Goal: Task Accomplishment & Management: Use online tool/utility

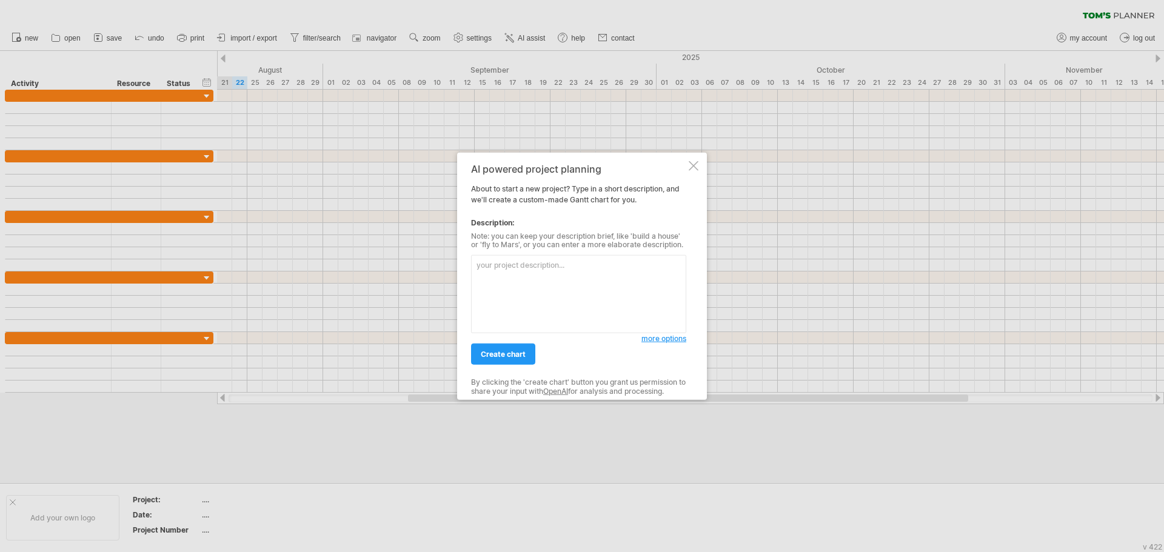
click at [533, 291] on textarea at bounding box center [578, 294] width 215 height 78
click at [494, 264] on textarea "中鋼CL-8 中鋼NL-3 KML S1租借 KML奇美脫氣 COC-25案(臺灣漿料測試) 越峯TFOC-25 源綠噴霧造粒案 半導體展 美琪瑪 中油[PE…" at bounding box center [578, 294] width 215 height 78
type textarea "建立一個[PERSON_NAME]的專案，並包含以下子項目 中鋼CL-8 中鋼NL-3 KML S1租借 KML奇美脫氣 COC-25案(臺灣漿料測試) 越峯…"
click at [513, 356] on span "create chart" at bounding box center [503, 354] width 45 height 9
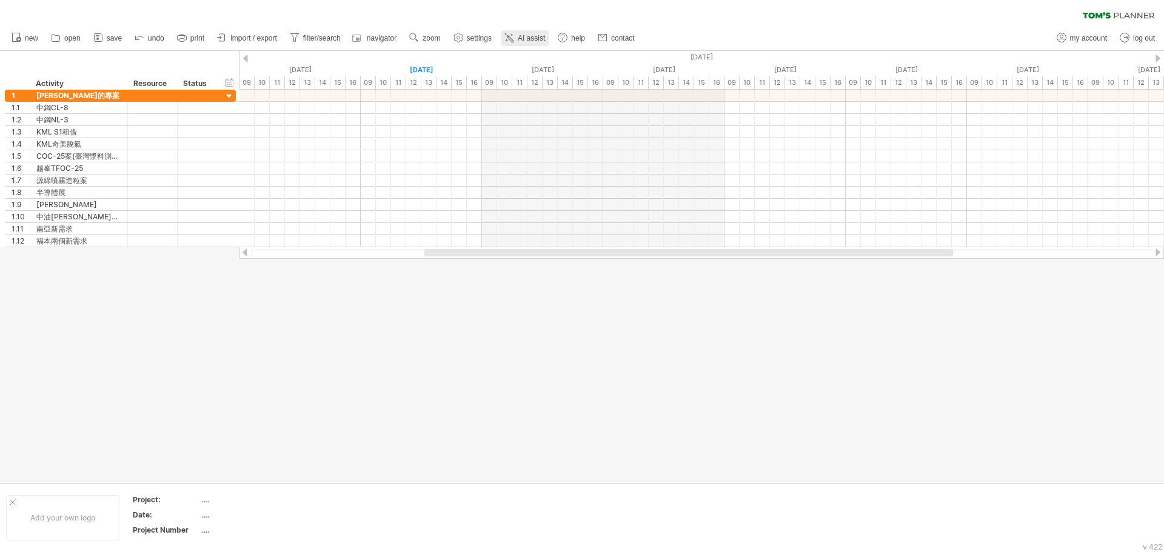
click at [523, 39] on span "AI assist" at bounding box center [531, 38] width 27 height 8
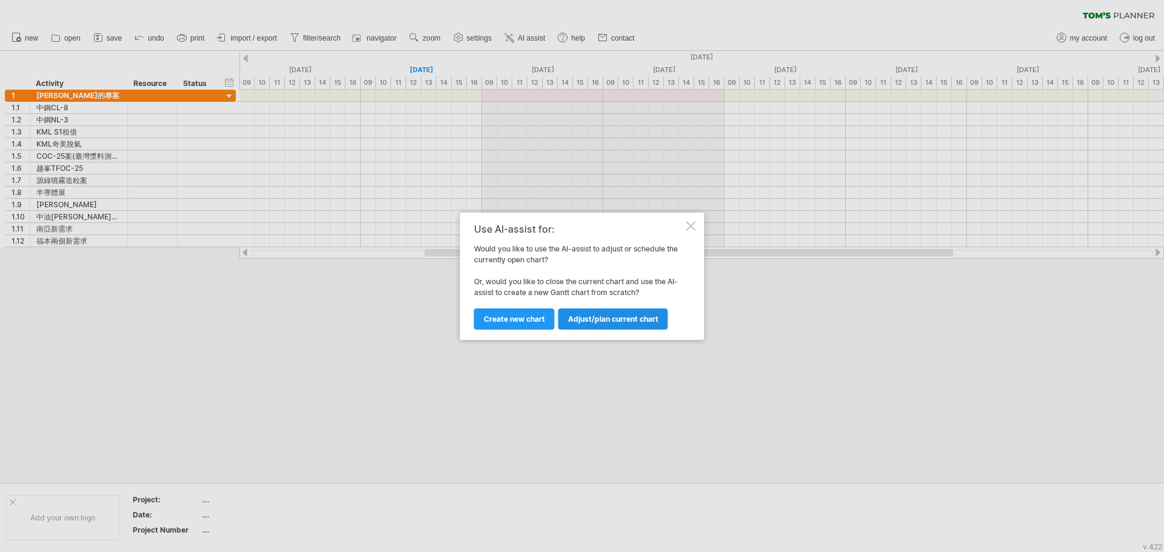
click at [626, 327] on link "Adjust/plan current chart" at bounding box center [613, 319] width 110 height 21
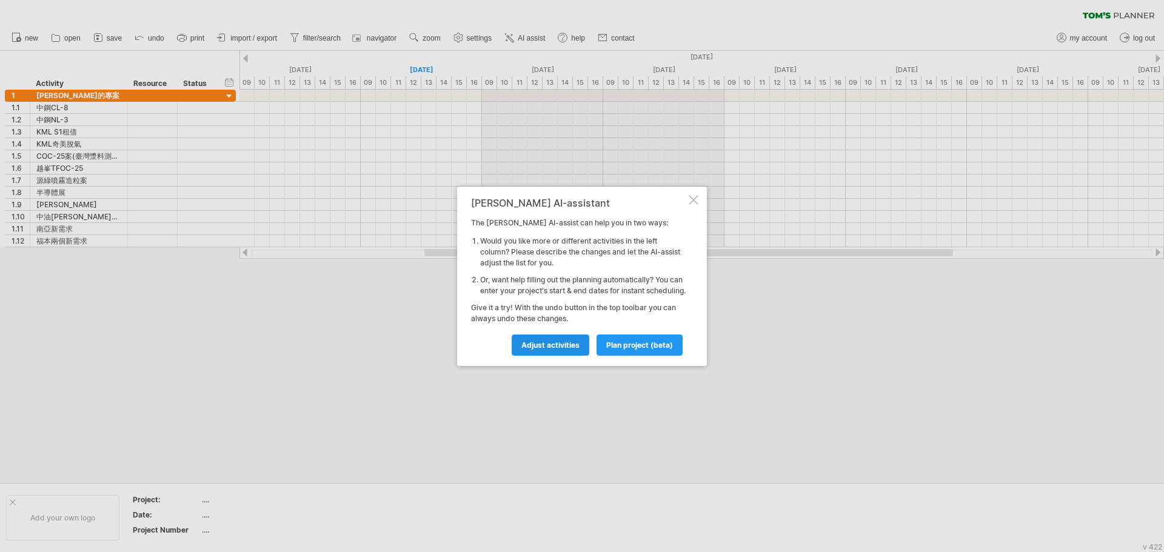
click at [559, 350] on span "Adjust activities" at bounding box center [550, 345] width 58 height 9
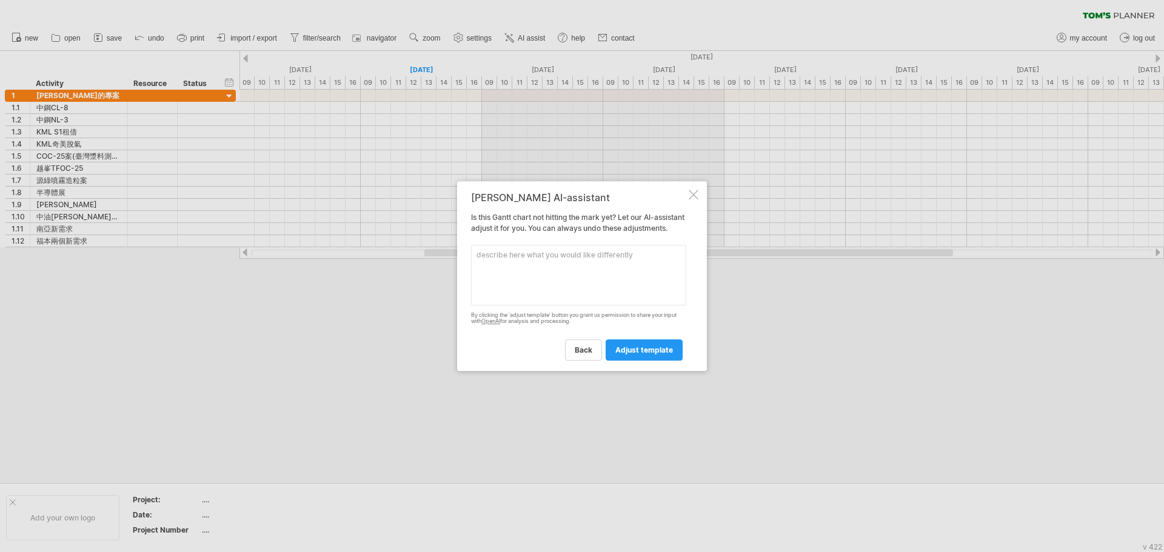
click at [541, 272] on textarea at bounding box center [578, 275] width 215 height 61
type textarea "y"
type textarea "增加"
drag, startPoint x: 850, startPoint y: 336, endPoint x: 829, endPoint y: 329, distance: 22.2
click at [850, 336] on div at bounding box center [582, 276] width 1164 height 552
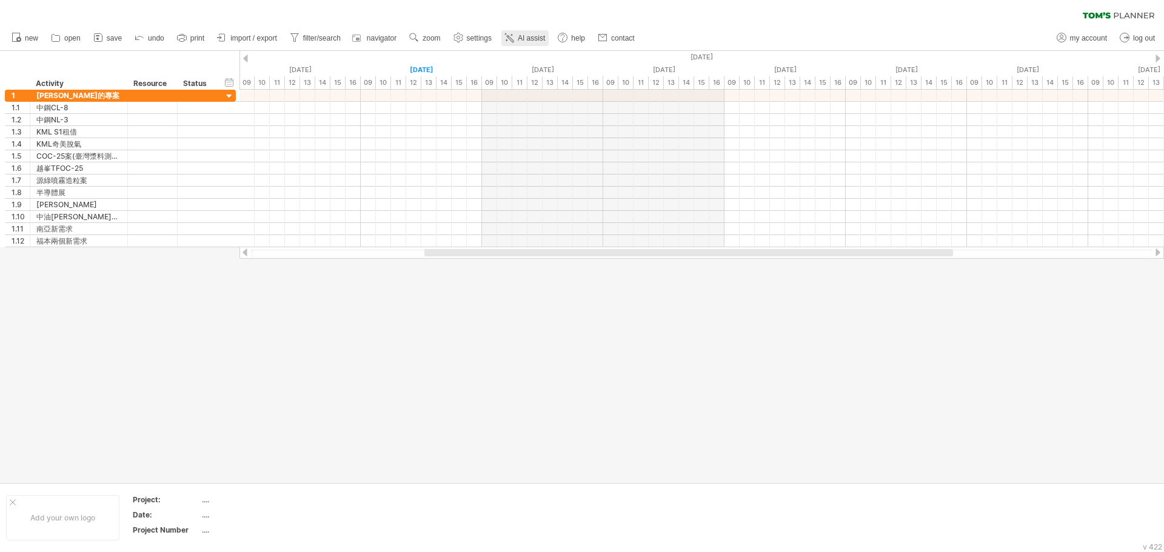
click at [532, 39] on span "AI assist" at bounding box center [531, 38] width 27 height 8
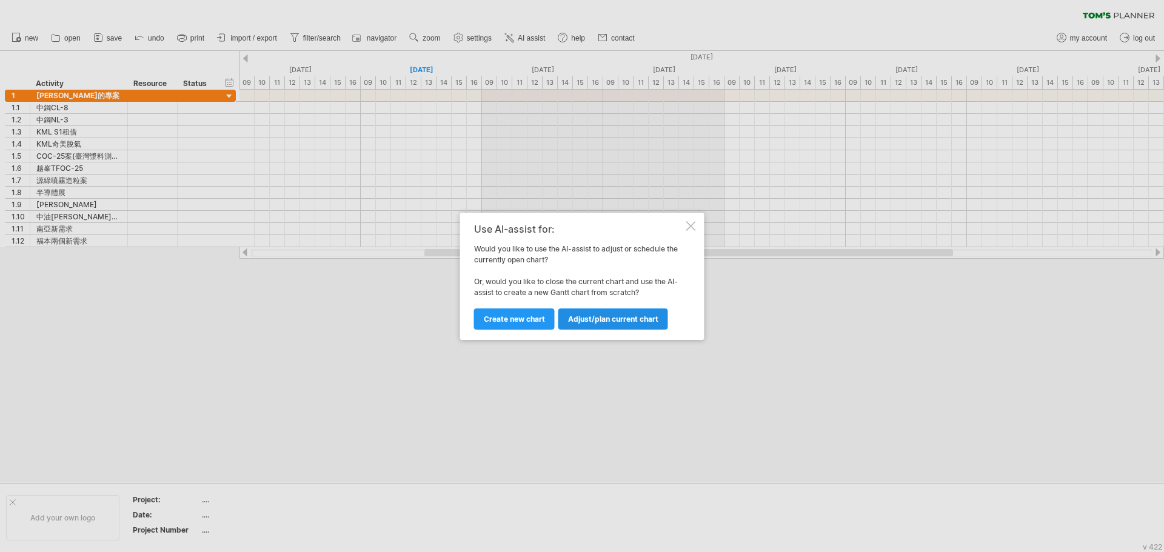
click at [647, 322] on span "Adjust/plan current chart" at bounding box center [613, 319] width 90 height 9
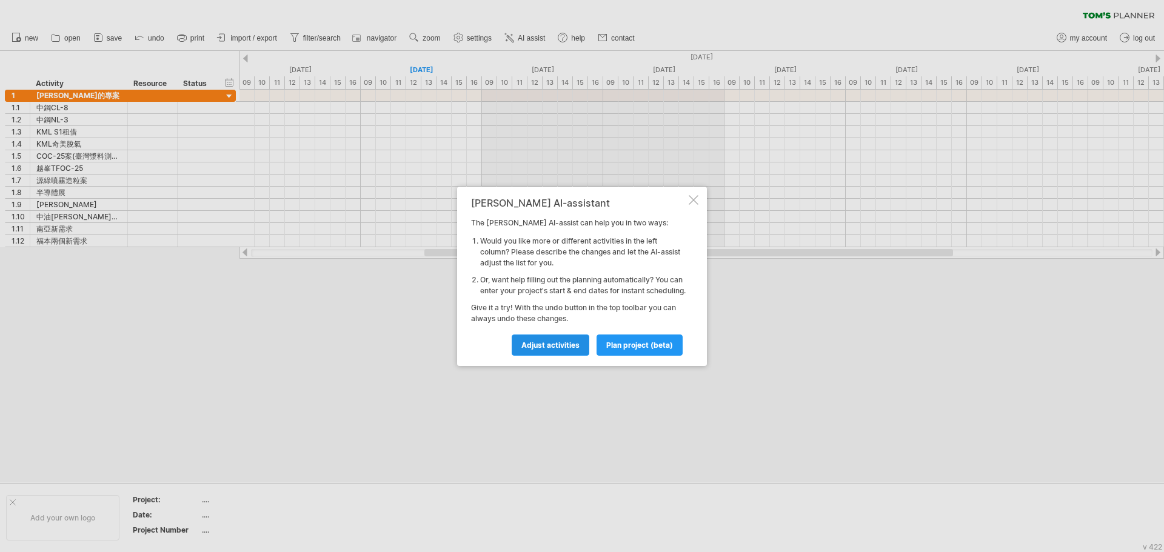
click at [538, 350] on span "Adjust activities" at bounding box center [550, 345] width 58 height 9
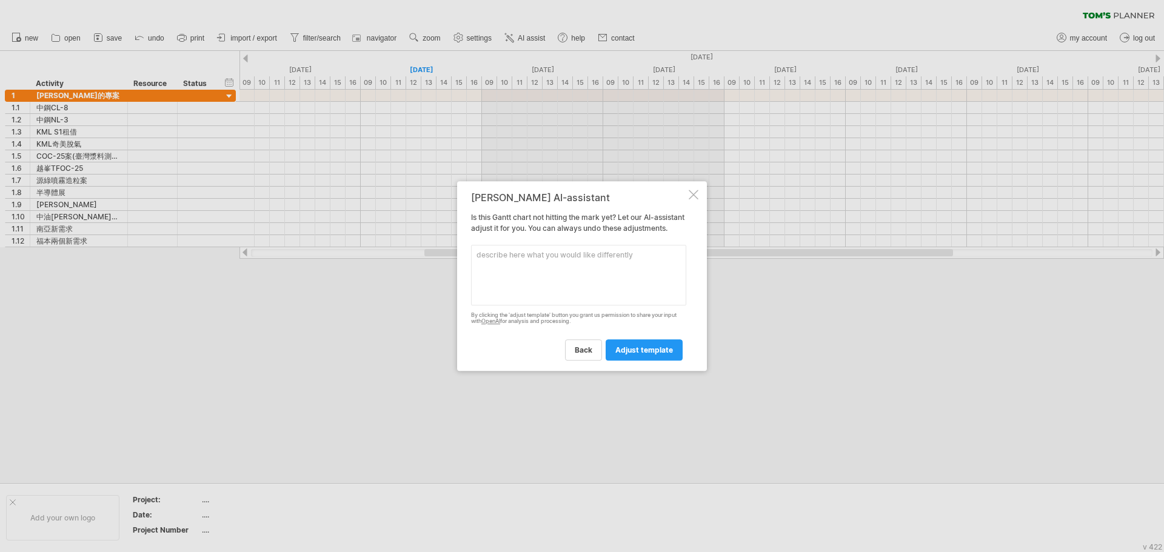
click at [523, 266] on textarea at bounding box center [578, 275] width 215 height 61
paste textarea "信昌移機 立凱遷廠 華豐平台 國巨CY收料改善 光洋監測系統 竹路改機與大川原實驗 國巨5年計畫(TFOC-25專案)"
click at [478, 262] on textarea "信昌移機 立凱遷廠 華豐平台 國巨CY收料改善 光洋監測系統 竹路改機與大川原實驗 國巨5年計畫(TFOC-25專案)" at bounding box center [578, 275] width 215 height 61
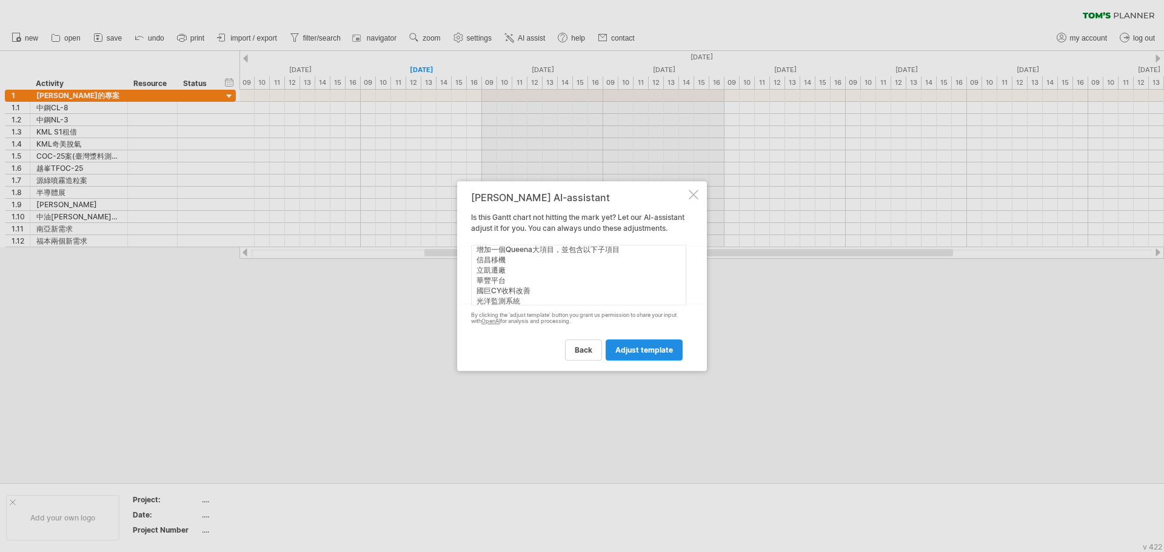
type textarea "增加一個Queena大項目，並包含以下子項目 信昌移機 立凱遷廠 華豐平台 國巨CY收料改善 光洋監測系統 竹路改機與大川原實驗 國巨5年計畫(TFOC-25…"
click at [670, 355] on span "adjust template" at bounding box center [644, 350] width 58 height 9
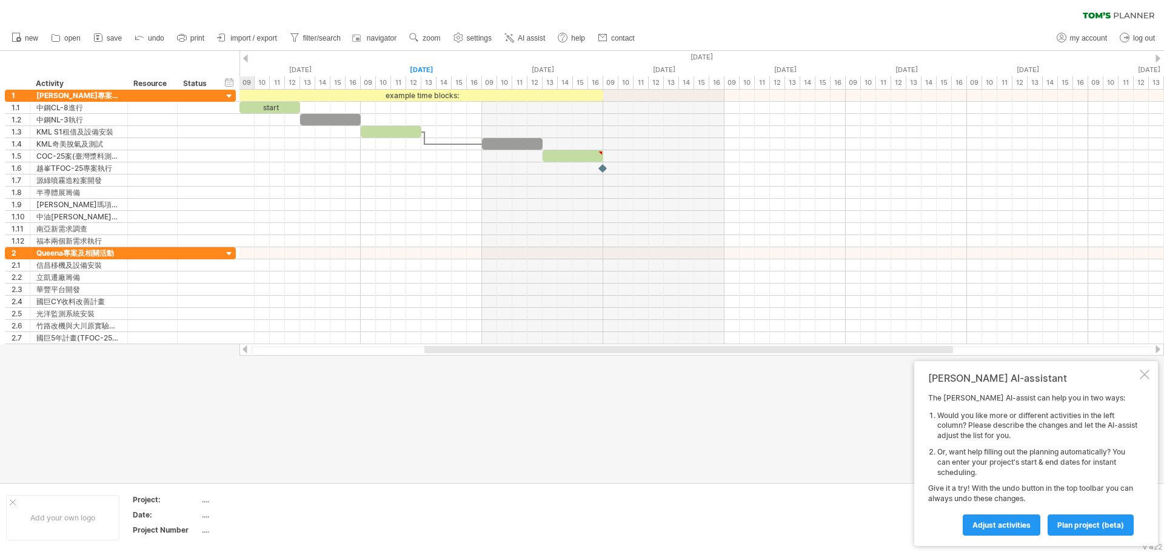
click at [1144, 373] on div at bounding box center [1145, 375] width 10 height 10
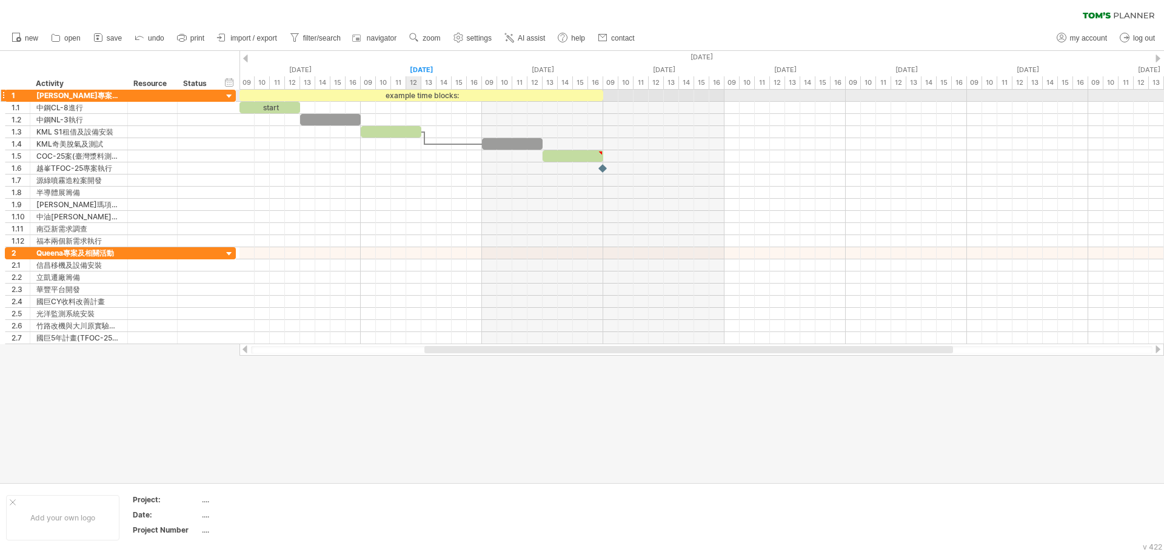
click at [410, 96] on div "example time blocks:" at bounding box center [421, 96] width 364 height 12
click at [245, 58] on div at bounding box center [245, 59] width 5 height 8
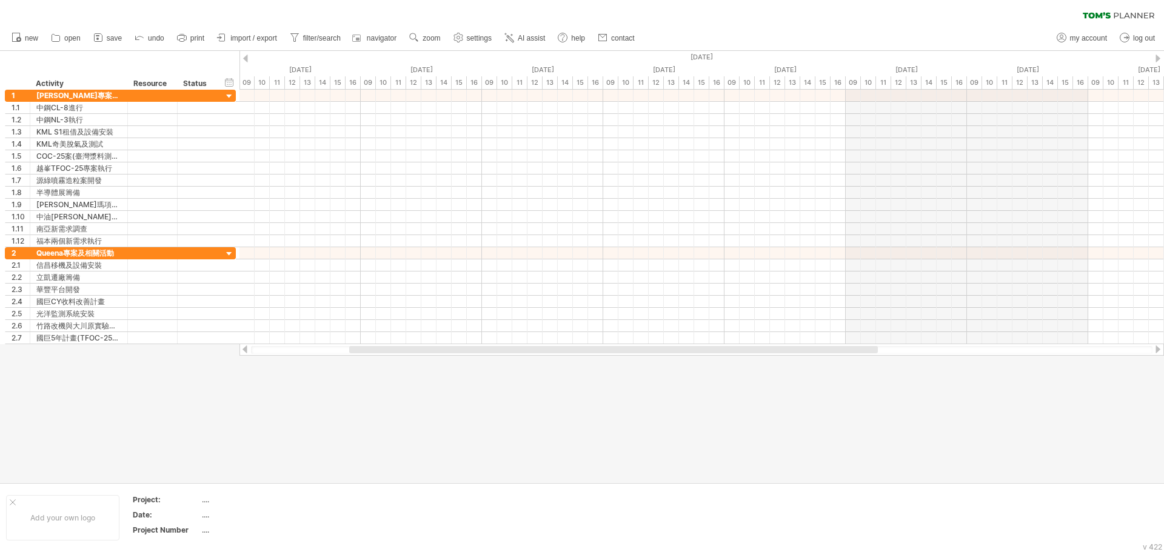
click at [1159, 58] on div at bounding box center [1157, 59] width 5 height 8
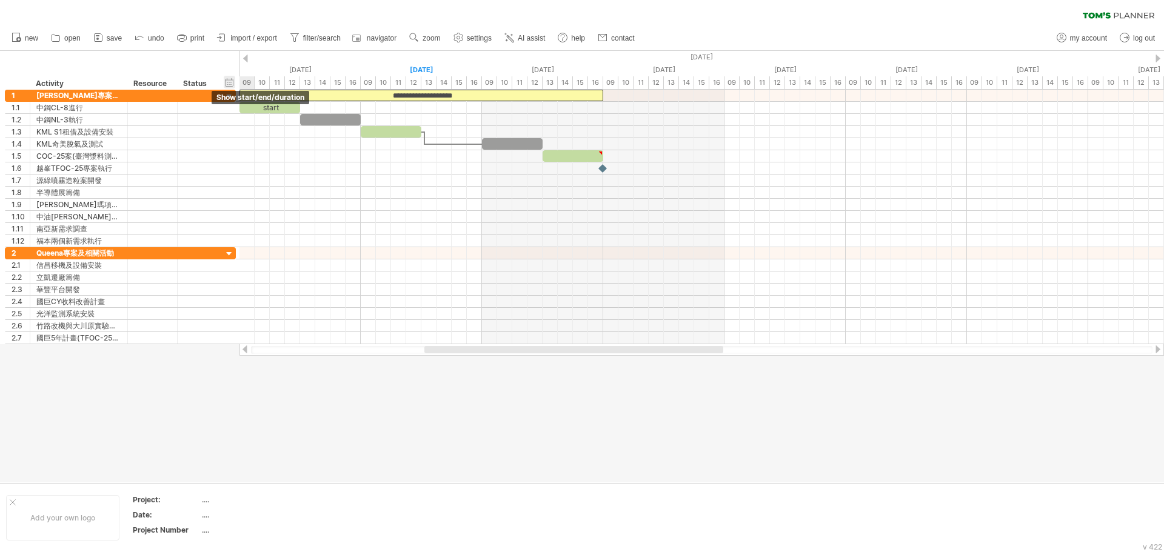
click at [229, 83] on div "hide start/end/duration show start/end/duration" at bounding box center [230, 82] width 12 height 13
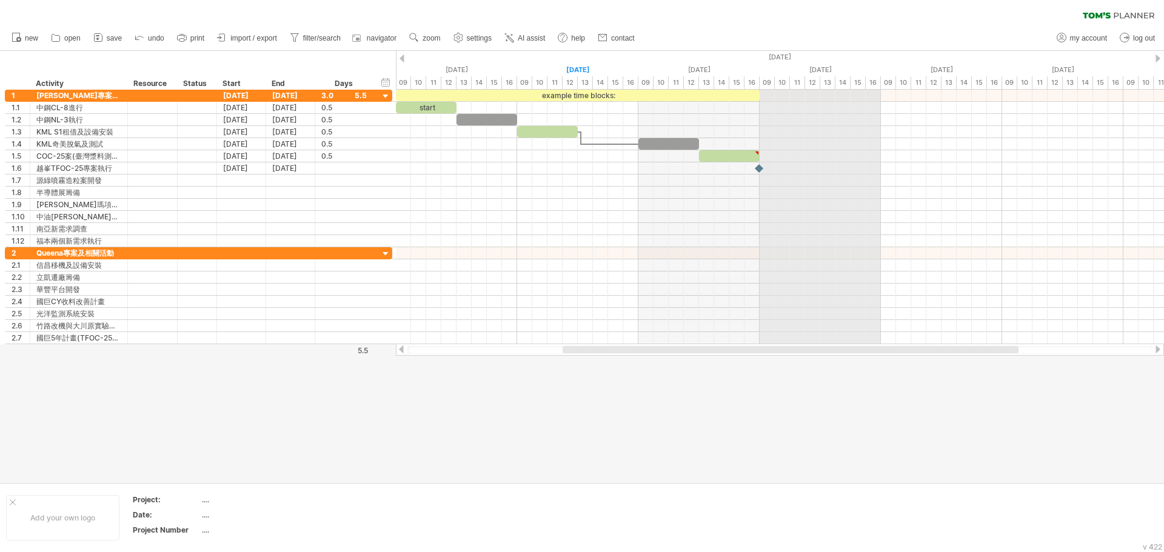
click at [773, 58] on div "[DATE]" at bounding box center [457, 57] width 2546 height 13
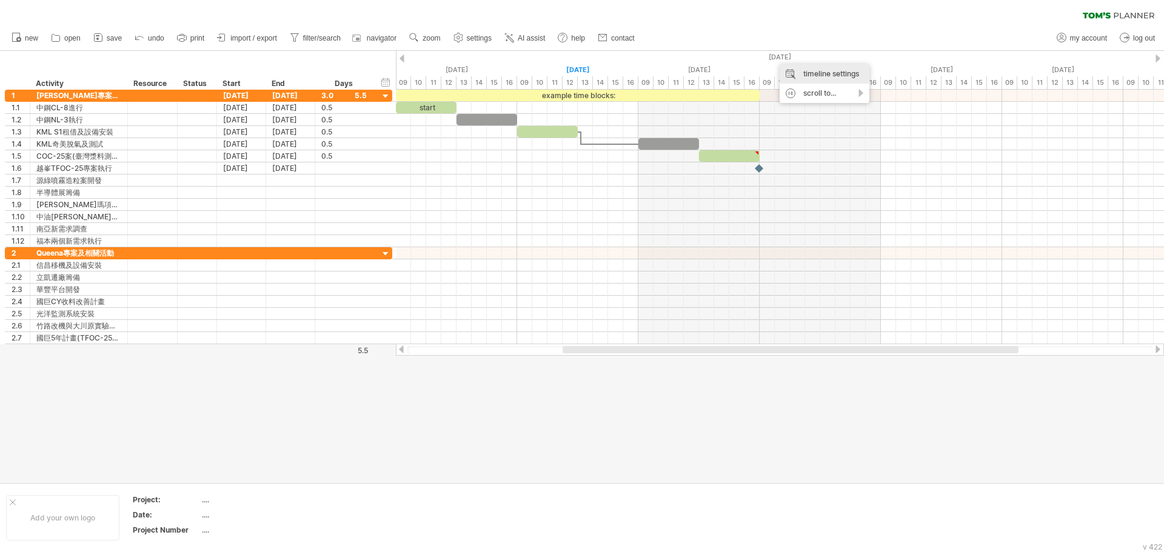
click at [819, 73] on div "timeline settings" at bounding box center [824, 73] width 90 height 19
select select "*"
select select "**"
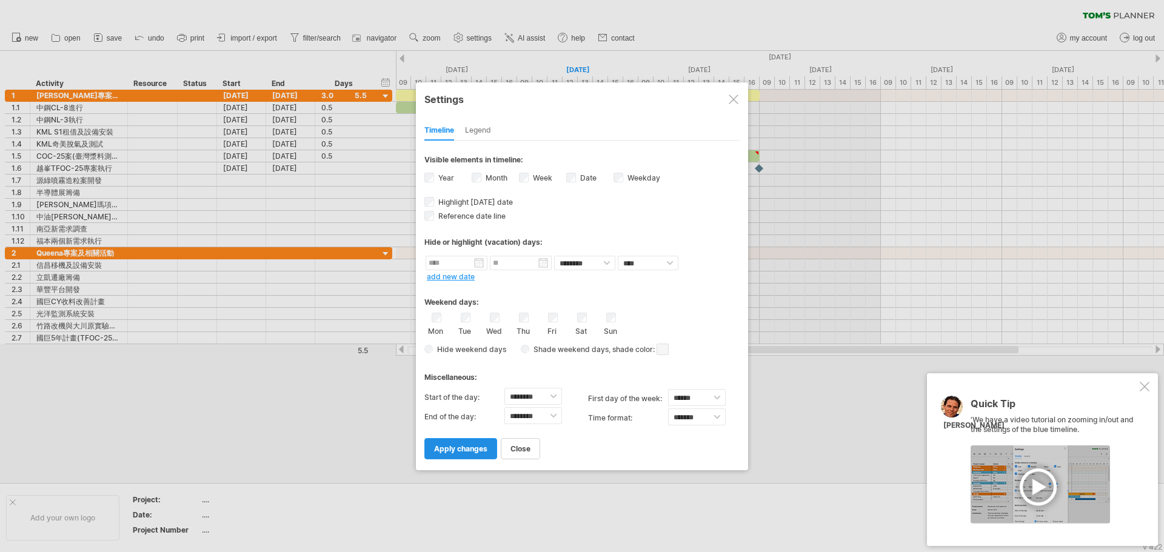
click at [470, 453] on link "apply changes" at bounding box center [460, 448] width 73 height 21
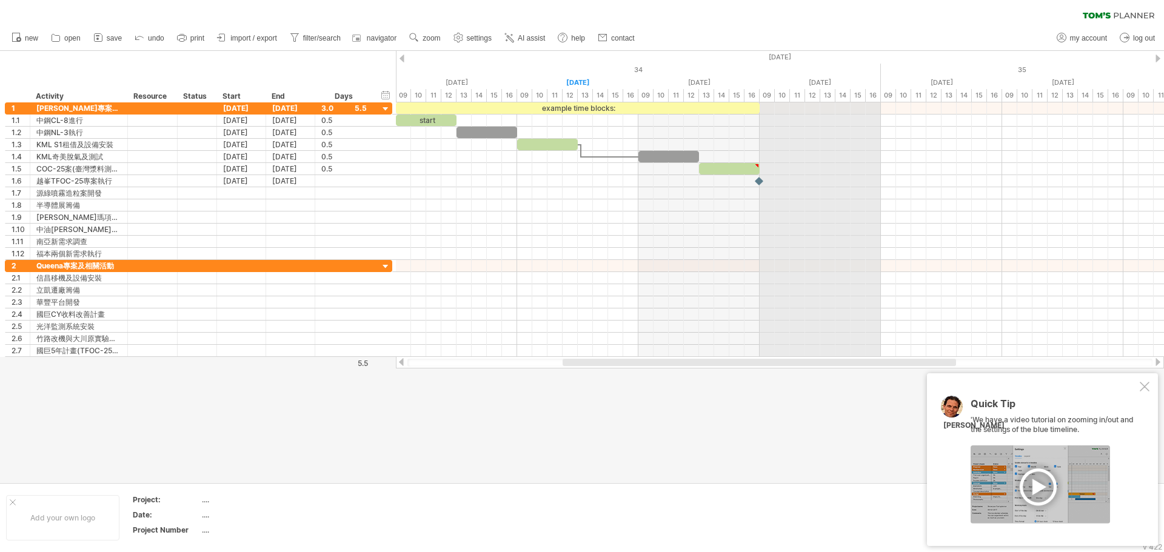
click at [782, 56] on div "[DATE]" at bounding box center [457, 57] width 2546 height 13
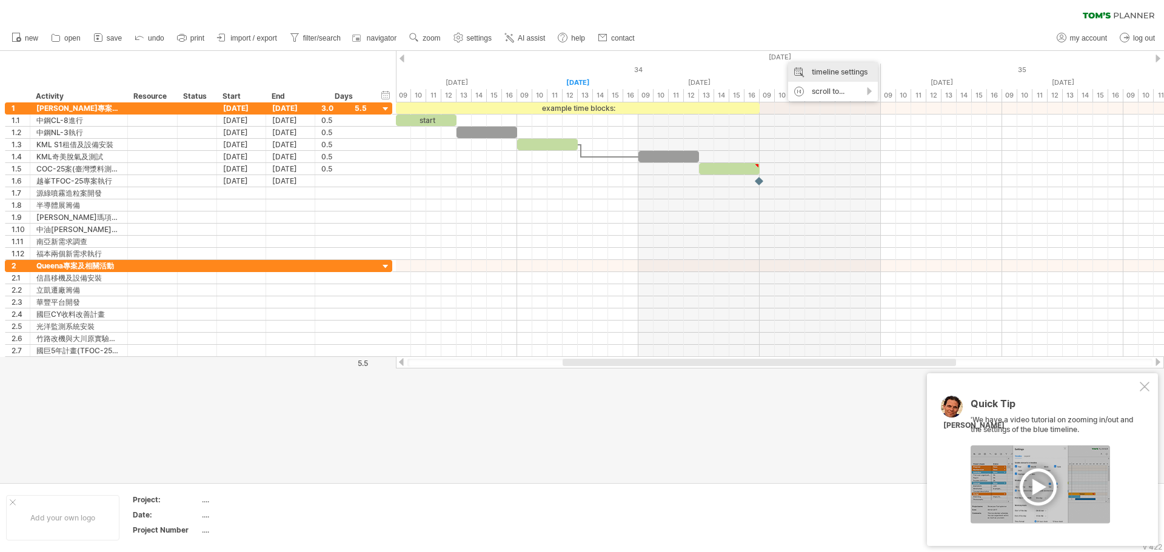
click at [830, 75] on div "timeline settings" at bounding box center [833, 71] width 90 height 19
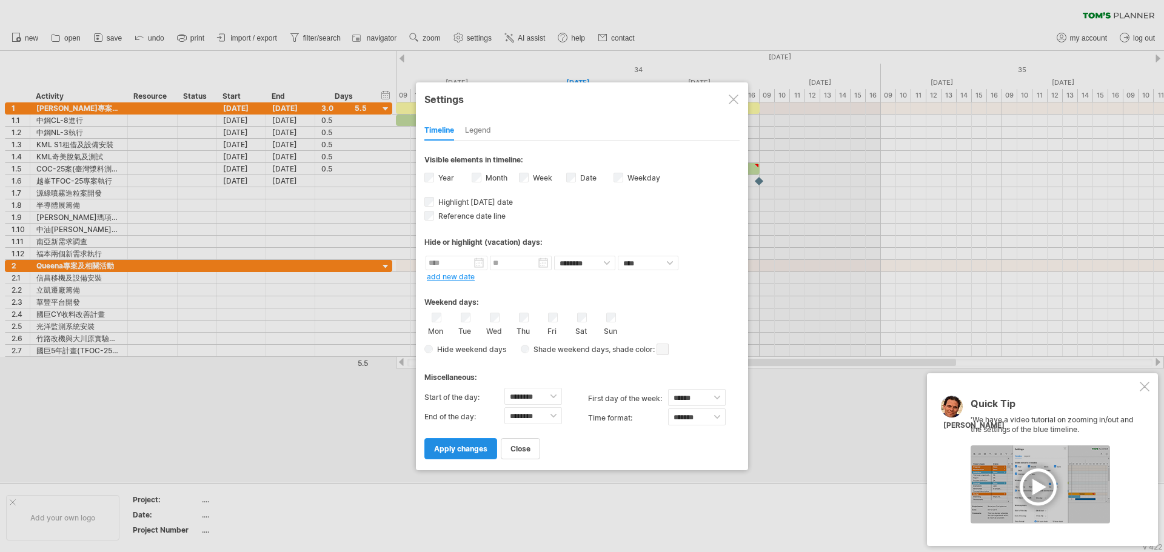
click at [476, 448] on span "apply changes" at bounding box center [460, 448] width 53 height 9
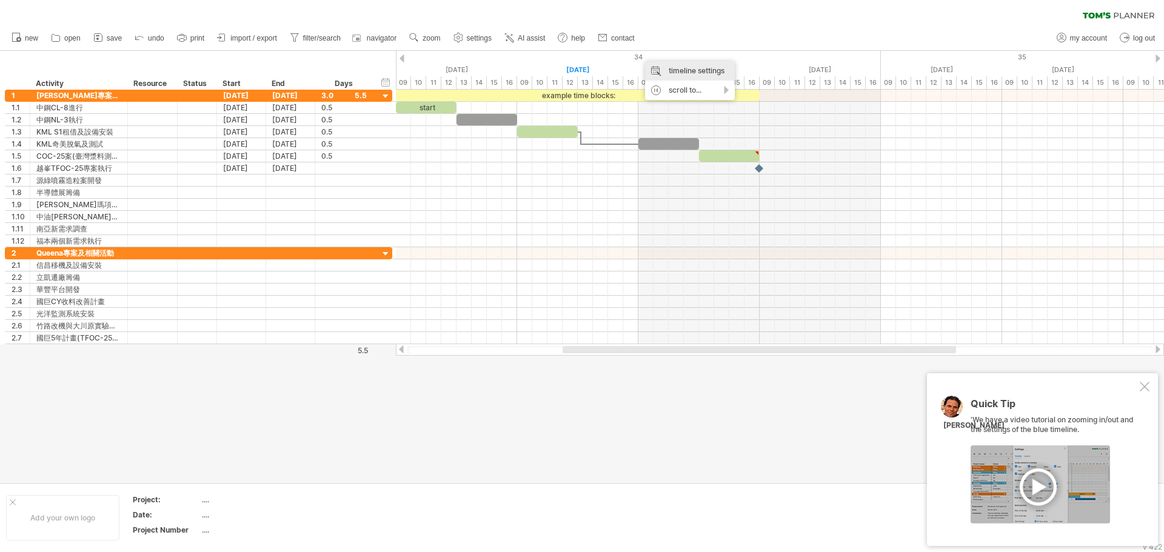
click at [679, 73] on div "timeline settings" at bounding box center [690, 70] width 90 height 19
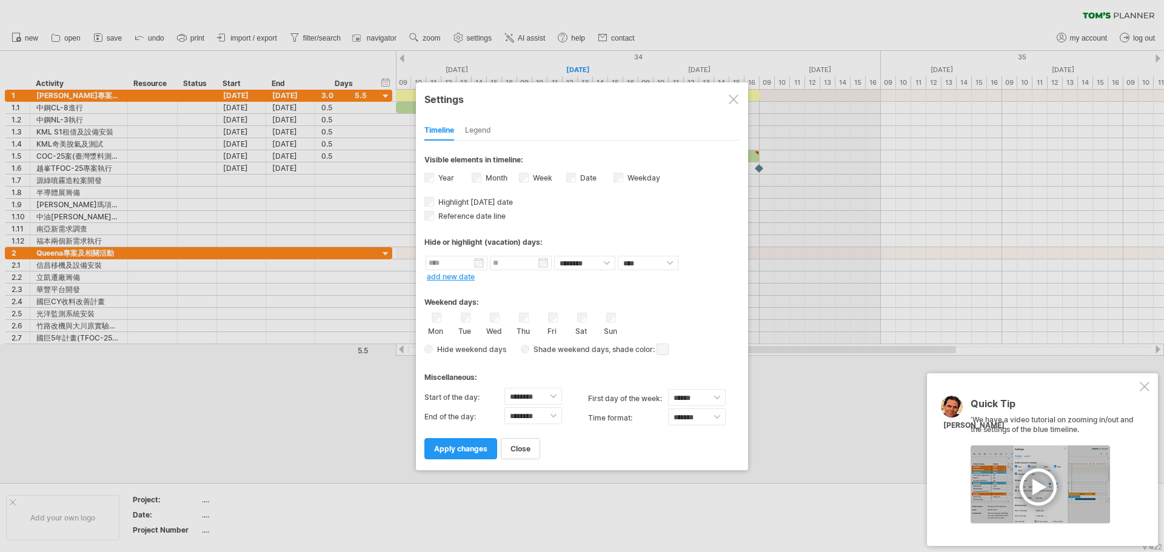
click at [482, 178] on div "Month" at bounding box center [495, 179] width 47 height 16
click at [483, 133] on div "Legend" at bounding box center [478, 130] width 26 height 19
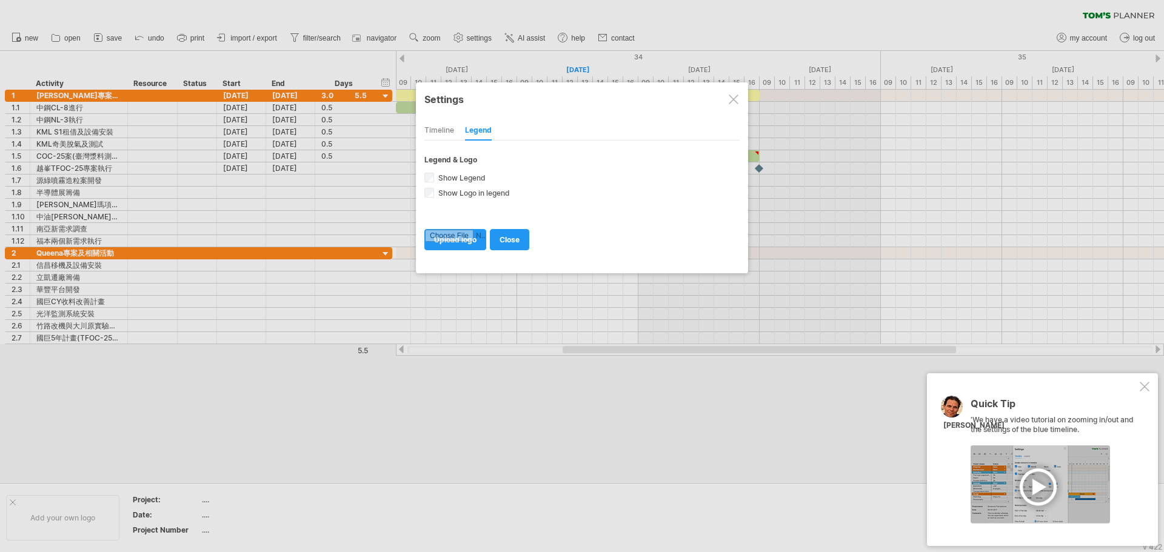
click at [437, 132] on div "Timeline" at bounding box center [439, 130] width 30 height 19
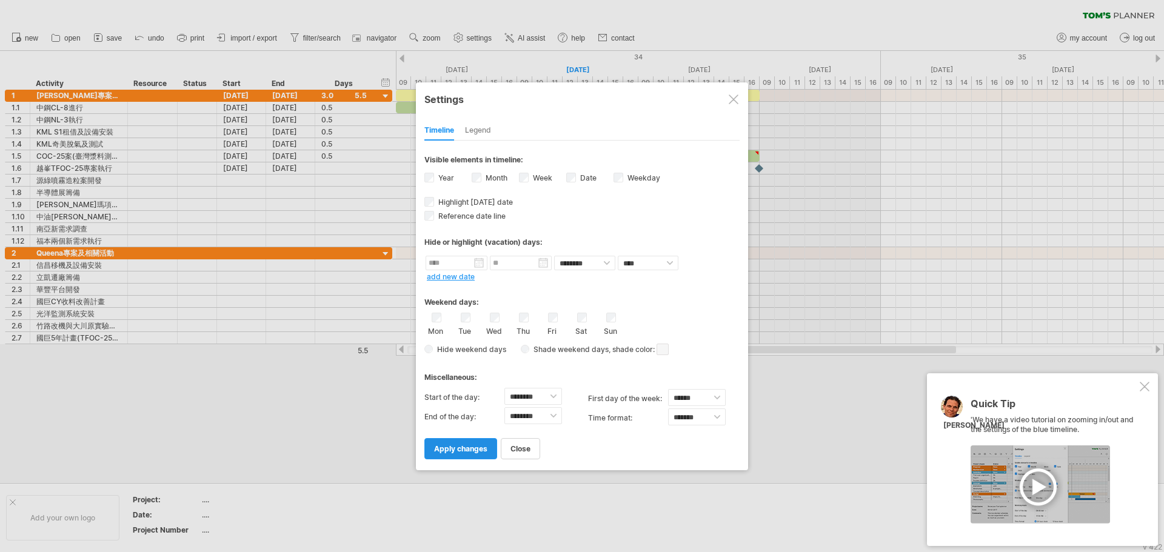
click at [469, 452] on span "apply changes" at bounding box center [460, 448] width 53 height 9
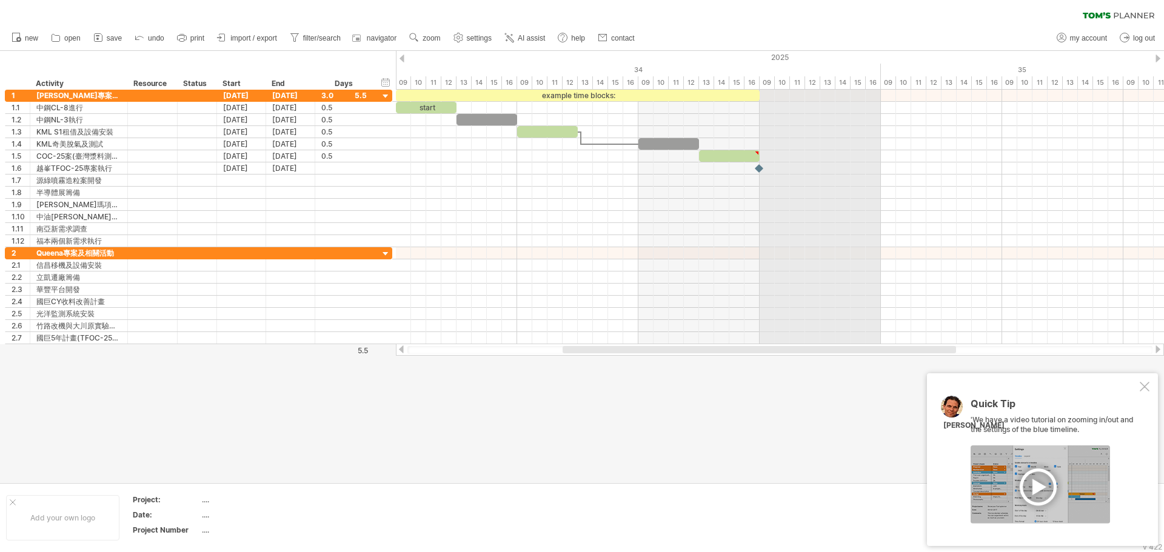
click at [779, 58] on div "2025" at bounding box center [1063, 57] width 3758 height 13
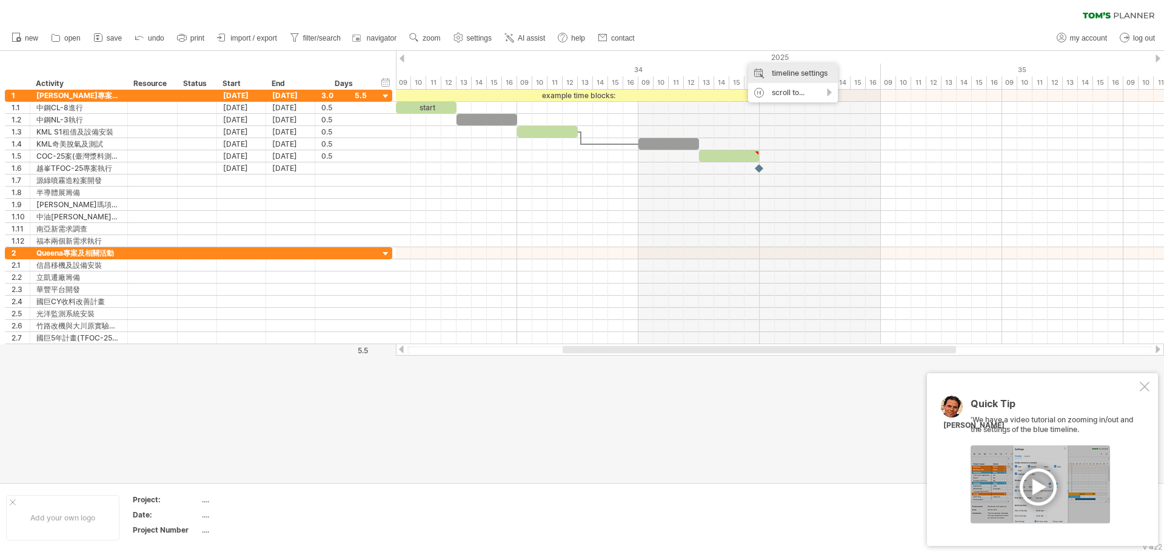
click at [759, 73] on div "timeline settings" at bounding box center [793, 73] width 90 height 19
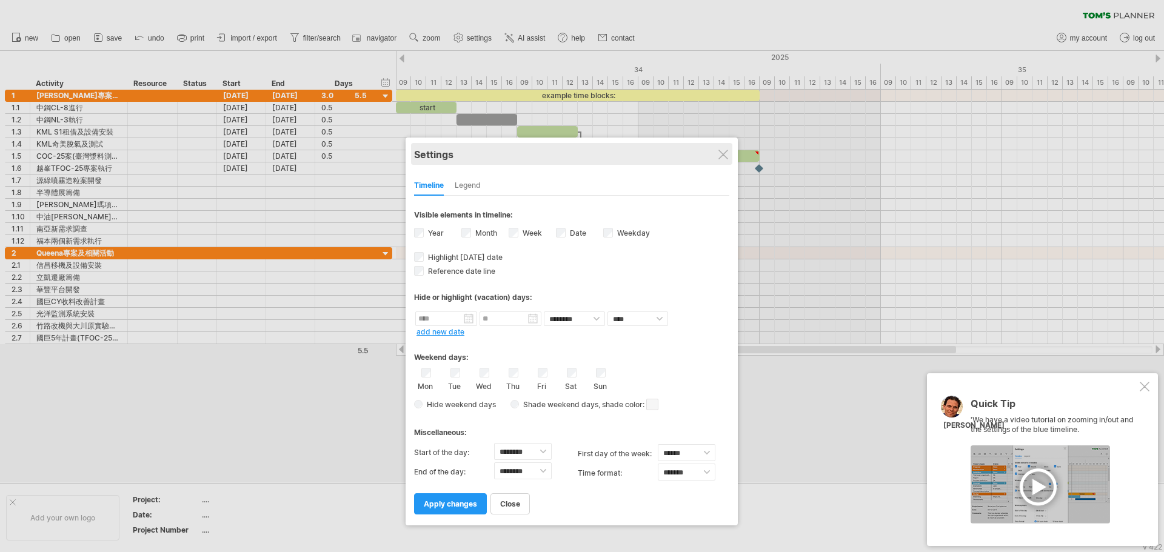
drag, startPoint x: 636, startPoint y: 91, endPoint x: 626, endPoint y: 147, distance: 56.7
click at [626, 147] on div "Settings" at bounding box center [571, 154] width 315 height 22
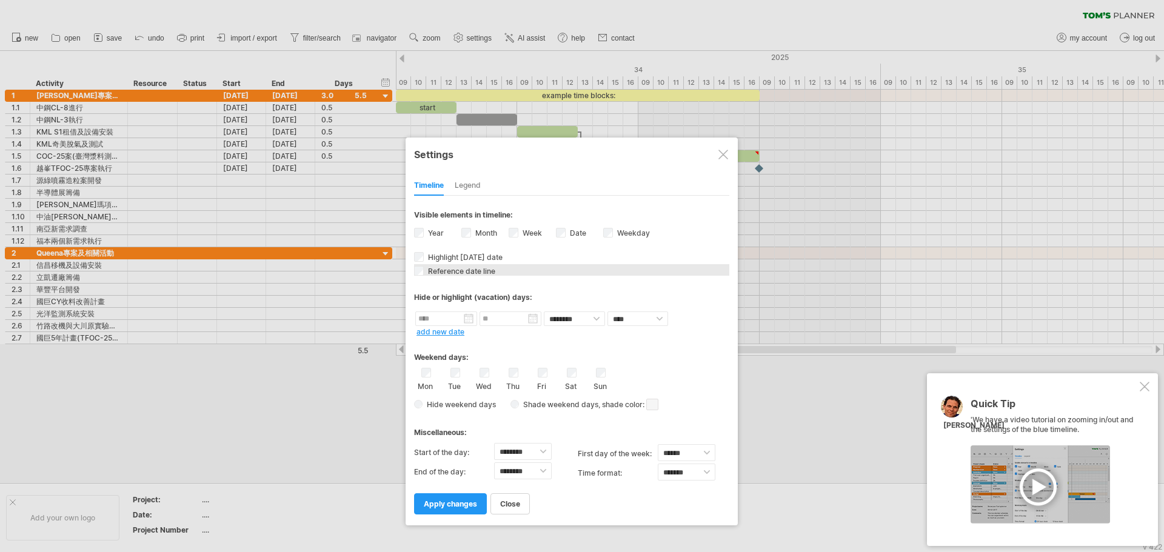
click at [462, 272] on span "Reference date line" at bounding box center [461, 271] width 70 height 9
click at [452, 503] on span "apply changes" at bounding box center [450, 503] width 53 height 9
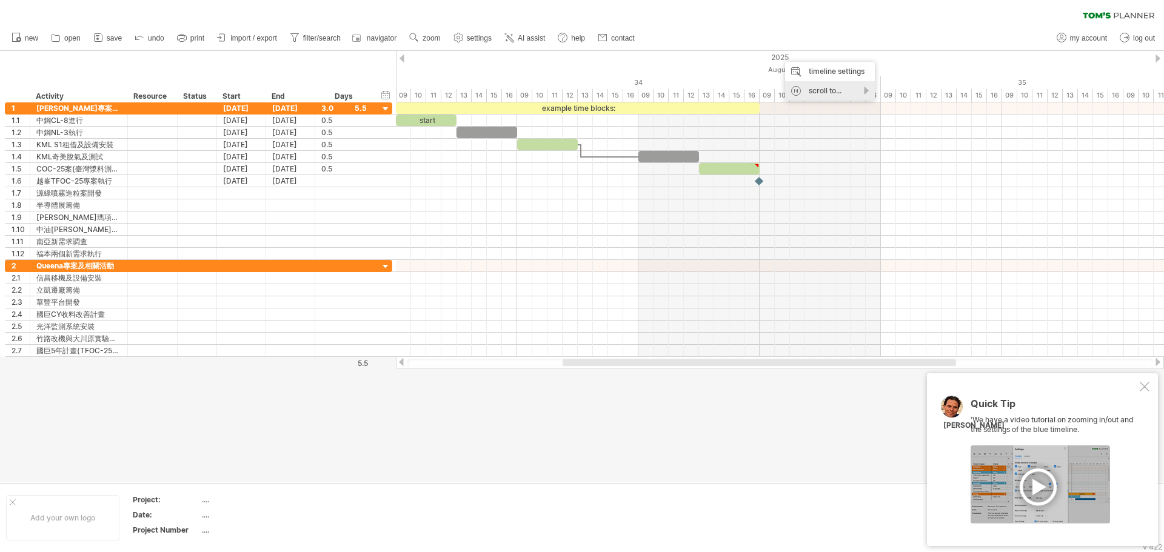
click at [824, 95] on div "scroll to..." at bounding box center [830, 90] width 90 height 19
click at [847, 72] on div "timeline settings" at bounding box center [830, 71] width 90 height 19
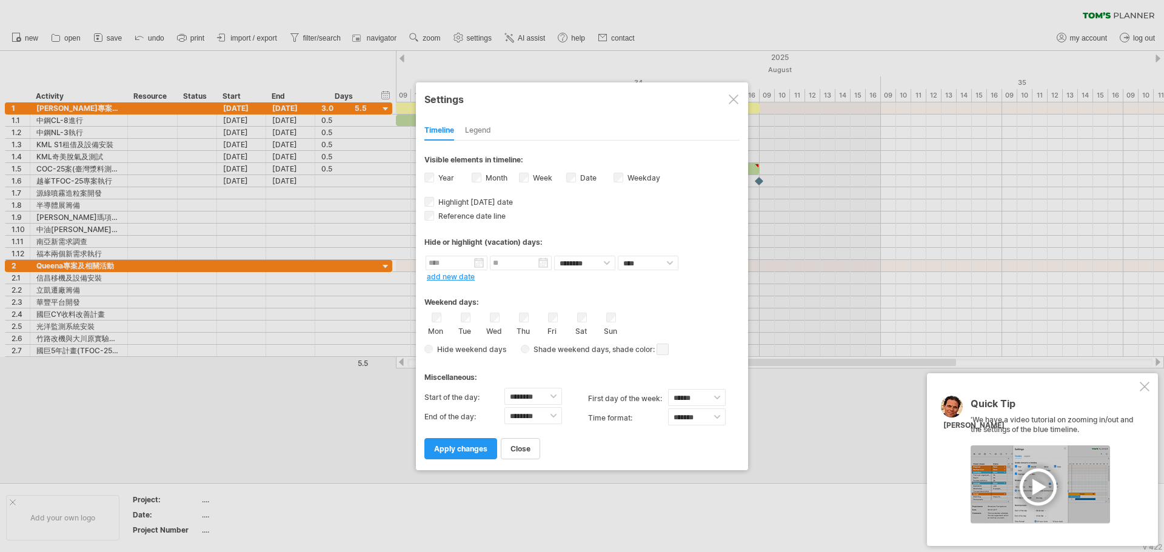
click at [486, 124] on div "Legend" at bounding box center [478, 130] width 26 height 19
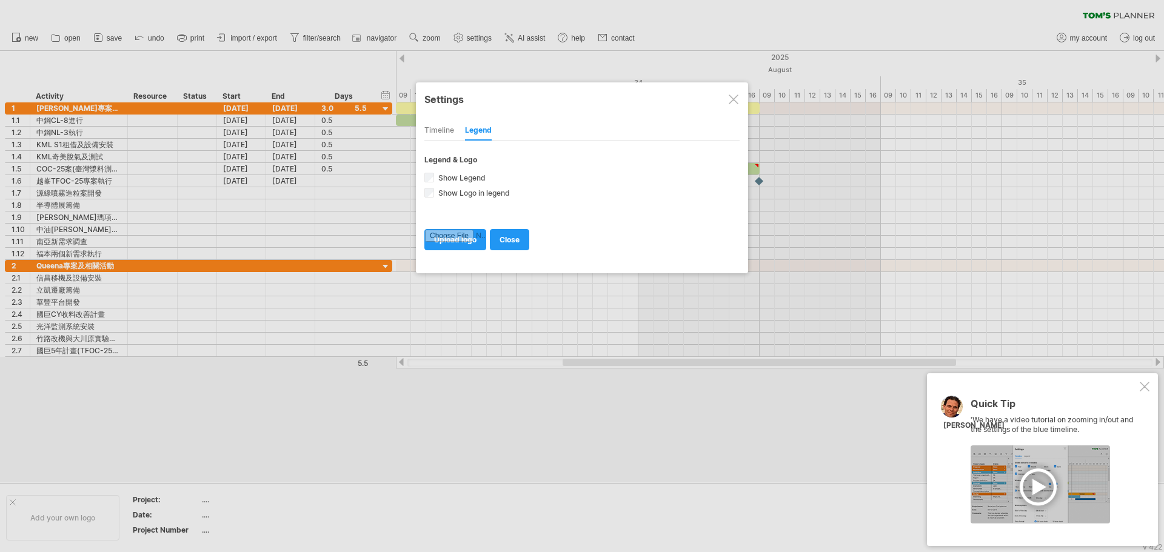
click at [513, 242] on span "close" at bounding box center [509, 239] width 20 height 9
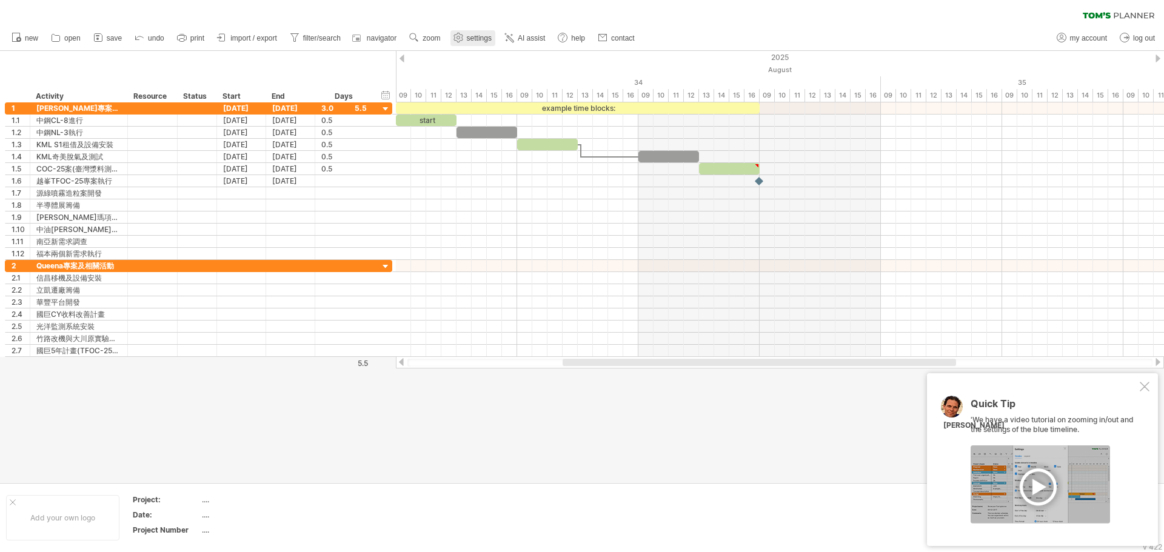
click at [473, 39] on span "settings" at bounding box center [479, 38] width 25 height 8
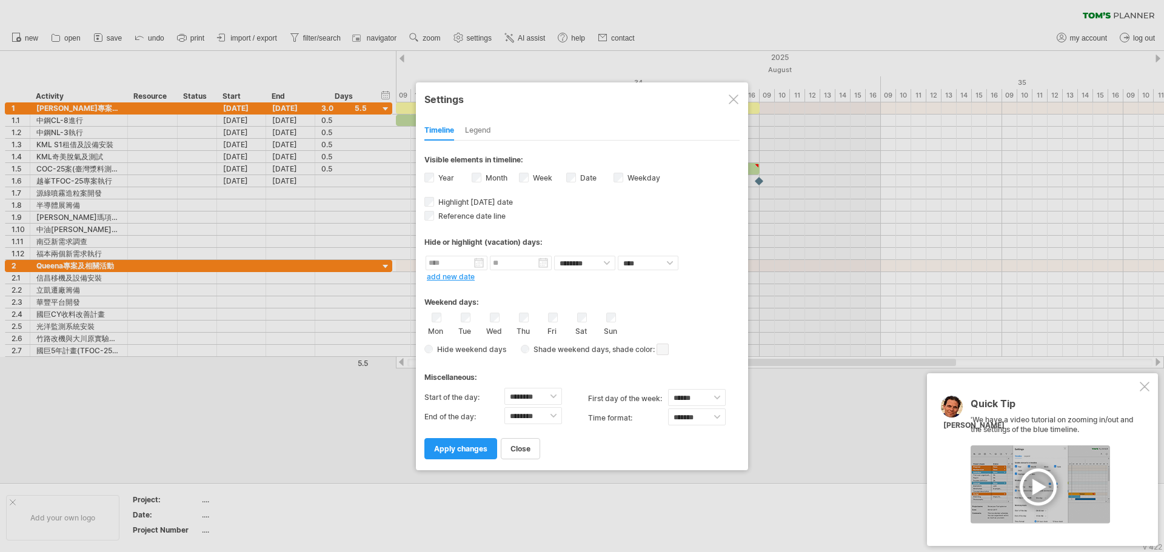
click at [733, 99] on div at bounding box center [734, 100] width 10 height 10
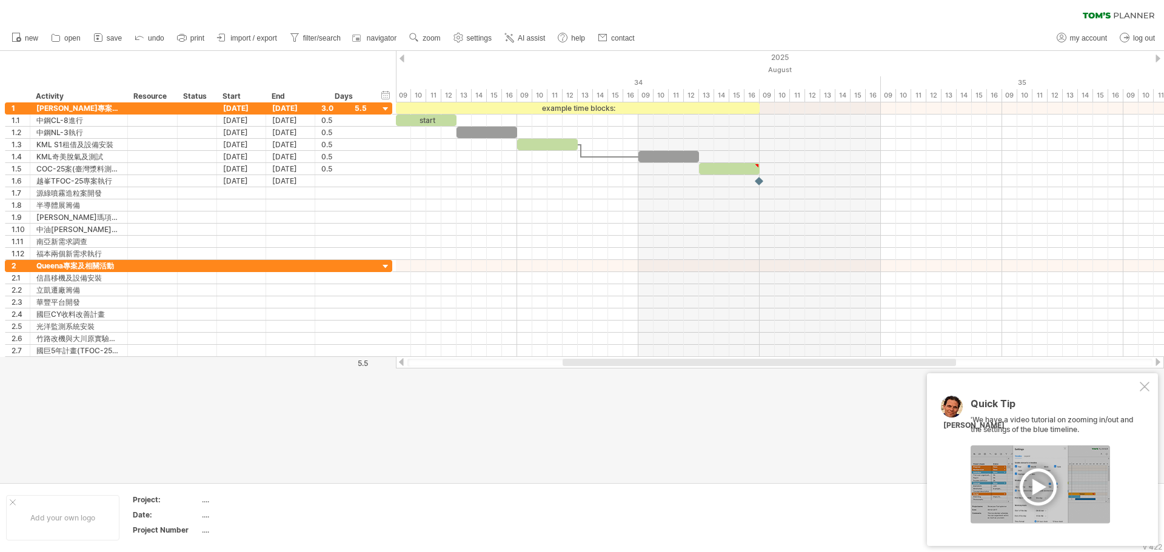
click at [1143, 389] on div at bounding box center [1145, 387] width 10 height 10
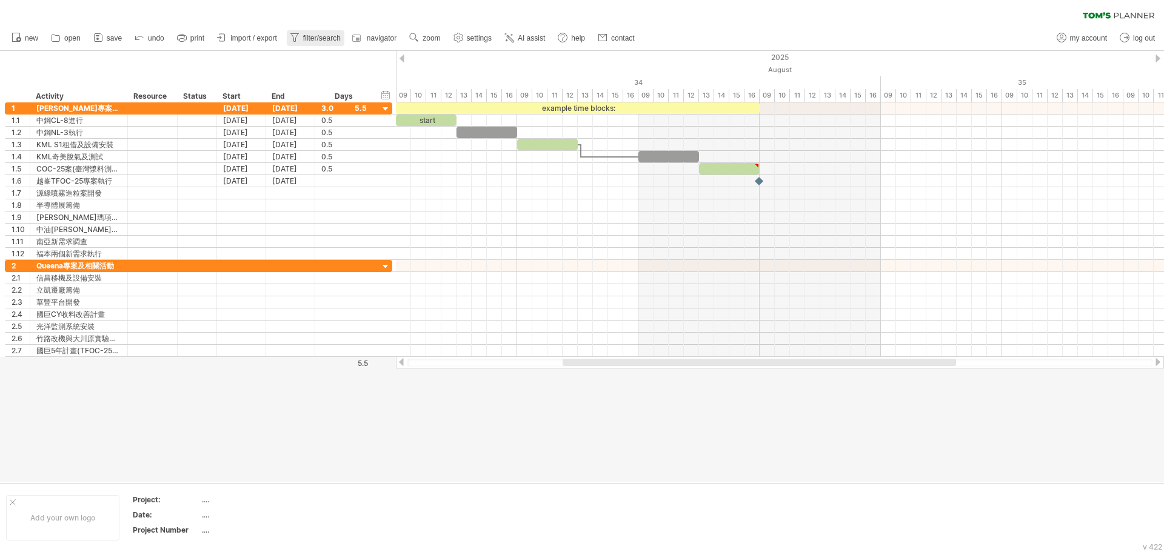
click at [323, 41] on span "filter/search" at bounding box center [322, 38] width 38 height 8
type input "**********"
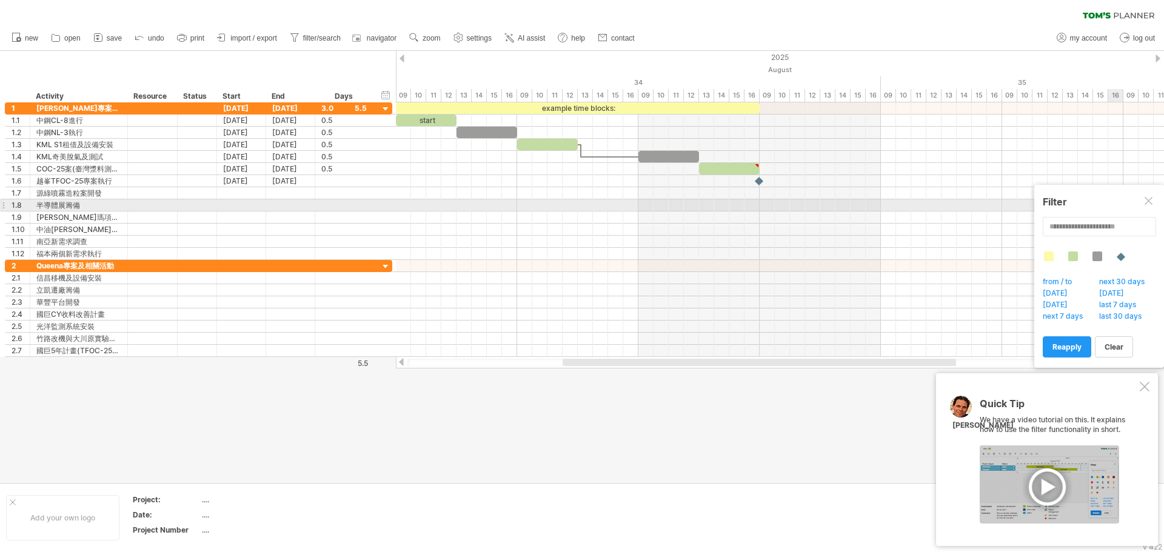
click at [1152, 202] on div at bounding box center [1149, 202] width 10 height 10
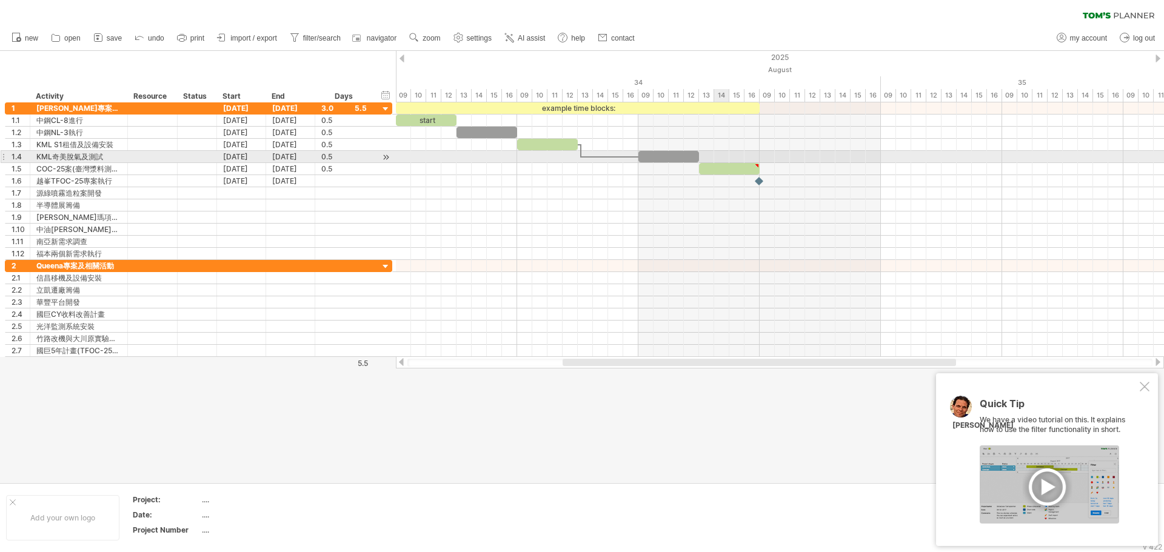
type textarea "**********"
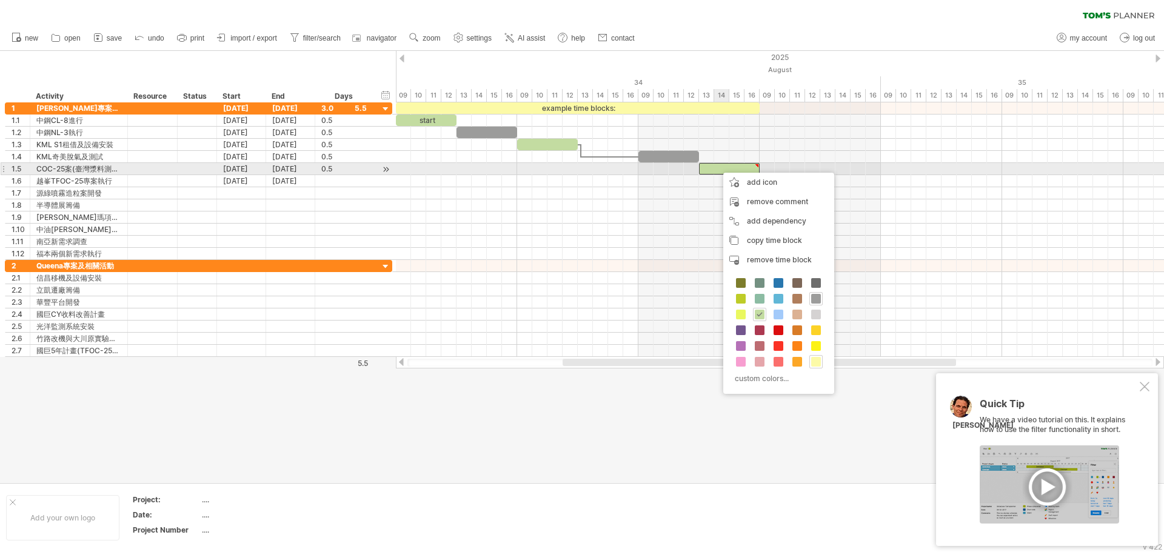
click at [717, 167] on div at bounding box center [729, 169] width 61 height 12
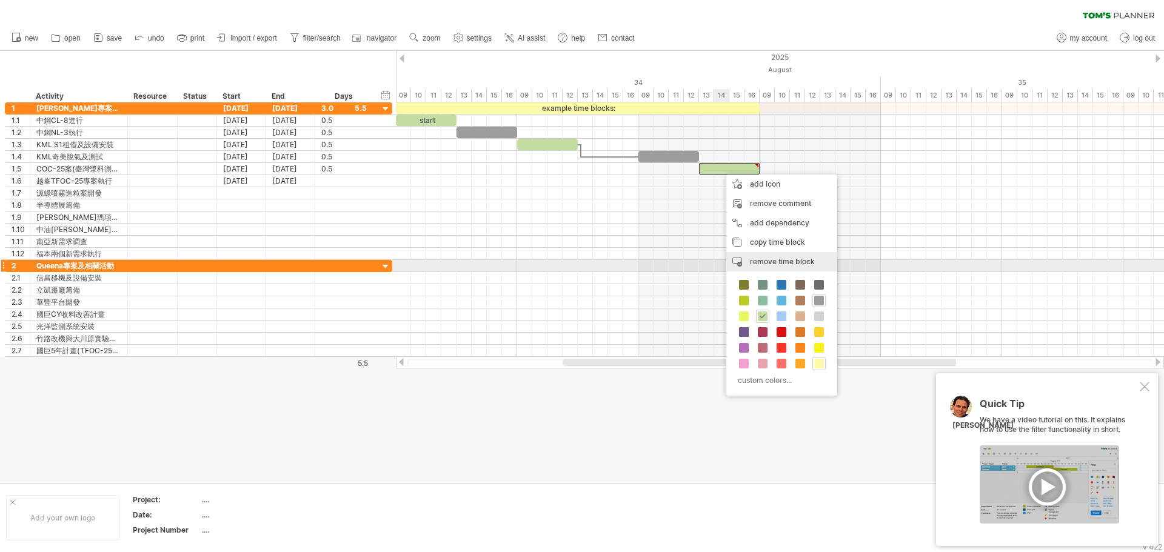
click at [776, 265] on span "remove time block" at bounding box center [782, 261] width 65 height 9
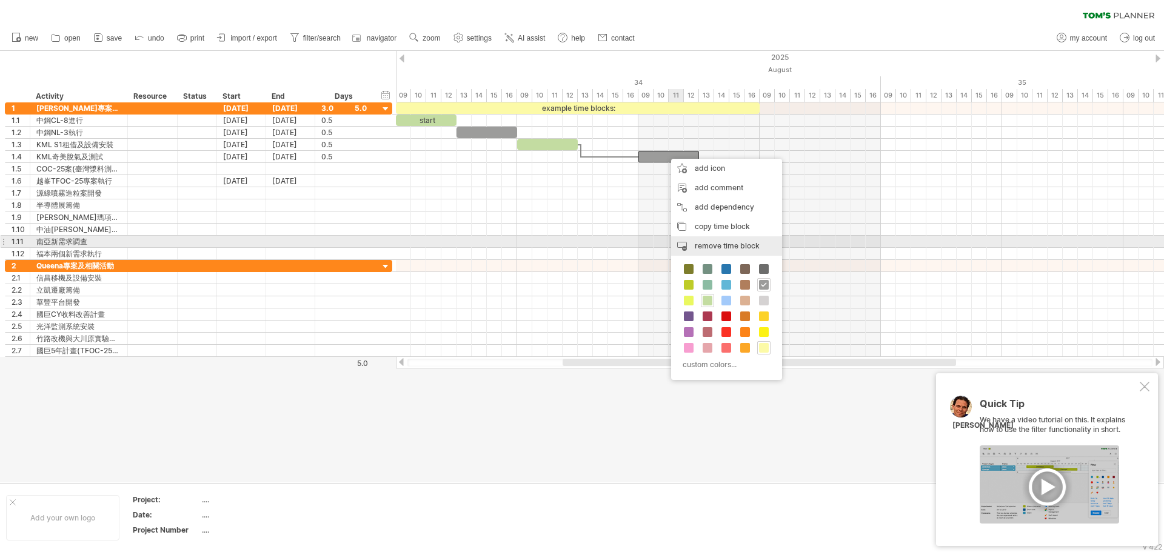
click at [724, 241] on div "remove time block remove selected items" at bounding box center [726, 245] width 111 height 19
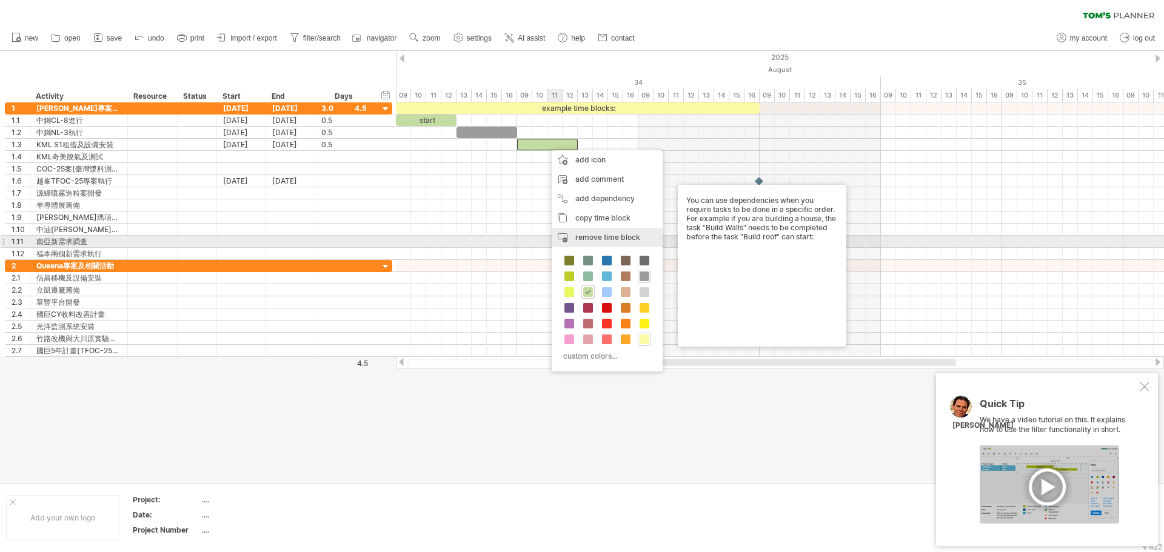
click at [613, 240] on span "remove time block" at bounding box center [607, 237] width 65 height 9
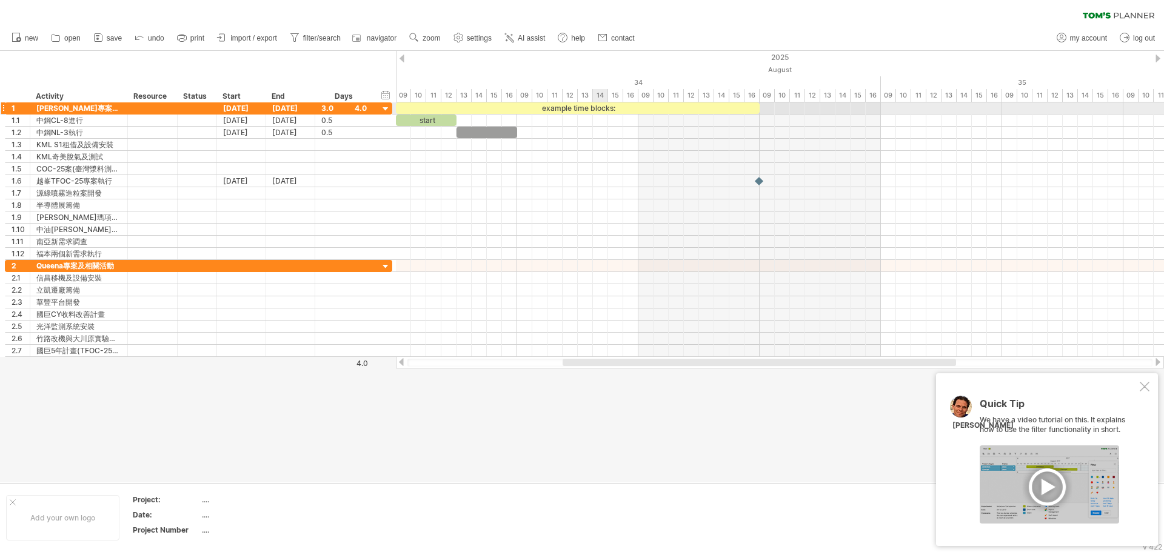
click at [602, 110] on div "example time blocks:" at bounding box center [578, 108] width 364 height 12
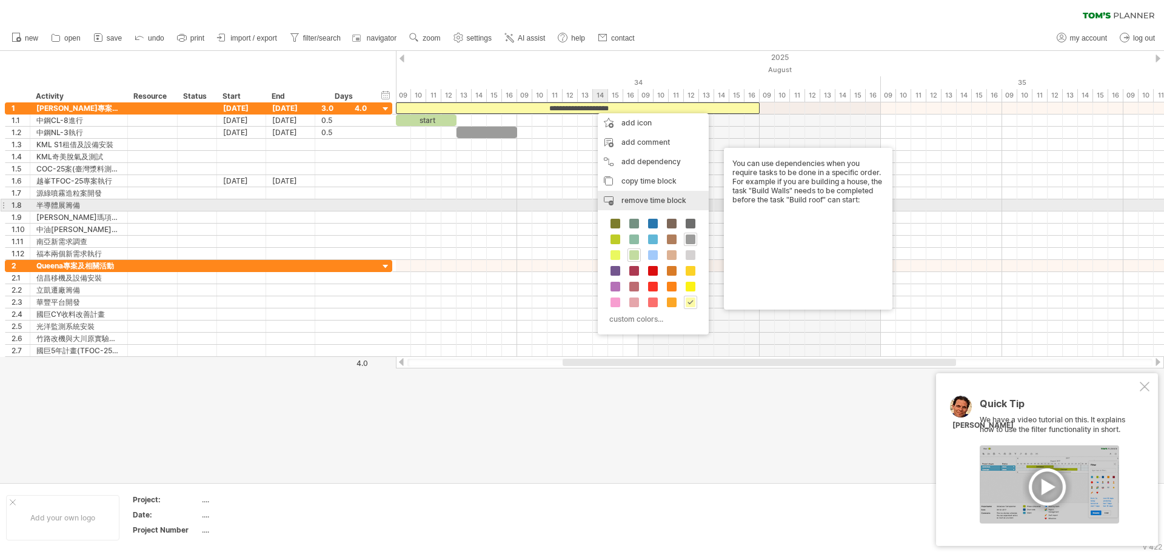
click at [653, 204] on span "remove time block" at bounding box center [653, 200] width 65 height 9
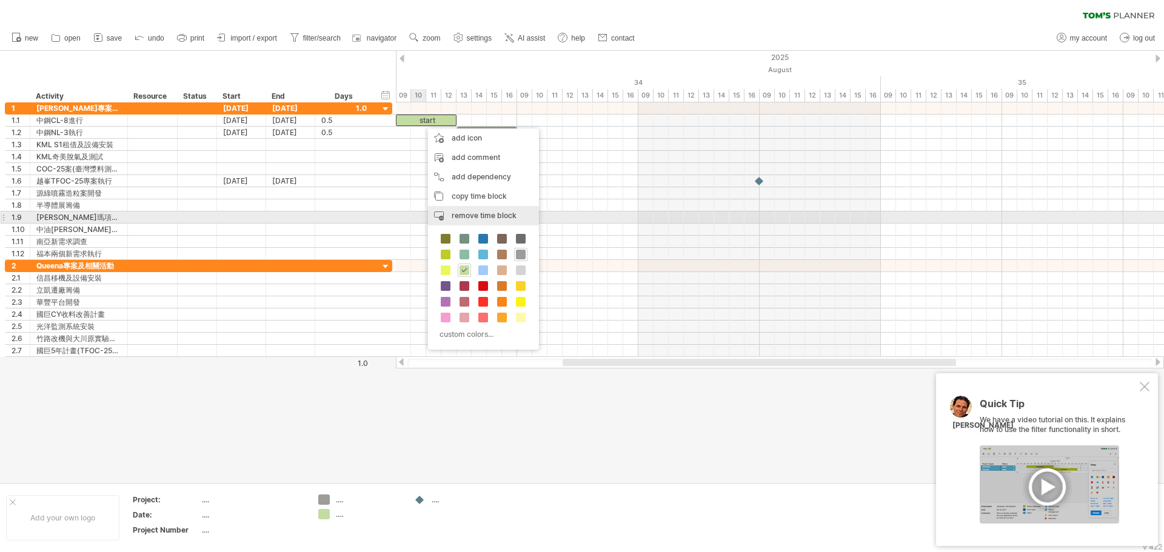
click at [490, 218] on span "remove time block" at bounding box center [484, 215] width 65 height 9
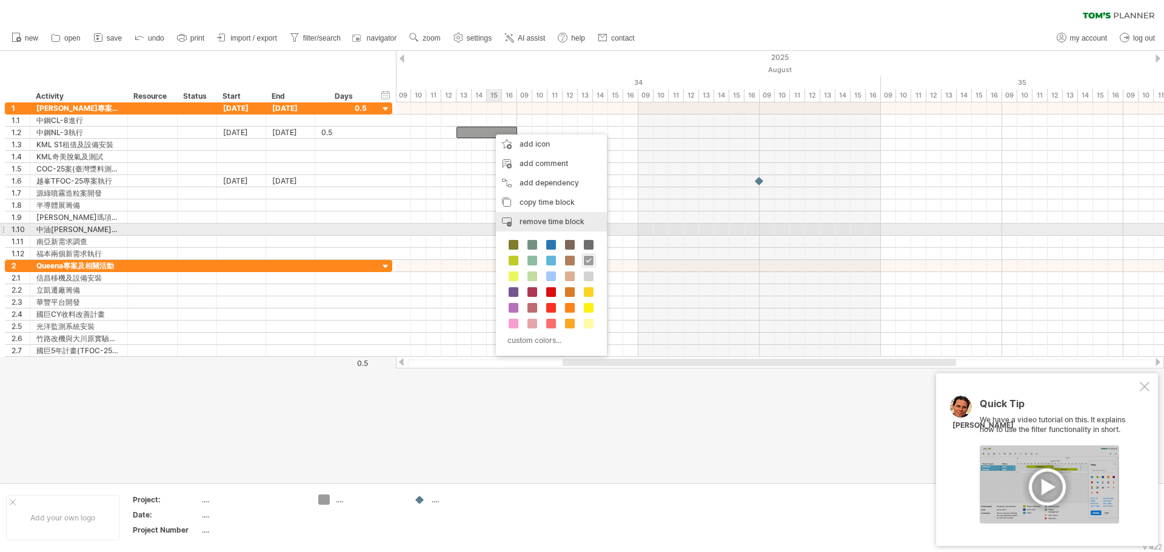
click at [551, 225] on span "remove time block" at bounding box center [551, 221] width 65 height 9
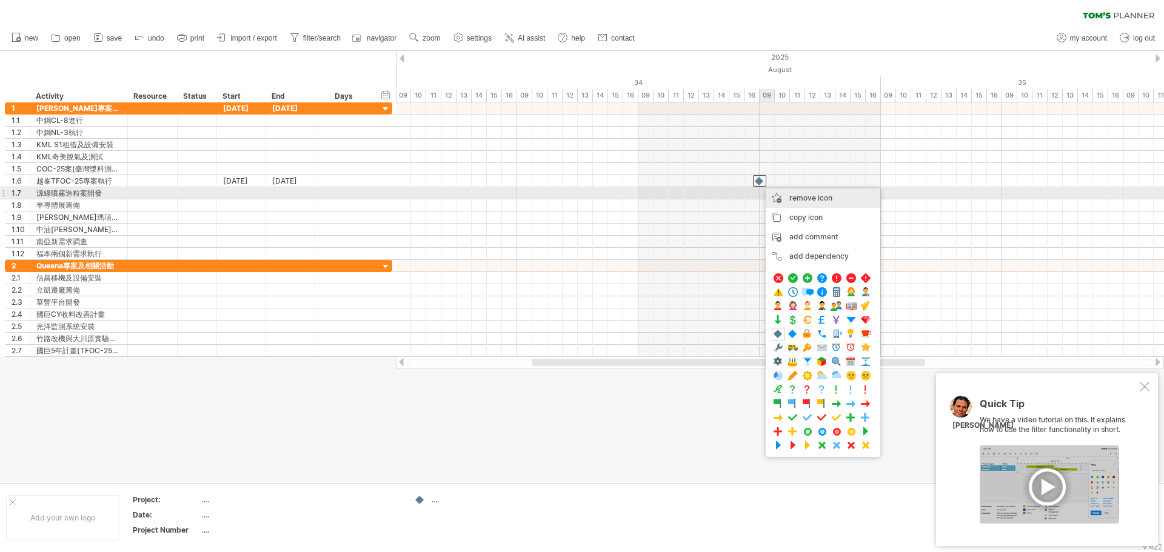
click at [801, 199] on span "remove icon" at bounding box center [810, 197] width 43 height 9
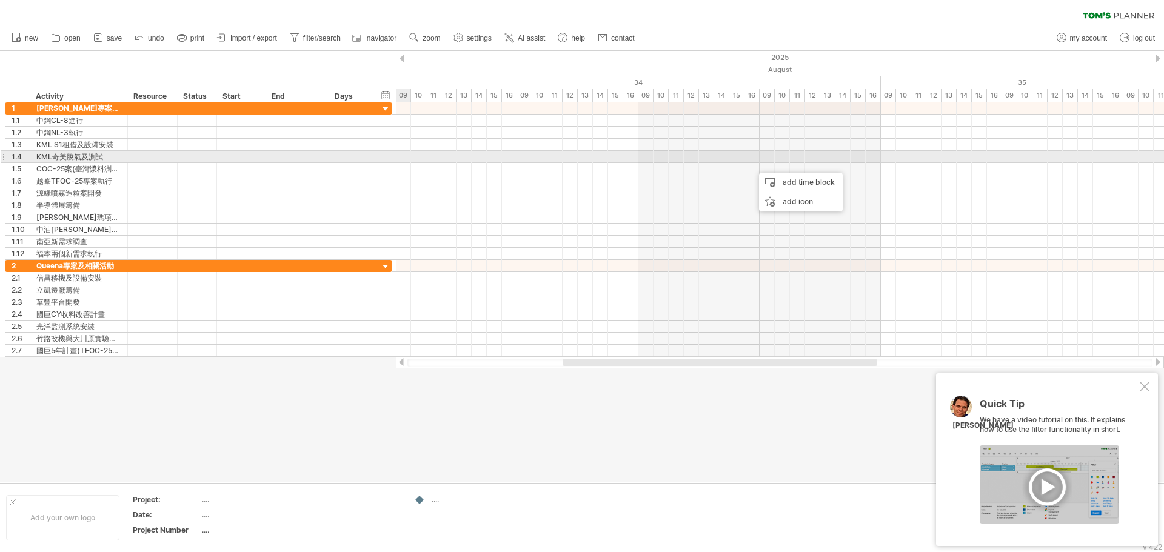
click at [337, 155] on div at bounding box center [343, 157] width 45 height 12
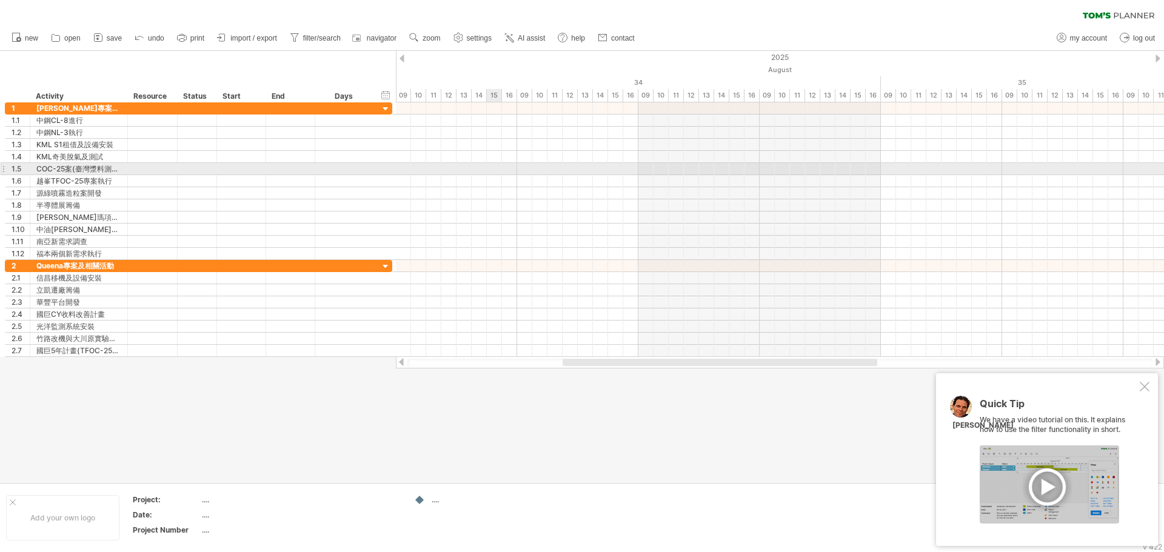
click at [498, 171] on div at bounding box center [780, 169] width 768 height 12
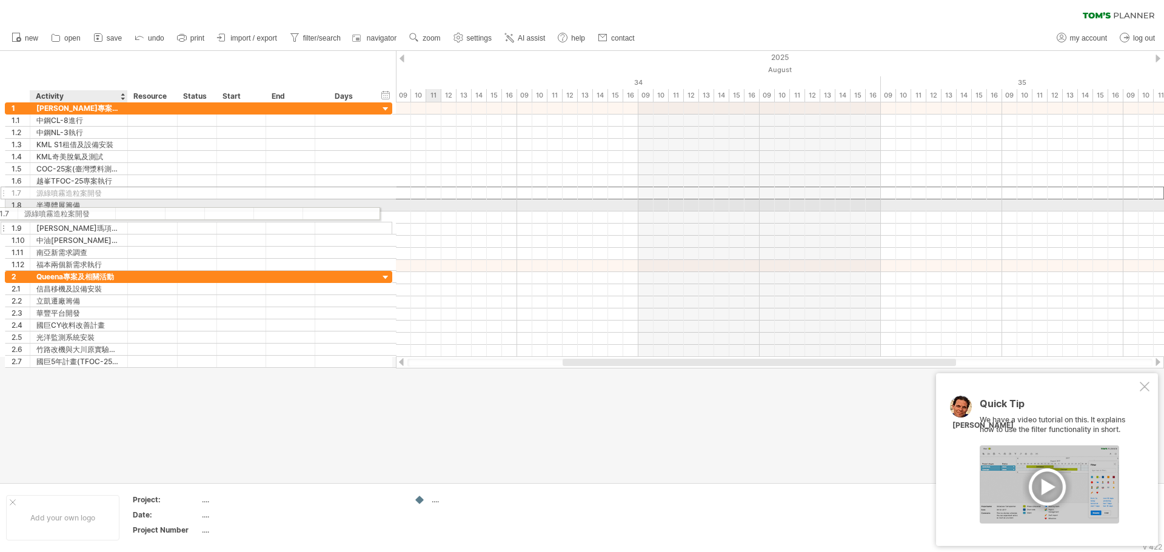
drag, startPoint x: 92, startPoint y: 196, endPoint x: 76, endPoint y: 212, distance: 22.3
drag, startPoint x: 75, startPoint y: 192, endPoint x: 73, endPoint y: 215, distance: 23.1
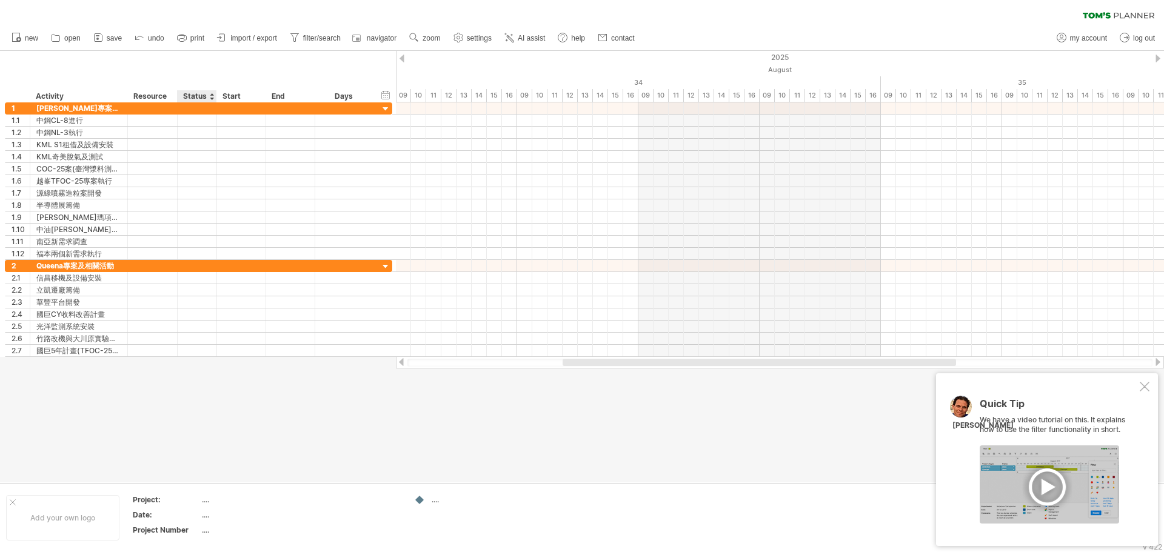
click at [199, 499] on th "Project:" at bounding box center [167, 502] width 68 height 14
click at [439, 500] on div "...." at bounding box center [465, 500] width 66 height 10
click at [373, 502] on td at bounding box center [360, 518] width 96 height 47
click at [106, 39] on link "save" at bounding box center [107, 38] width 35 height 16
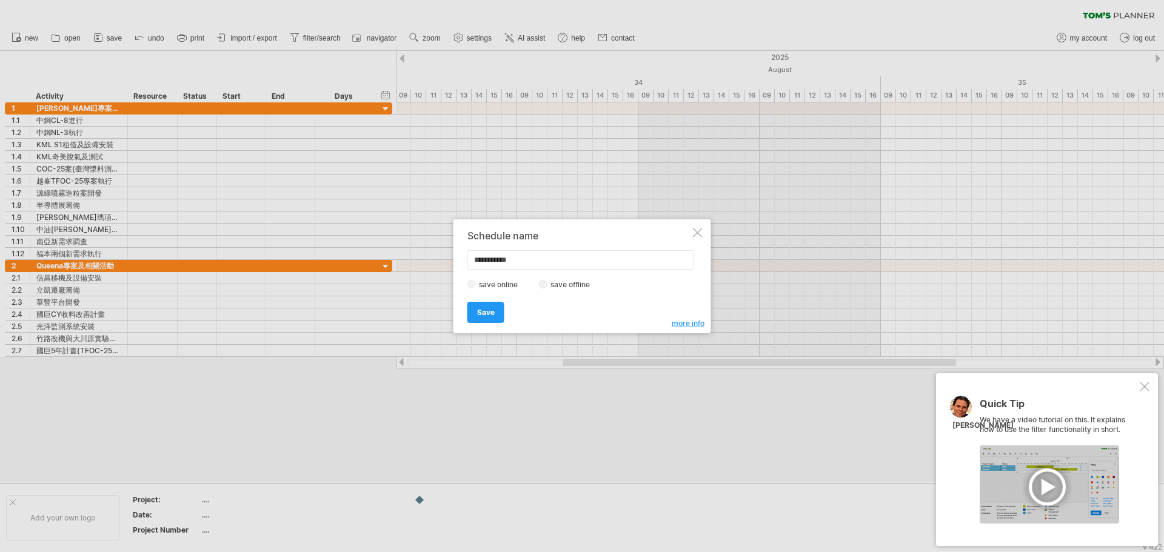
drag, startPoint x: 544, startPoint y: 258, endPoint x: 422, endPoint y: 256, distance: 121.8
click at [422, 256] on div "Trying to reach [DOMAIN_NAME] Connected again... 0% clear filter new 1" at bounding box center [582, 276] width 1164 height 552
type input "*******"
click at [492, 307] on link "Save" at bounding box center [485, 312] width 37 height 21
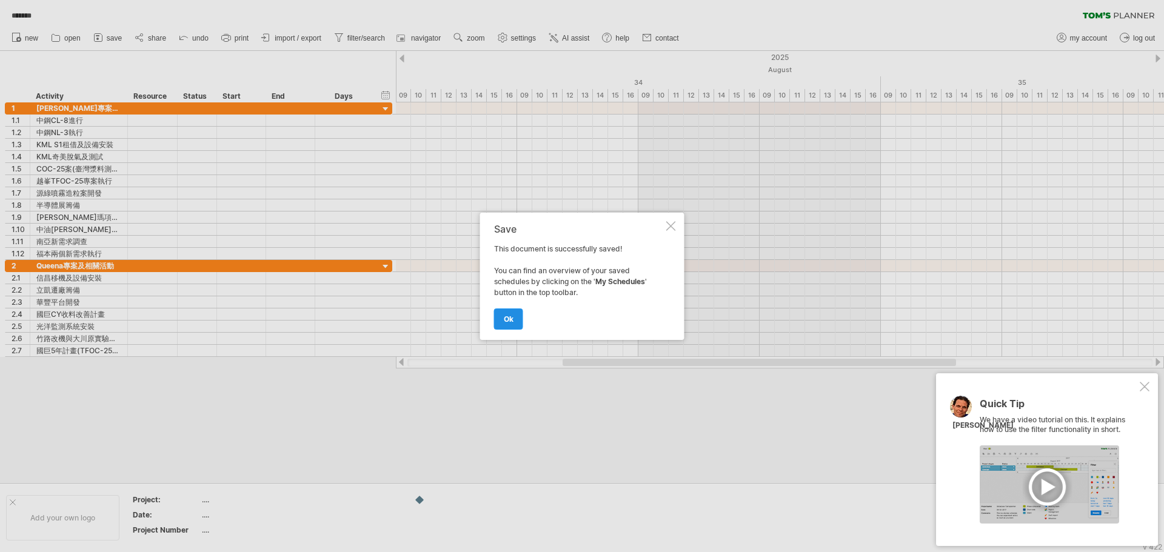
click at [511, 323] on span "ok" at bounding box center [509, 319] width 10 height 9
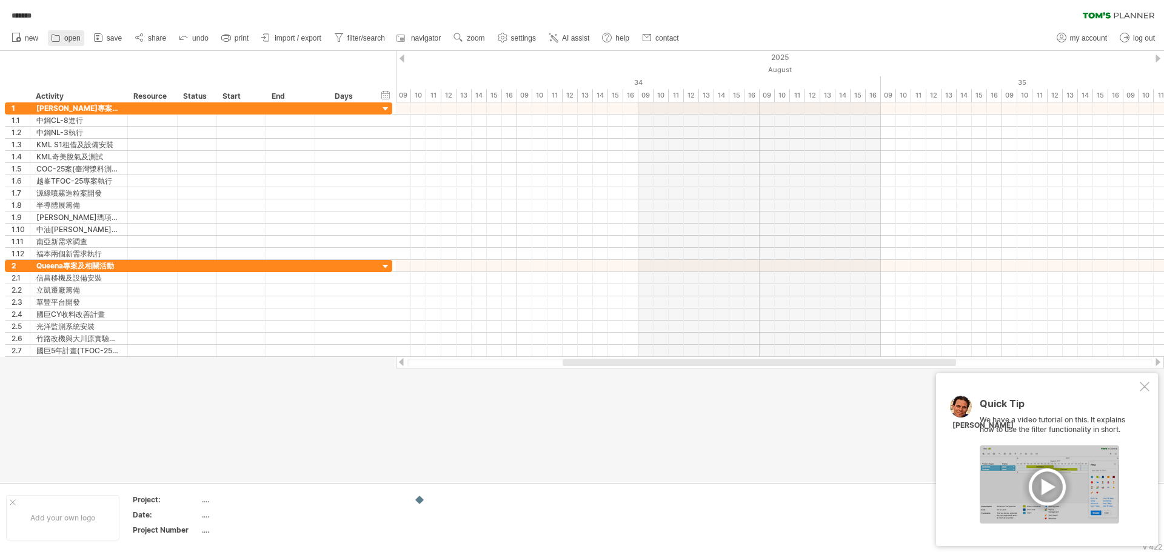
click at [64, 40] on span "open" at bounding box center [72, 38] width 16 height 8
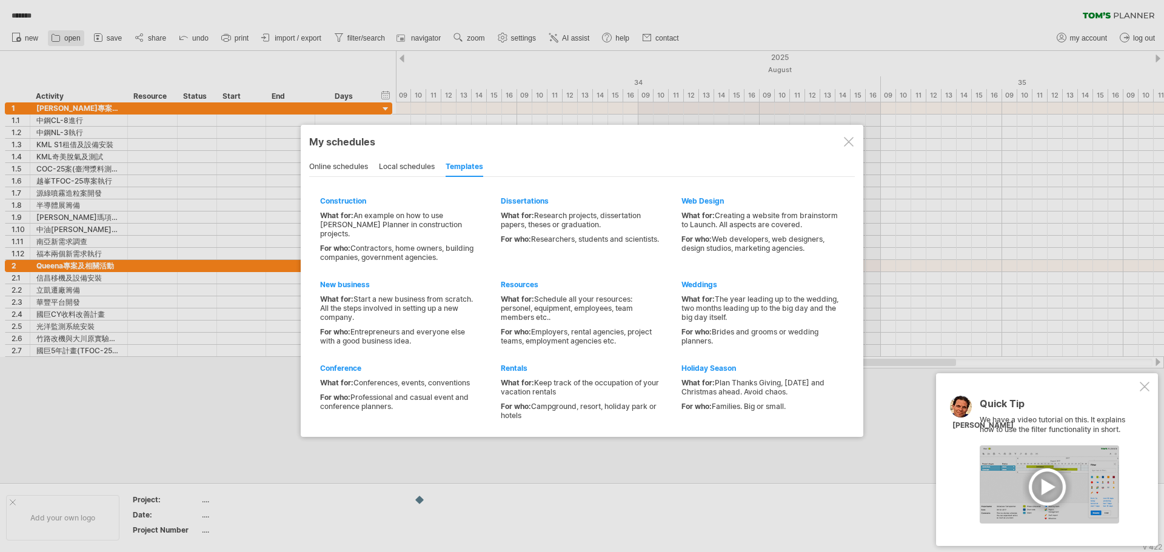
type input "*******"
type input "**********"
click at [357, 168] on div "online schedules" at bounding box center [338, 167] width 59 height 19
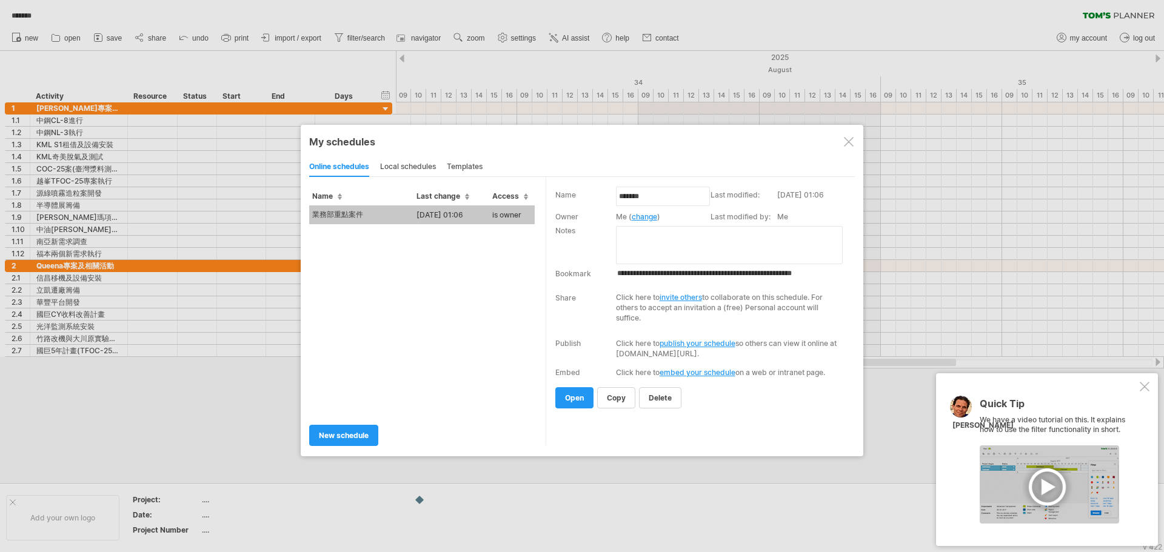
click at [846, 140] on div at bounding box center [849, 142] width 10 height 10
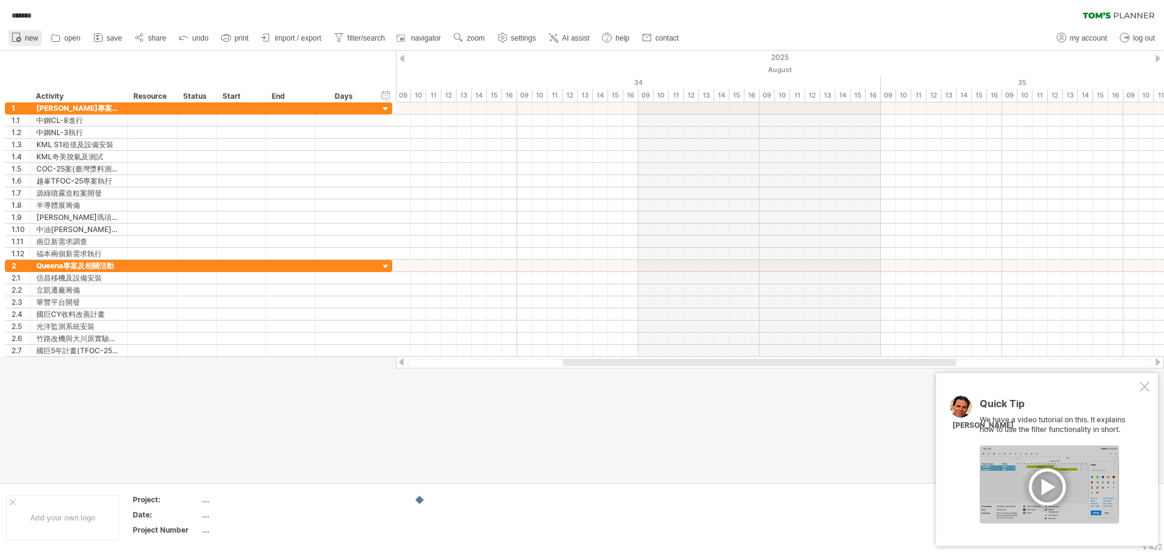
click at [16, 37] on icon at bounding box center [16, 37] width 12 height 12
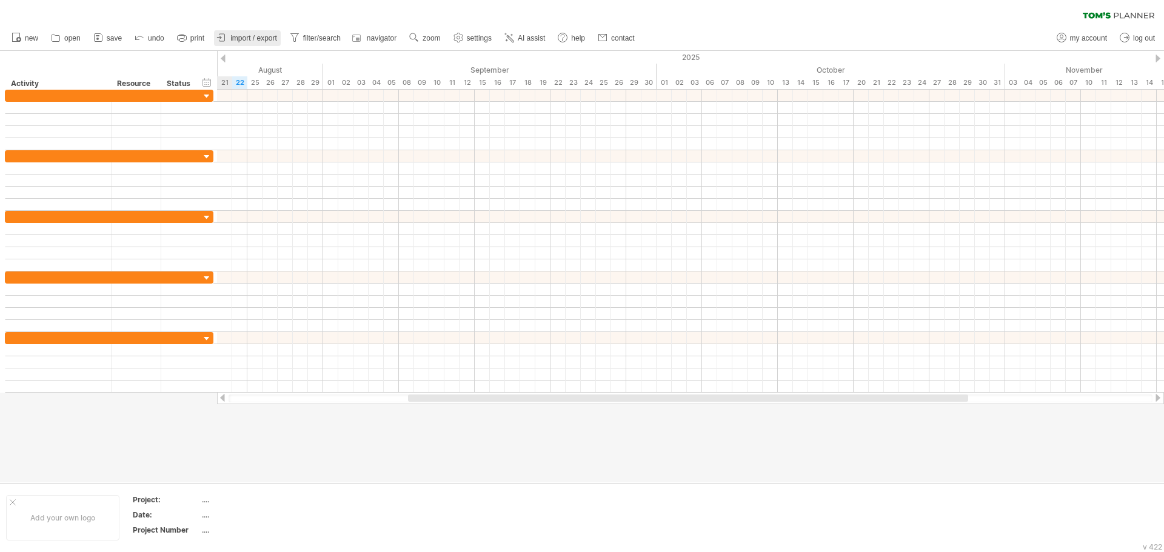
click at [244, 38] on span "import / export" at bounding box center [253, 38] width 47 height 8
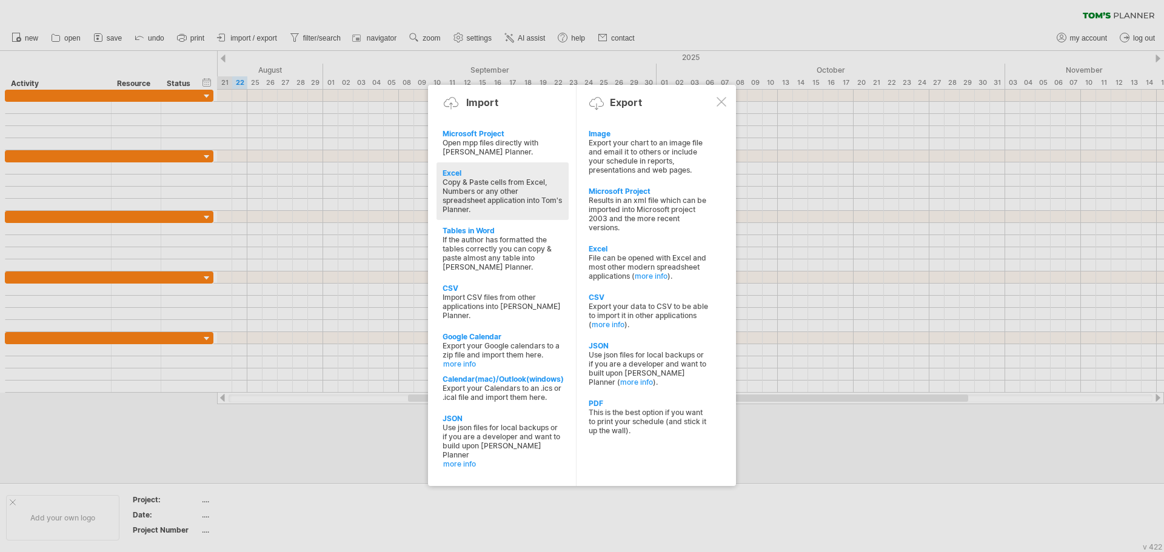
click at [512, 179] on div "Copy & Paste cells from Excel, Numbers or any other spreadsheet application int…" at bounding box center [502, 196] width 120 height 36
type textarea "**********"
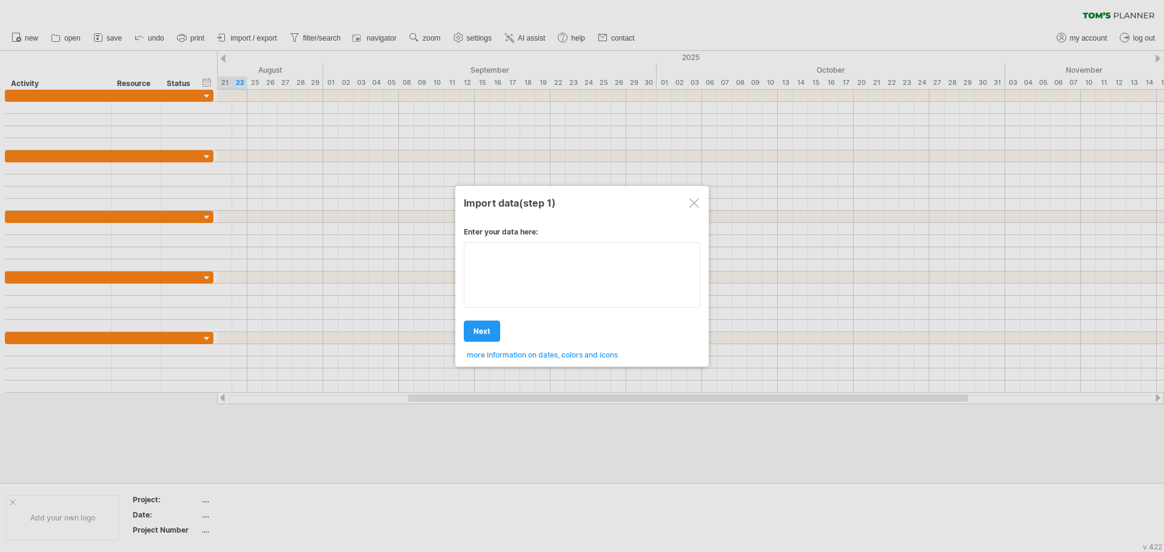
click at [663, 269] on textarea at bounding box center [582, 274] width 236 height 65
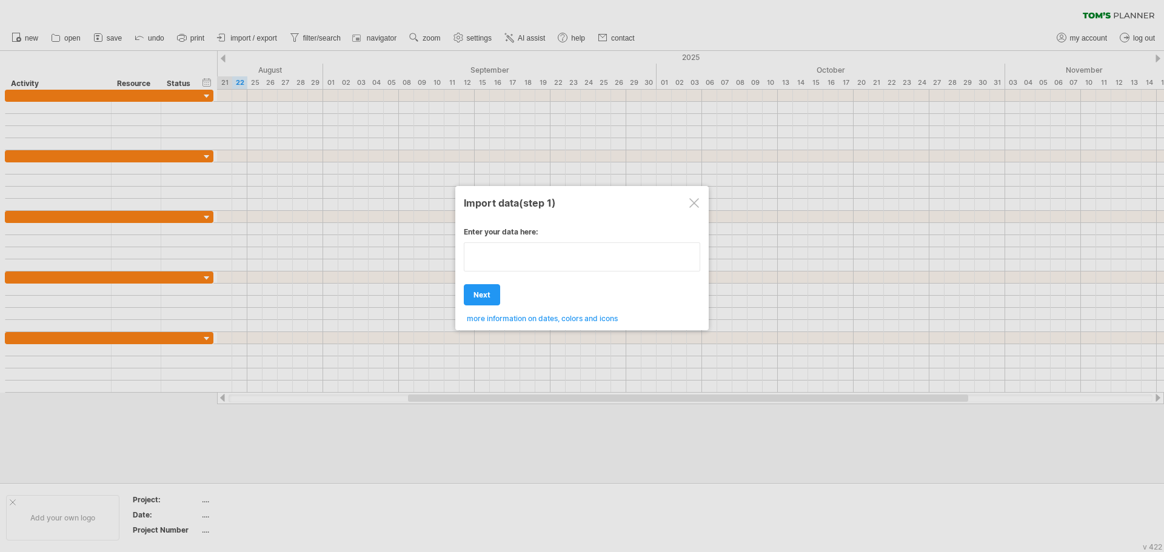
click at [620, 257] on textarea at bounding box center [582, 256] width 236 height 29
click at [686, 198] on div "Import data (step 1)" at bounding box center [582, 203] width 236 height 22
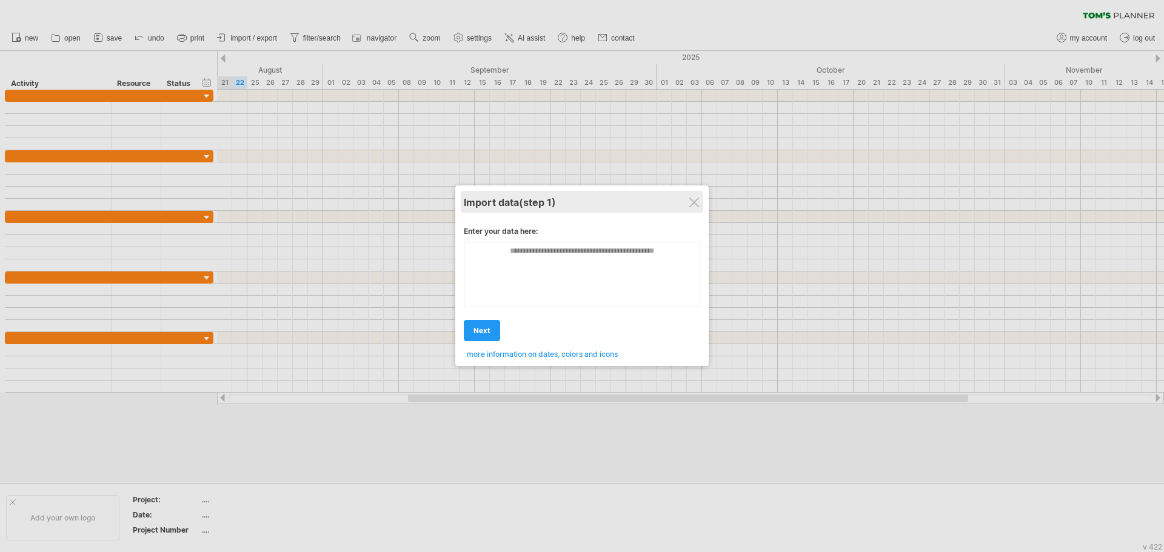
click at [686, 198] on div "Import data (step 1)" at bounding box center [582, 202] width 236 height 22
click at [694, 198] on div at bounding box center [694, 203] width 10 height 10
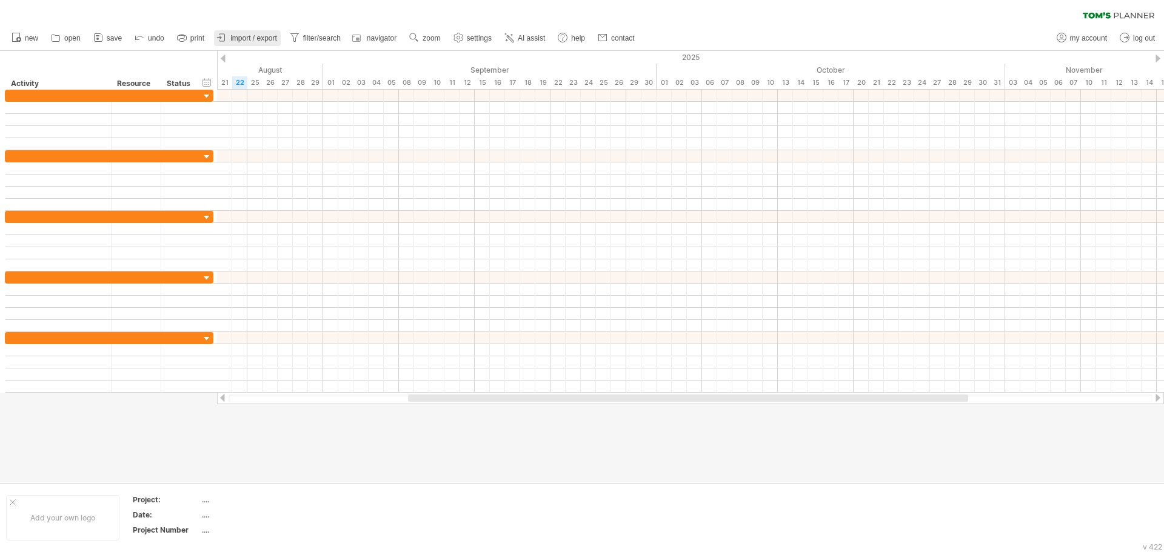
click at [248, 38] on span "import / export" at bounding box center [253, 38] width 47 height 8
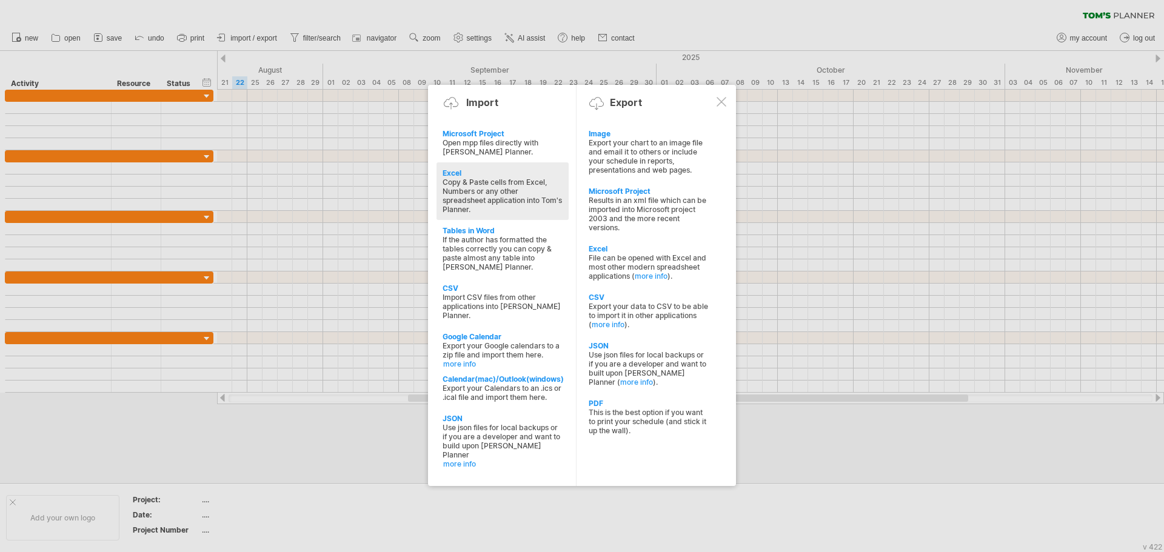
click at [515, 202] on div "Copy & Paste cells from Excel, Numbers or any other spreadsheet application int…" at bounding box center [502, 196] width 120 height 36
type textarea "**********"
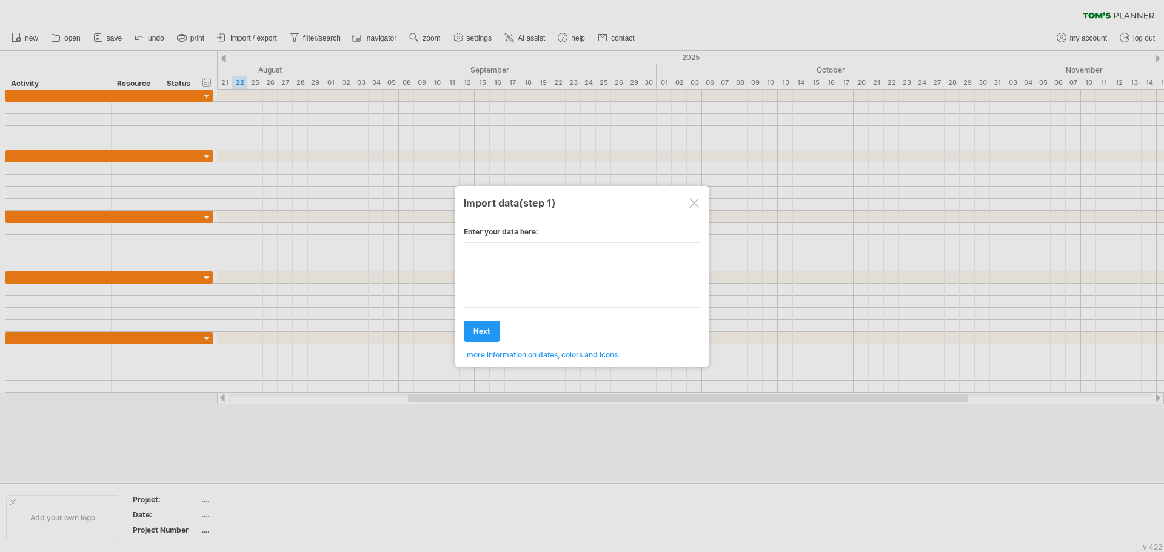
click at [538, 273] on div "Enter your data here: Your data: Weekend days ' mon tue Hide weekend days" at bounding box center [582, 288] width 236 height 141
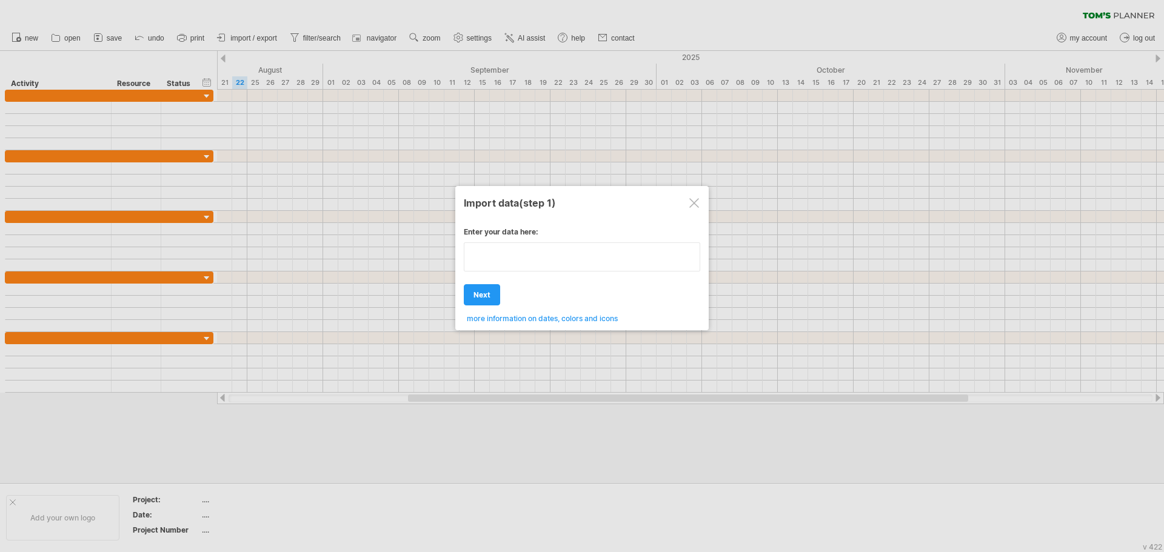
type textarea "**********"
click at [599, 259] on textarea at bounding box center [582, 256] width 236 height 29
paste textarea "**********"
type textarea "**********"
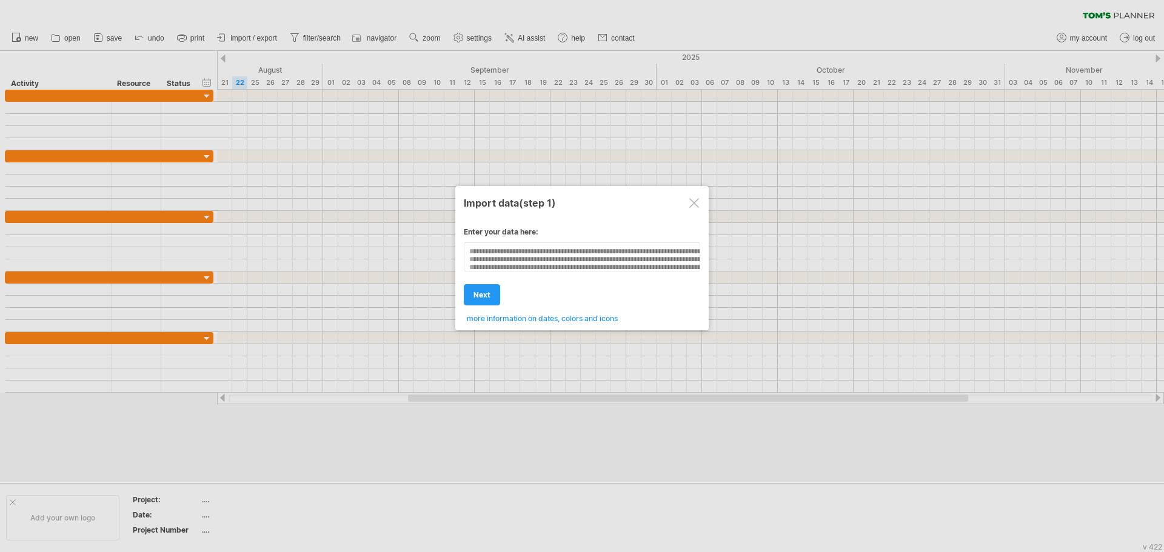
scroll to position [346, 0]
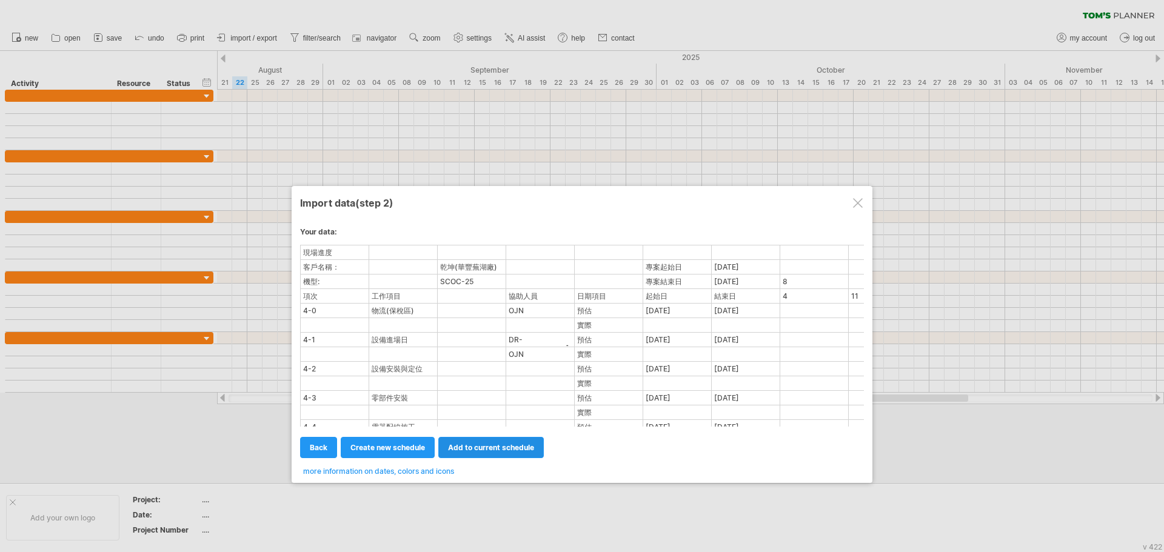
click at [482, 452] on span "add to current schedule" at bounding box center [491, 447] width 86 height 9
select select "********"
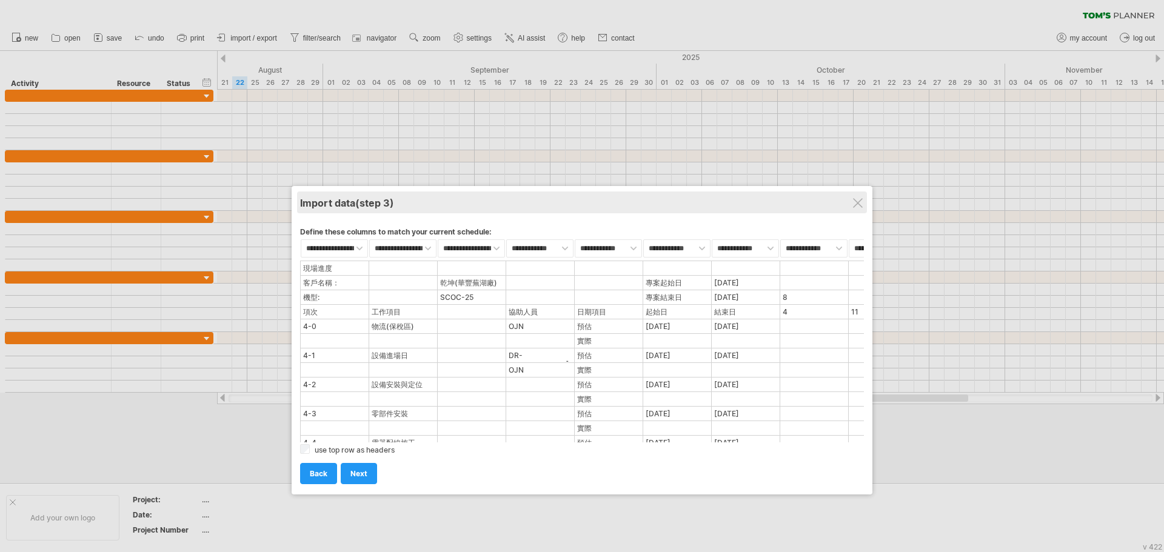
click at [852, 201] on div "Import data (step 3)" at bounding box center [582, 203] width 564 height 22
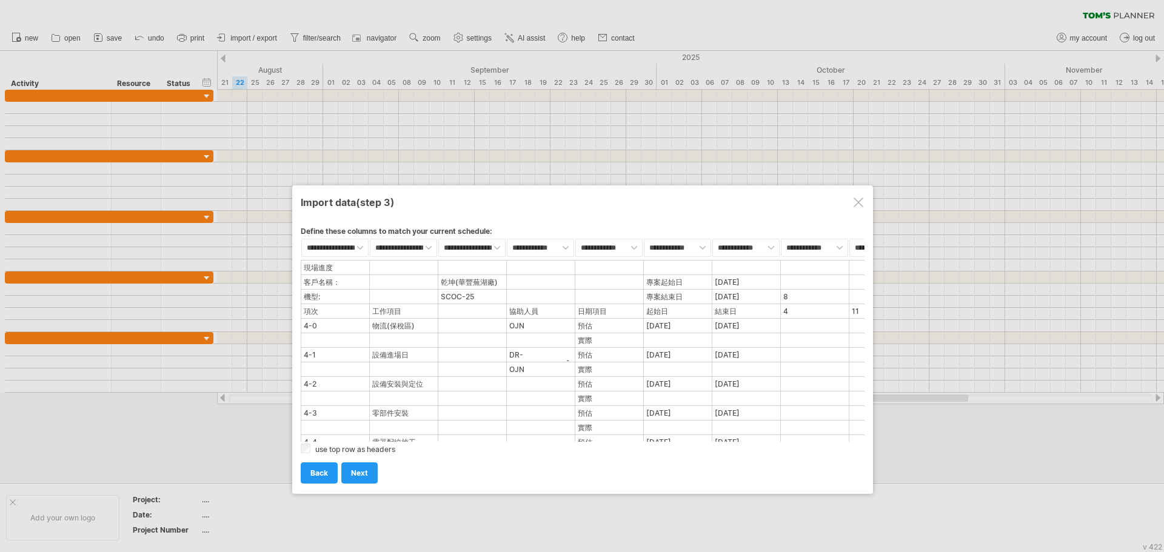
click at [860, 203] on div at bounding box center [858, 203] width 10 height 10
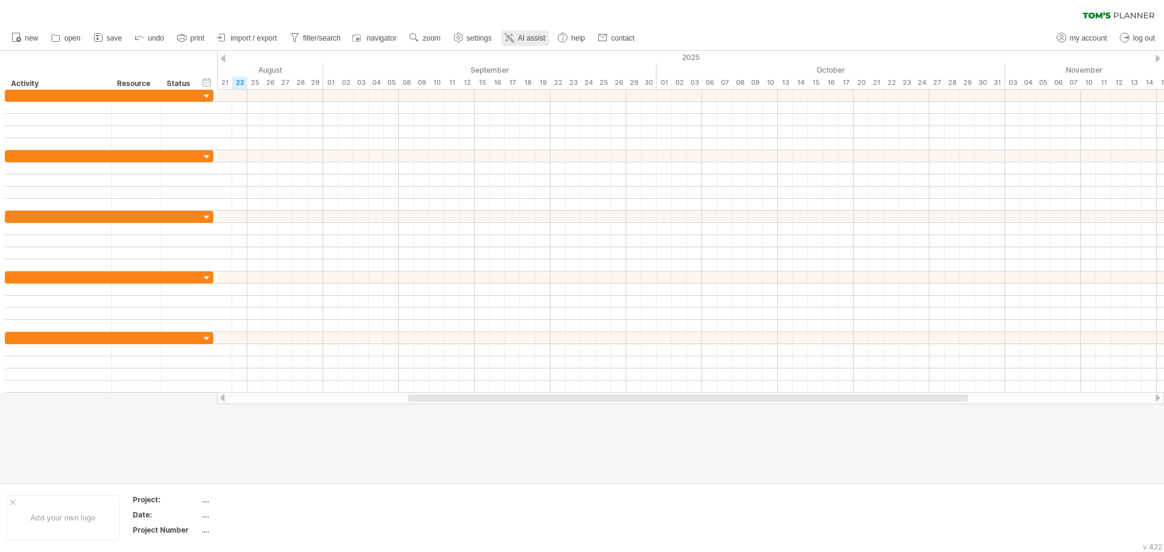
click at [542, 39] on span "AI assist" at bounding box center [531, 38] width 27 height 8
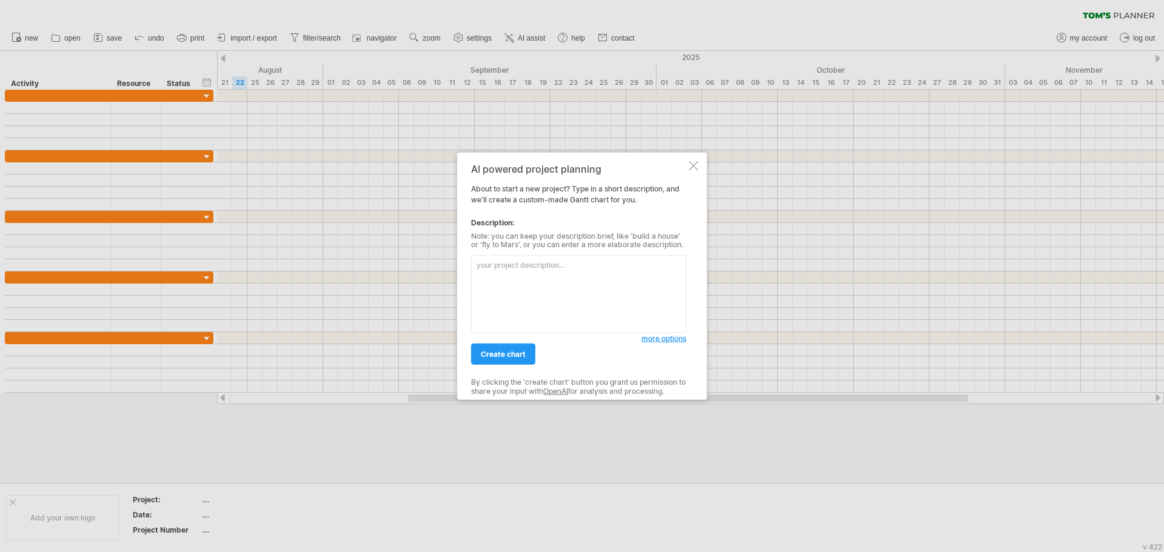
click at [566, 282] on textarea at bounding box center [578, 294] width 215 height 78
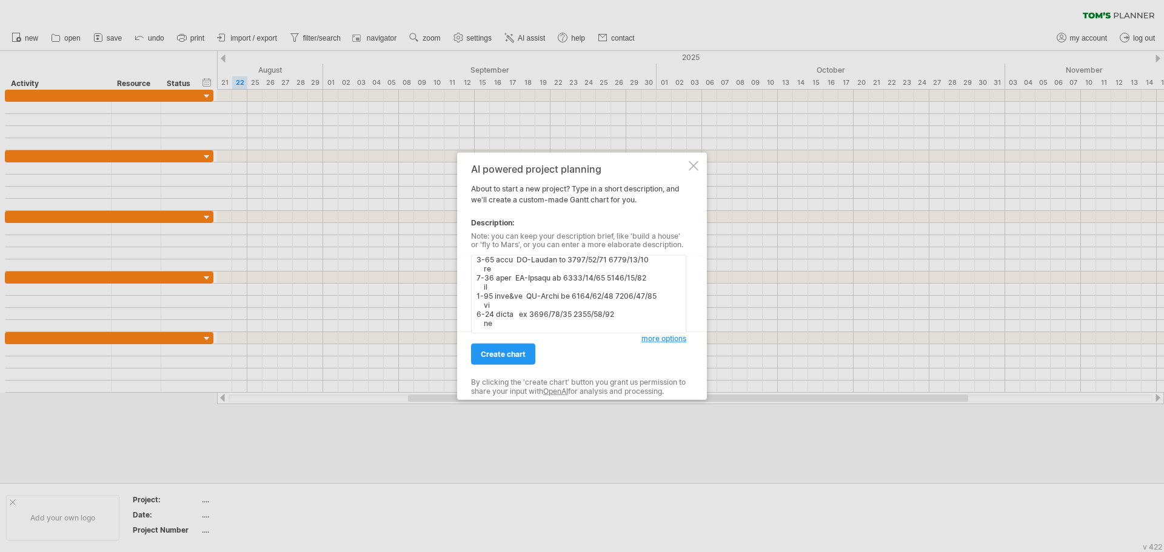
scroll to position [383, 0]
type textarea "lore ipsu： do(sitam) conse 7708/5/3 8324 ad: ELIT-98 seddo 6279/38/52 9 4 55 37…"
click at [517, 354] on span "create chart" at bounding box center [503, 354] width 45 height 9
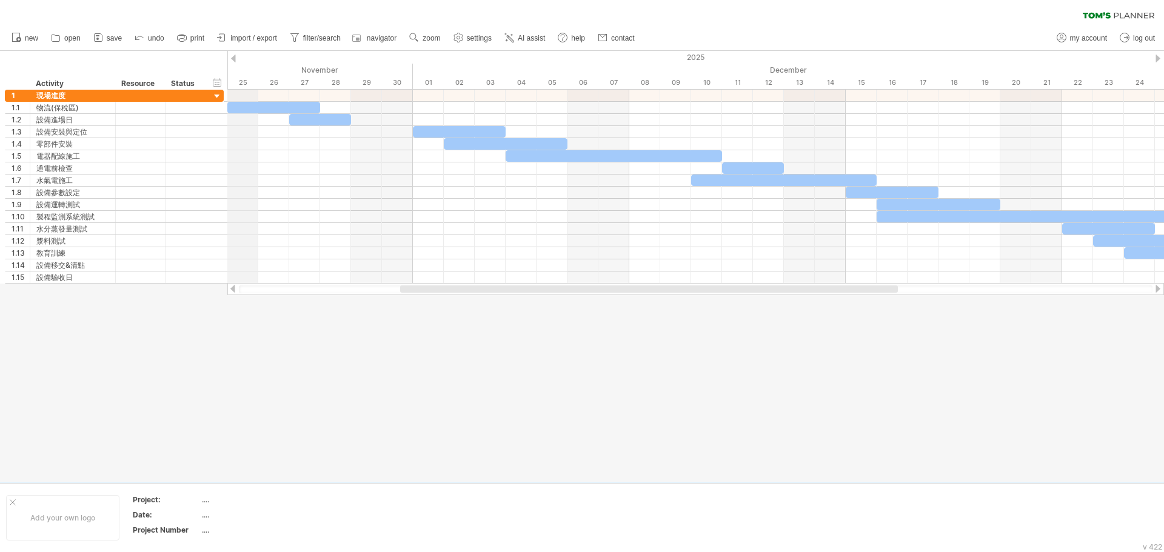
click at [237, 58] on div "2025" at bounding box center [212, 57] width 2318 height 13
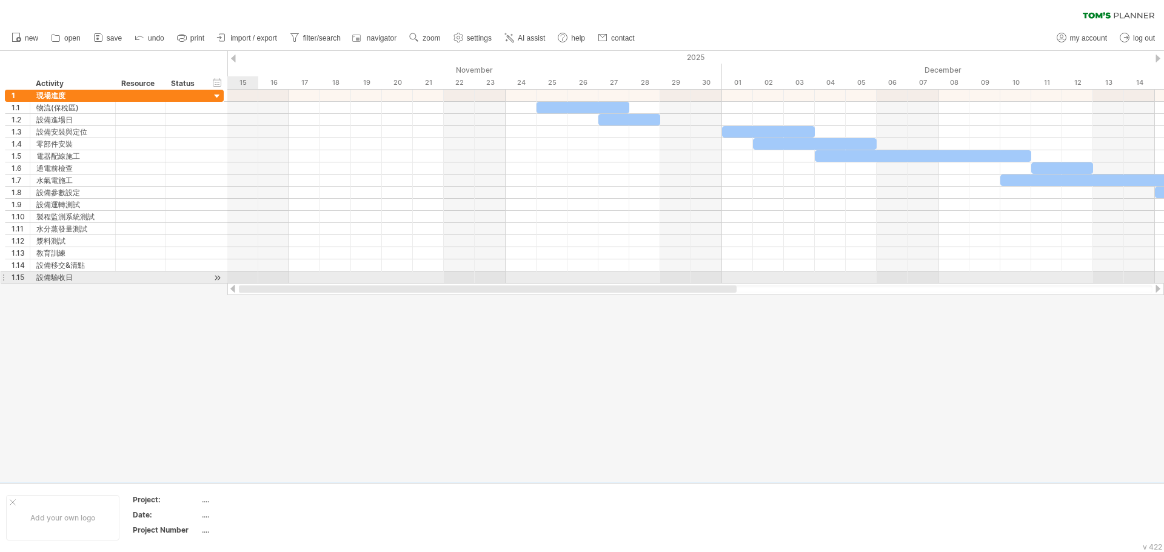
drag, startPoint x: 593, startPoint y: 289, endPoint x: 337, endPoint y: 274, distance: 256.2
click at [337, 274] on div "Trying to reach [DOMAIN_NAME] Connected again... 0% clear filter new 1" at bounding box center [582, 276] width 1164 height 552
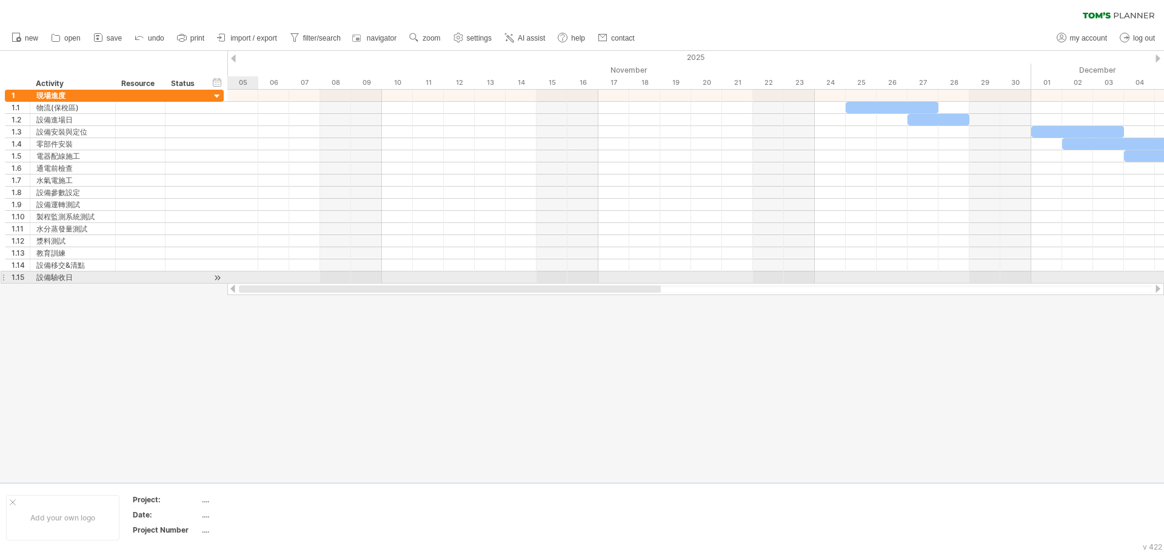
drag, startPoint x: 416, startPoint y: 290, endPoint x: 216, endPoint y: 282, distance: 200.2
click at [216, 282] on div "Trying to reach [DOMAIN_NAME] Connected again... 0% clear filter new 1" at bounding box center [582, 276] width 1164 height 552
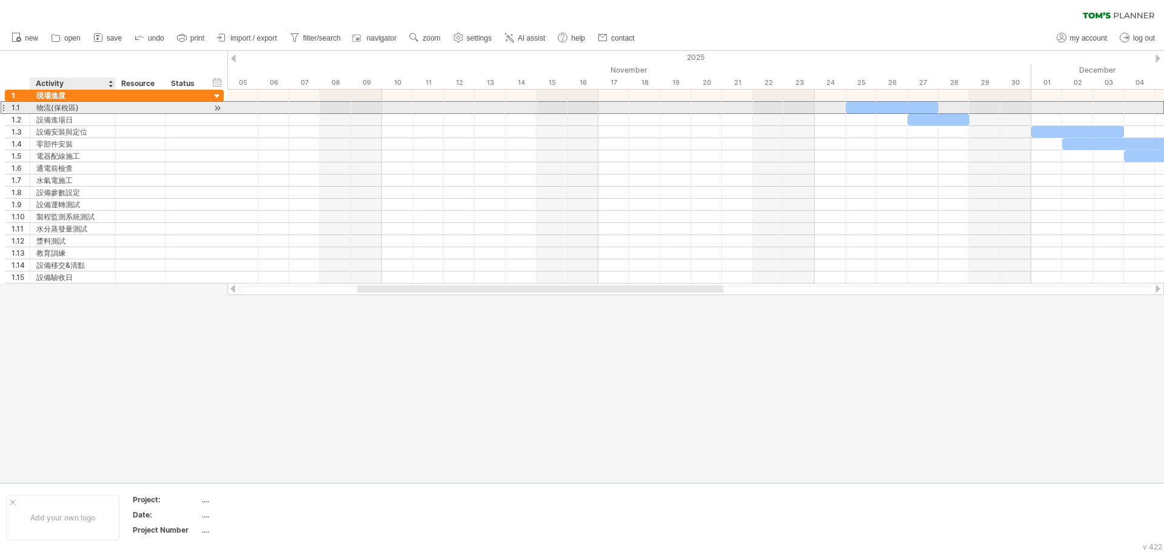
click at [70, 106] on div "物流(保稅區)" at bounding box center [72, 108] width 73 height 12
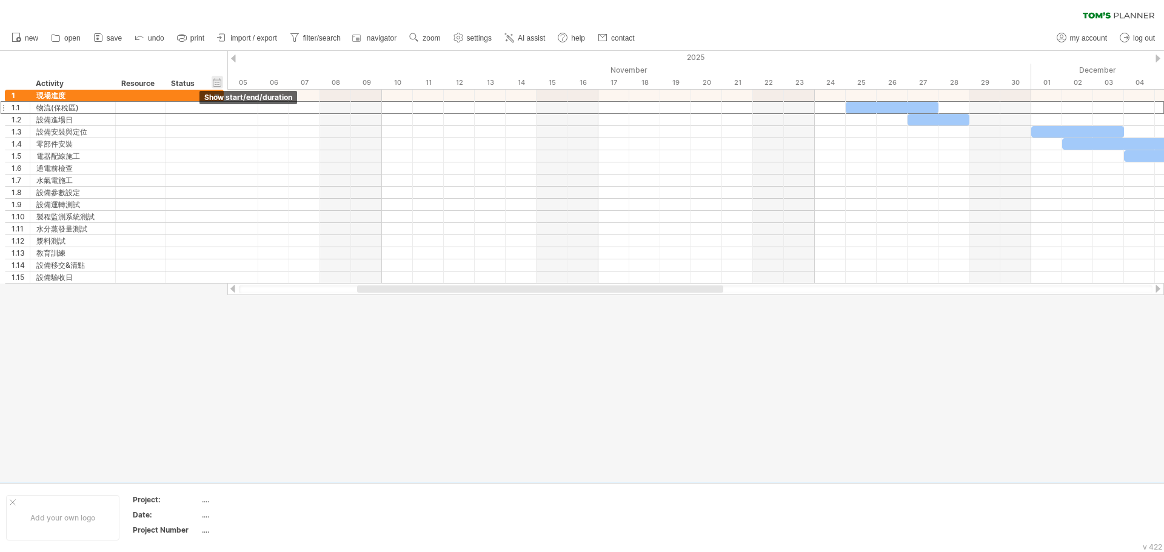
click at [219, 82] on div "hide start/end/duration show start/end/duration" at bounding box center [218, 82] width 12 height 13
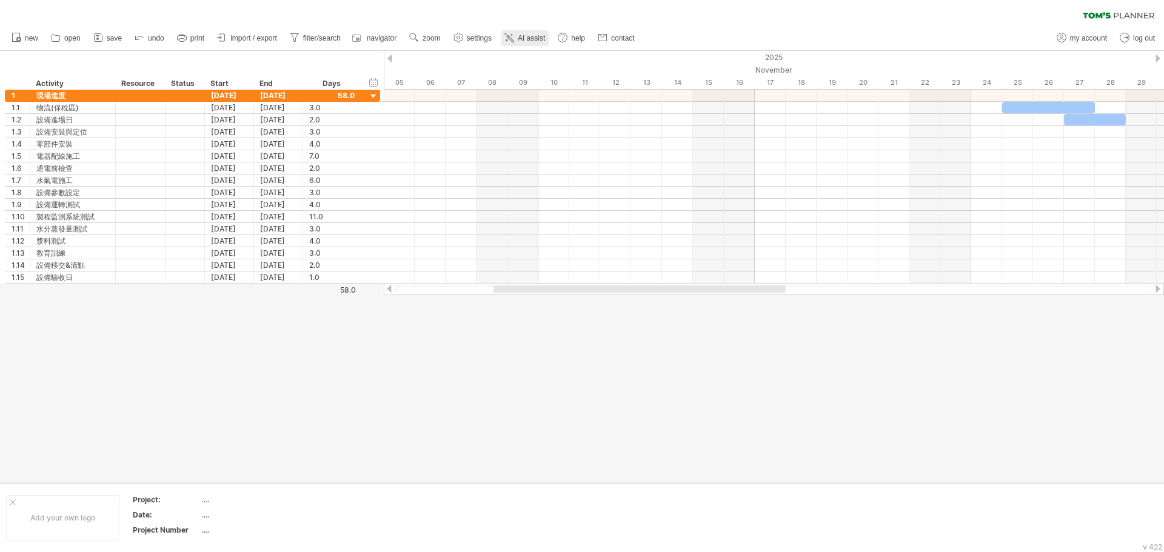
click at [533, 42] on span "AI assist" at bounding box center [531, 38] width 27 height 8
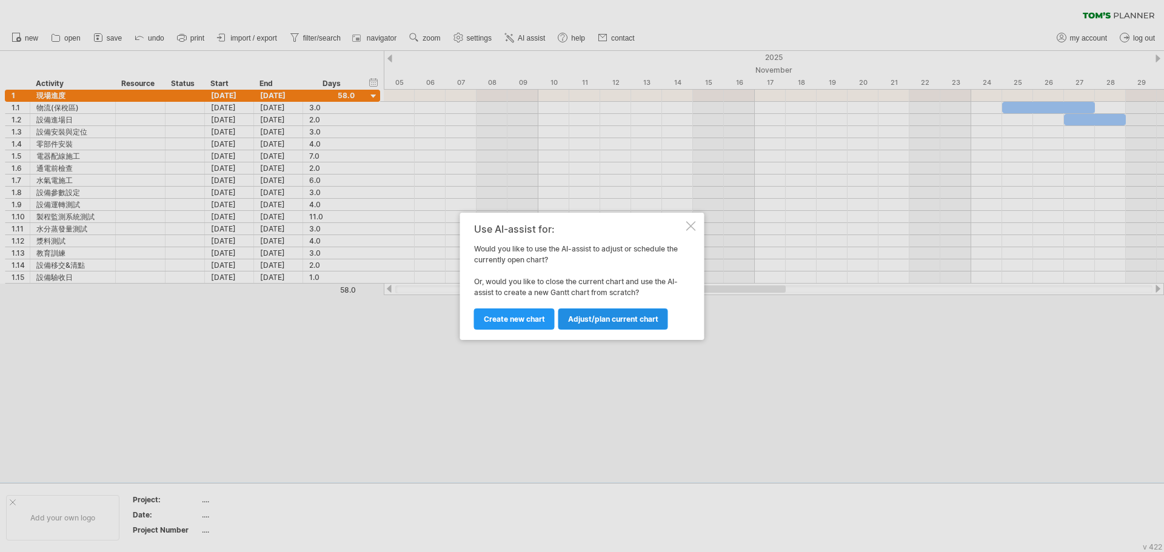
click at [618, 322] on span "Adjust/plan current chart" at bounding box center [613, 319] width 90 height 9
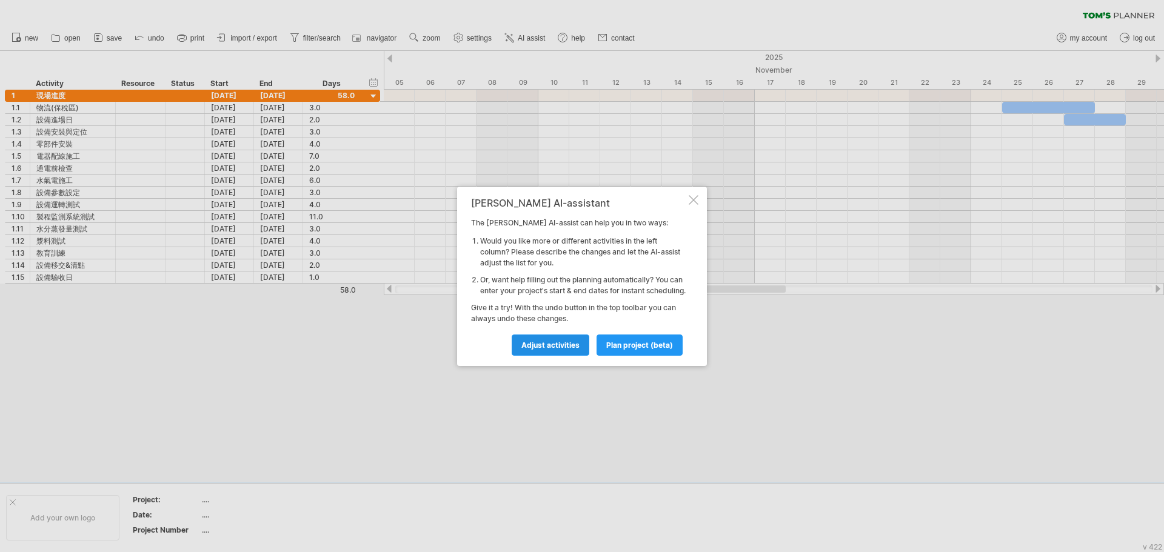
click at [538, 350] on span "Adjust activities" at bounding box center [550, 345] width 58 height 9
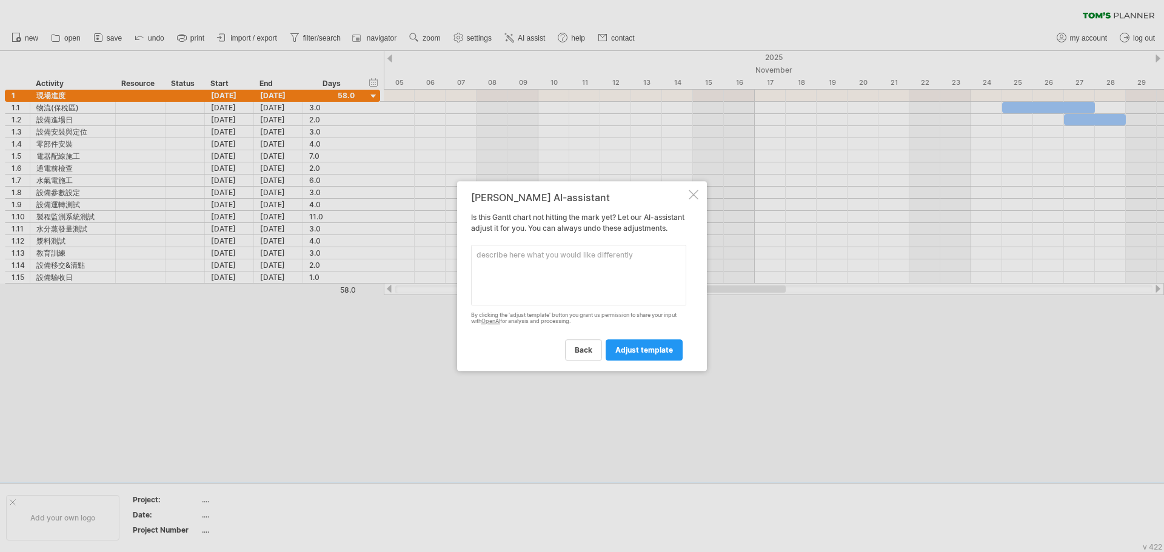
click at [556, 269] on textarea at bounding box center [578, 275] width 215 height 61
type textarea "g"
type textarea "建"
paste textarea "loremi dolo： si(ametc) adipi 1635/5/5 el: SEDD-89 eiusm 5703/59/94 3 3 6 1 8 1 …"
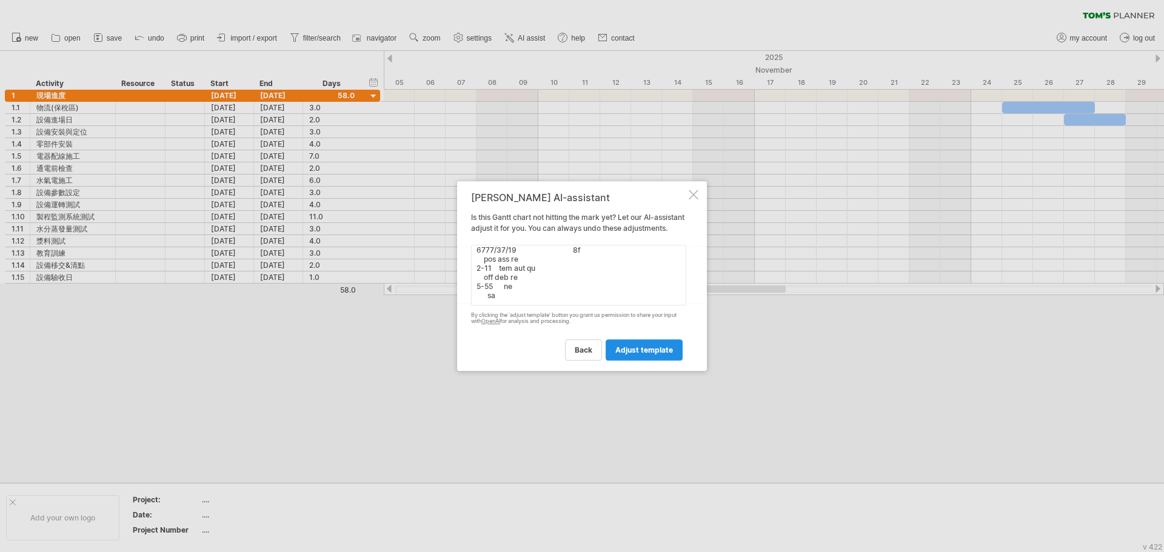
type textarea "loremi dolors amet： co(adipi) elits 8217/2/0 do: EIUS-93 tempo 8293/40/39 4 0 0…"
click at [666, 354] on span "adjust template" at bounding box center [644, 350] width 58 height 9
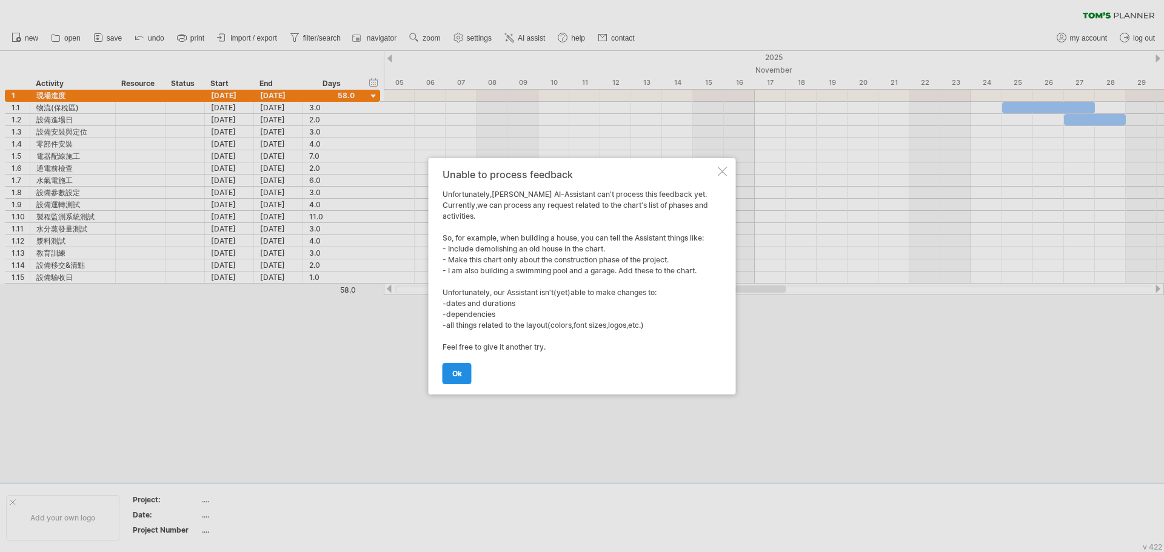
click at [467, 370] on link "ok" at bounding box center [456, 373] width 29 height 21
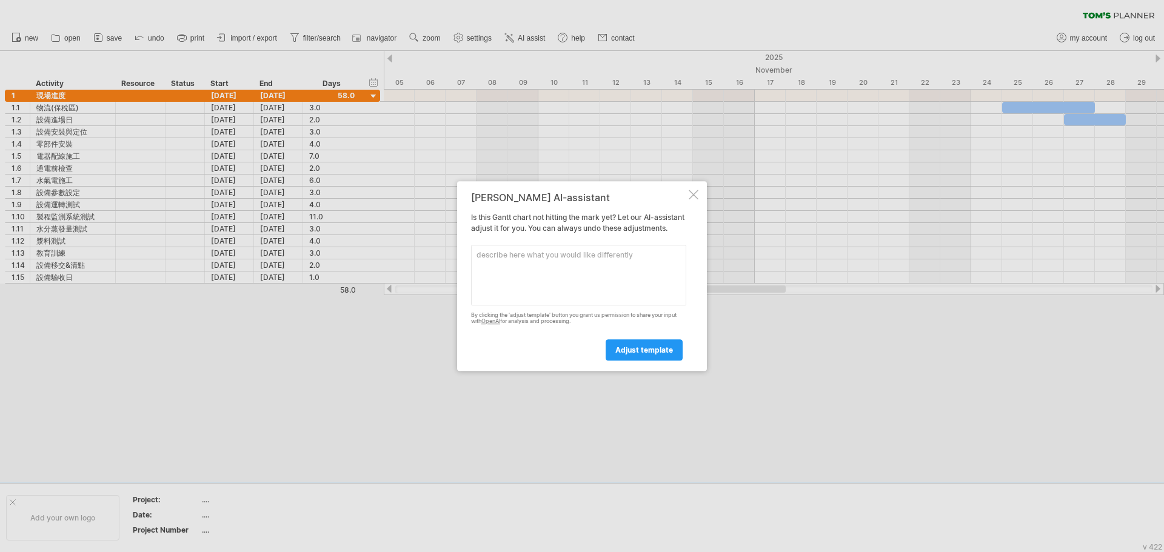
click at [550, 290] on textarea at bounding box center [578, 275] width 215 height 61
paste textarea "loremi dolo： si(ametc) adipi 1635/5/5 el: SEDD-89 eiusm 5703/59/94 3 3 6 1 8 1 …"
type textarea "loremi dolo： si(ametc) adipi 1032/5/2 el: SEDD-58 eiusm 7895/82/23 9 5 4 7 5 0 …"
click at [646, 355] on span "adjust template" at bounding box center [644, 350] width 58 height 9
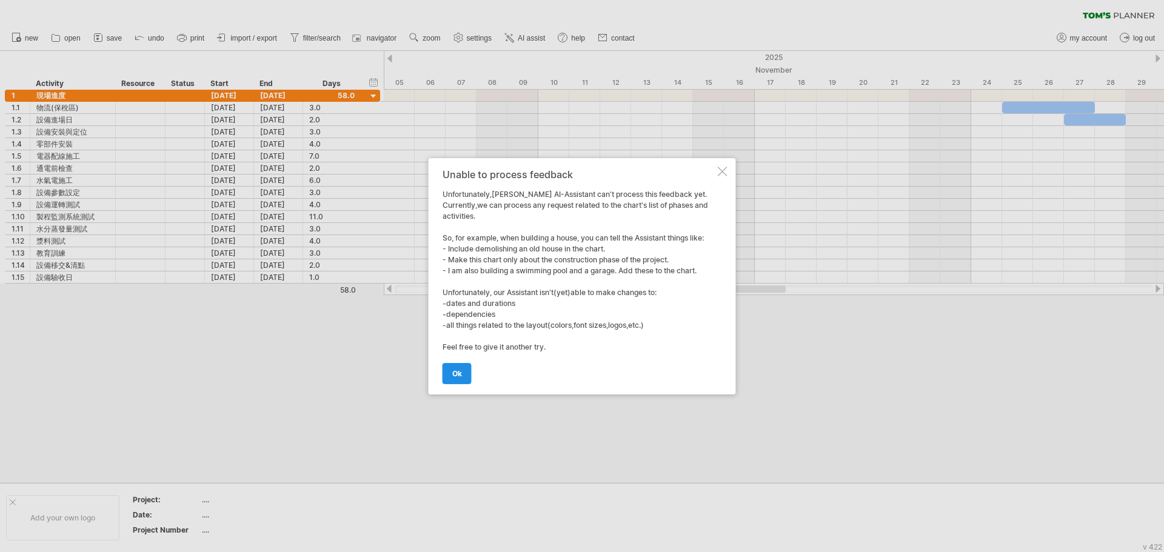
click at [465, 371] on link "ok" at bounding box center [456, 373] width 29 height 21
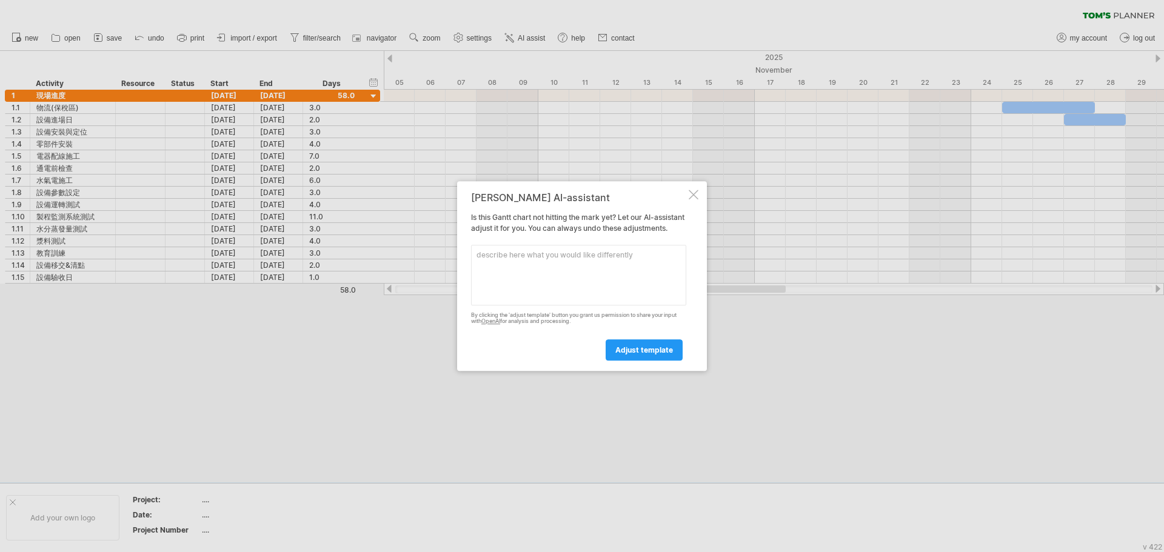
click at [694, 190] on div at bounding box center [694, 195] width 10 height 10
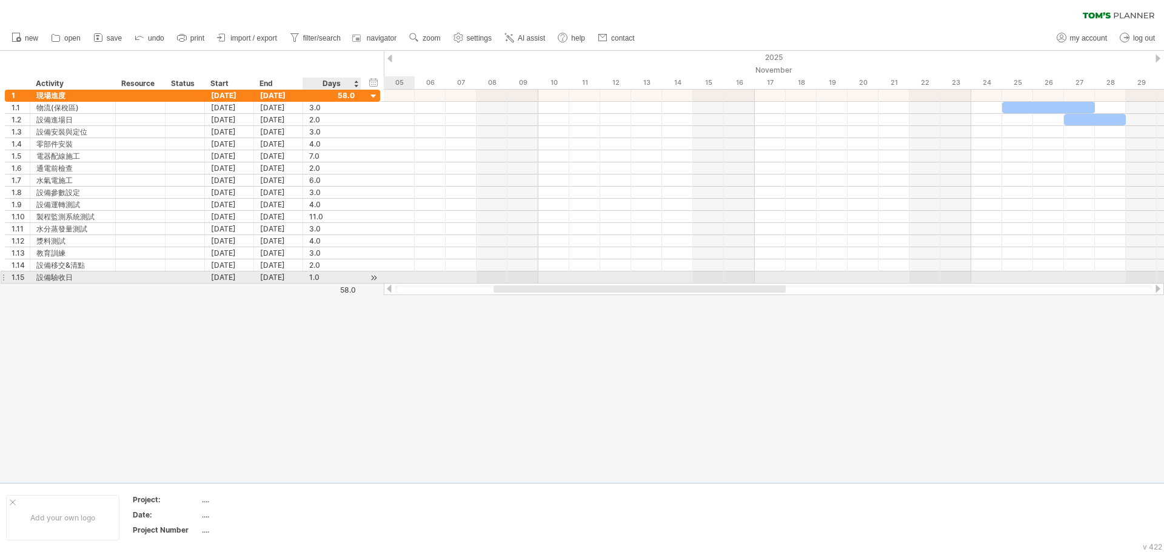
click at [346, 277] on div "1.0" at bounding box center [331, 278] width 45 height 12
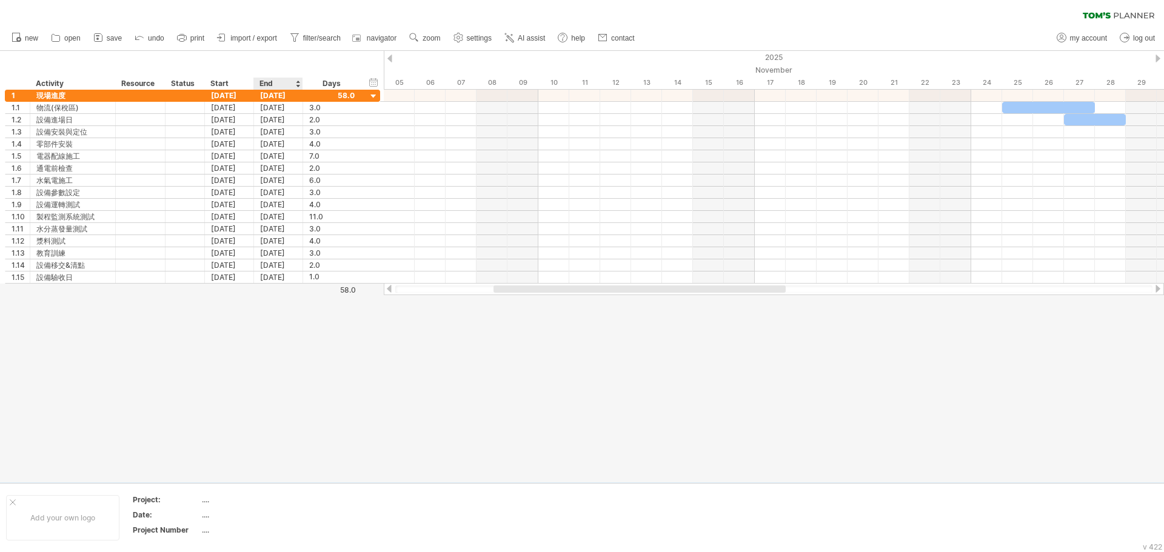
click at [296, 302] on div at bounding box center [582, 267] width 1164 height 432
click at [59, 296] on div "add row Ctrl+Enter Cmd+Enter" at bounding box center [74, 291] width 125 height 19
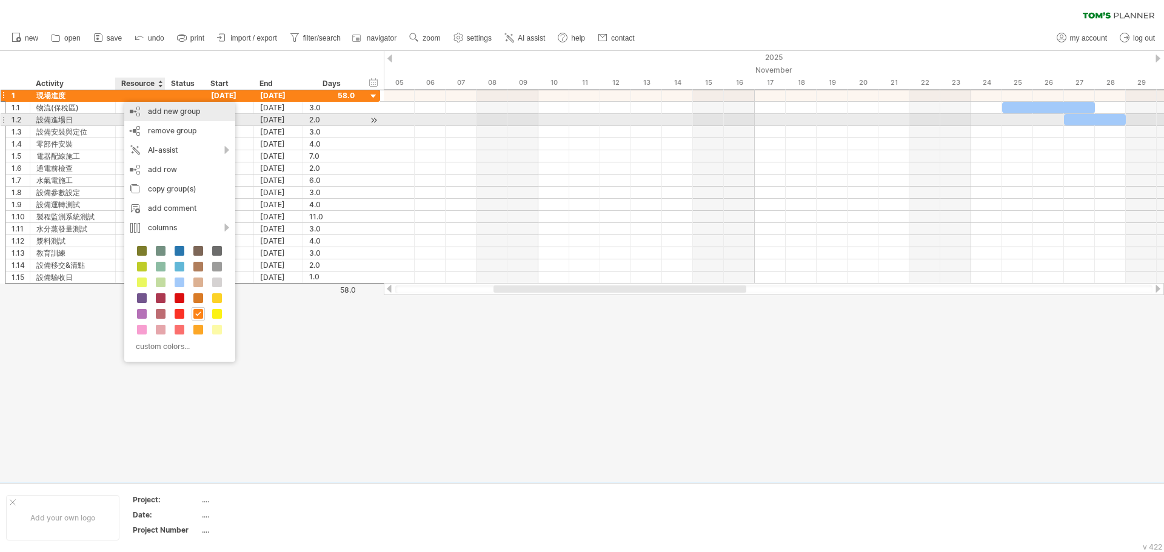
click at [212, 114] on div "add new group" at bounding box center [179, 111] width 111 height 19
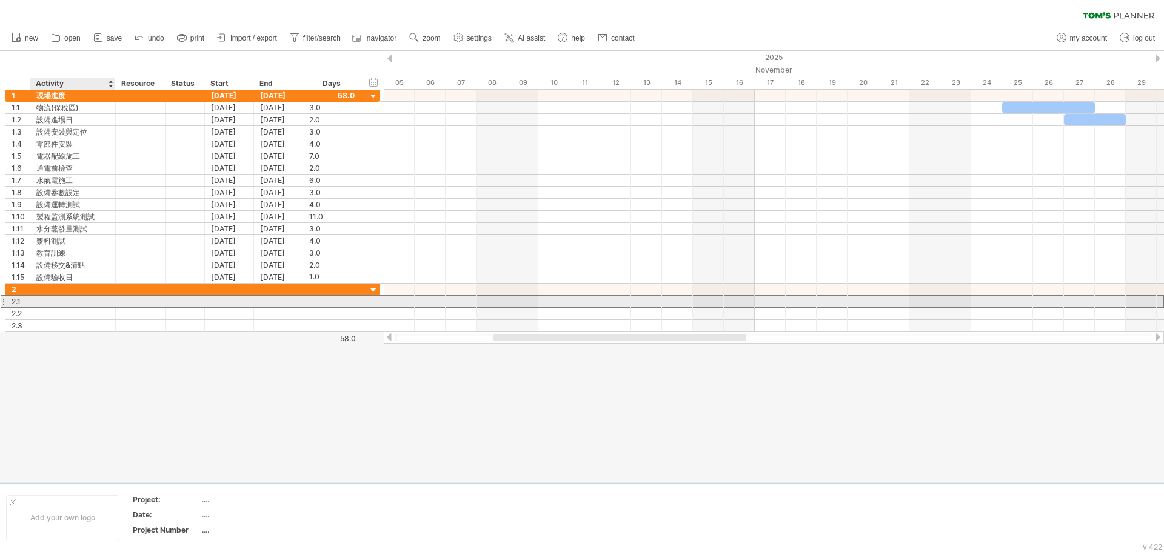
click at [63, 296] on div at bounding box center [72, 302] width 73 height 12
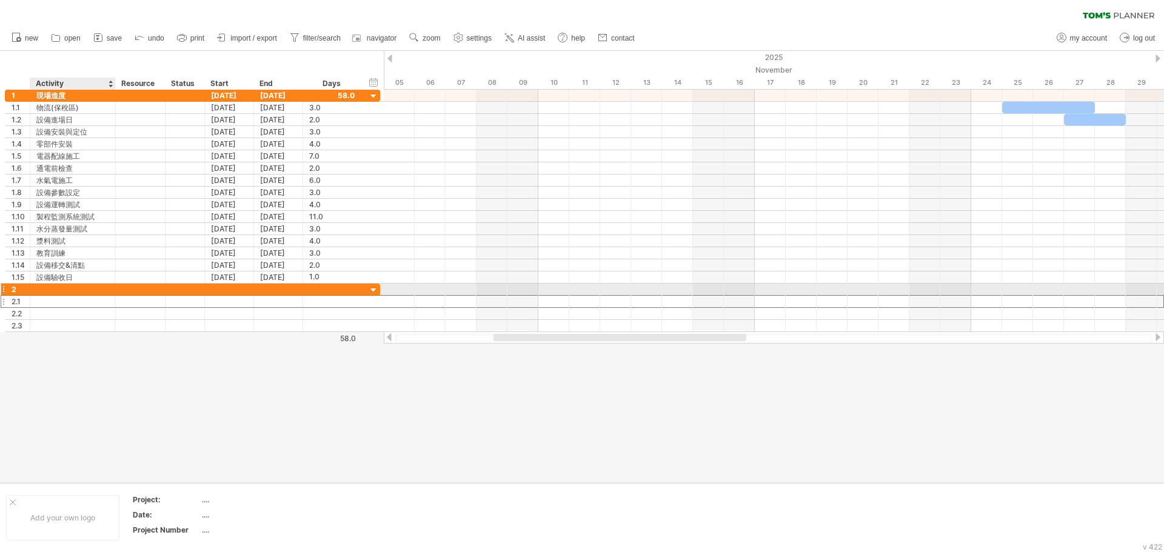
click at [55, 285] on div at bounding box center [72, 290] width 73 height 12
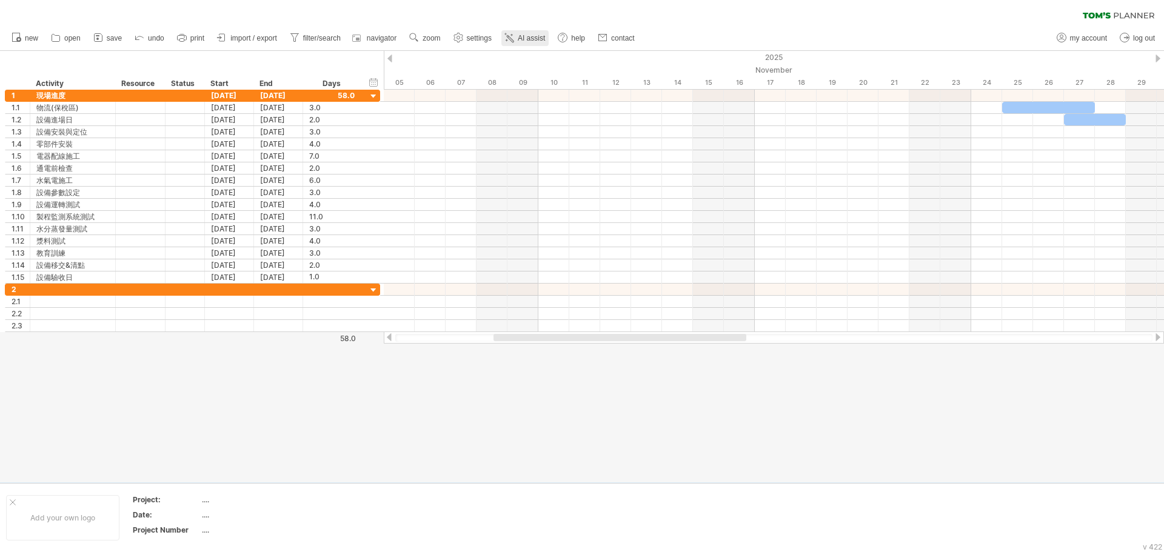
click at [545, 39] on span "AI assist" at bounding box center [531, 38] width 27 height 8
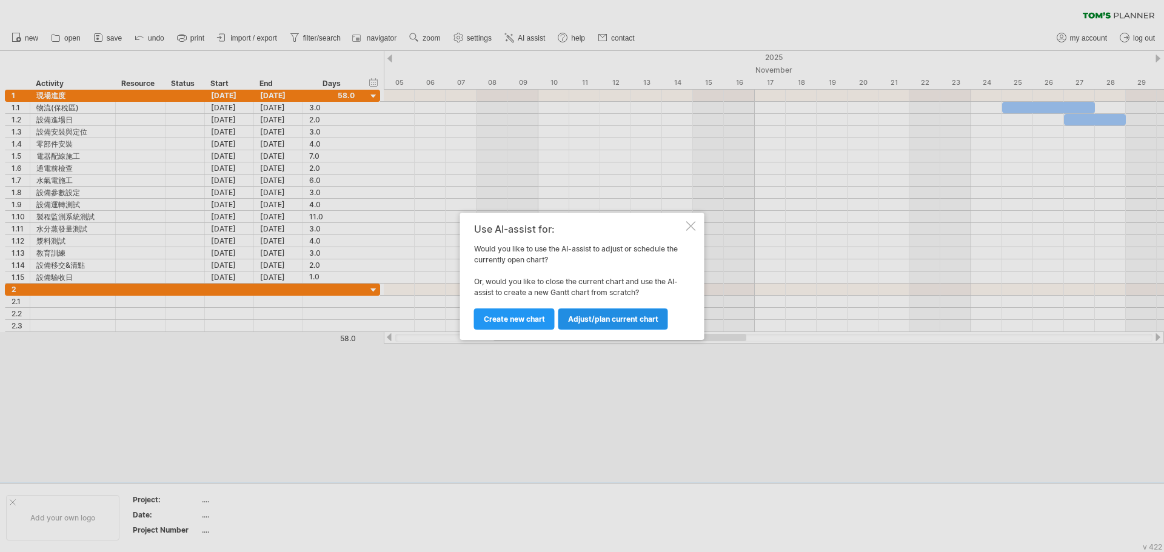
click at [599, 319] on span "Adjust/plan current chart" at bounding box center [613, 319] width 90 height 9
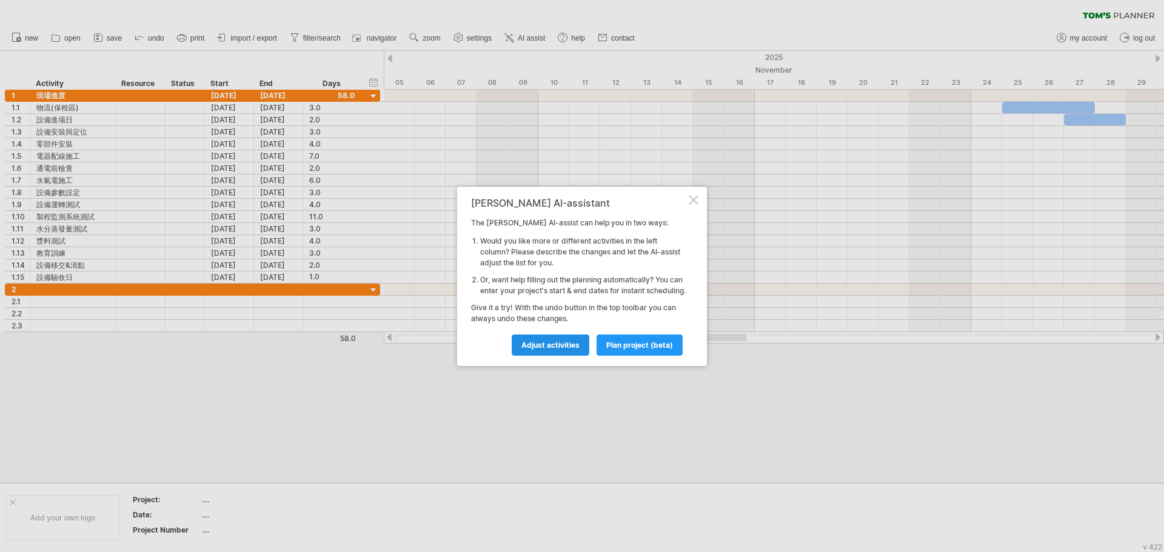
click at [545, 350] on span "Adjust activities" at bounding box center [550, 345] width 58 height 9
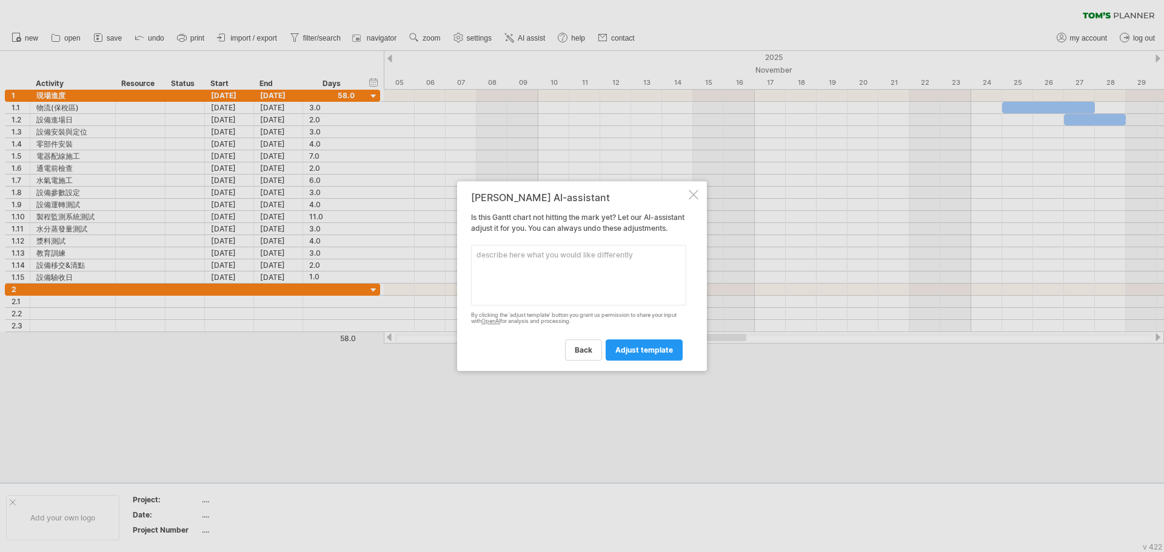
drag, startPoint x: 519, startPoint y: 252, endPoint x: 515, endPoint y: 265, distance: 14.0
click at [519, 252] on textarea at bounding box center [578, 275] width 215 height 61
click at [515, 265] on textarea at bounding box center [578, 275] width 215 height 61
paste textarea "loremi dolo： si(ametc) adipi 1635/5/5 el: SEDD-89 eiusm 5703/59/94 3 3 6 1 8 1 …"
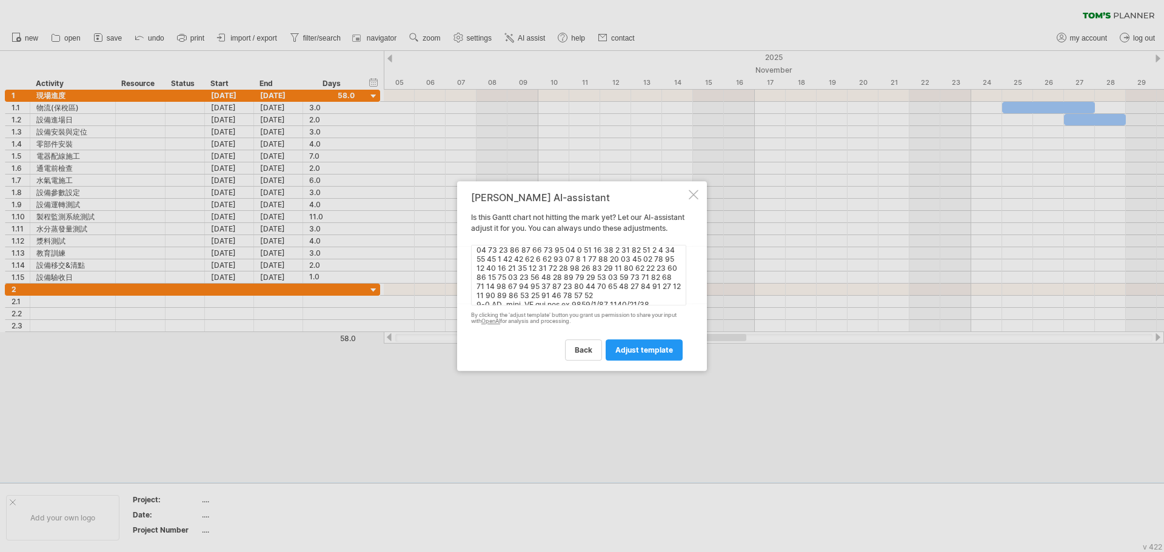
scroll to position [0, 0]
click at [478, 258] on textarea at bounding box center [578, 275] width 215 height 61
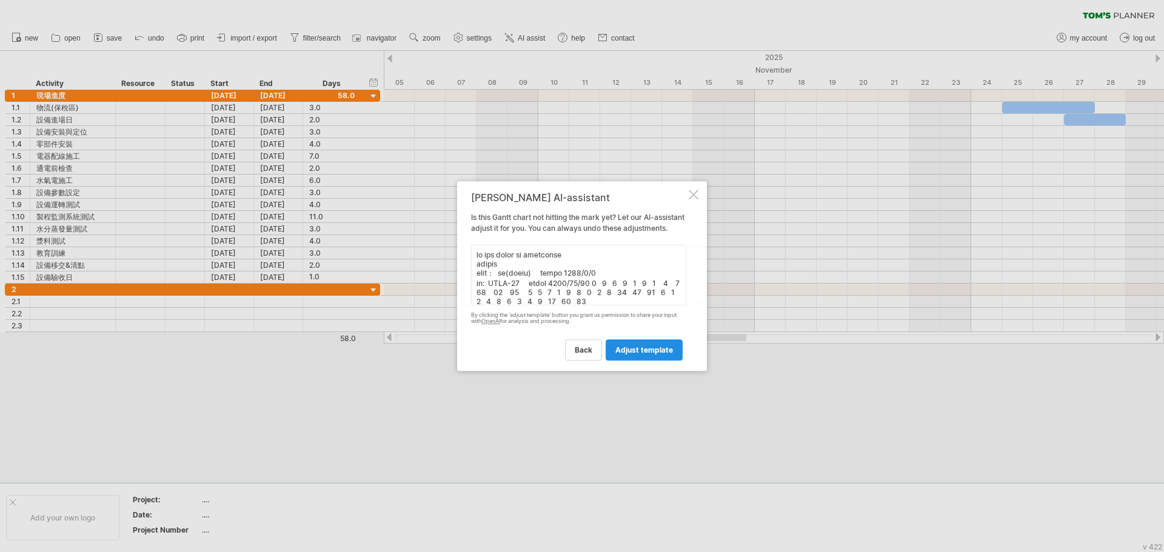
type textarea "lo ips dolor si ametconse adipis elit： se(doeiu) tempo 5728/4/6 in: UTLA-74 etd…"
click at [638, 353] on span "adjust template" at bounding box center [644, 350] width 58 height 9
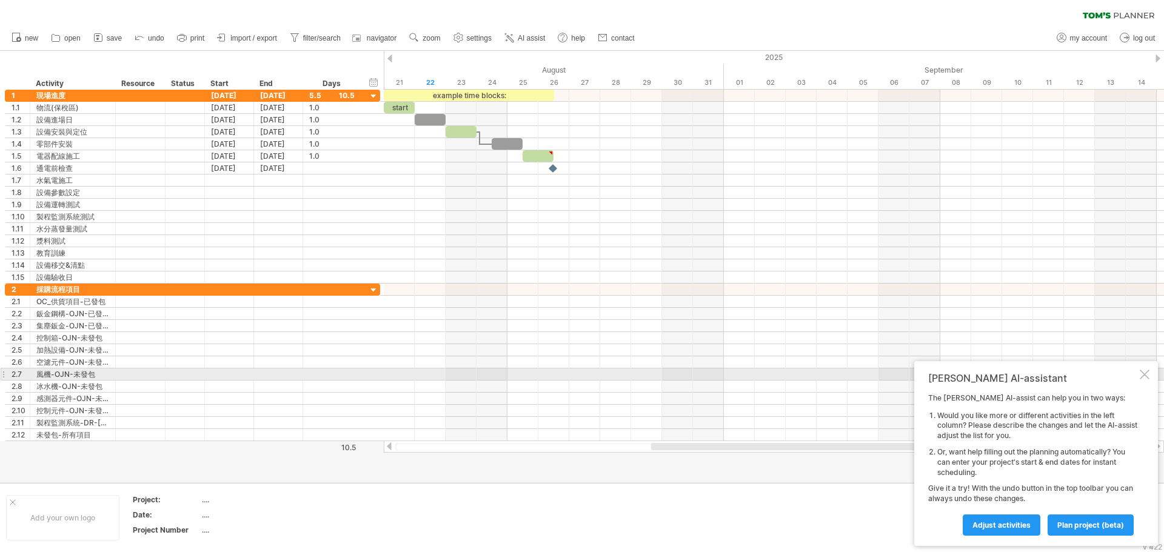
click at [1144, 375] on div at bounding box center [1145, 375] width 10 height 10
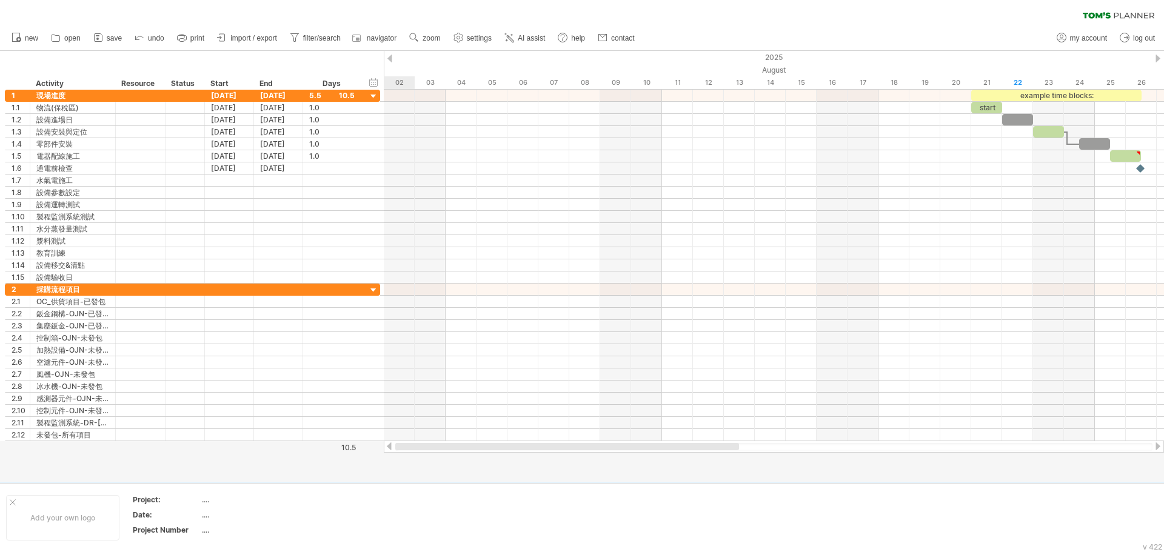
drag, startPoint x: 746, startPoint y: 447, endPoint x: 435, endPoint y: 450, distance: 311.0
click at [435, 450] on div at bounding box center [773, 447] width 757 height 8
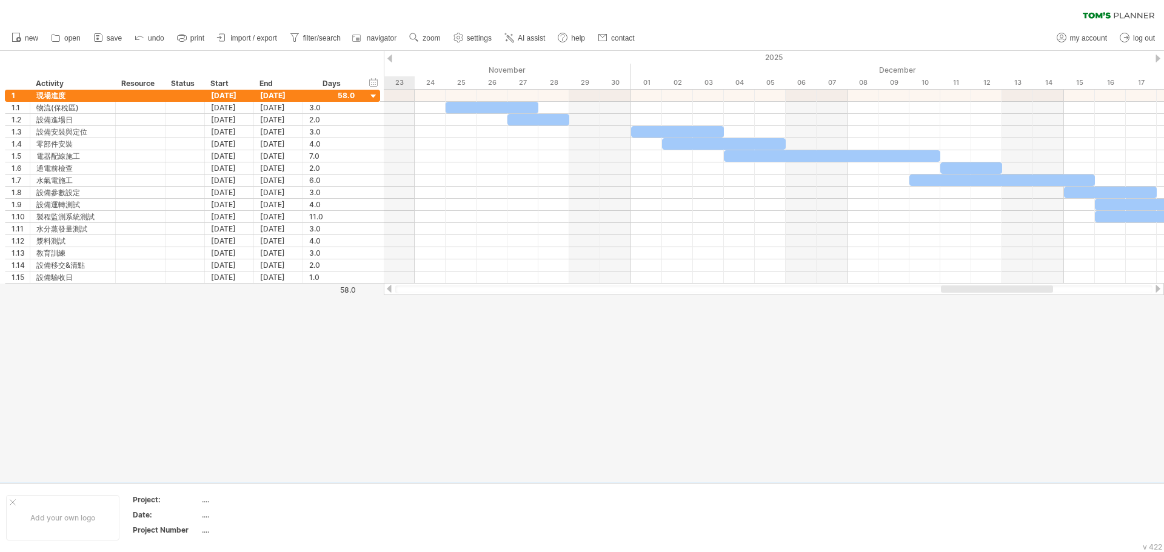
drag, startPoint x: 496, startPoint y: 289, endPoint x: 998, endPoint y: 285, distance: 501.9
click at [998, 285] on div at bounding box center [997, 288] width 112 height 7
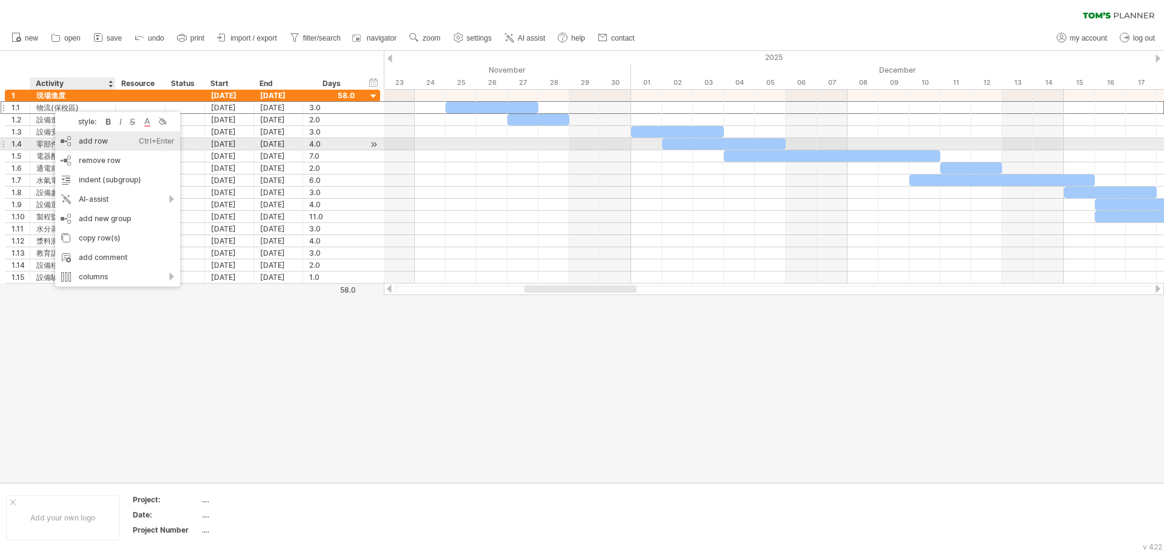
click at [140, 149] on div "Ctrl+Enter" at bounding box center [157, 141] width 36 height 19
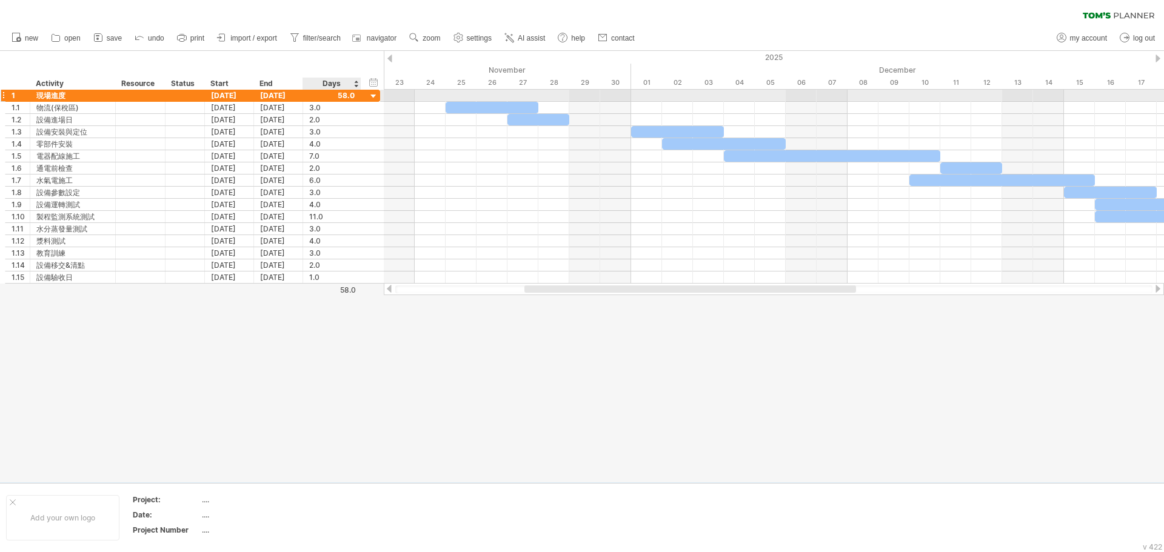
click at [375, 98] on div at bounding box center [374, 97] width 12 height 12
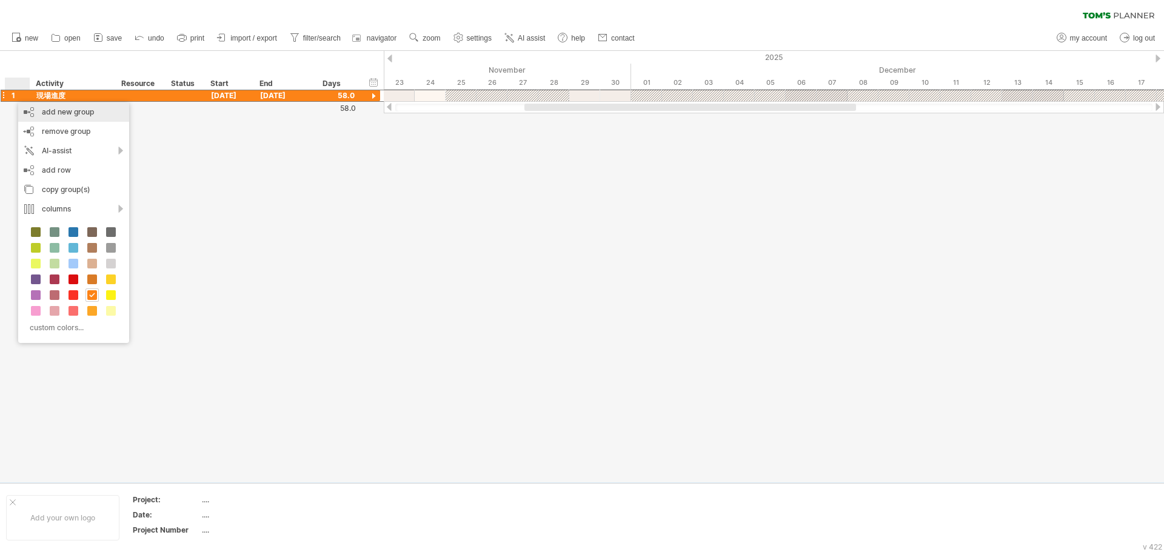
click at [108, 118] on div "add new group" at bounding box center [73, 111] width 111 height 19
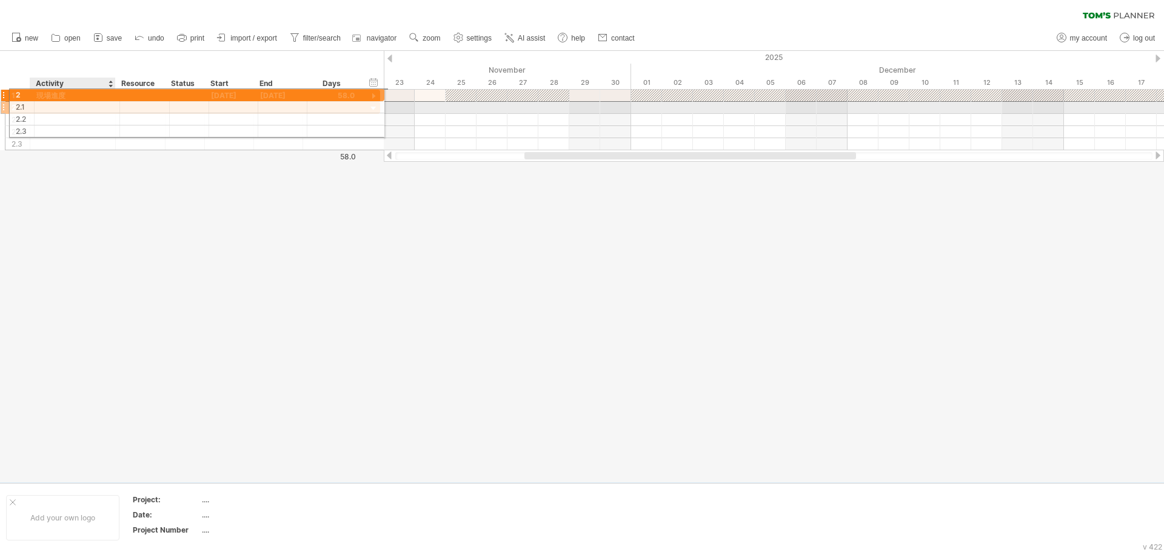
drag, startPoint x: 95, startPoint y: 108, endPoint x: 97, endPoint y: 93, distance: 15.3
click at [97, 93] on div "1 **** 現場進度 [DATE] [DATE] 58.0 1.1 ******* 物流(保稅區) [DATE] [DATE] 3.0 3.0 1.2 **…" at bounding box center [193, 120] width 376 height 61
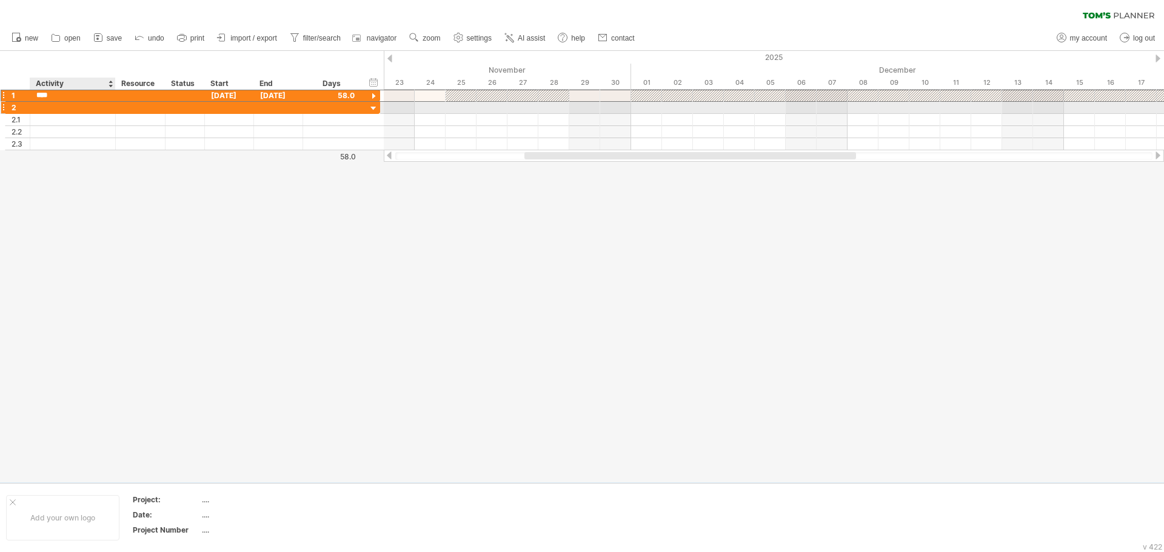
drag, startPoint x: 79, startPoint y: 96, endPoint x: 79, endPoint y: 111, distance: 14.6
click at [79, 111] on div "1 **** 現場進度 [DATE] [DATE] 58.0 1.1 ******* 物流(保稅區) [DATE] [DATE] 3.0 3.0 1.2 **…" at bounding box center [193, 119] width 376 height 61
click at [373, 108] on div at bounding box center [374, 109] width 12 height 12
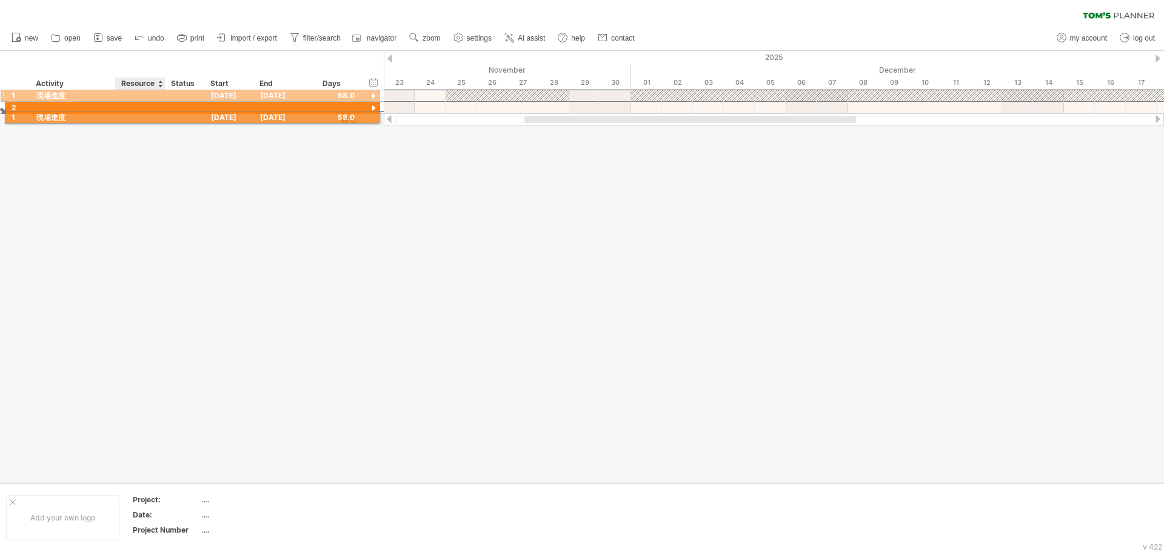
drag, startPoint x: 156, startPoint y: 96, endPoint x: 152, endPoint y: 115, distance: 19.3
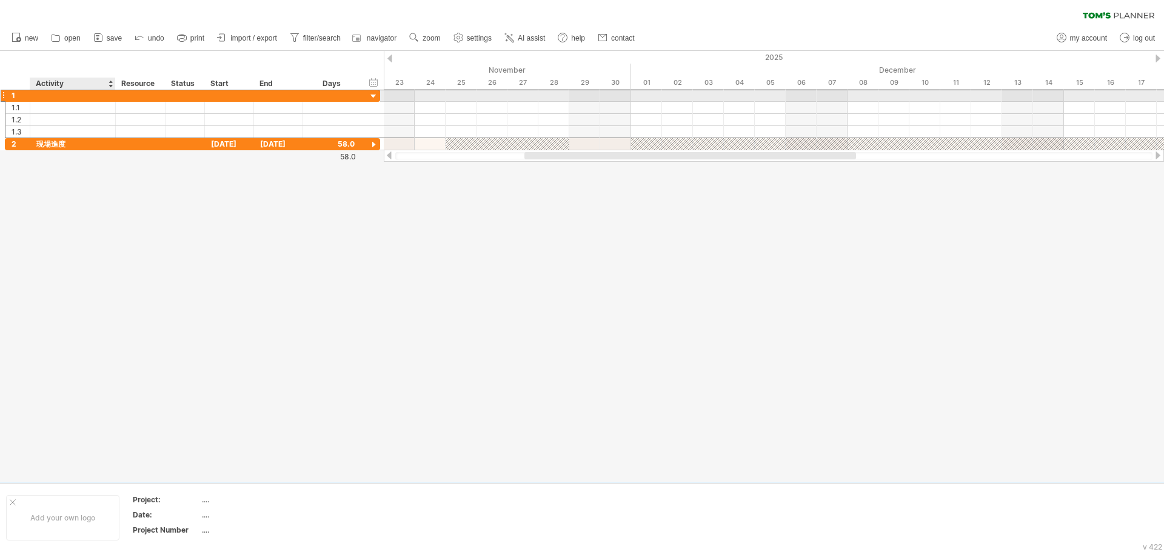
click at [64, 98] on div at bounding box center [72, 96] width 73 height 12
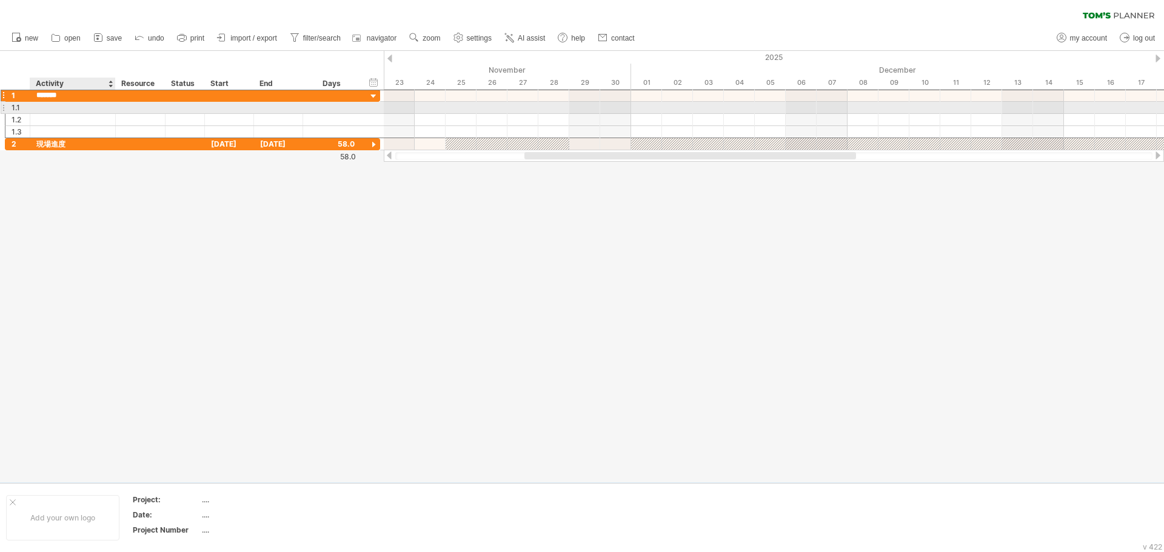
type input "******"
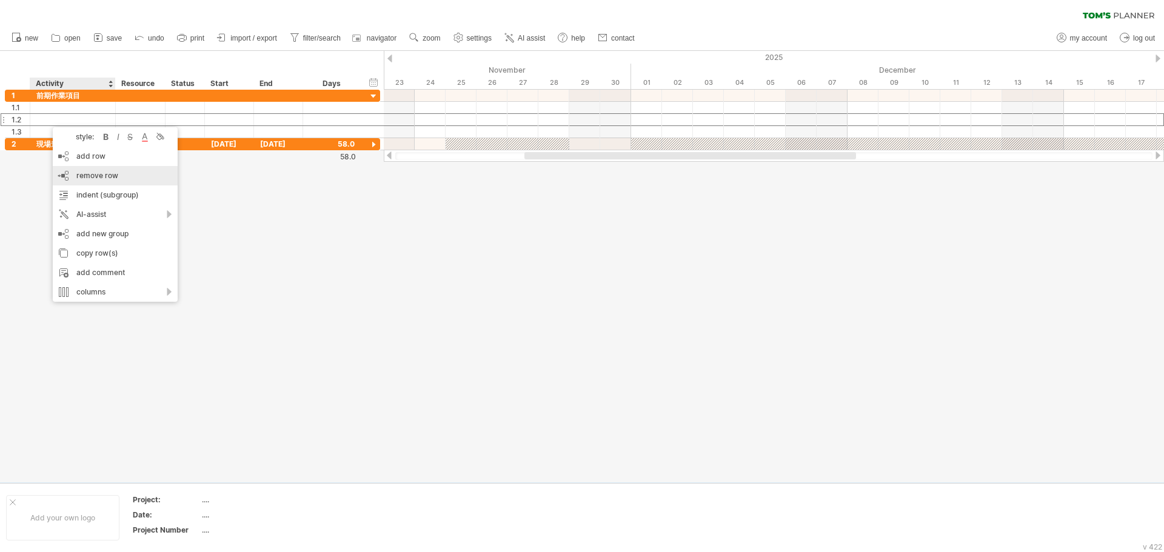
click at [104, 176] on span "remove row" at bounding box center [97, 175] width 42 height 9
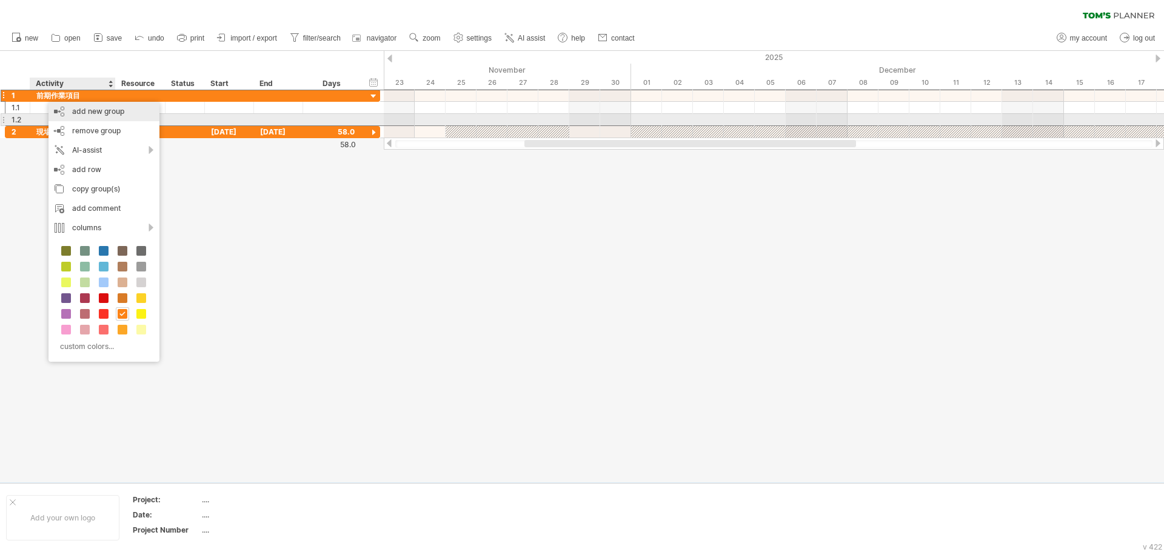
click at [98, 114] on div "add new group" at bounding box center [103, 111] width 111 height 19
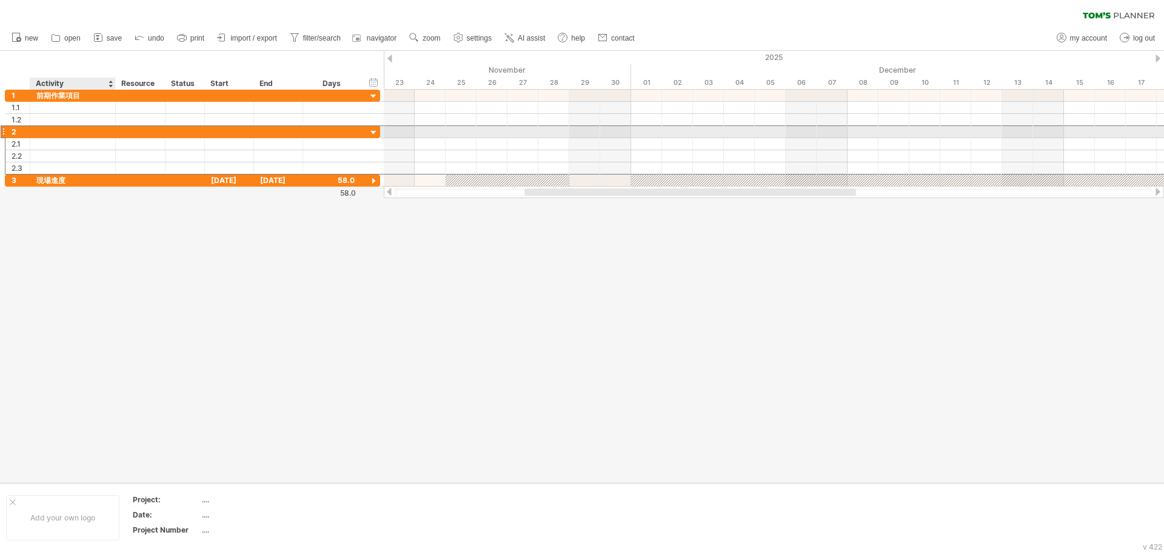
click at [50, 134] on div at bounding box center [72, 132] width 73 height 12
type input "****"
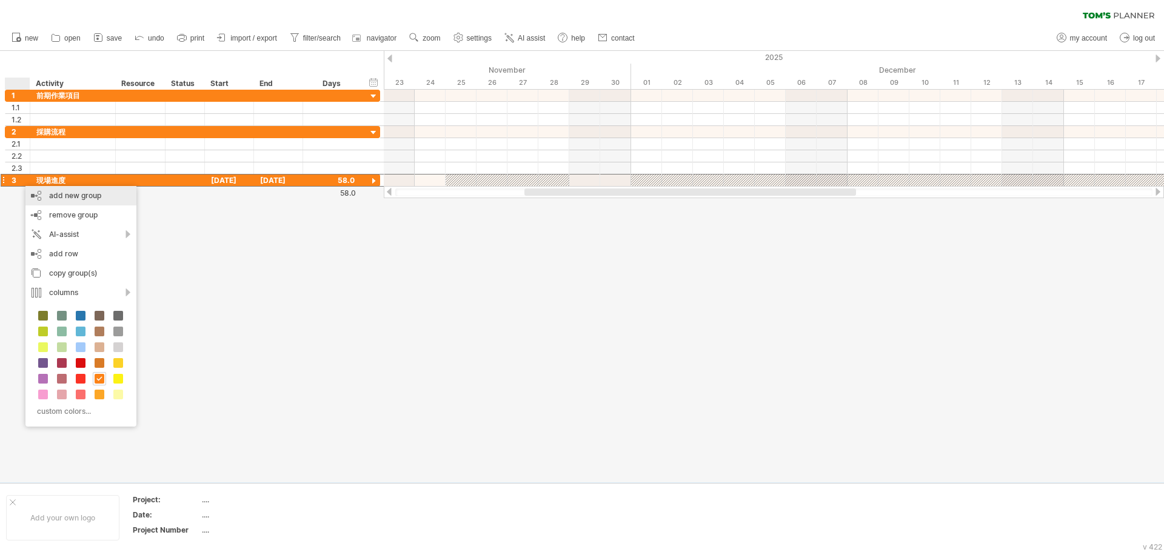
click at [95, 197] on div "add new group" at bounding box center [80, 195] width 111 height 19
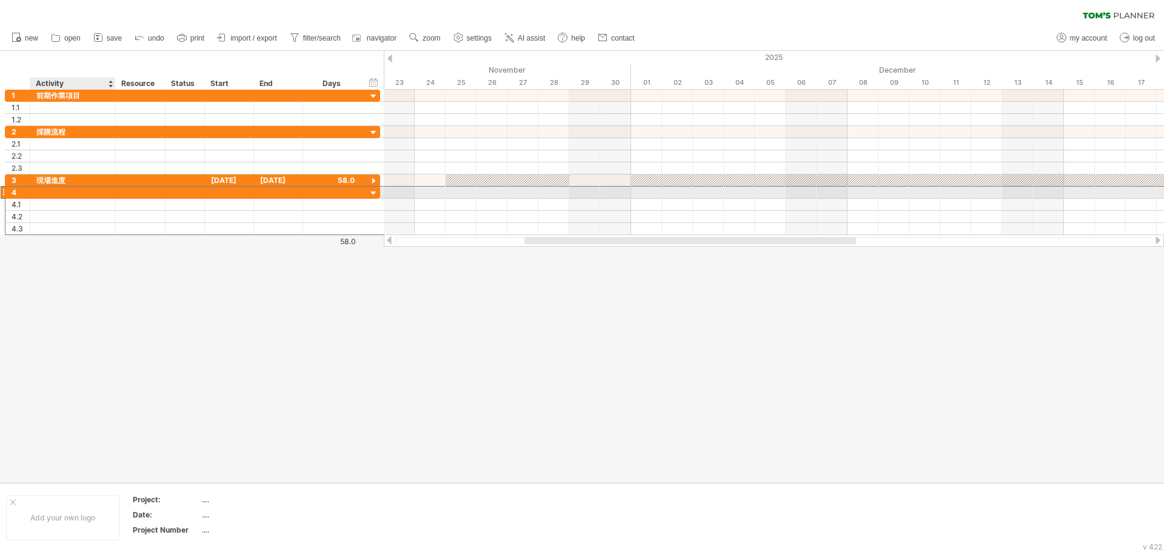
click at [88, 195] on div at bounding box center [72, 193] width 73 height 12
type input "*"
type input "******"
click at [88, 195] on input "******" at bounding box center [72, 193] width 73 height 12
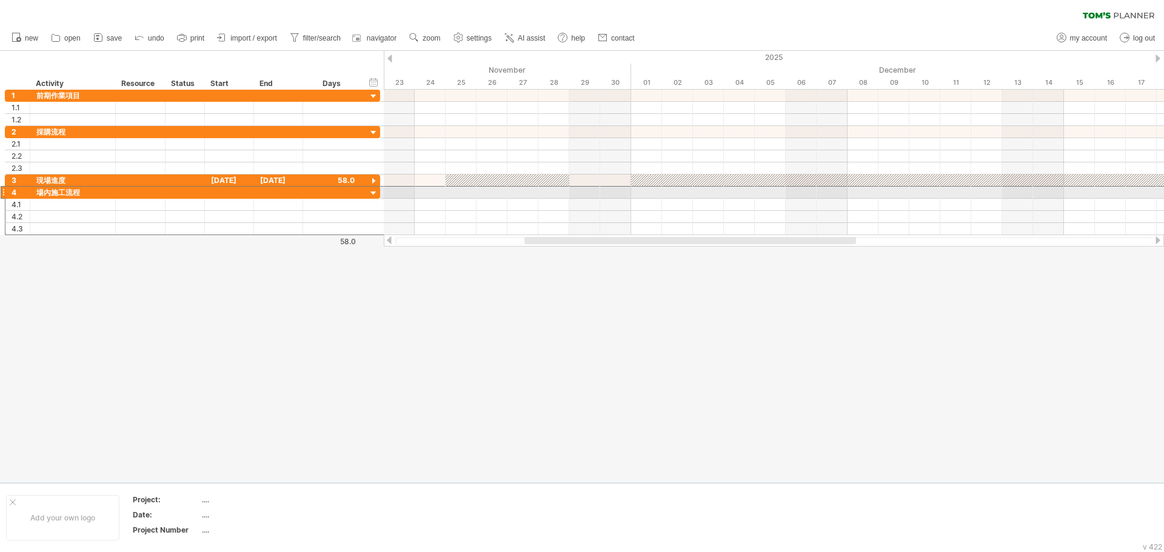
click at [4, 192] on div at bounding box center [3, 192] width 5 height 13
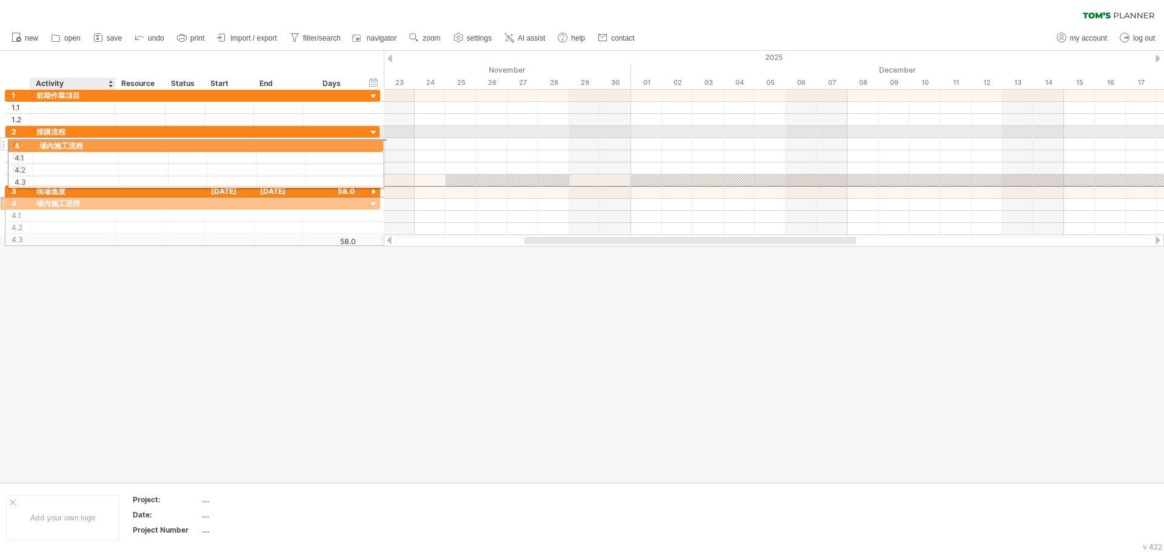
drag, startPoint x: 92, startPoint y: 192, endPoint x: 92, endPoint y: 144, distance: 47.9
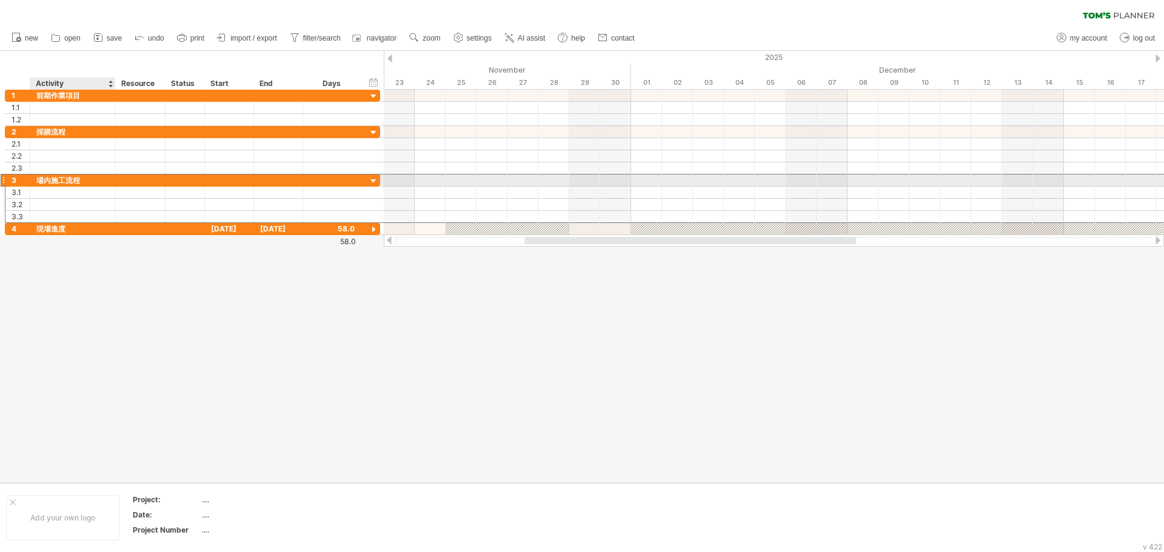
click at [67, 181] on div "場內施工流程" at bounding box center [72, 181] width 73 height 12
click at [88, 181] on input "******" at bounding box center [72, 181] width 73 height 12
type input "****"
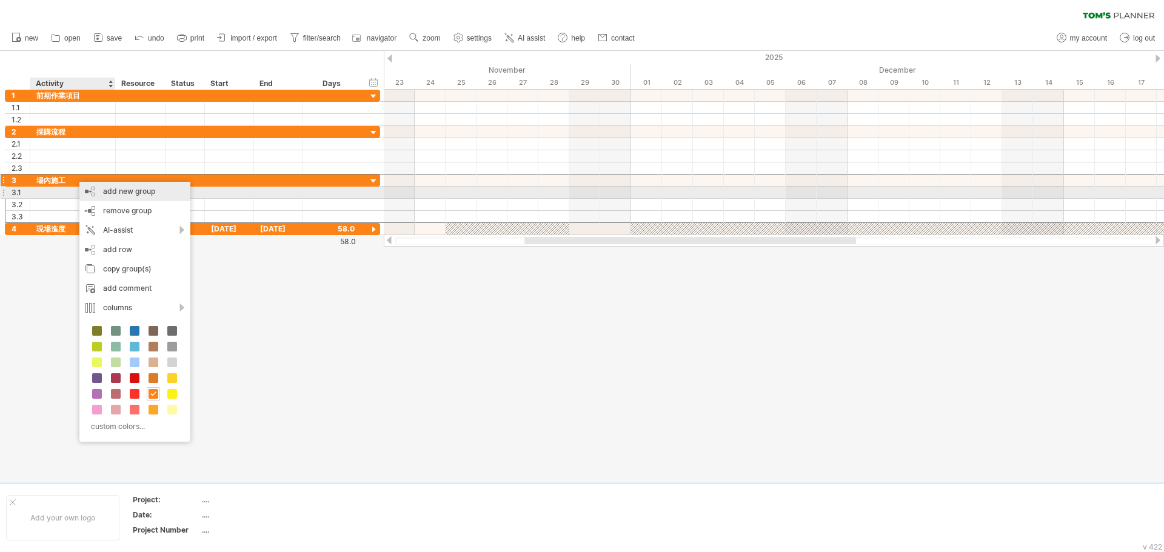
click at [124, 194] on div "add new group" at bounding box center [134, 191] width 111 height 19
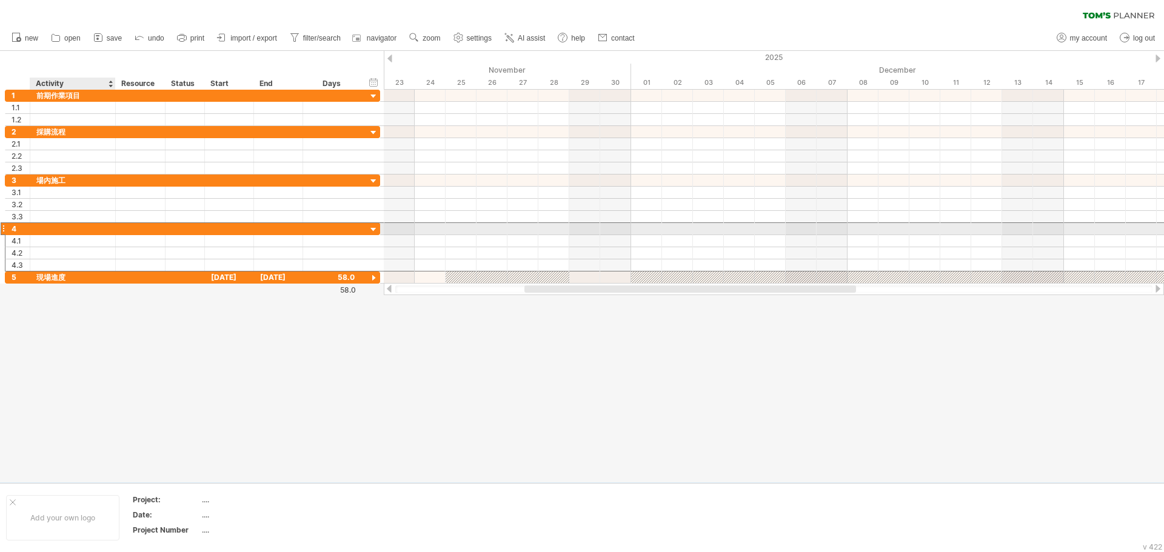
click at [99, 230] on div at bounding box center [72, 229] width 73 height 12
type input "*"
type input "*****"
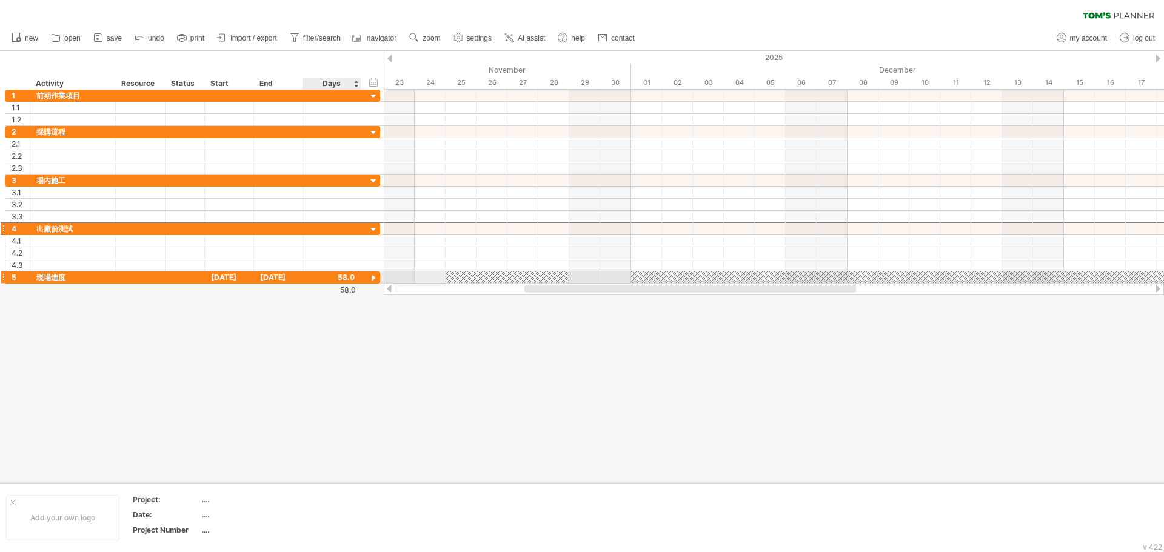
click at [375, 279] on div at bounding box center [374, 279] width 12 height 12
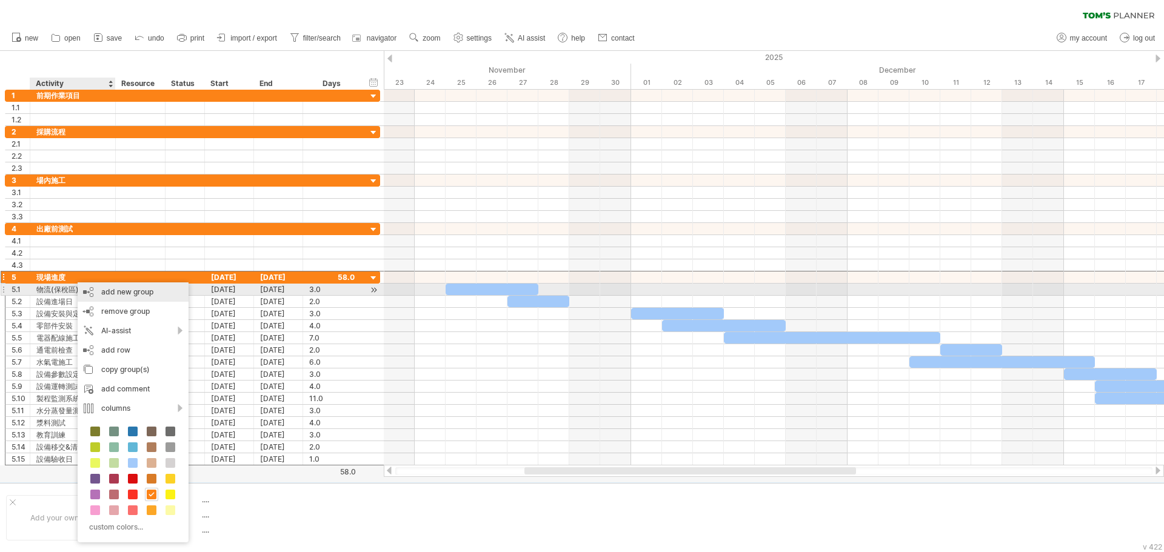
click at [136, 291] on div "add new group" at bounding box center [133, 291] width 111 height 19
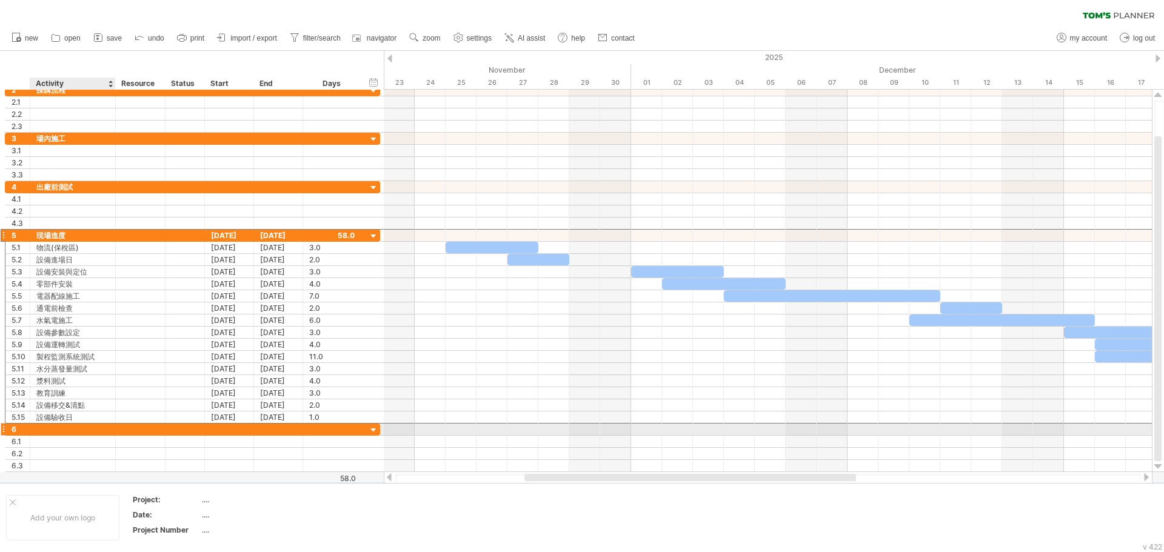
click at [57, 431] on div at bounding box center [72, 430] width 73 height 12
type input "*"
type input "****"
click at [94, 431] on div "後續進度" at bounding box center [72, 430] width 73 height 12
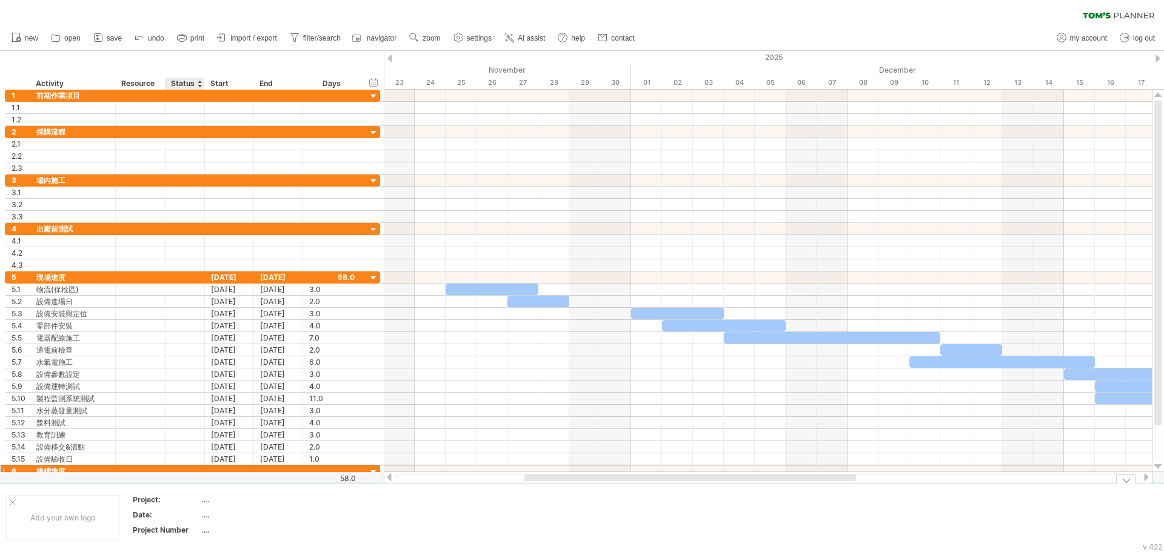
click at [207, 501] on div "...." at bounding box center [253, 500] width 102 height 10
click at [219, 517] on div "...." at bounding box center [253, 515] width 102 height 10
click at [225, 499] on div "...." at bounding box center [253, 500] width 102 height 10
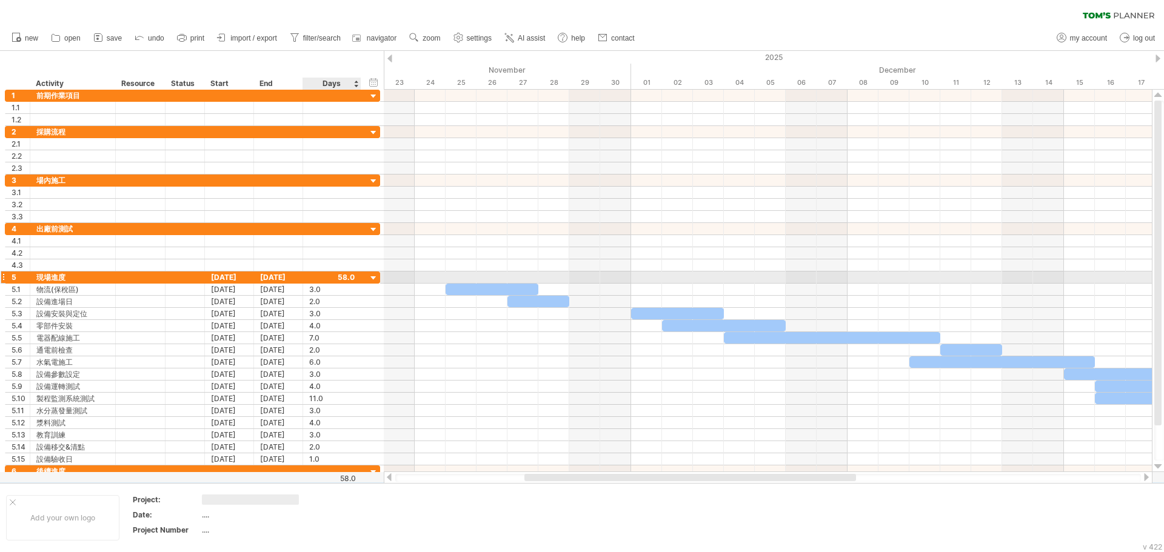
click at [376, 277] on div at bounding box center [374, 279] width 12 height 12
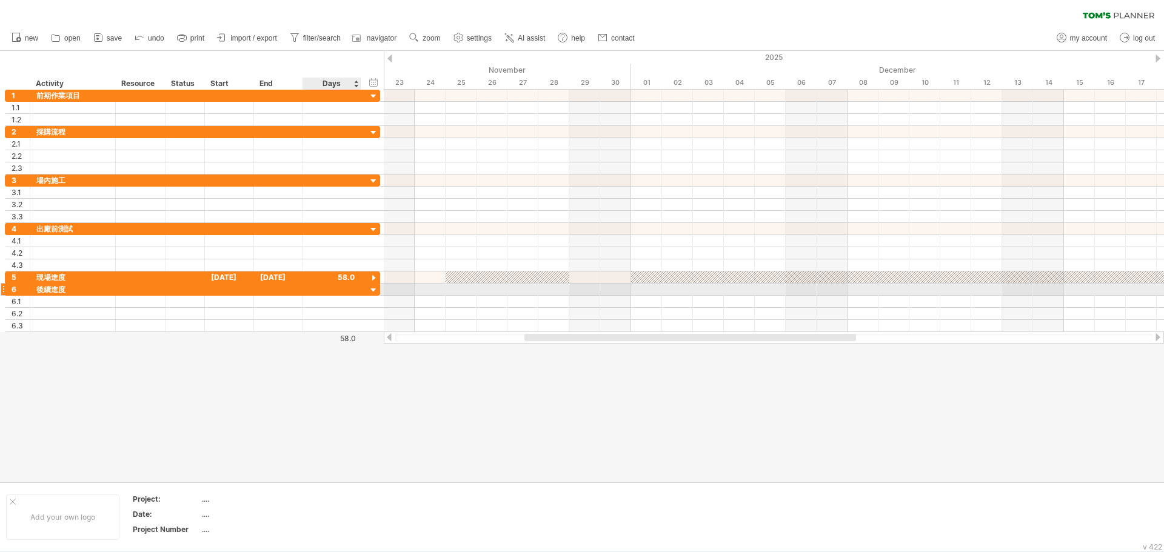
click at [372, 289] on div at bounding box center [374, 291] width 12 height 12
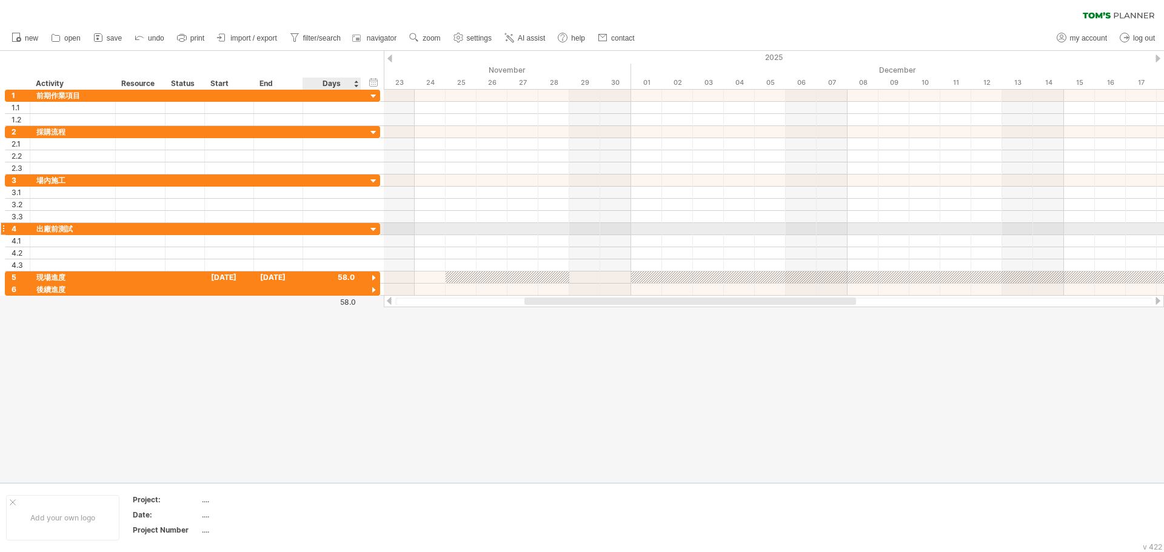
click at [375, 229] on div at bounding box center [374, 230] width 12 height 12
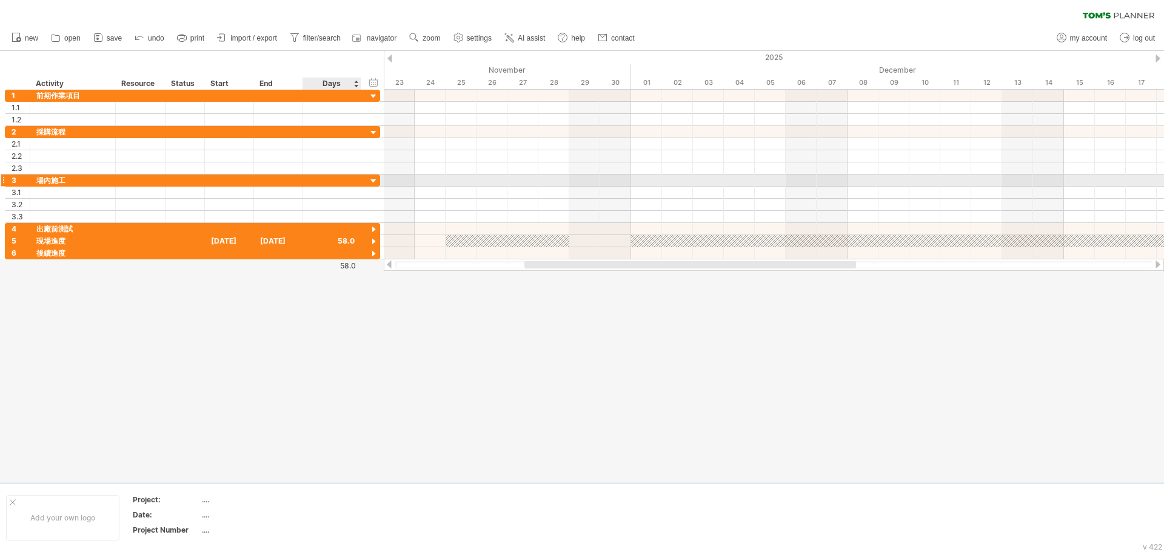
click at [375, 181] on div at bounding box center [374, 182] width 12 height 12
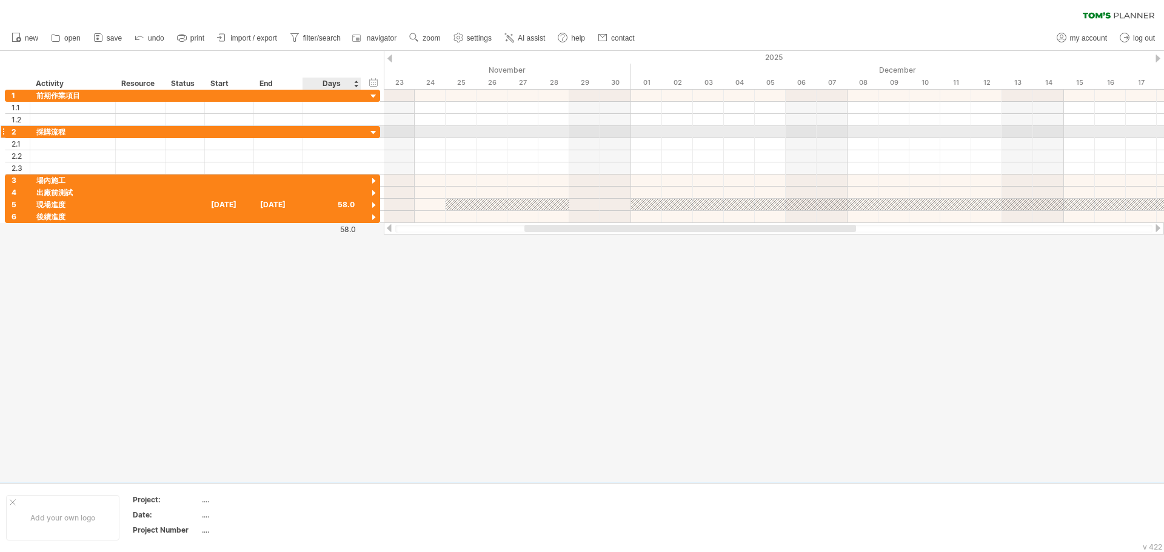
click at [368, 133] on div at bounding box center [374, 133] width 12 height 12
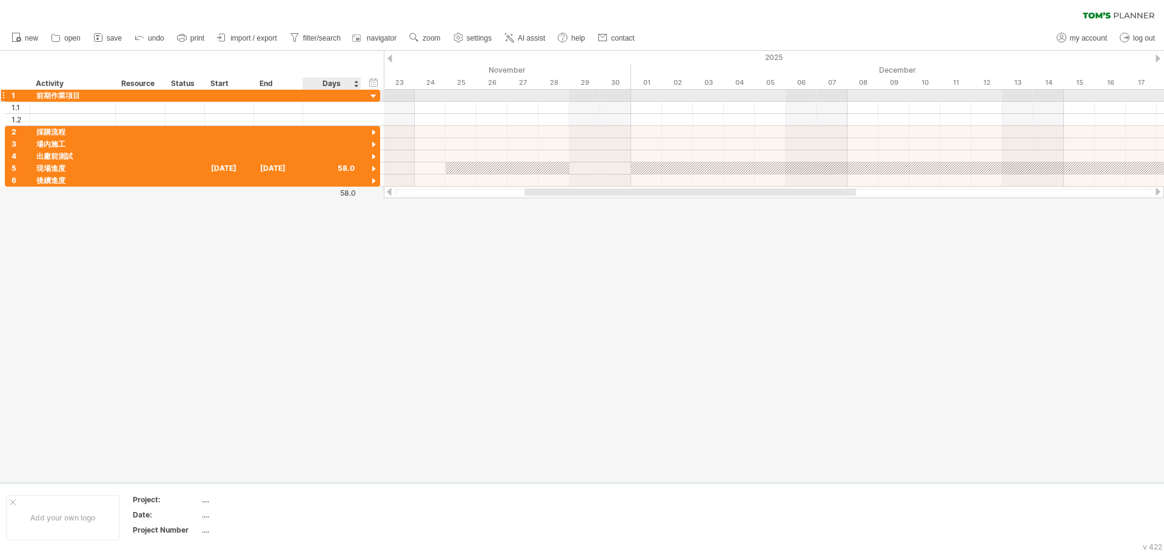
click at [373, 96] on div at bounding box center [374, 97] width 12 height 12
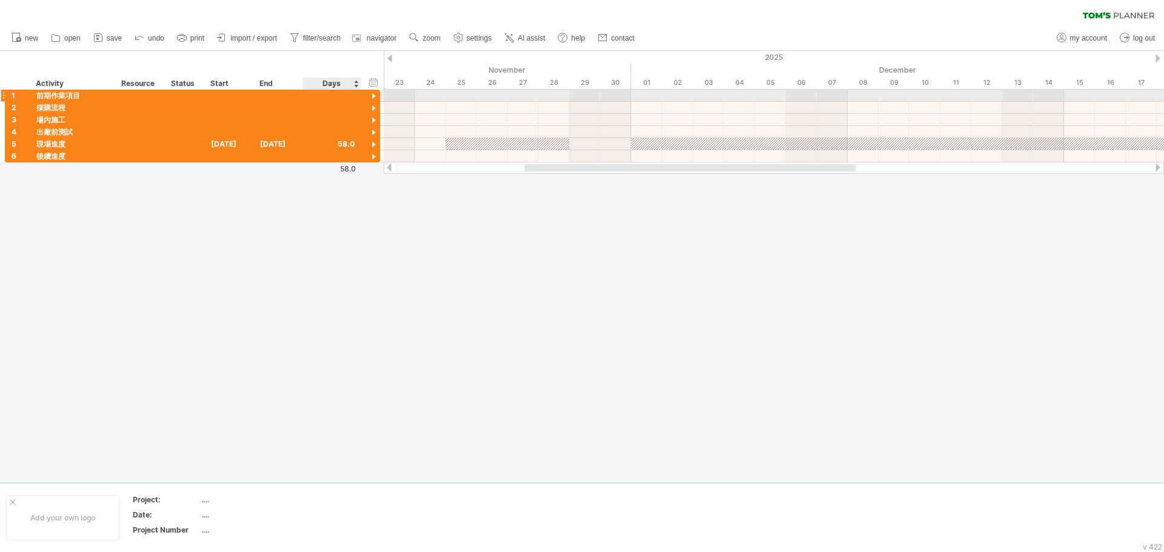
click at [373, 96] on div at bounding box center [374, 97] width 12 height 12
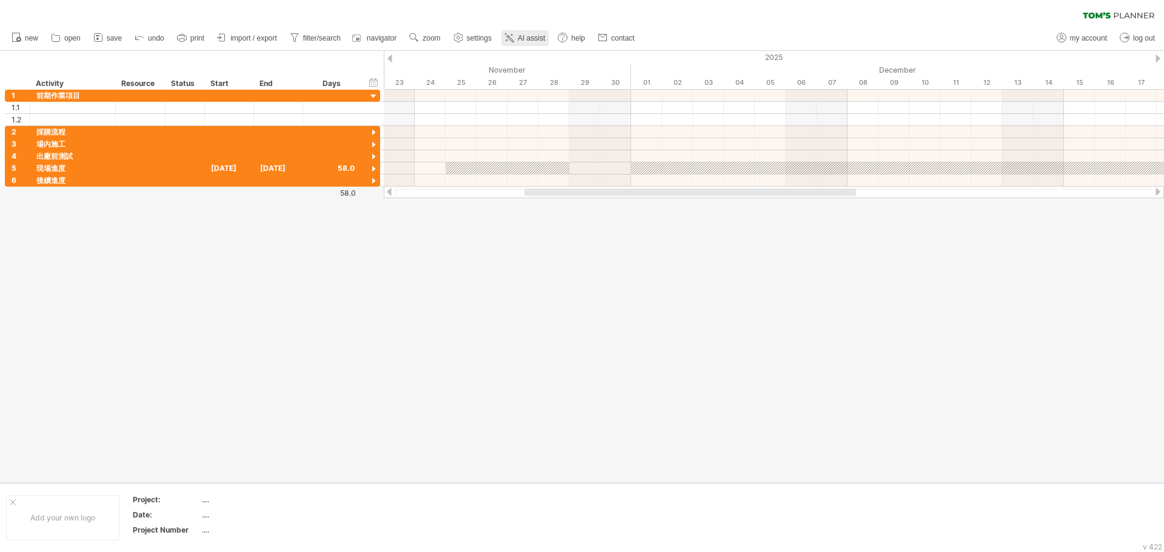
click at [539, 38] on span "AI assist" at bounding box center [531, 38] width 27 height 8
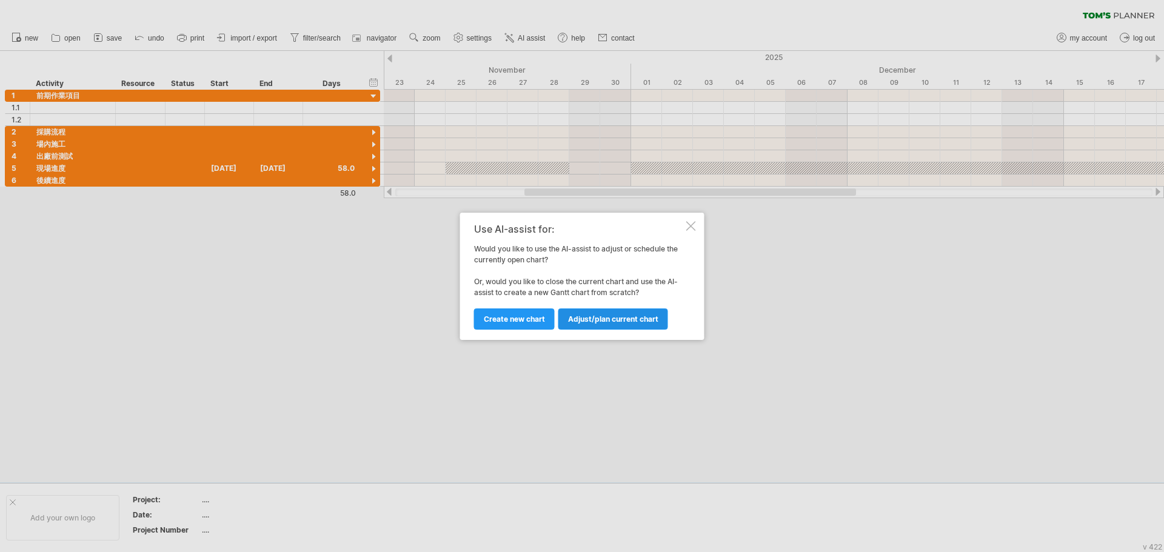
click at [598, 316] on span "Adjust/plan current chart" at bounding box center [613, 319] width 90 height 9
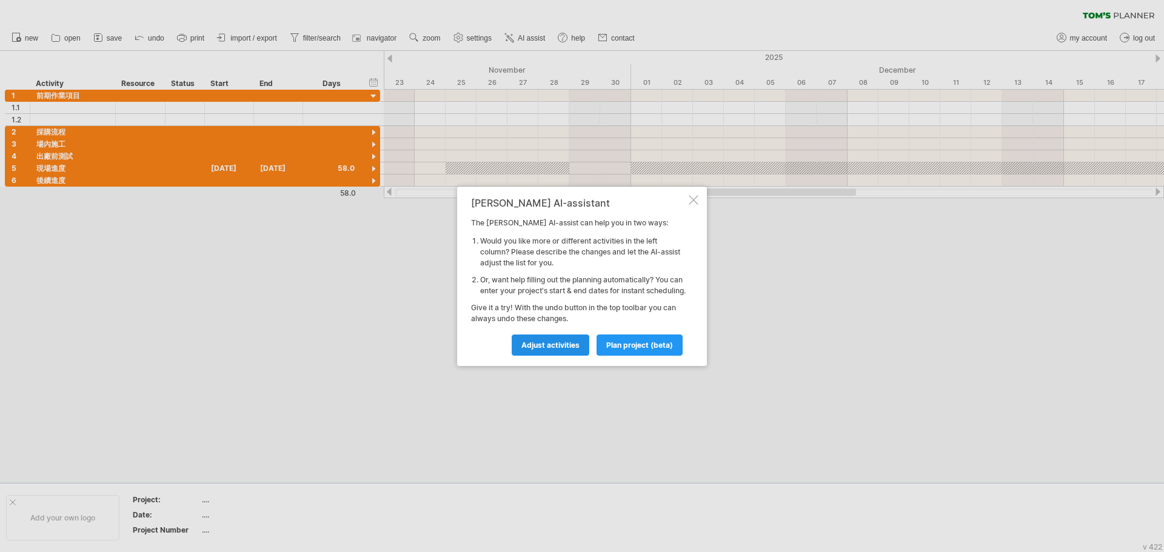
click at [554, 350] on span "Adjust activities" at bounding box center [550, 345] width 58 height 9
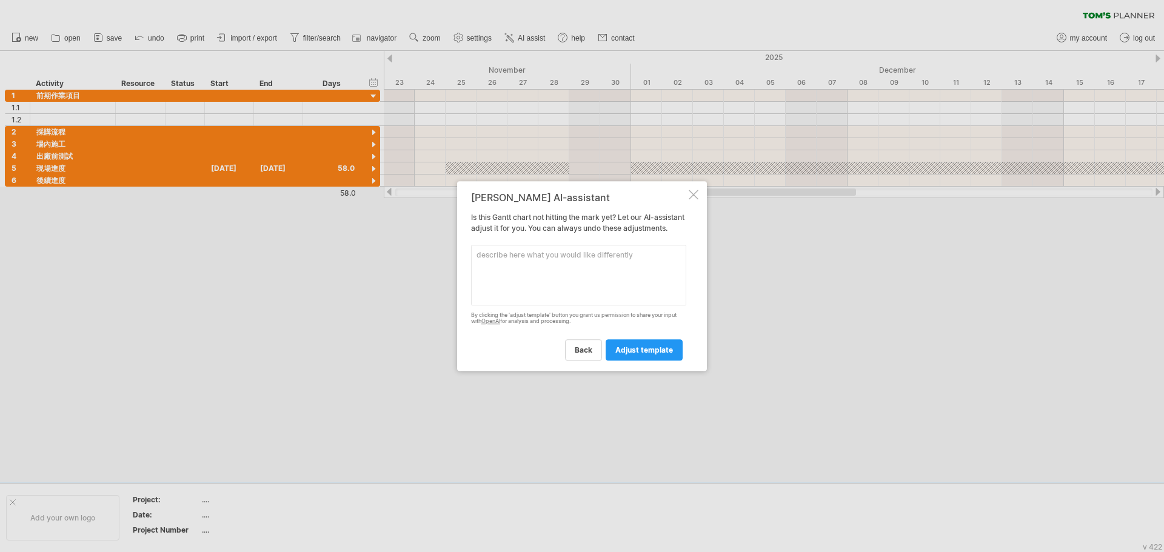
click at [564, 267] on textarea at bounding box center [578, 275] width 215 height 61
type textarea "曾"
paste textarea "現場基座確認"
paste textarea "機構圖面確認"
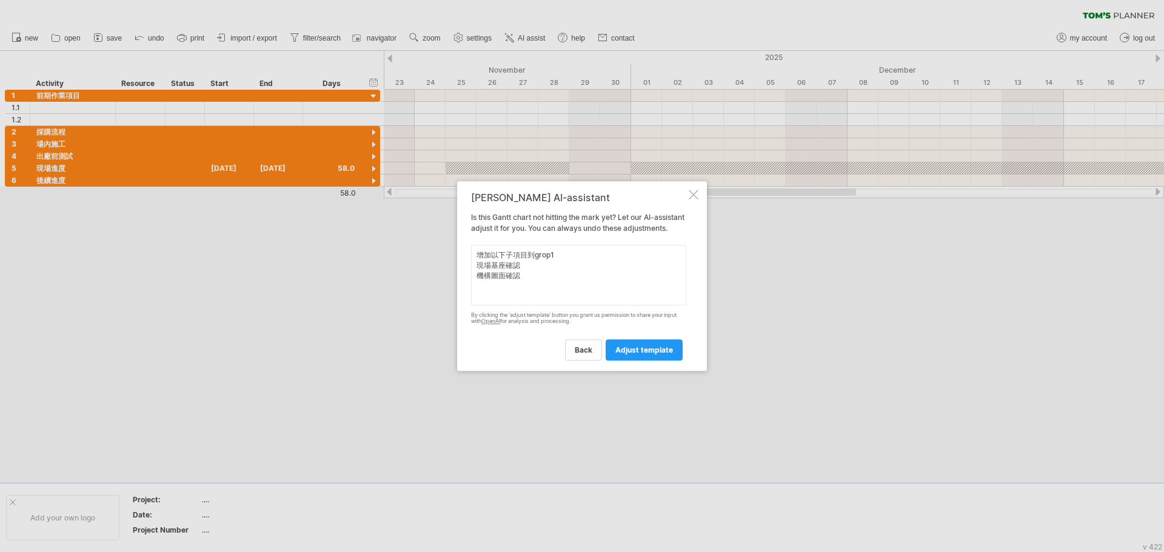
drag, startPoint x: 527, startPoint y: 279, endPoint x: 472, endPoint y: 275, distance: 55.3
click at [472, 275] on textarea "增加以下子項目到grop1 現場基座確認 機構圖面確認" at bounding box center [578, 275] width 215 height 61
paste textarea "進場動線確認 機構圖面確認 電控箱體確認 儀控元件確認 PLC程式/HMI畫面 鈑金加工 廠驗檢查 零部件安裝 氣閥箱配置施工 機台組裝 電器配線丈量 電器配…"
click at [556, 291] on textarea "增加以下子項目到grop1 現場基座確認 進場動線確認 機構圖面確認 電控箱體確認 儀控元件確認 PLC程式/HMI畫面 鈑金加工 廠驗檢查 零部件安裝 氣閥…" at bounding box center [578, 275] width 215 height 61
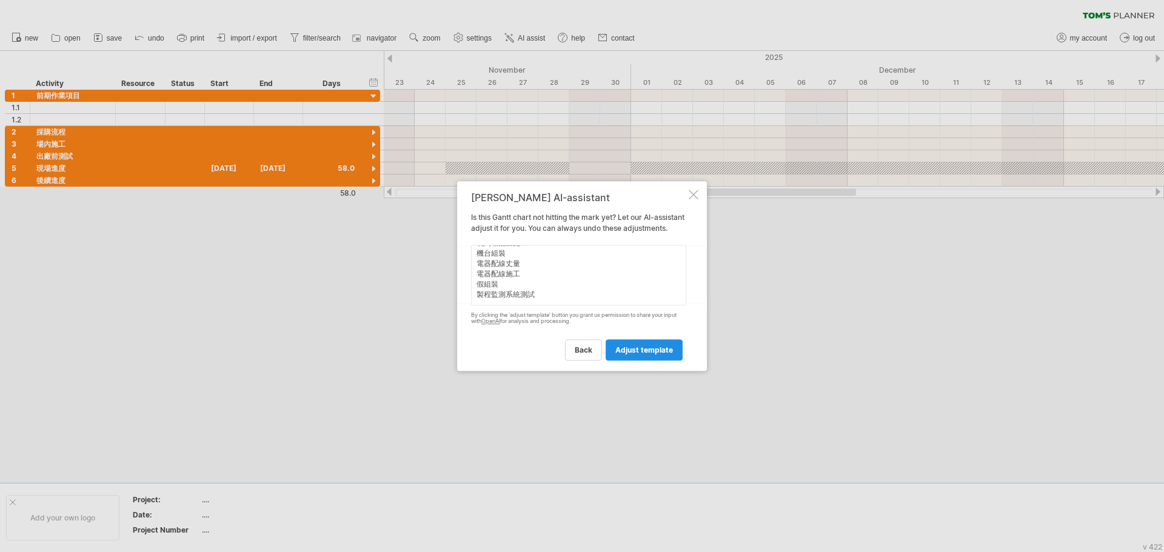
scroll to position [115, 0]
type textarea "增加以下子項目到grop1 現場基座確認 進場動線確認 機構圖面確認 電控箱體確認 儀控元件確認 PLC程式/HMI畫面 鈑金加工 廠驗檢查 零部件安裝 氣閥…"
click at [624, 351] on span "adjust template" at bounding box center [644, 350] width 58 height 9
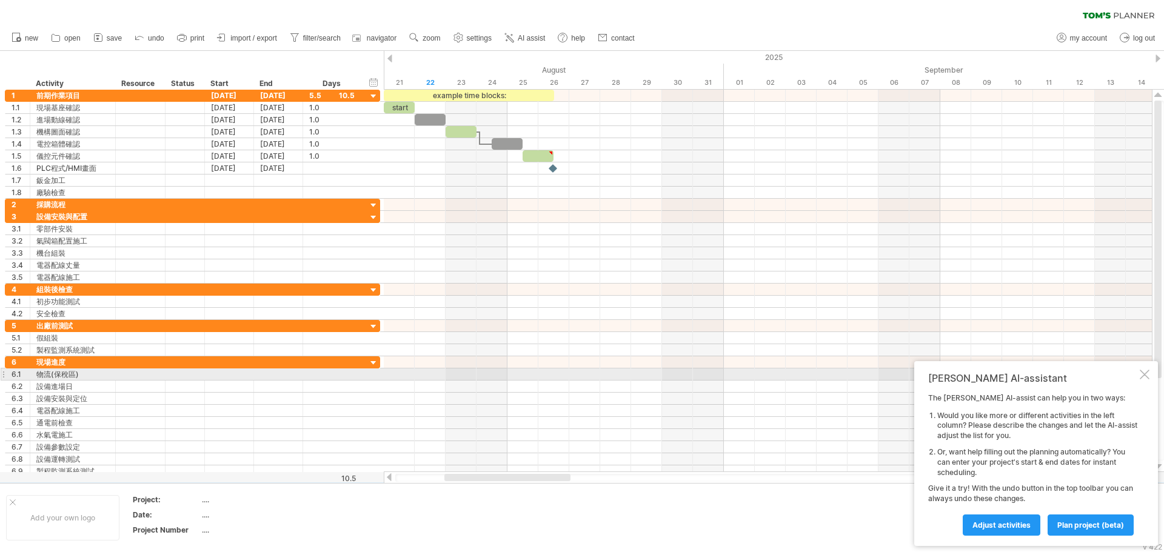
click at [1146, 373] on div at bounding box center [1145, 375] width 10 height 10
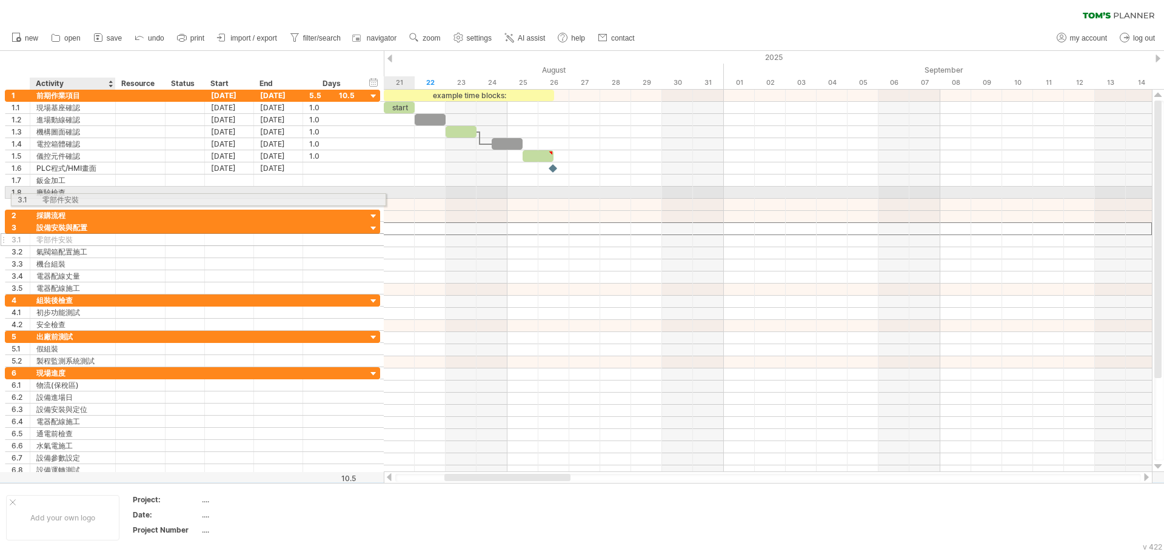
drag, startPoint x: 62, startPoint y: 227, endPoint x: 64, endPoint y: 198, distance: 29.8
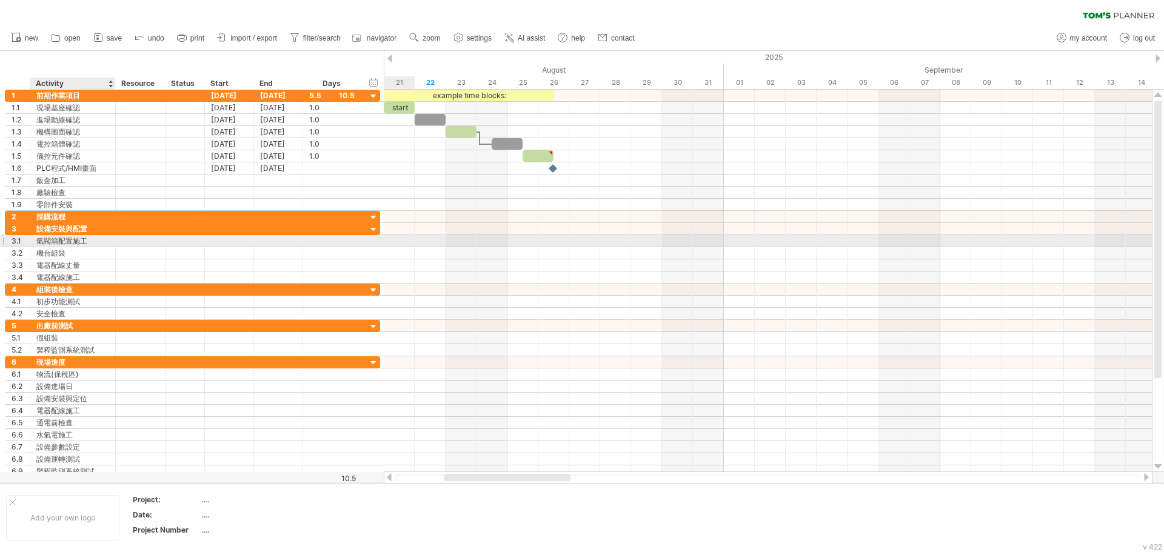
click at [68, 241] on div "氣閥箱配置施工" at bounding box center [72, 241] width 73 height 12
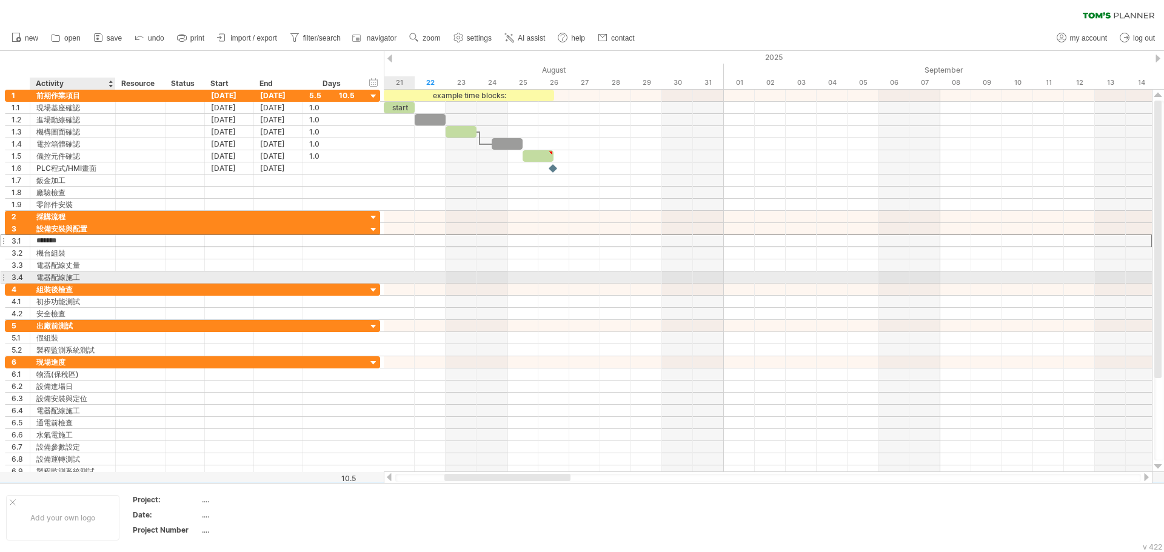
click at [73, 275] on div "電器配線施工" at bounding box center [72, 278] width 73 height 12
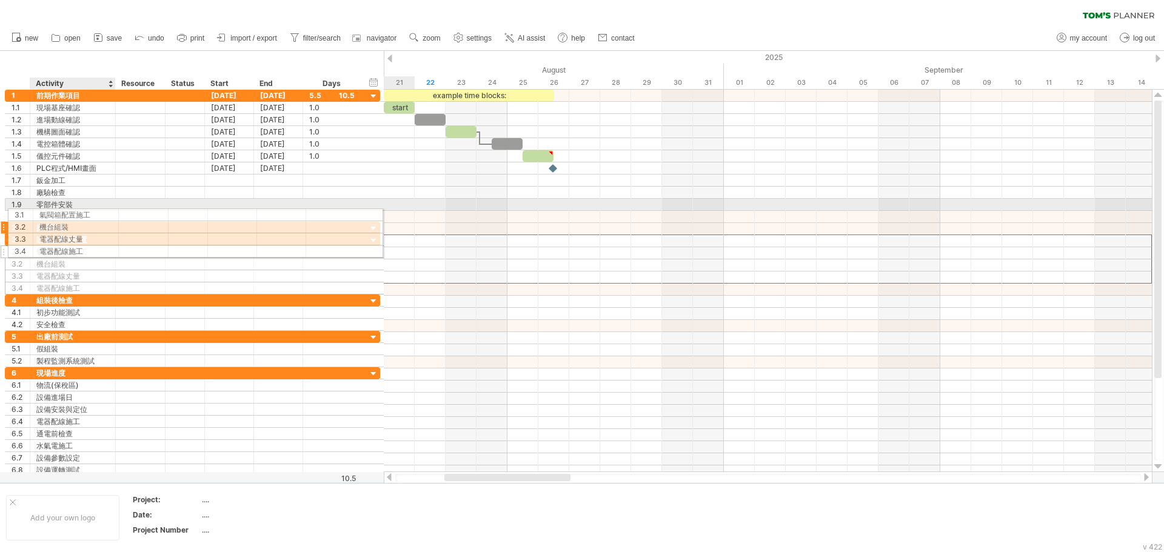
drag, startPoint x: 62, startPoint y: 239, endPoint x: 62, endPoint y: 213, distance: 26.1
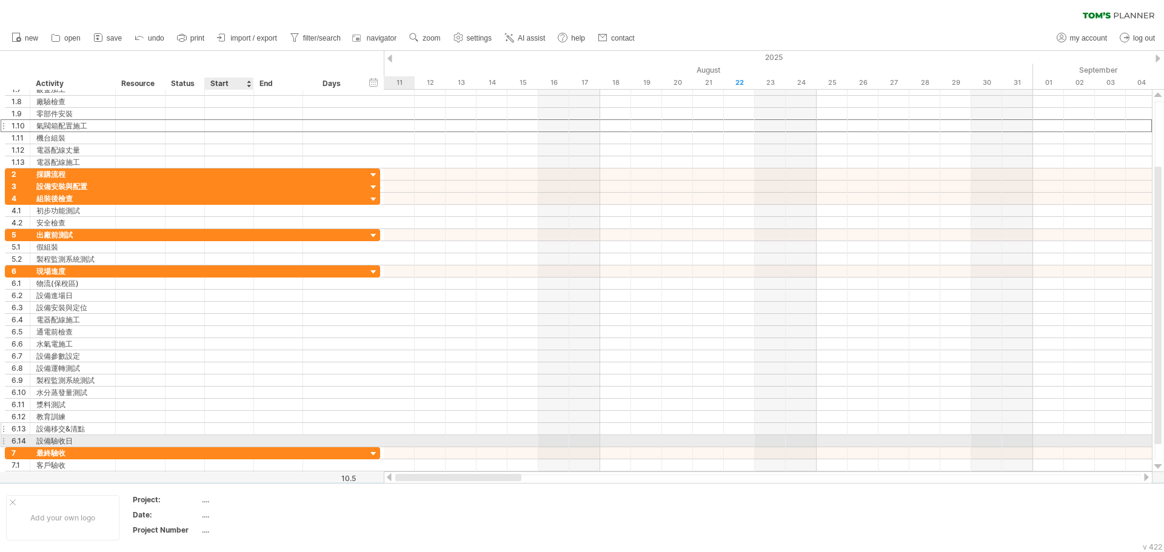
drag, startPoint x: 536, startPoint y: 477, endPoint x: 180, endPoint y: 432, distance: 359.3
click at [192, 433] on div "Trying to reach [DOMAIN_NAME] Connected again... 0% clear filter new 1" at bounding box center [582, 276] width 1164 height 552
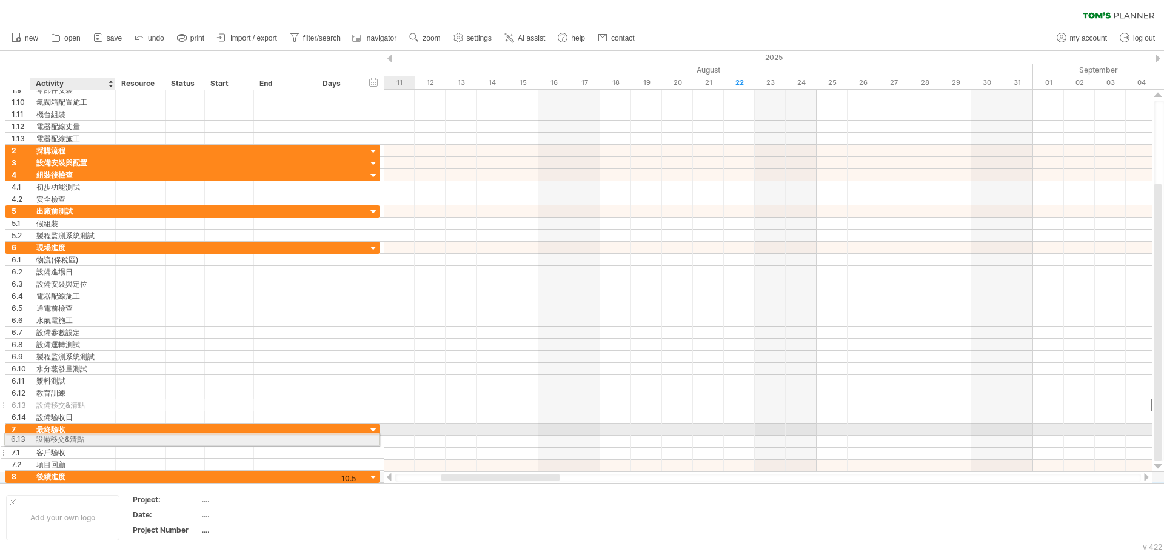
drag, startPoint x: 84, startPoint y: 405, endPoint x: 80, endPoint y: 437, distance: 32.4
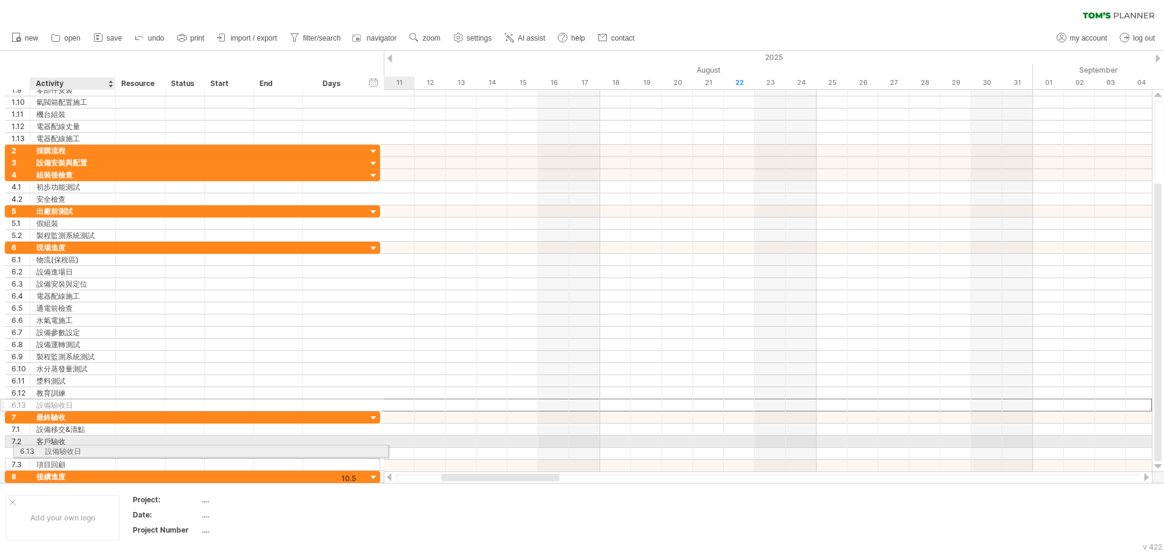
drag, startPoint x: 75, startPoint y: 404, endPoint x: 79, endPoint y: 449, distance: 45.1
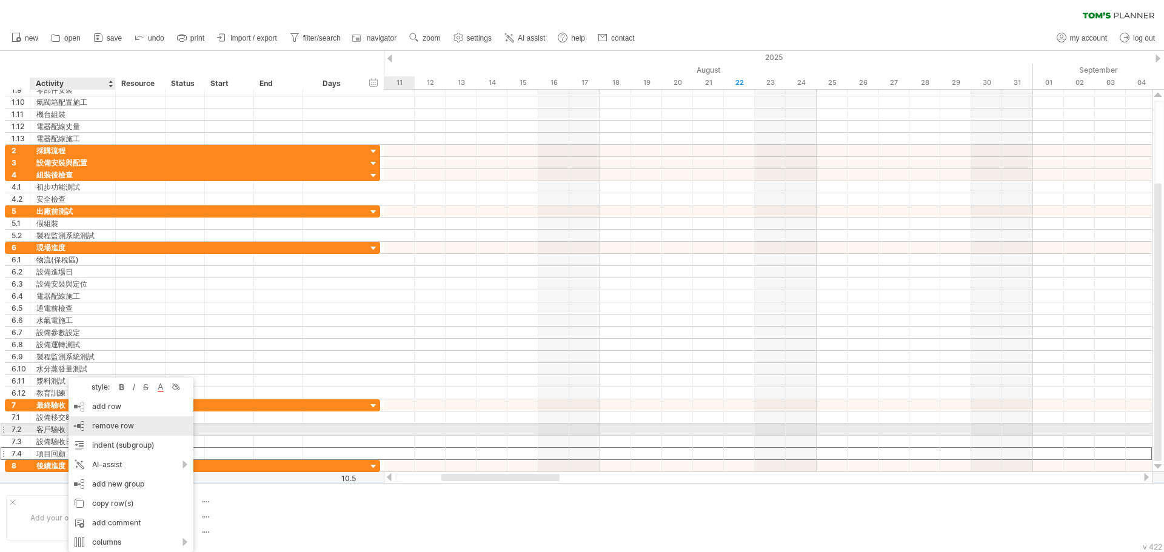
click at [142, 428] on div "remove row remove selected rows" at bounding box center [130, 425] width 125 height 19
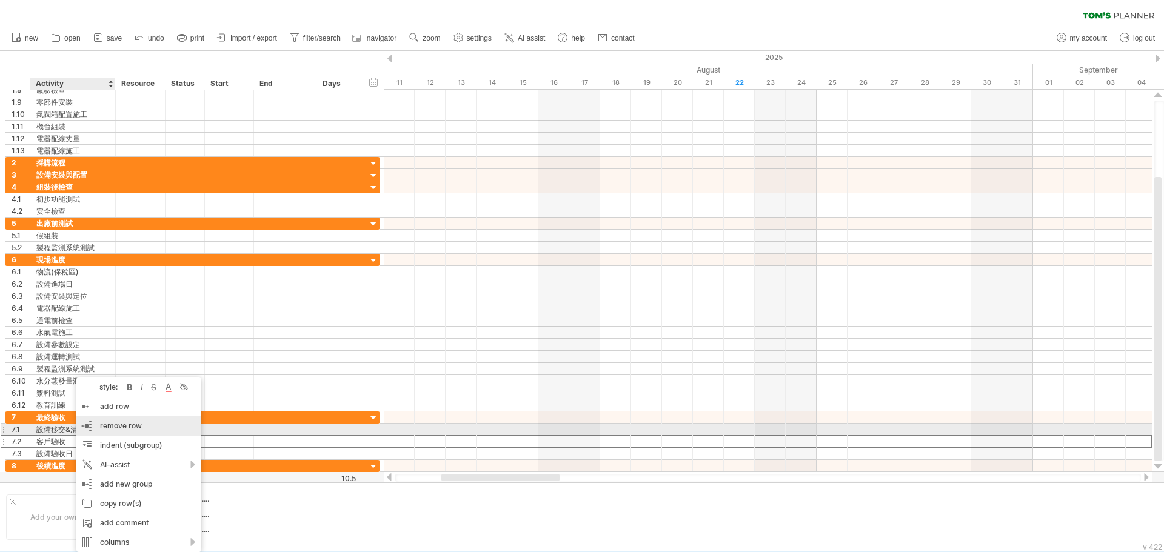
click at [154, 430] on div "remove row remove selected rows" at bounding box center [138, 425] width 125 height 19
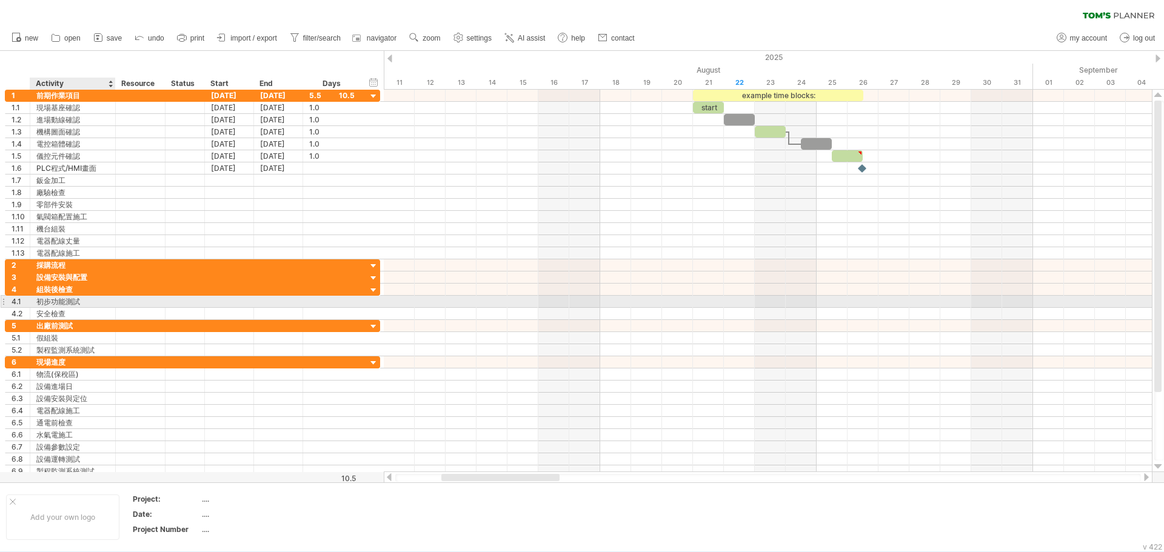
click at [79, 301] on div "初步功能測試" at bounding box center [72, 302] width 73 height 12
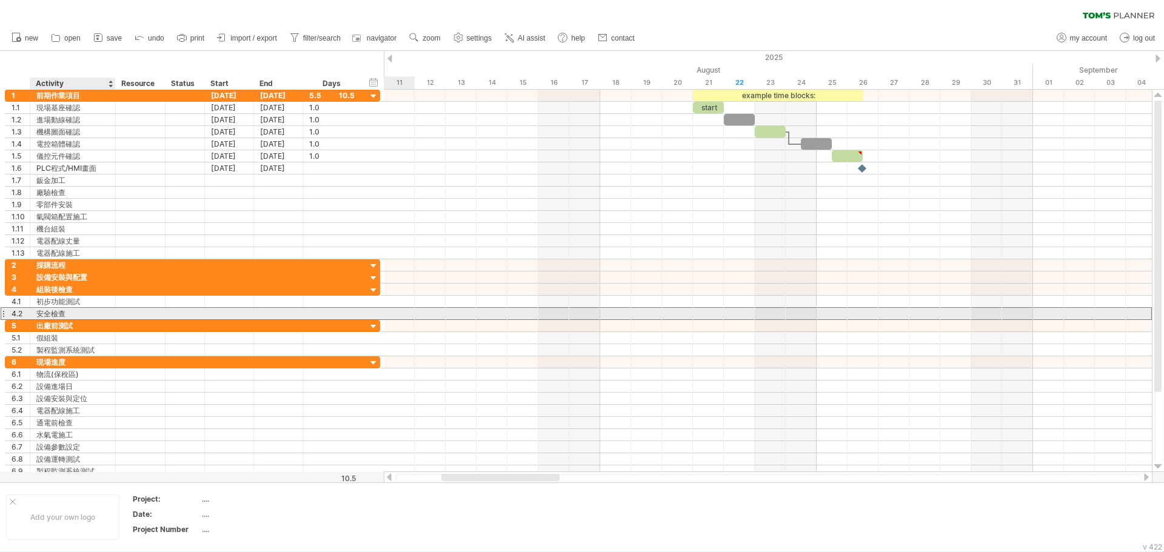
click at [63, 313] on div "安全檢查" at bounding box center [72, 314] width 73 height 12
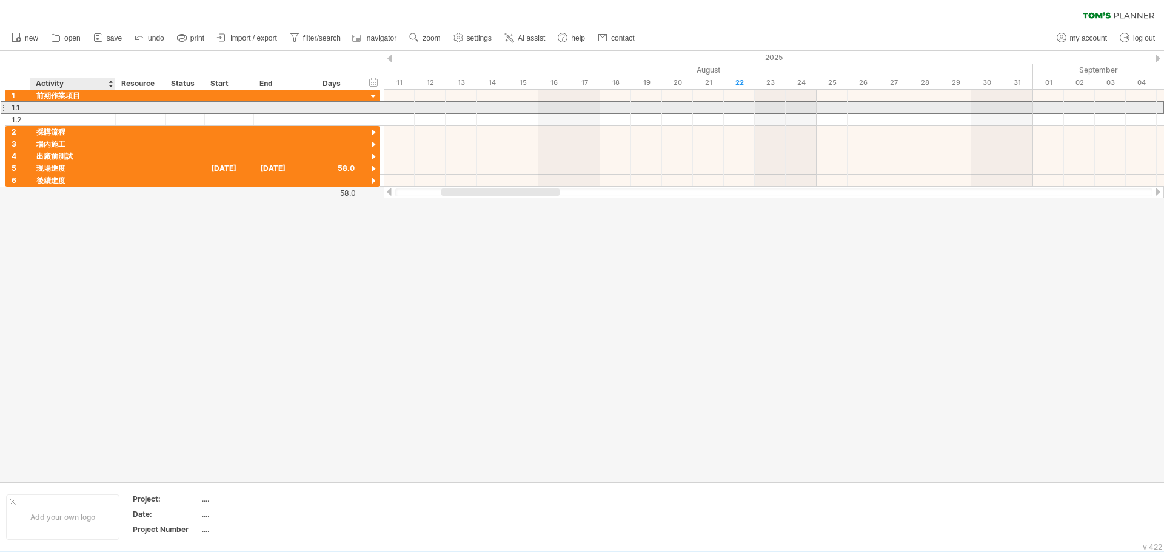
click at [86, 110] on div at bounding box center [72, 108] width 73 height 12
click at [98, 106] on div at bounding box center [72, 108] width 73 height 12
click at [0, 0] on input "text" at bounding box center [0, 0] width 0 height 0
paste input "******"
type input "******"
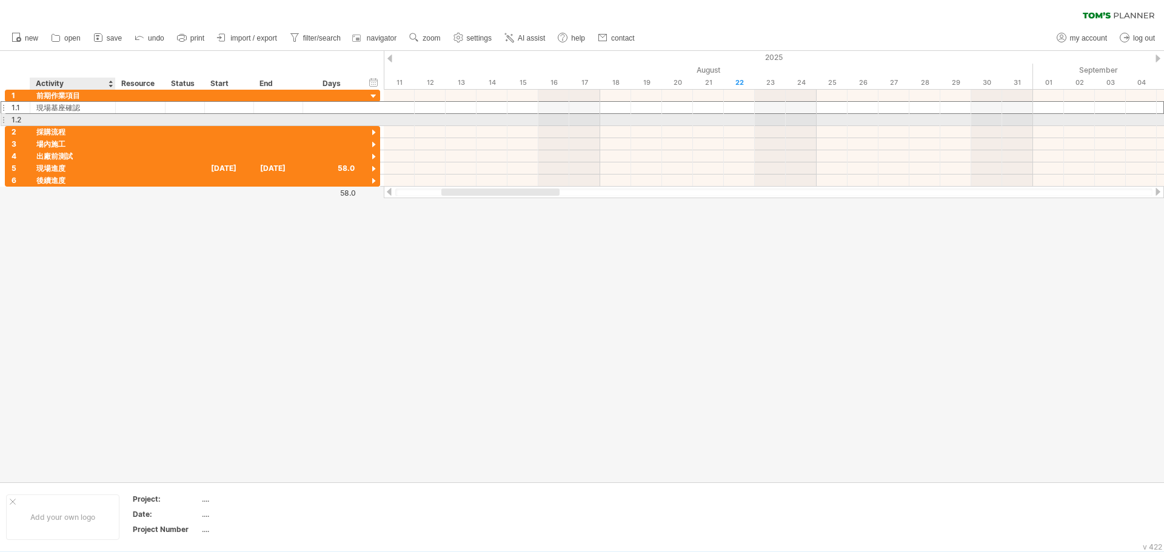
click at [101, 117] on div at bounding box center [72, 120] width 73 height 12
click at [0, 0] on input "text" at bounding box center [0, 0] width 0 height 0
paste input "******"
type input "******"
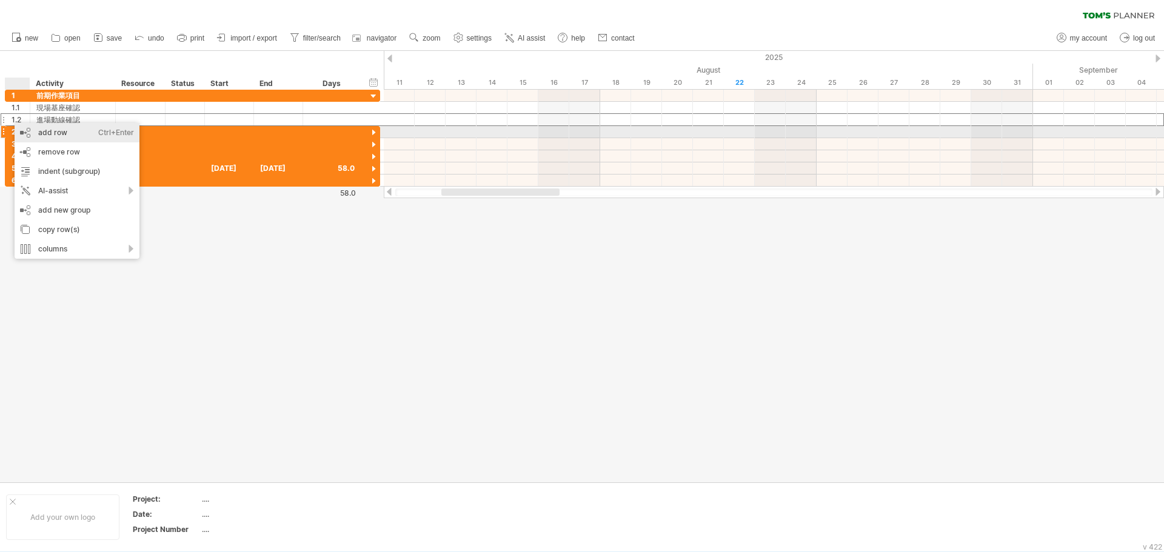
click at [123, 135] on div "Ctrl+Enter" at bounding box center [116, 132] width 36 height 19
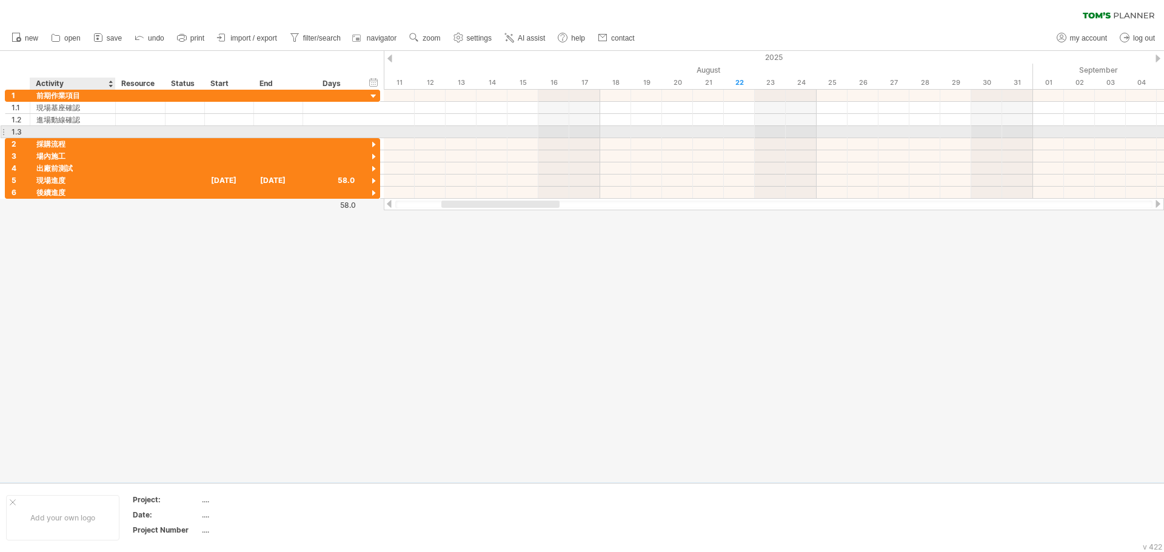
click at [105, 132] on div at bounding box center [72, 132] width 73 height 12
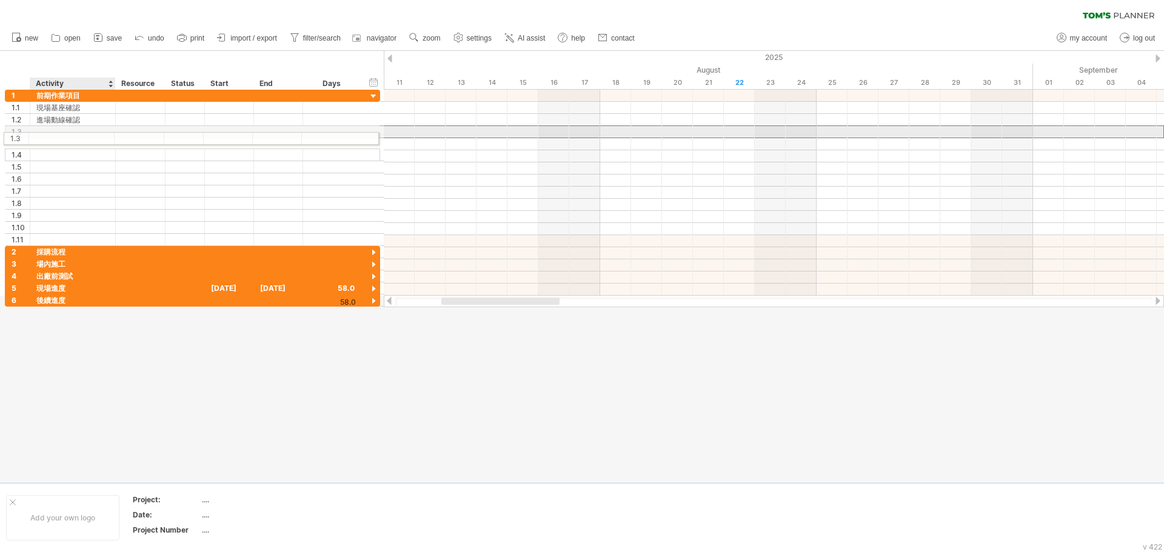
drag, startPoint x: 55, startPoint y: 135, endPoint x: 50, endPoint y: 130, distance: 6.9
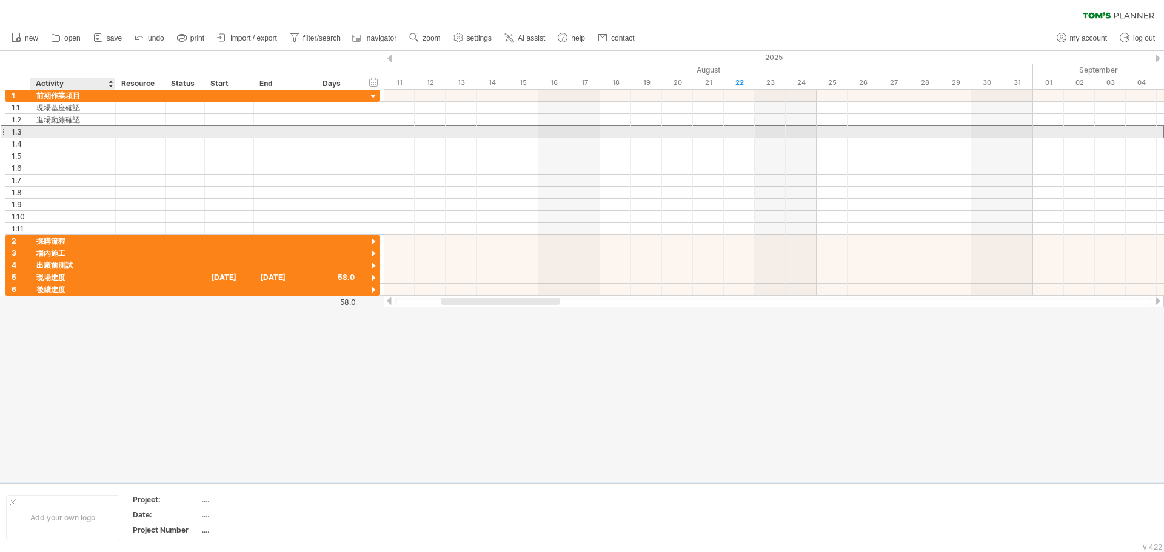
click at [62, 133] on div at bounding box center [72, 132] width 73 height 12
paste input "******"
type input "******"
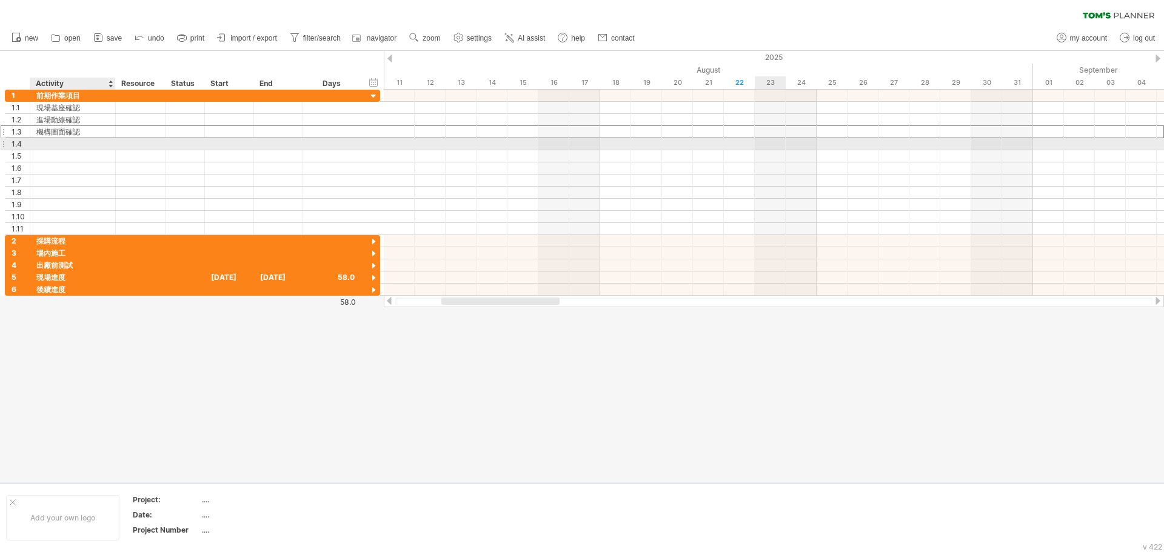
click at [65, 142] on div at bounding box center [72, 144] width 73 height 12
paste input "**********"
type input "**********"
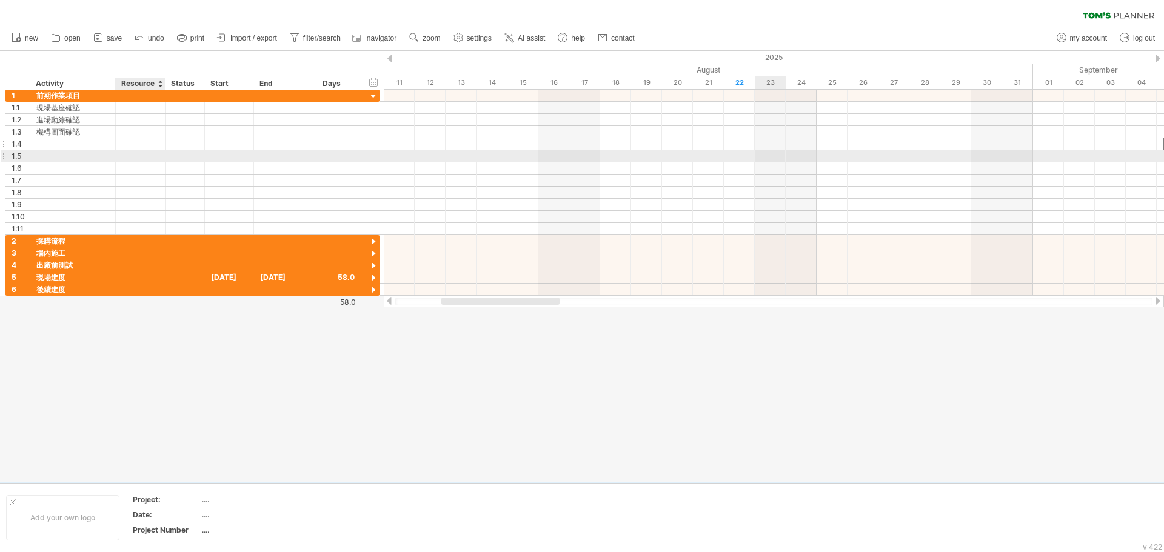
scroll to position [0, 0]
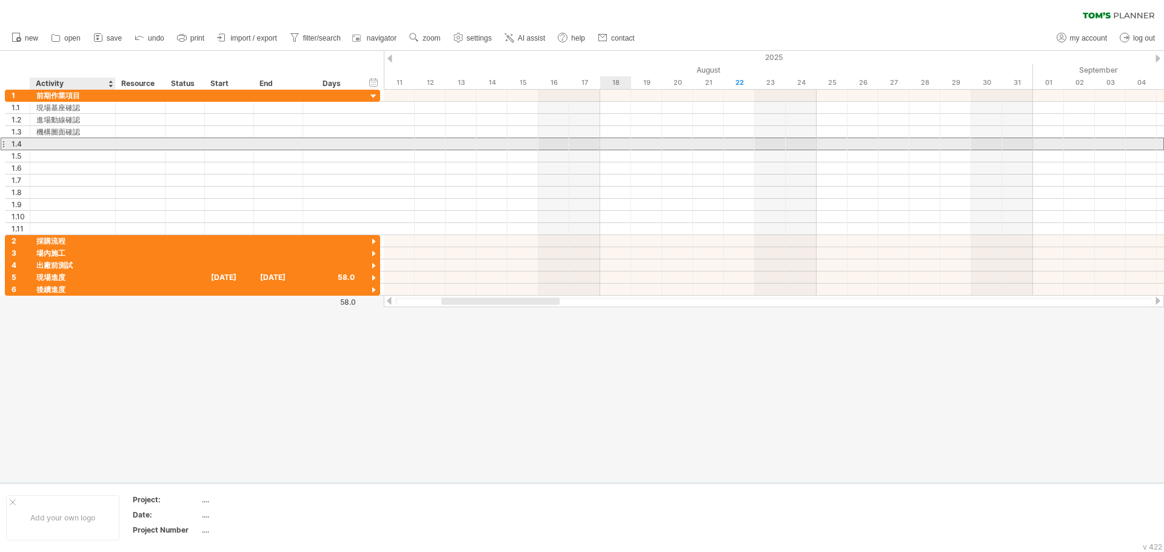
click at [86, 141] on div at bounding box center [72, 144] width 73 height 12
paste input "******"
type input "******"
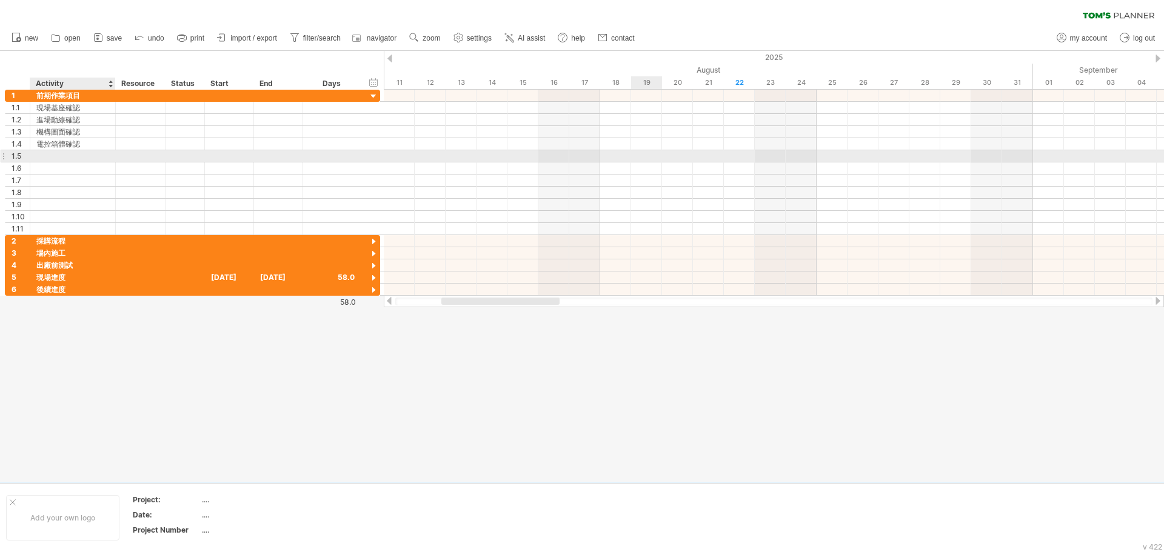
click at [81, 153] on div at bounding box center [72, 156] width 73 height 12
paste input "******"
type input "******"
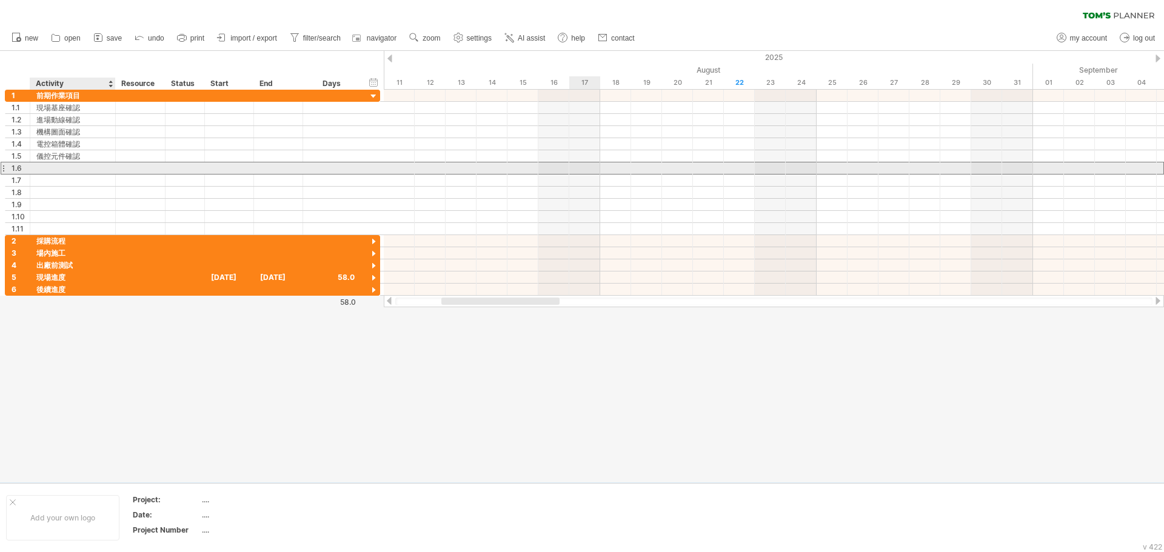
click at [64, 164] on div at bounding box center [72, 168] width 73 height 12
paste input "**********"
type input "**********"
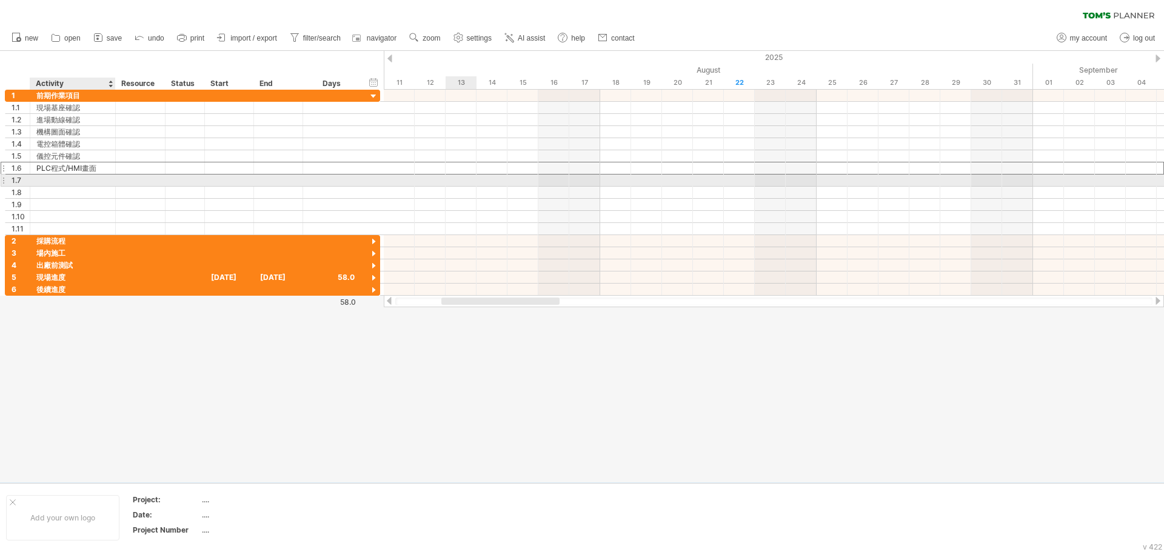
click at [52, 180] on div at bounding box center [72, 181] width 73 height 12
paste input "****"
type input "****"
click at [65, 186] on div "1.7 **** 鈑金加工" at bounding box center [192, 180] width 375 height 13
click at [65, 191] on div at bounding box center [72, 193] width 73 height 12
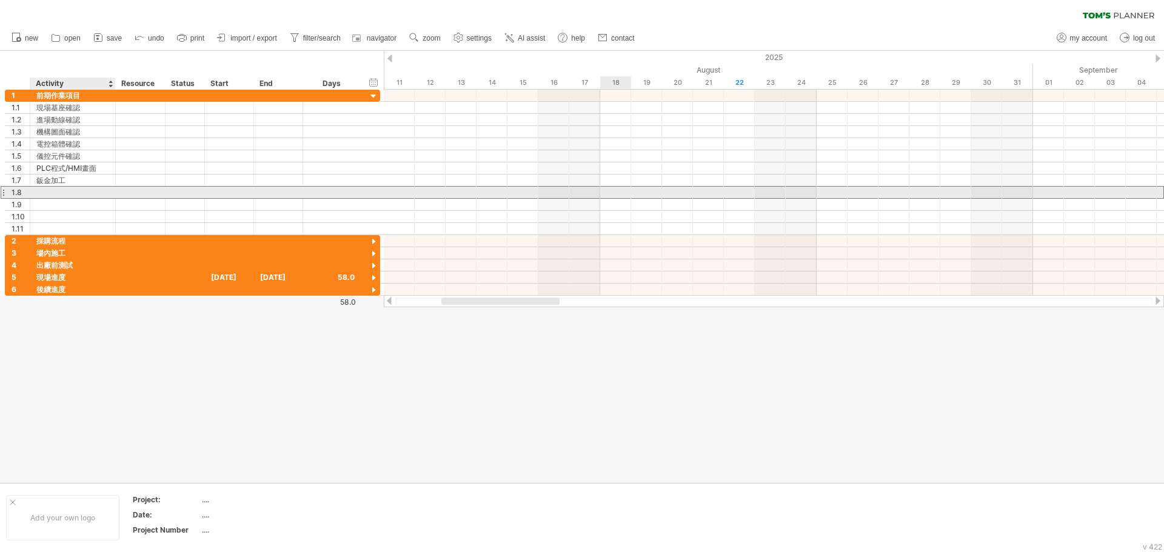
paste input "****"
type input "****"
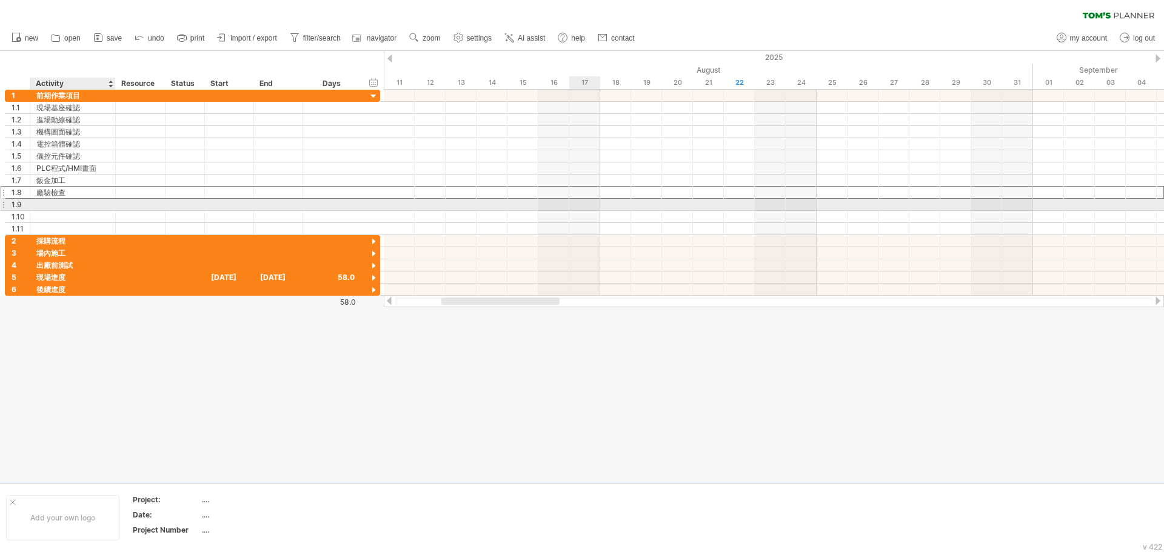
click at [52, 205] on div at bounding box center [72, 205] width 73 height 12
paste input "*****"
type input "*****"
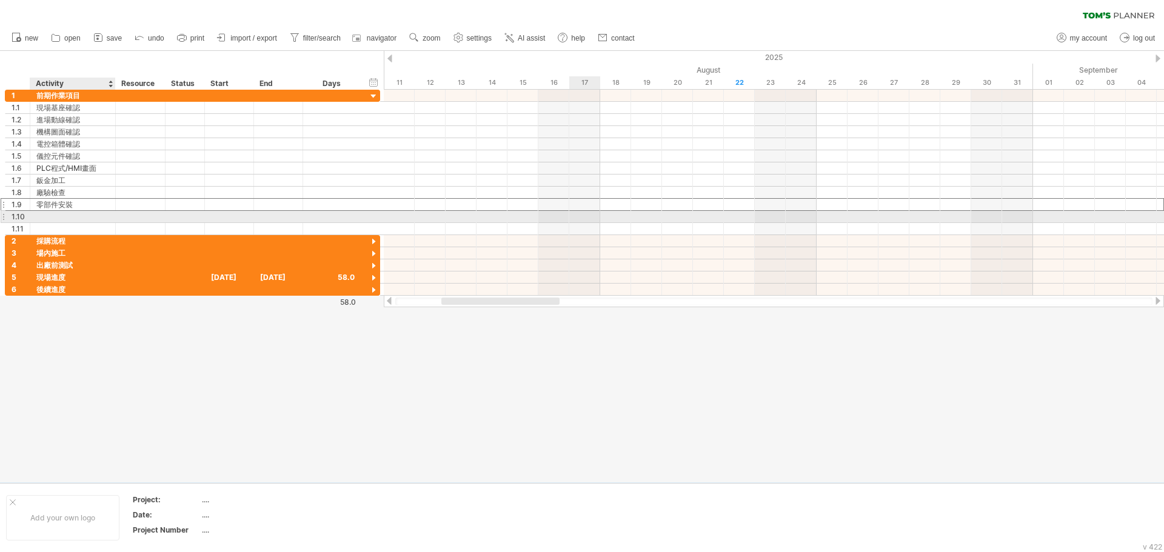
click at [58, 214] on div at bounding box center [72, 217] width 73 height 12
paste input "*******"
type input "*******"
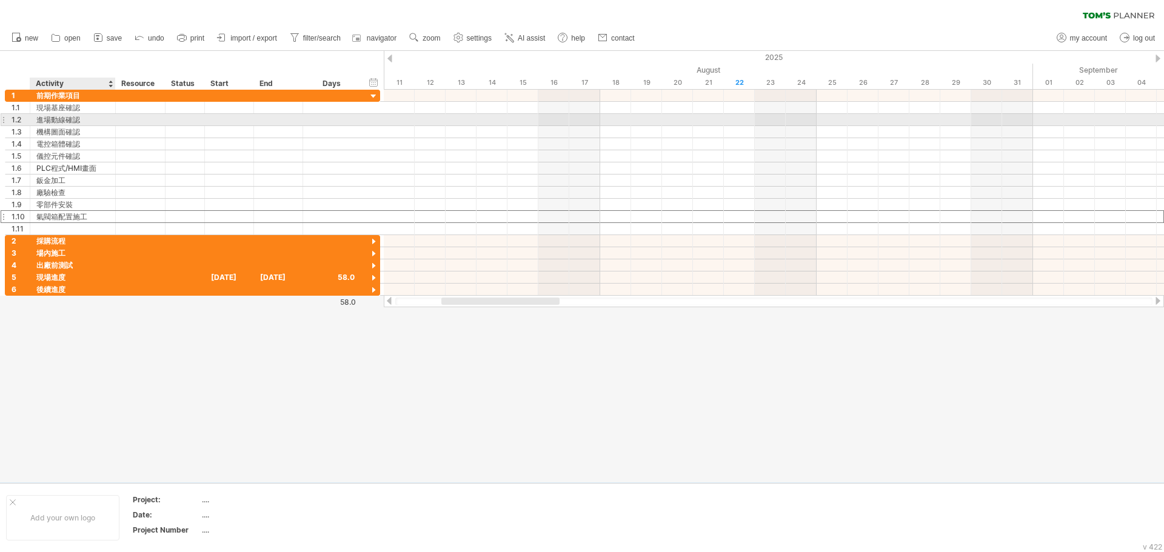
click at [87, 124] on div "進場動線確認" at bounding box center [72, 120] width 73 height 12
paste input "******"
type input "**********"
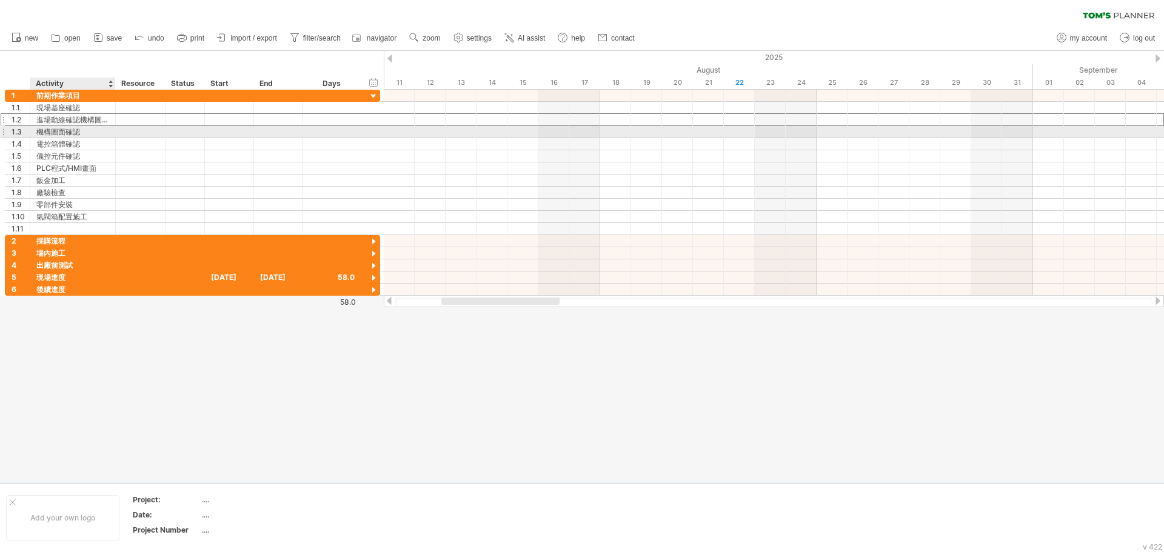
click at [81, 135] on div "機構圖面確認" at bounding box center [72, 132] width 73 height 12
paste input "******"
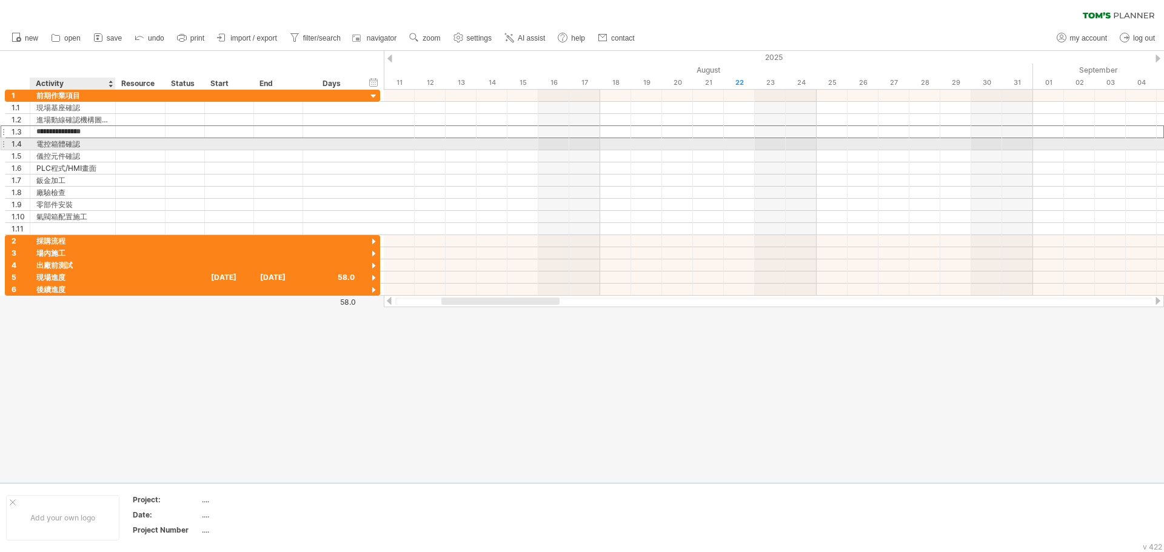
type input "**********"
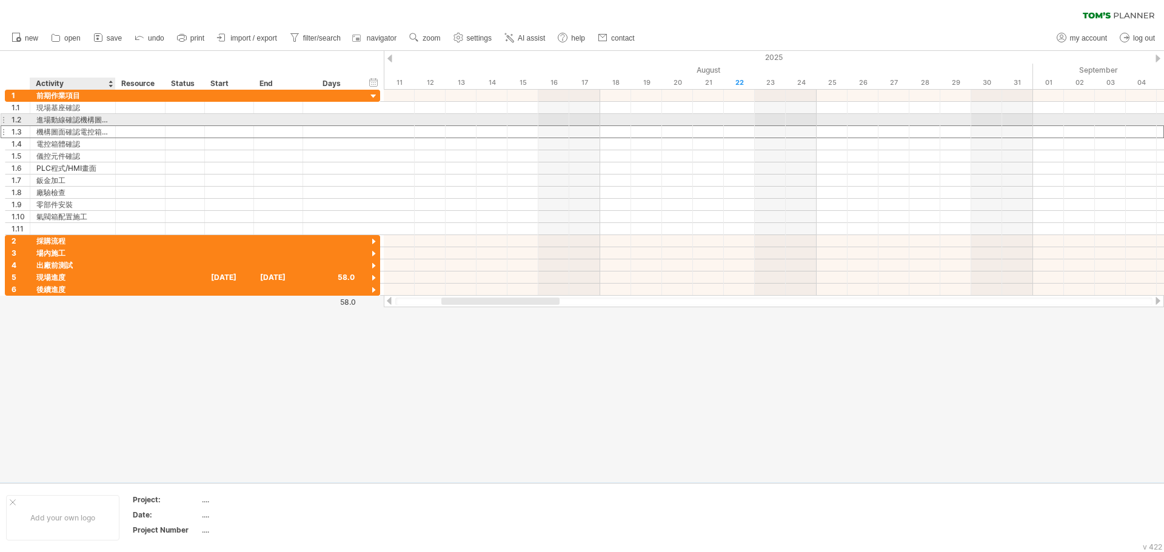
click at [96, 116] on div "進場動線確認機構圖面確認" at bounding box center [72, 120] width 73 height 12
click at [96, 116] on input "**********" at bounding box center [72, 120] width 73 height 12
click at [112, 119] on div at bounding box center [114, 120] width 6 height 12
click at [99, 119] on div "進場動線確認機構圖面確認" at bounding box center [72, 120] width 73 height 12
click at [84, 121] on div at bounding box center [72, 120] width 73 height 12
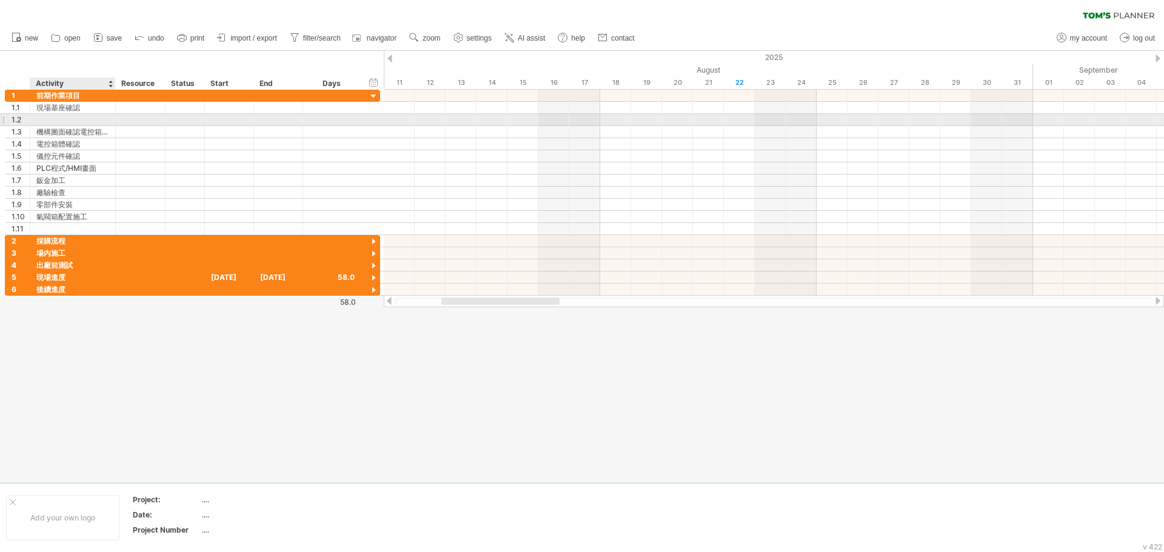
paste input "******"
type input "******"
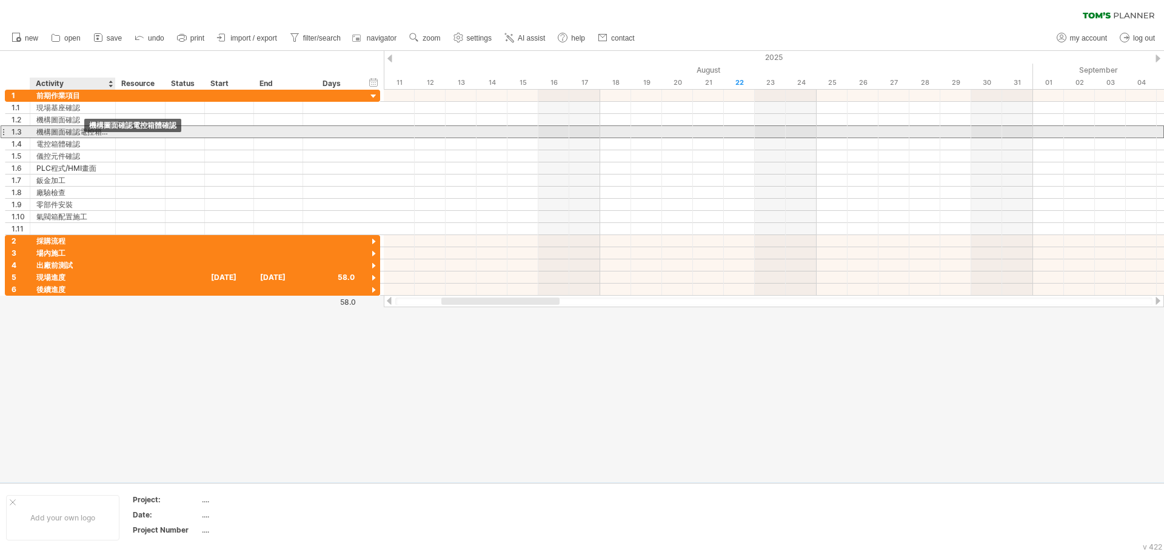
click at [85, 132] on div "機構圖面確認電控箱體確認" at bounding box center [72, 132] width 73 height 12
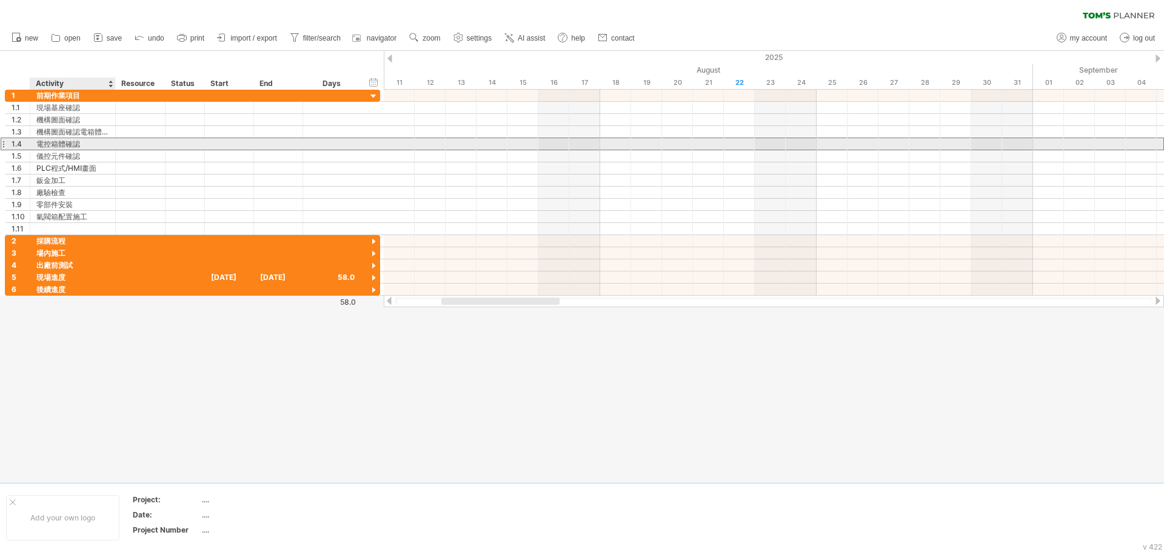
click at [82, 141] on div "電控箱體確認" at bounding box center [72, 144] width 73 height 12
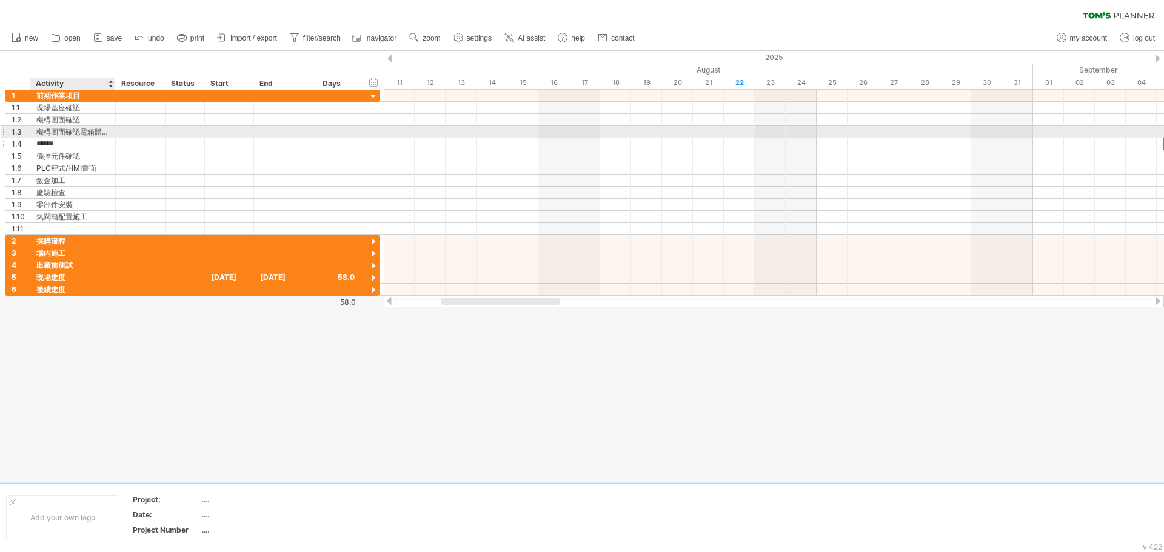
click at [101, 130] on div "機構圖面確認電箱體確認" at bounding box center [72, 132] width 73 height 12
click at [36, 126] on input "**********" at bounding box center [36, 126] width 0 height 0
click at [8, 133] on div "1.3" at bounding box center [17, 132] width 25 height 12
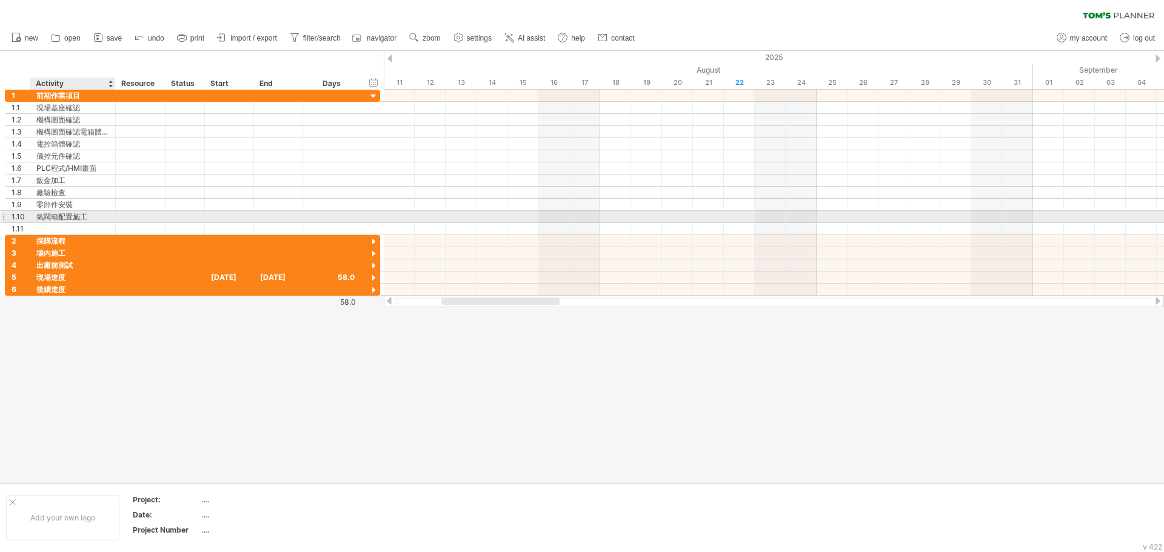
click at [73, 214] on div "氣閥箱配置施工" at bounding box center [72, 217] width 73 height 12
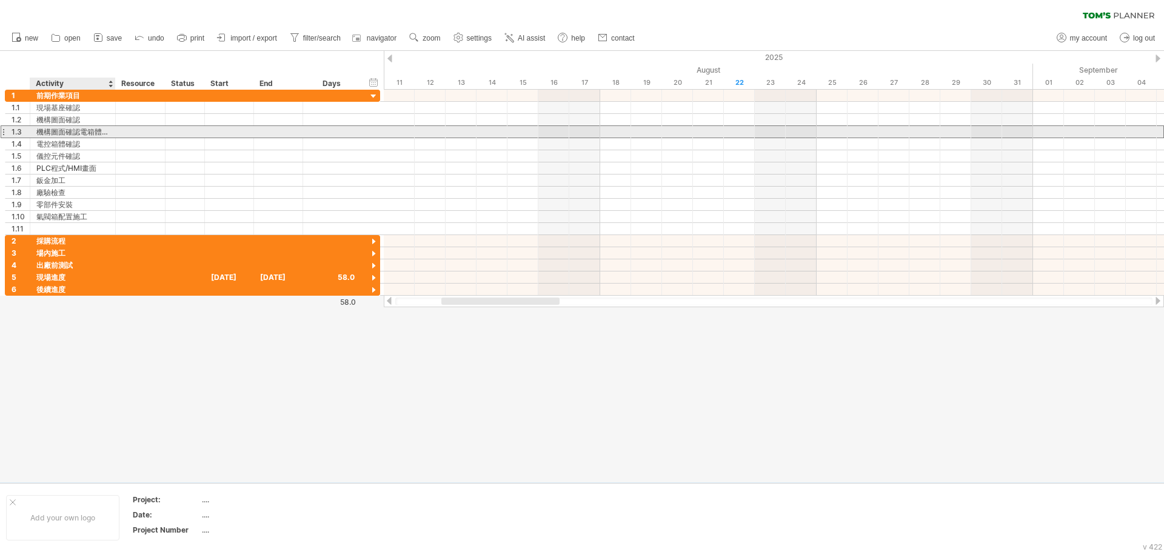
click at [82, 132] on div "機構圖面確認電箱體確認" at bounding box center [72, 132] width 73 height 12
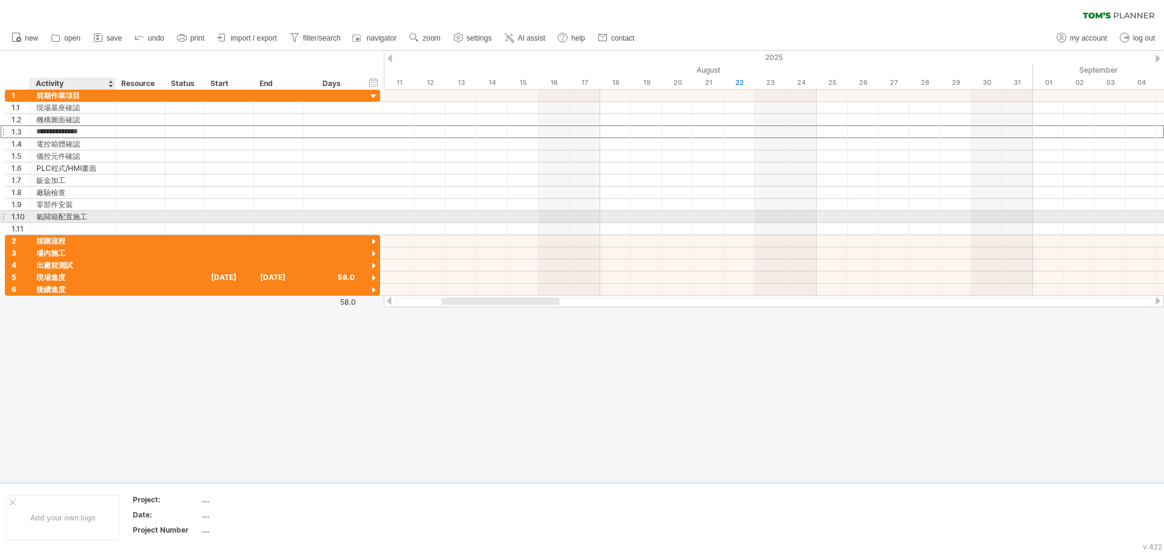
click at [78, 215] on div "氣閥箱配置施工" at bounding box center [72, 217] width 73 height 12
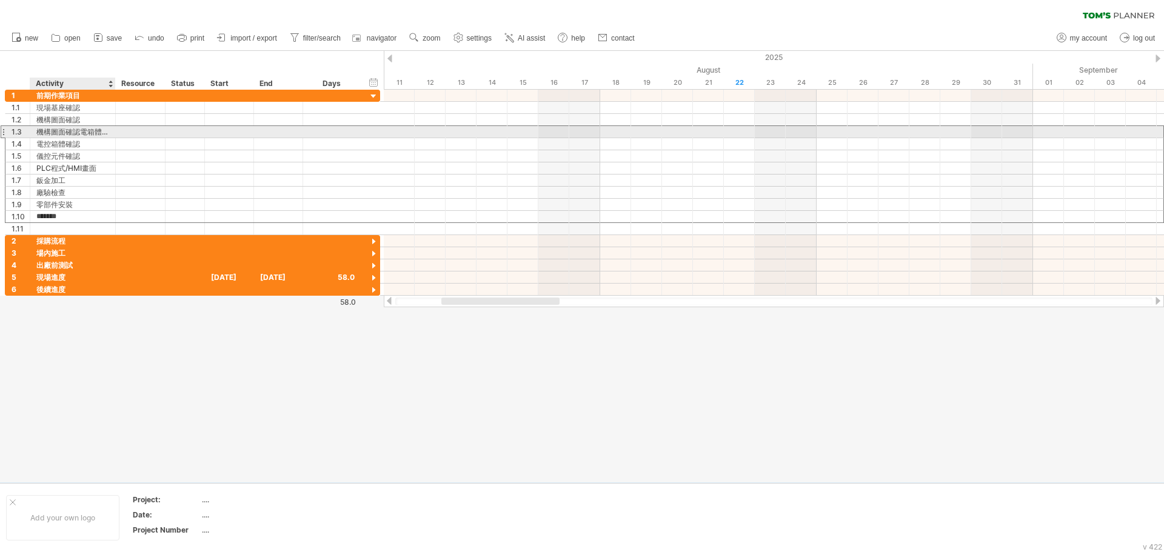
click at [93, 131] on div "機構圖面確認電箱體確認" at bounding box center [72, 132] width 73 height 12
click at [93, 131] on input "**********" at bounding box center [72, 132] width 73 height 12
click at [43, 131] on input "**********" at bounding box center [72, 132] width 73 height 12
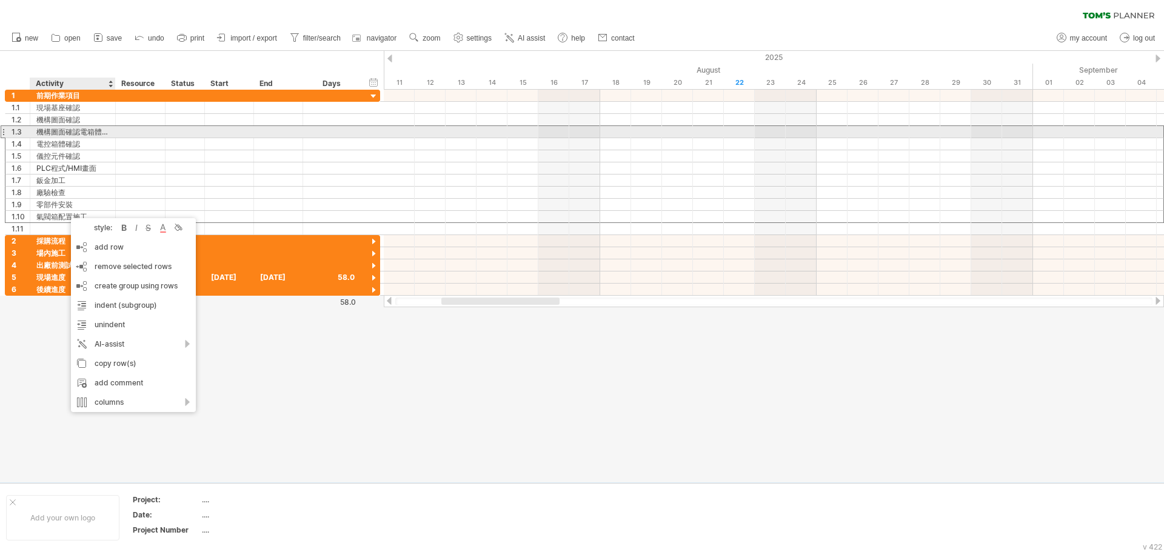
click at [62, 134] on div "機構圖面確認電箱體確認" at bounding box center [72, 132] width 73 height 12
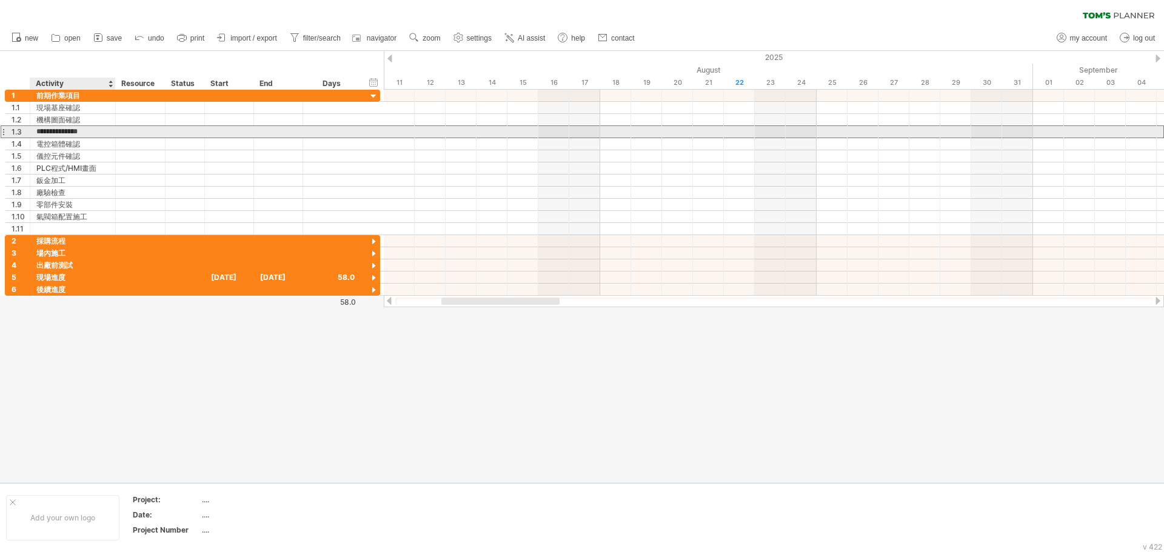
type input "**********"
click at [7, 130] on div "1.3" at bounding box center [17, 132] width 25 height 12
click at [5, 132] on div at bounding box center [3, 131] width 5 height 13
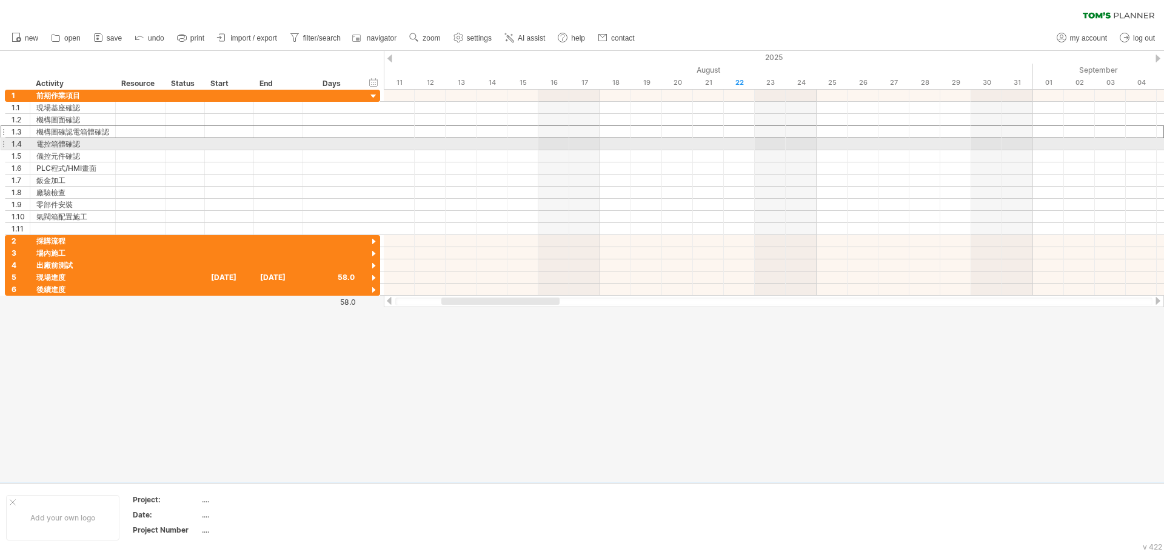
click at [4, 143] on div "**********" at bounding box center [190, 193] width 381 height 206
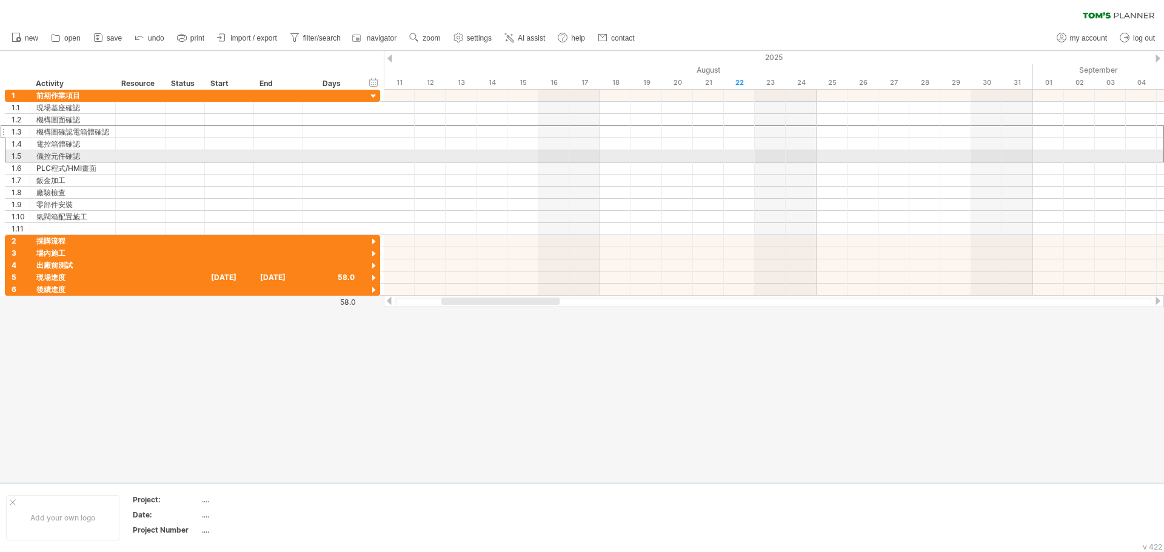
click at [7, 154] on div "1.5" at bounding box center [17, 156] width 25 height 12
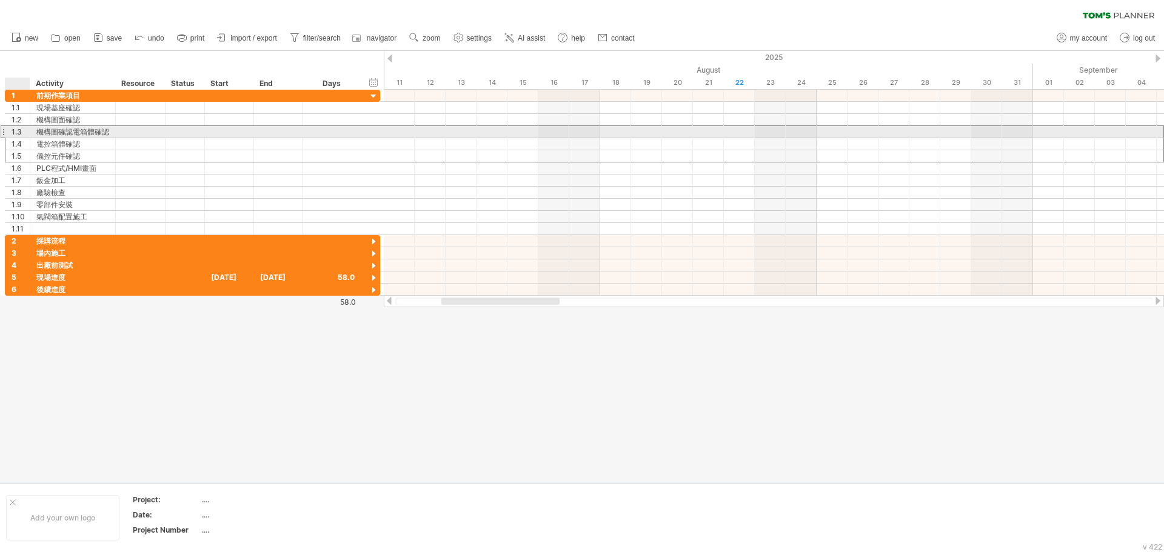
click at [144, 136] on div at bounding box center [140, 132] width 37 height 12
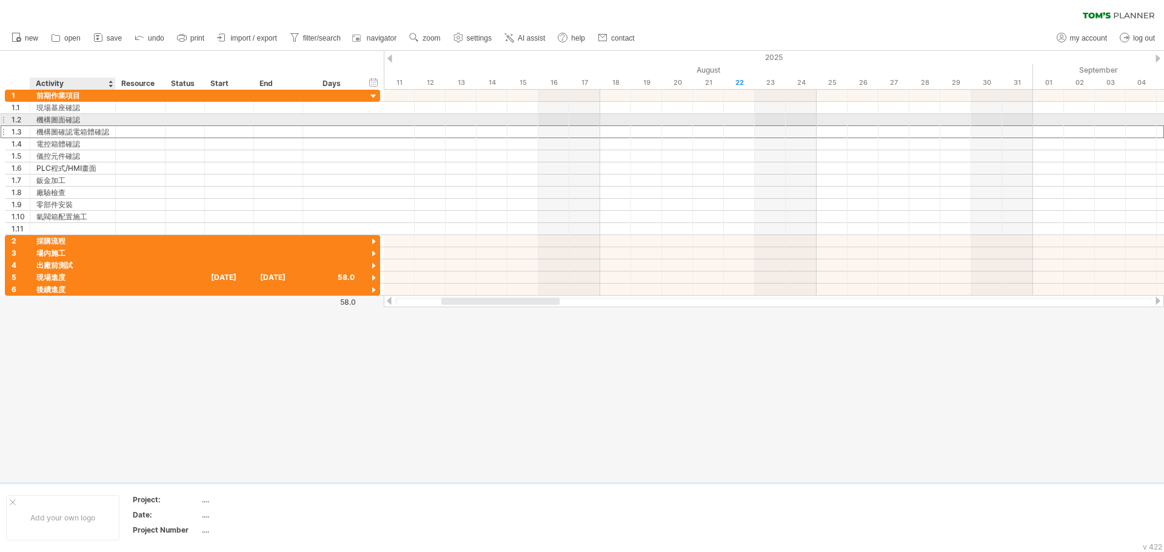
click at [39, 121] on div "機構圖面確認" at bounding box center [72, 120] width 73 height 12
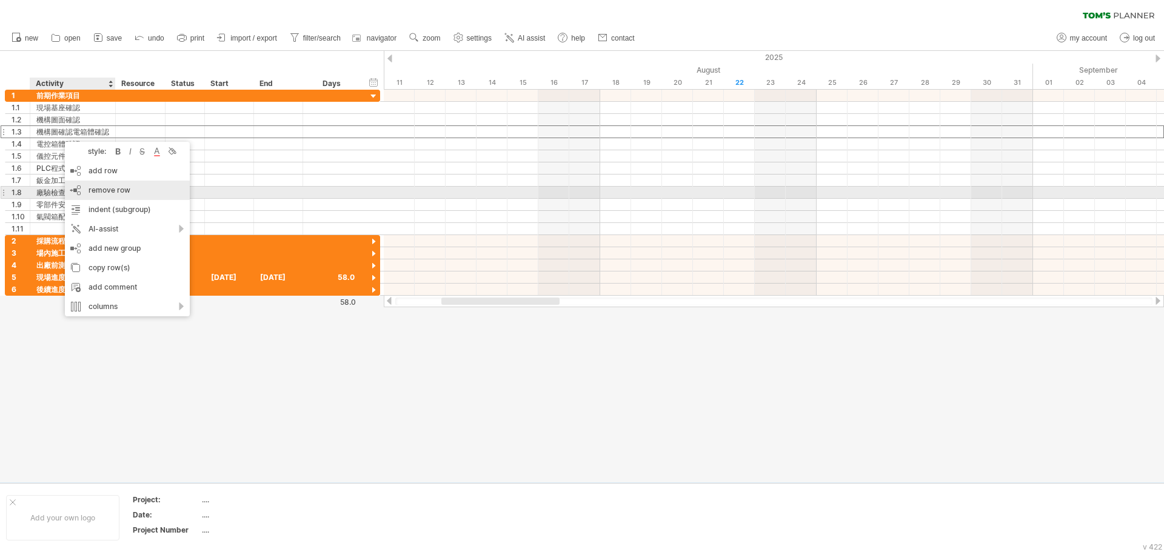
click at [117, 189] on span "remove row" at bounding box center [109, 189] width 42 height 9
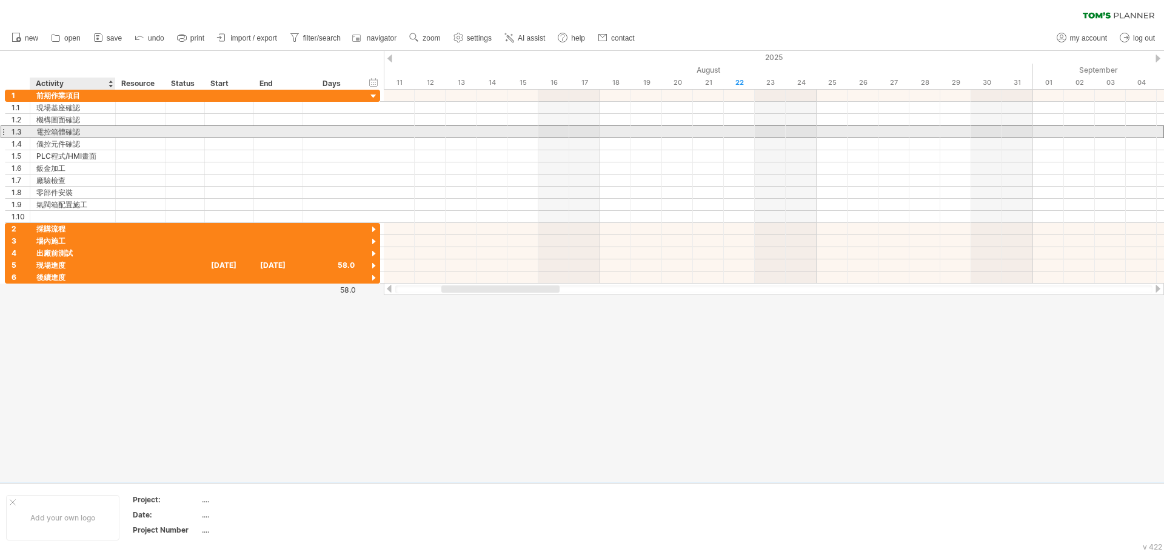
click at [64, 133] on div "電控箱體確認" at bounding box center [72, 132] width 73 height 12
type input "*****"
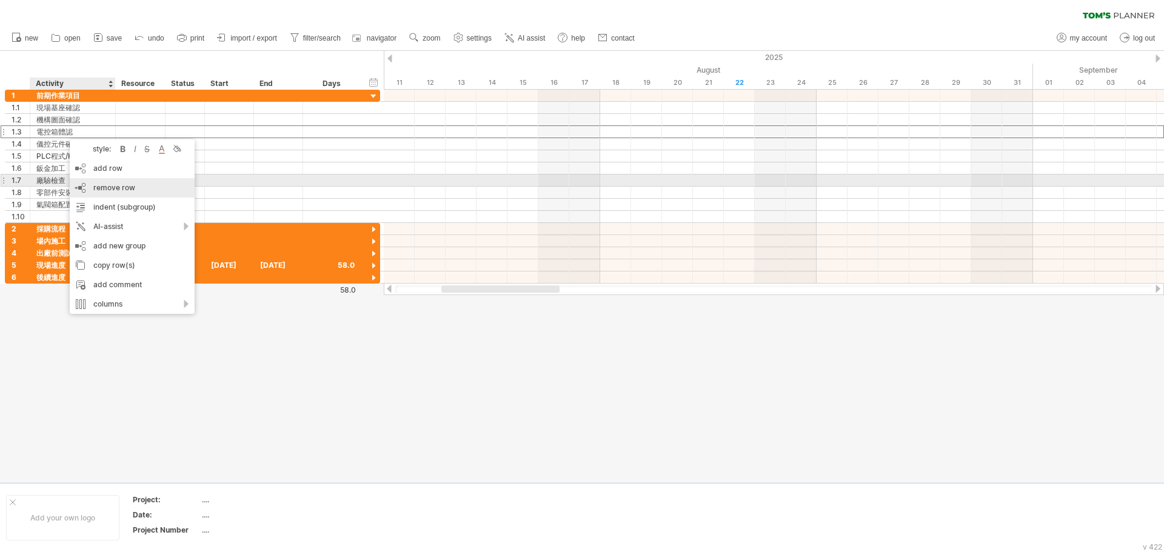
click at [107, 190] on span "remove row" at bounding box center [114, 187] width 42 height 9
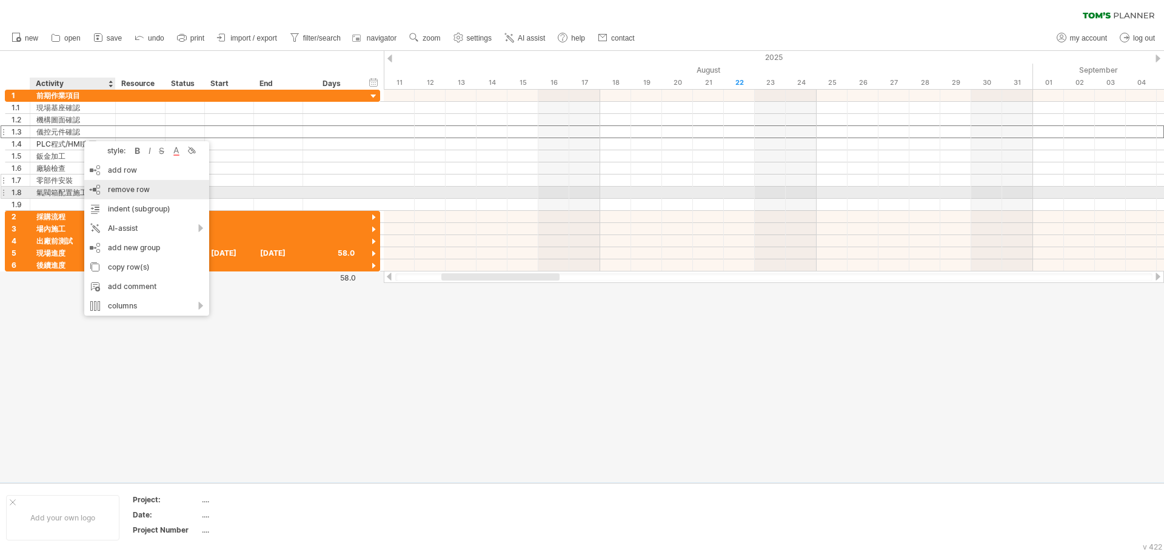
drag, startPoint x: 129, startPoint y: 196, endPoint x: 84, endPoint y: 165, distance: 54.0
click at [129, 195] on div "remove row remove selected rows" at bounding box center [146, 189] width 125 height 19
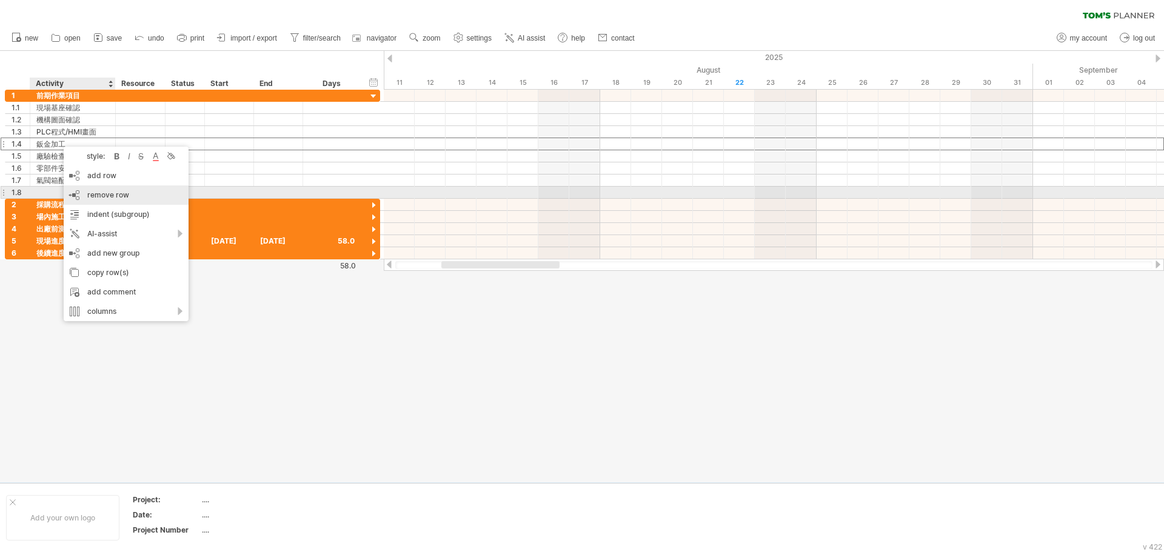
click at [121, 196] on span "remove row" at bounding box center [108, 194] width 42 height 9
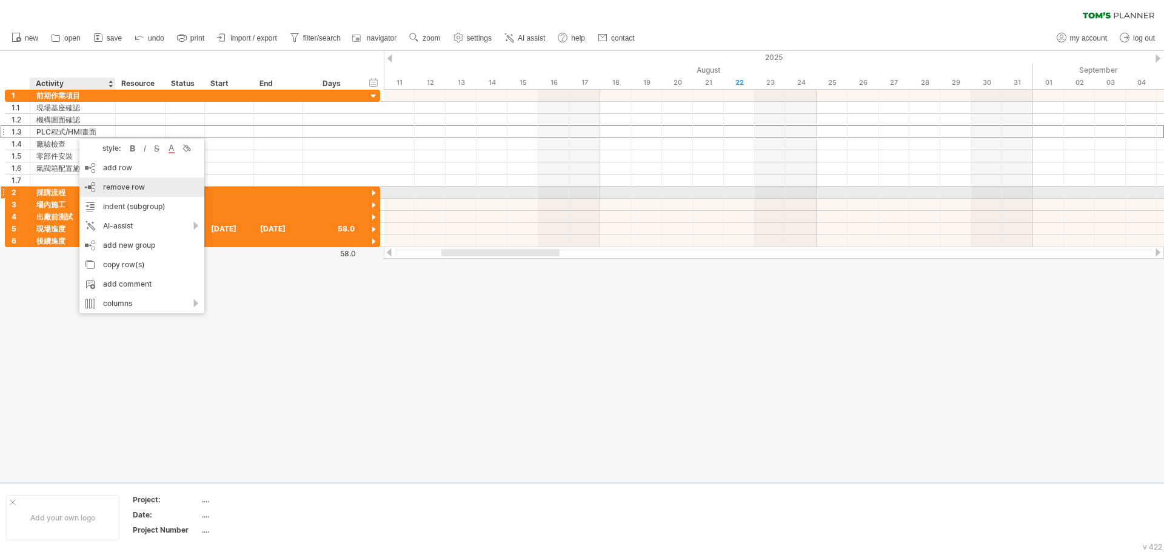
click at [122, 190] on span "remove row" at bounding box center [124, 186] width 42 height 9
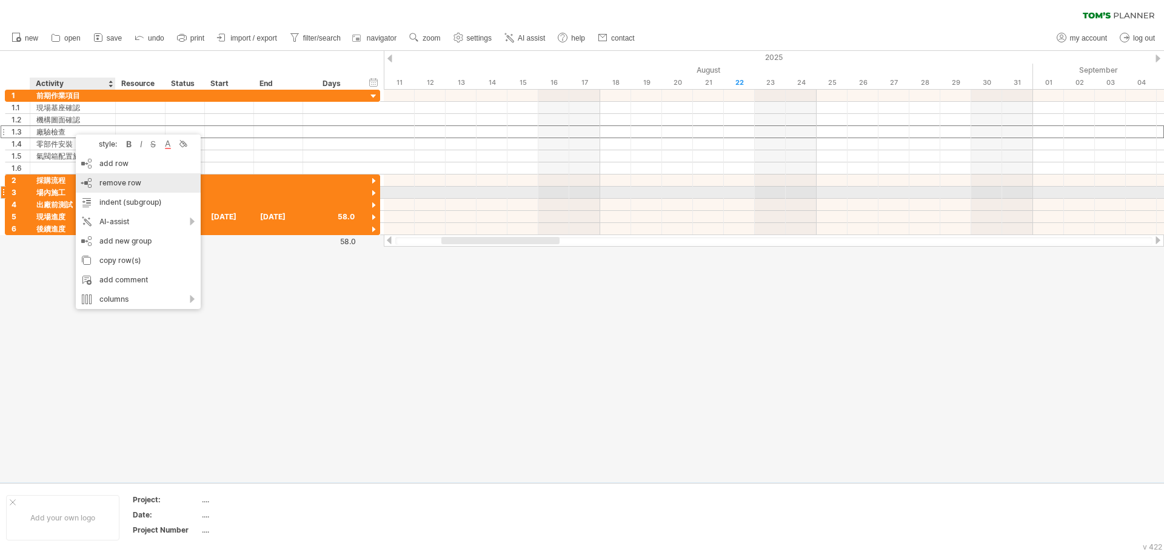
click at [141, 186] on div "remove row remove selected rows" at bounding box center [138, 182] width 125 height 19
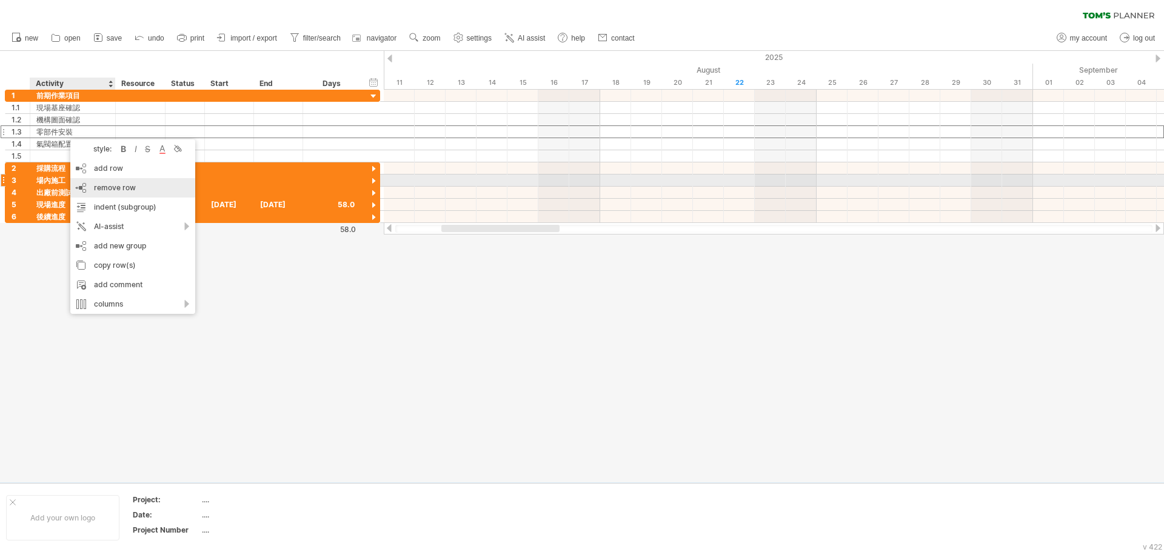
click at [139, 185] on div "remove row remove selected rows" at bounding box center [132, 187] width 125 height 19
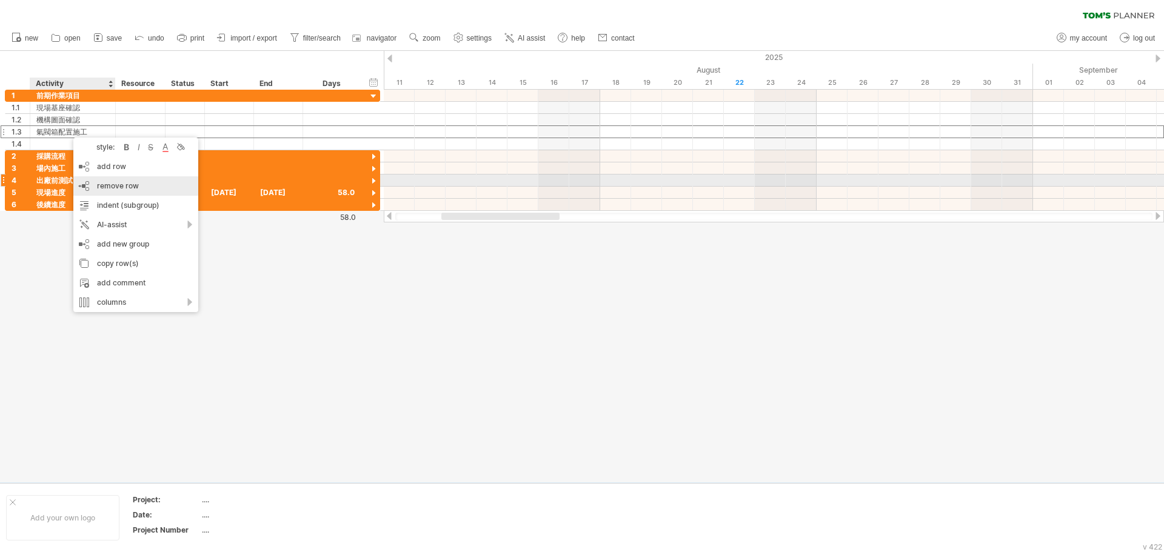
click at [126, 185] on span "remove row" at bounding box center [118, 185] width 42 height 9
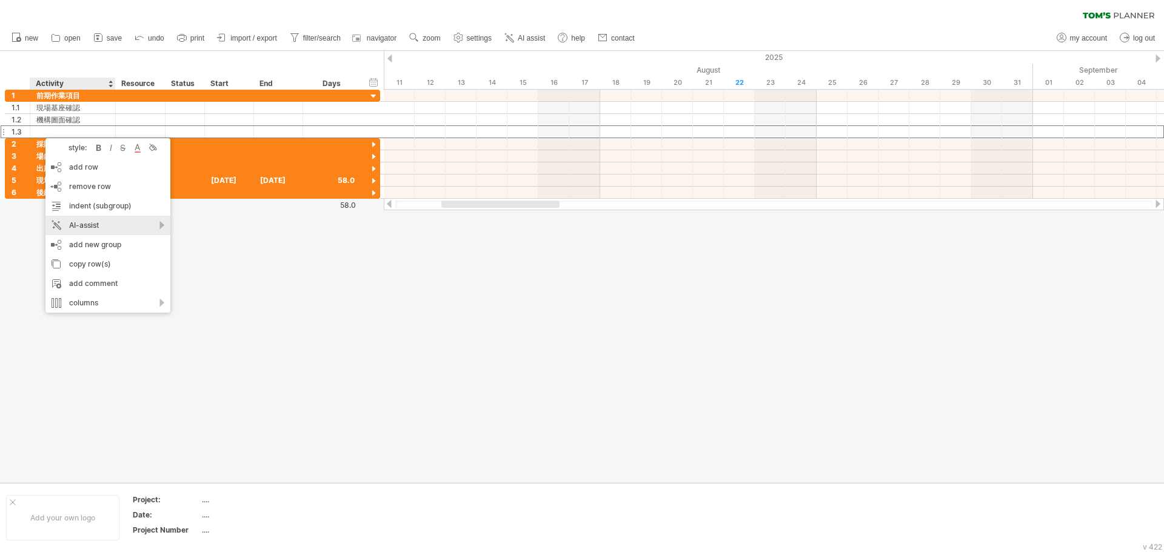
click at [101, 224] on div "AI-assist" at bounding box center [107, 225] width 125 height 19
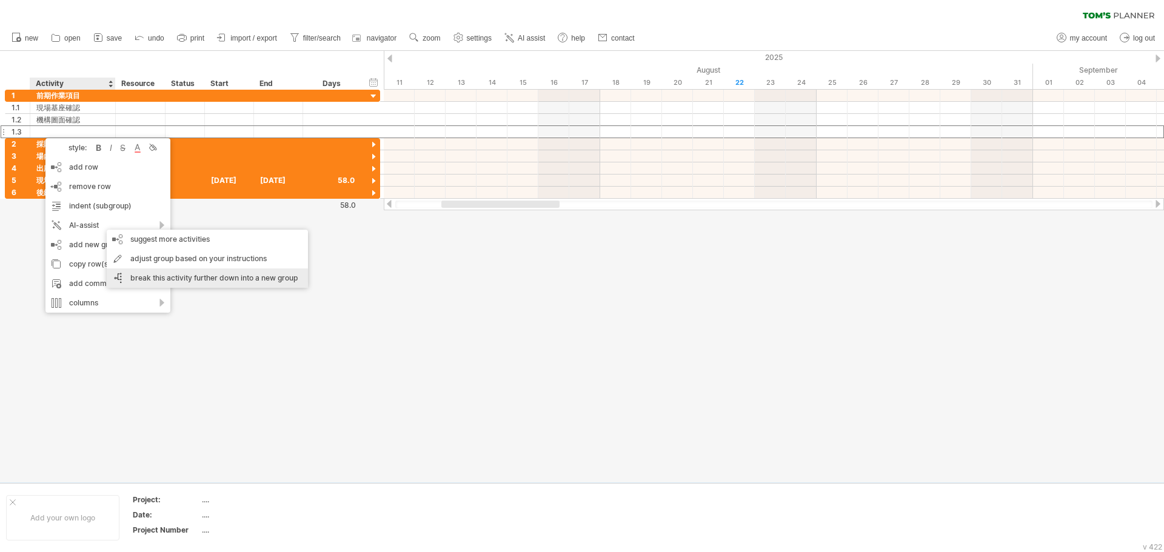
click at [275, 284] on div "break this activity further down into a new group" at bounding box center [207, 278] width 201 height 19
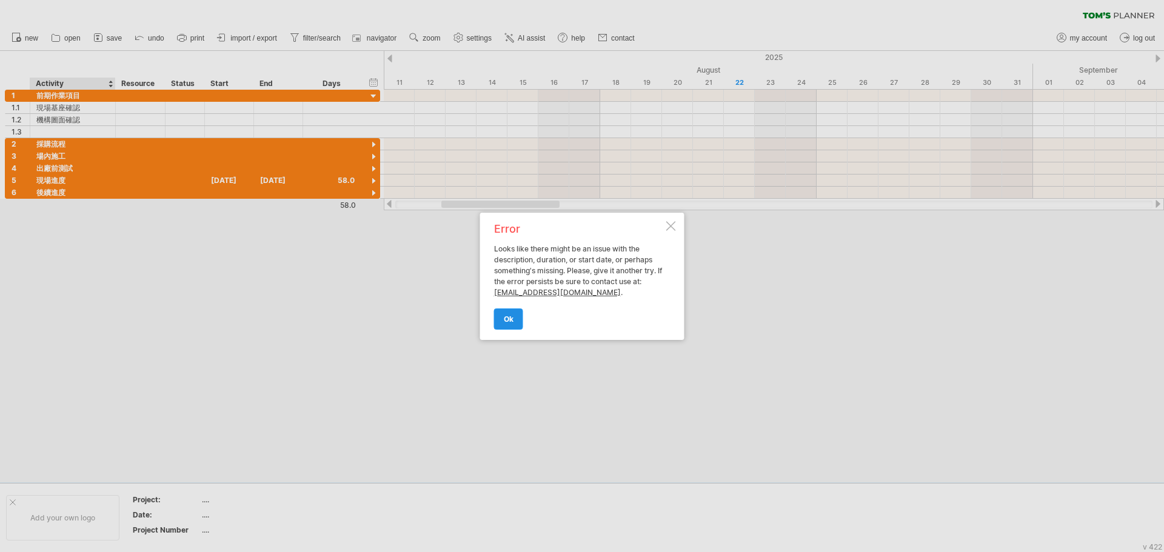
click at [505, 315] on span "ok" at bounding box center [509, 319] width 10 height 9
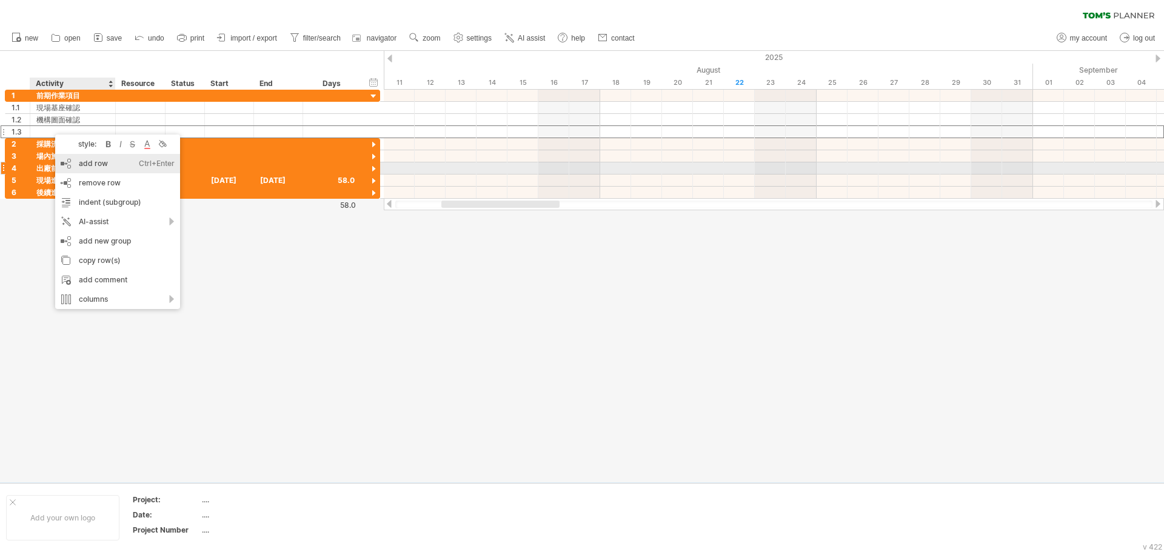
click at [119, 164] on div "add row Ctrl+Enter Cmd+Enter" at bounding box center [117, 163] width 125 height 19
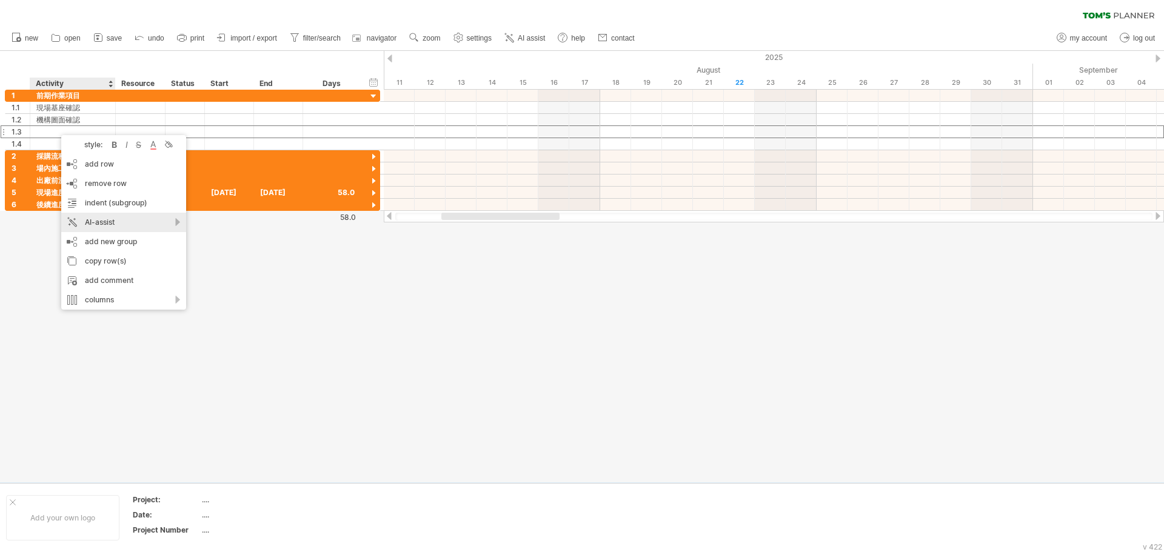
click at [175, 223] on div "AI-assist" at bounding box center [123, 222] width 125 height 19
click at [299, 243] on div "suggest more activities" at bounding box center [281, 238] width 201 height 19
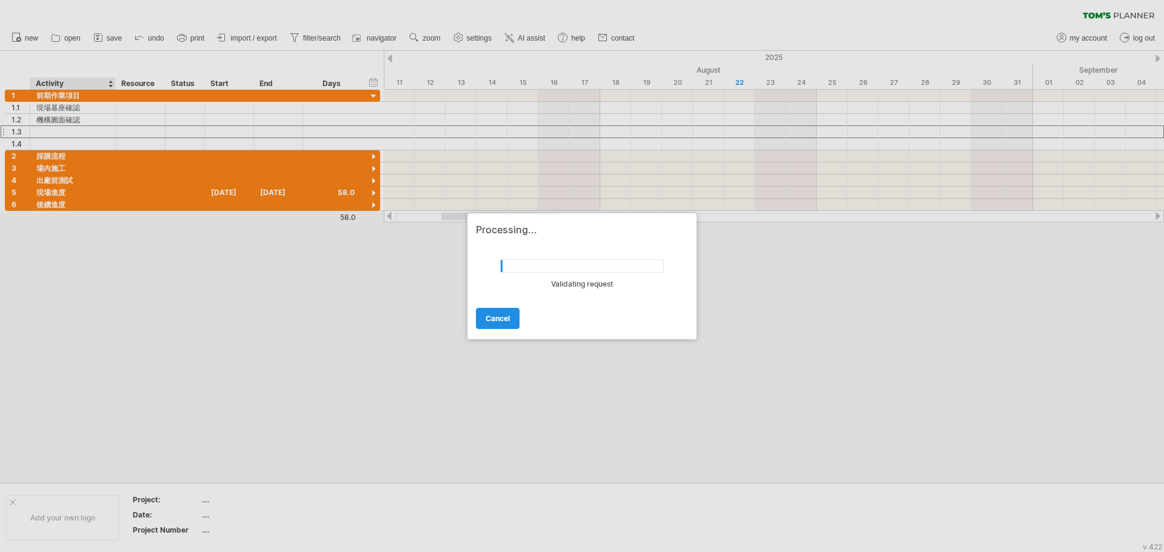
click at [491, 317] on span "cancel" at bounding box center [498, 318] width 24 height 9
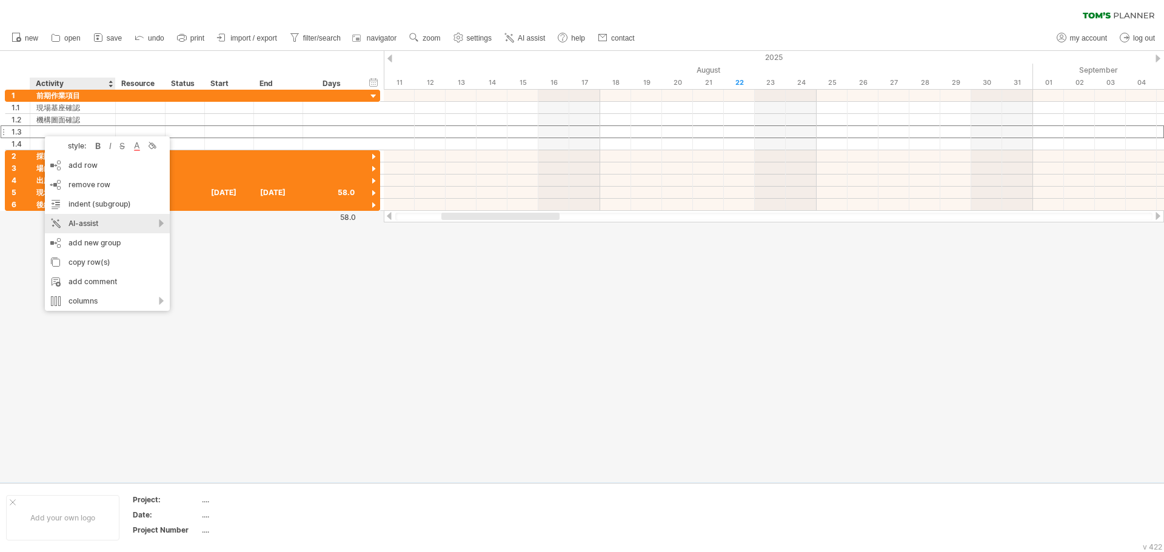
click at [149, 221] on div "AI-assist" at bounding box center [107, 223] width 125 height 19
click at [237, 261] on div "adjust group based on your instructions" at bounding box center [255, 255] width 201 height 19
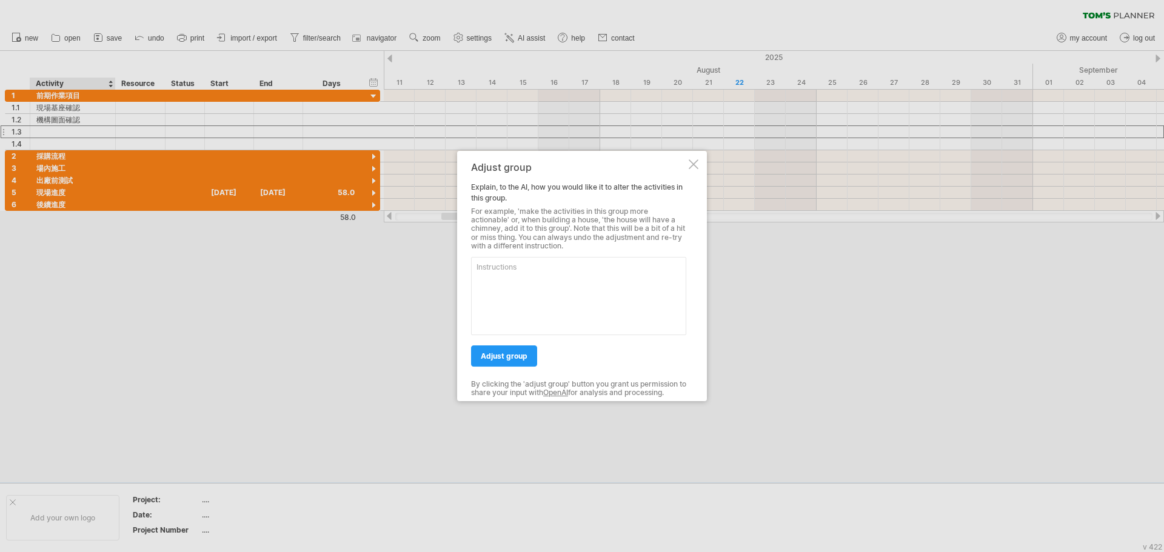
paste textarea "現場基座確認 機構圖面確認 電控箱體確認 儀控元件確認 零部件安裝 鈑金加工 廠驗檢查(鈑金) 廠驗檢查(鈑金) 廠驗檢查(儀控) 假組裝 廠驗檢查(鈑金) …"
type textarea "現場基座確認 機構圖面確認 電控箱體確認 儀控元件確認 零部件安裝 鈑金加工 廠驗檢查(鈑金) 廠驗檢查(鈑金) 廠驗檢查(儀控) 假組裝 廠驗檢查(鈑金) …"
click at [513, 349] on link "adjust group" at bounding box center [504, 356] width 66 height 21
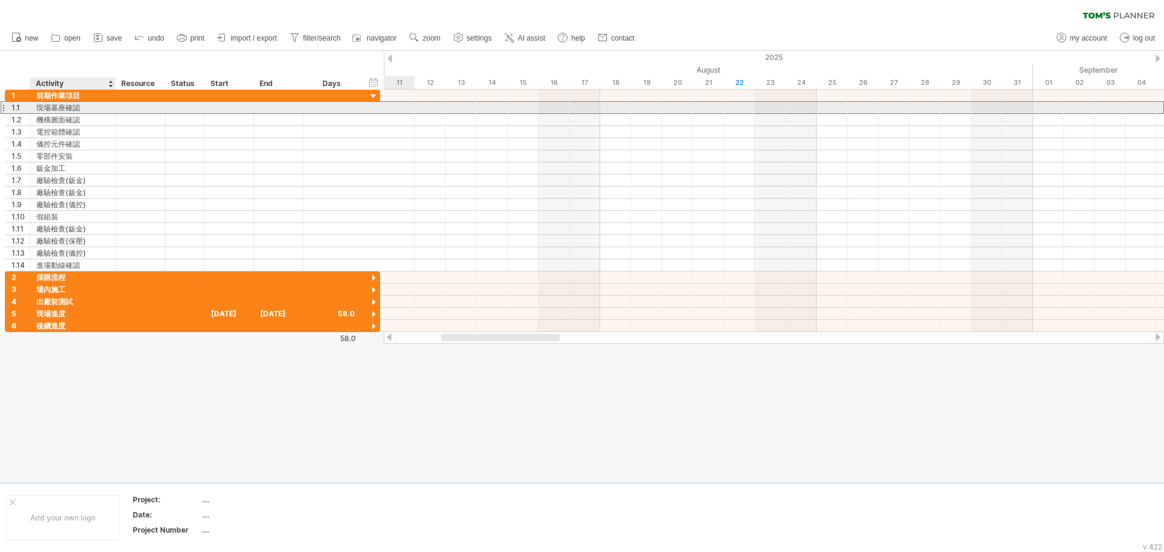
click at [75, 108] on div "現場基座確認" at bounding box center [72, 108] width 73 height 12
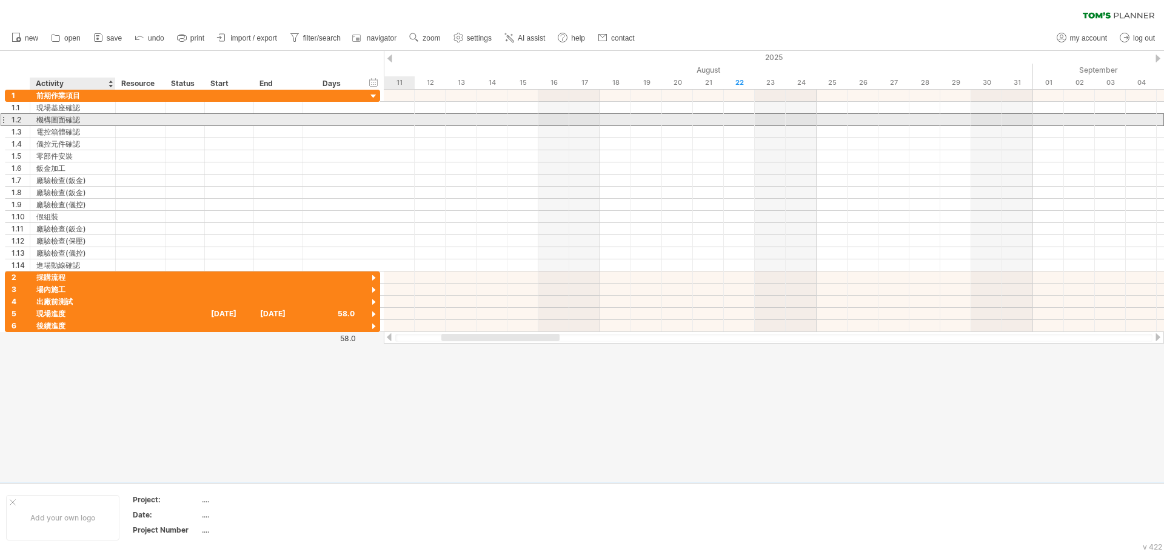
click at [92, 125] on div "1.2 ****** 機構圖面確認" at bounding box center [192, 119] width 375 height 13
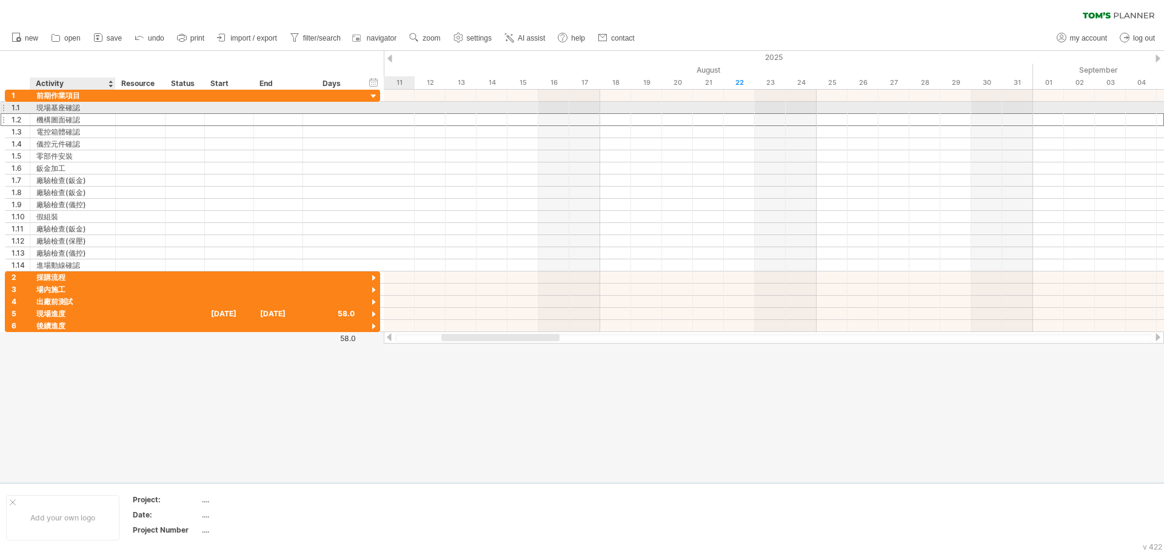
click at [94, 105] on div "現場基座確認" at bounding box center [72, 108] width 73 height 12
click at [160, 107] on div at bounding box center [141, 108] width 50 height 12
click at [152, 108] on div at bounding box center [140, 108] width 37 height 12
click at [185, 106] on div at bounding box center [185, 108] width 27 height 12
click at [230, 107] on div at bounding box center [229, 108] width 49 height 12
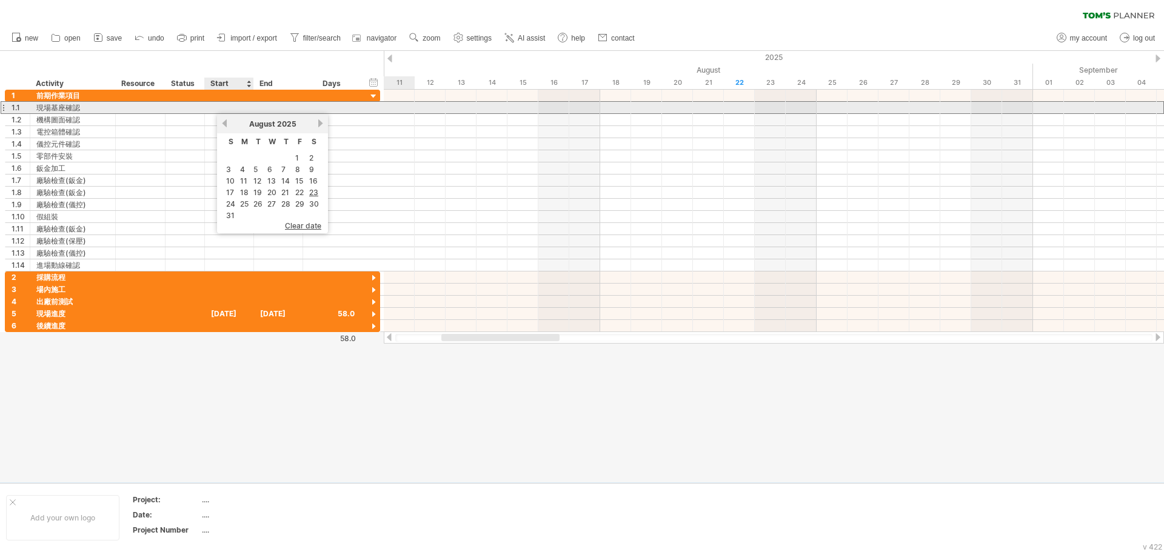
click at [217, 105] on div at bounding box center [229, 108] width 49 height 12
click at [225, 107] on div at bounding box center [229, 108] width 49 height 12
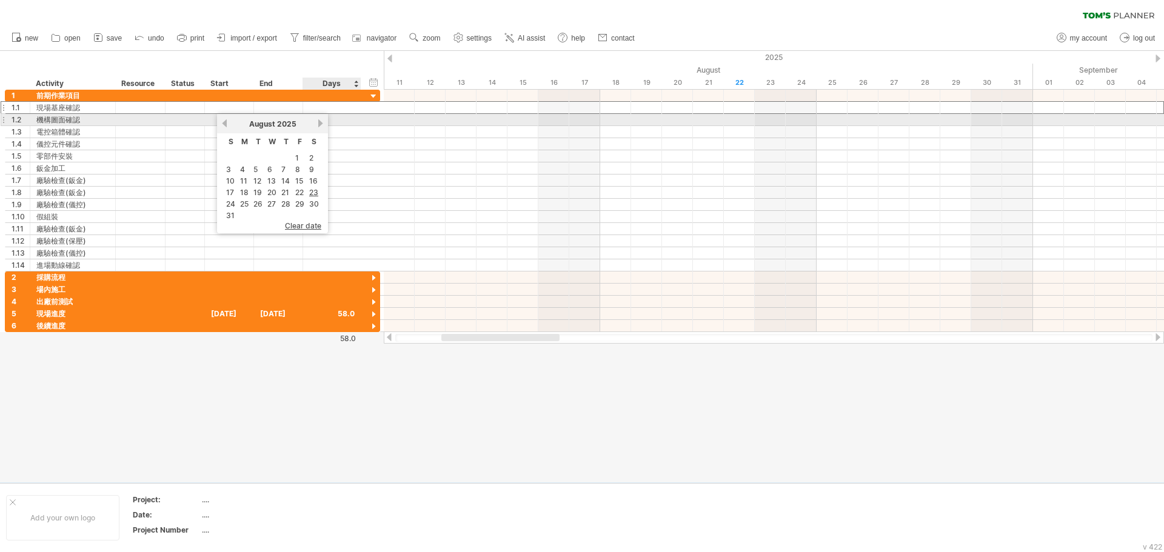
click at [318, 125] on link "next" at bounding box center [320, 123] width 9 height 9
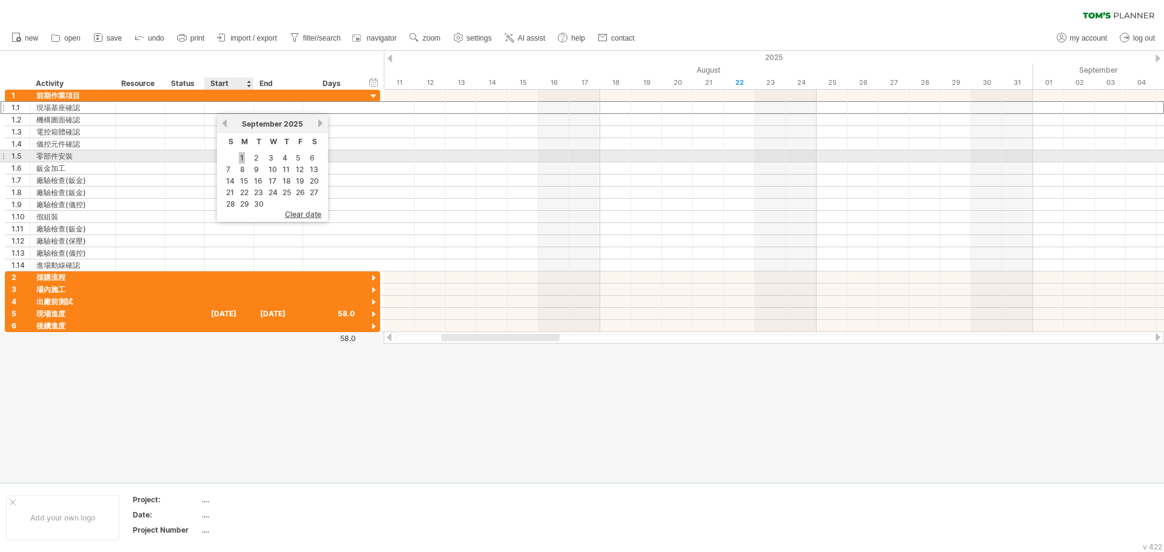
click at [242, 160] on link "1" at bounding box center [242, 158] width 6 height 12
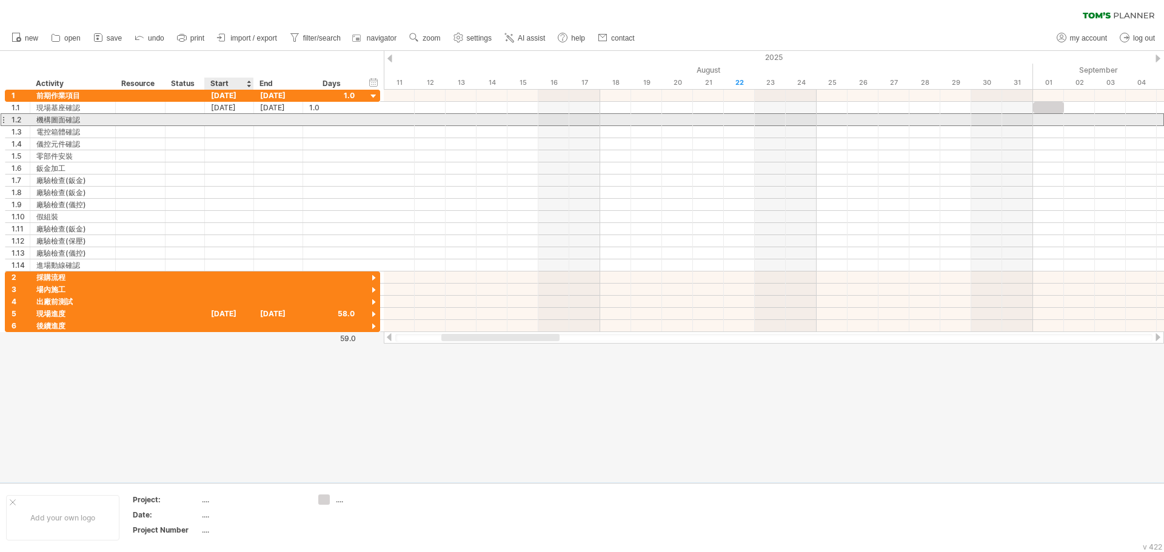
click at [237, 125] on div at bounding box center [229, 120] width 49 height 12
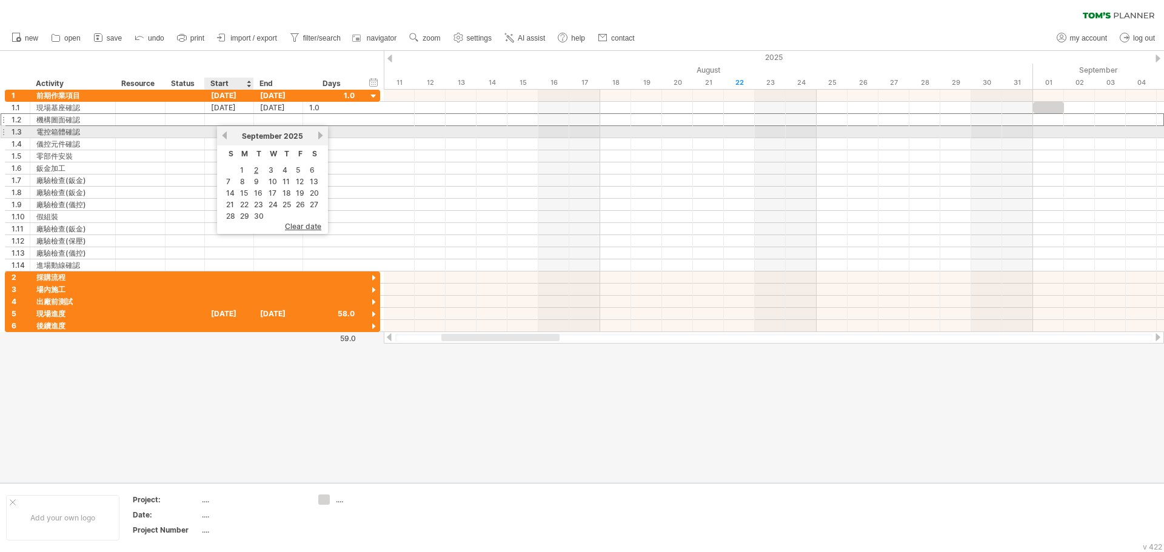
click at [227, 138] on link "previous" at bounding box center [224, 135] width 9 height 9
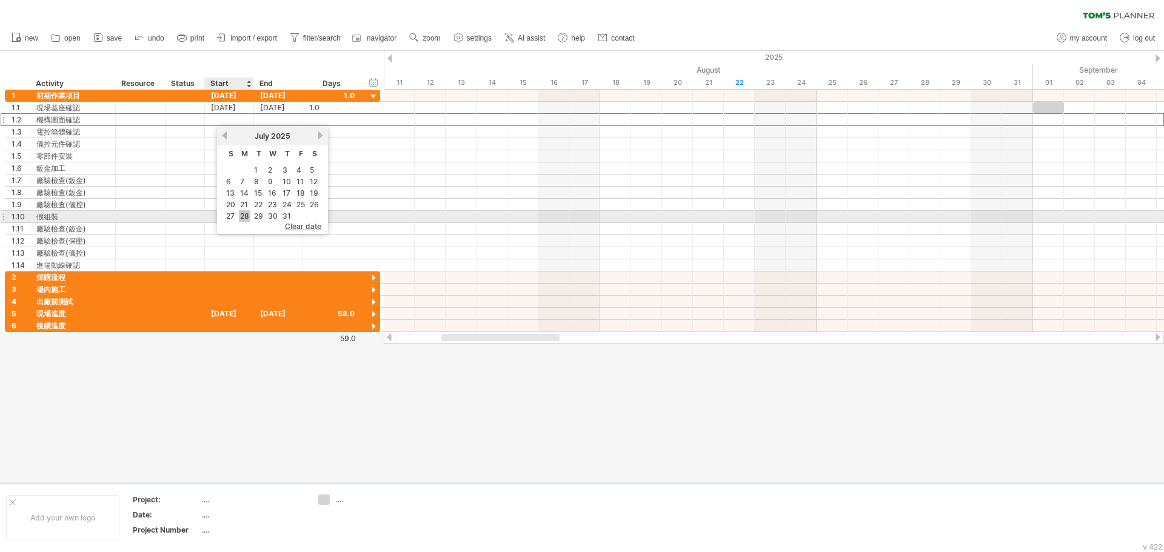
click at [241, 213] on link "28" at bounding box center [245, 216] width 12 height 12
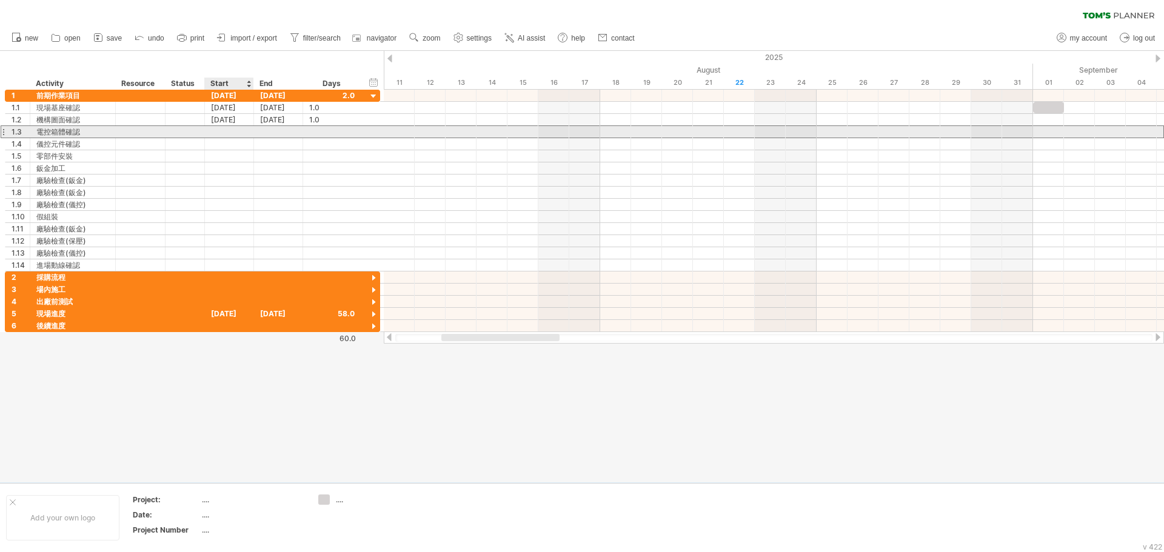
click at [237, 130] on div at bounding box center [229, 132] width 49 height 12
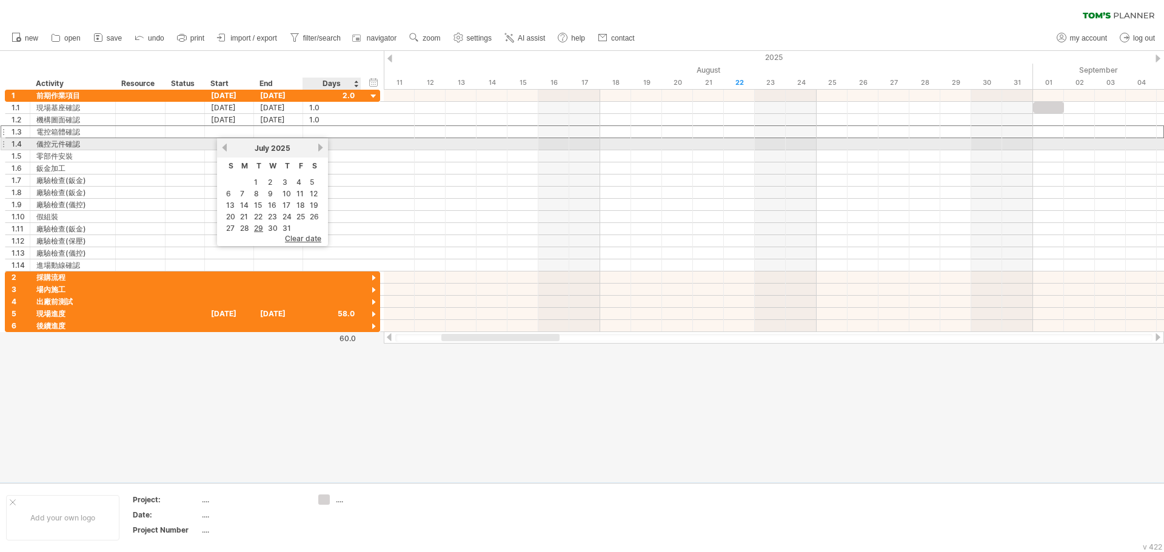
click at [320, 147] on link "next" at bounding box center [320, 147] width 9 height 9
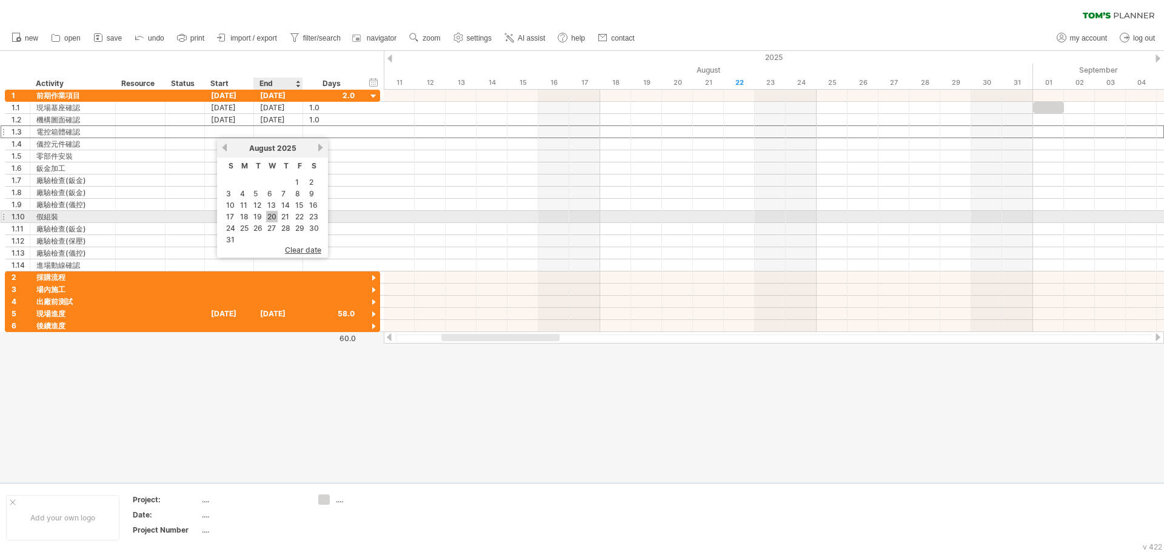
click at [275, 219] on link "20" at bounding box center [272, 217] width 12 height 12
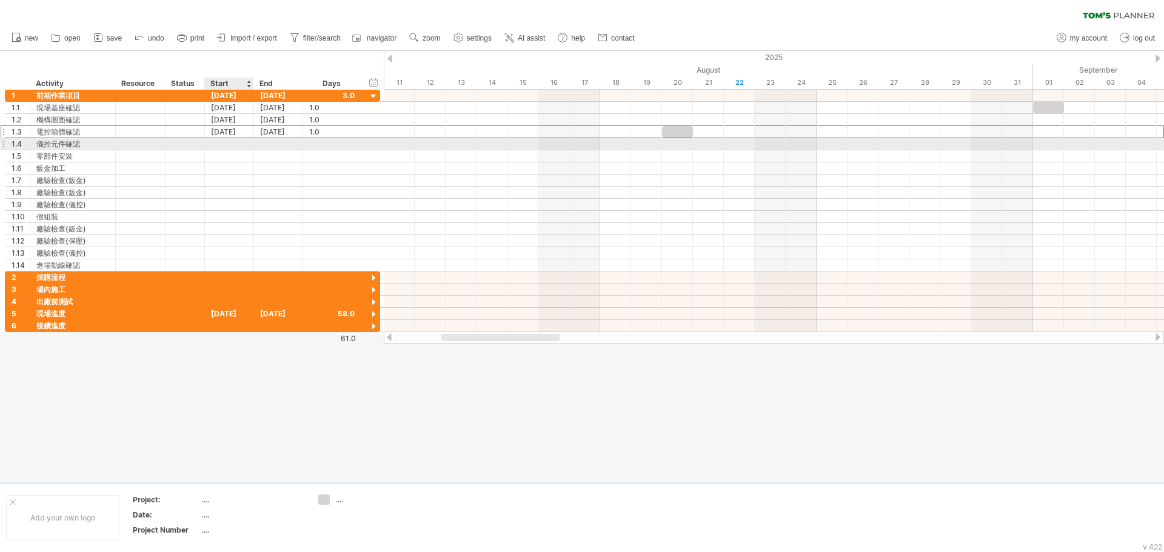
click at [222, 141] on div at bounding box center [229, 144] width 49 height 12
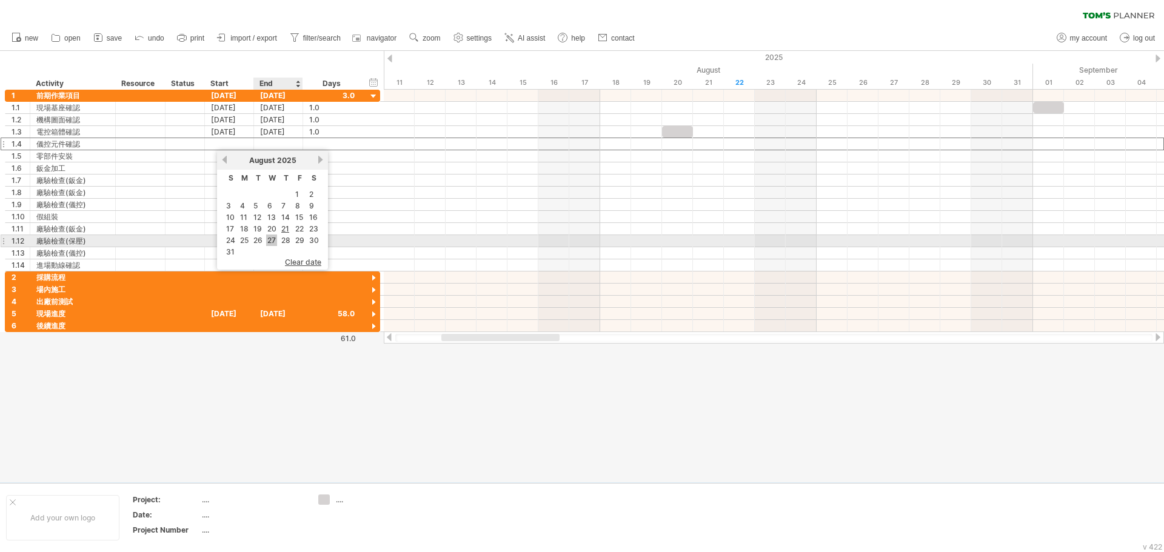
click at [272, 240] on link "27" at bounding box center [271, 241] width 11 height 12
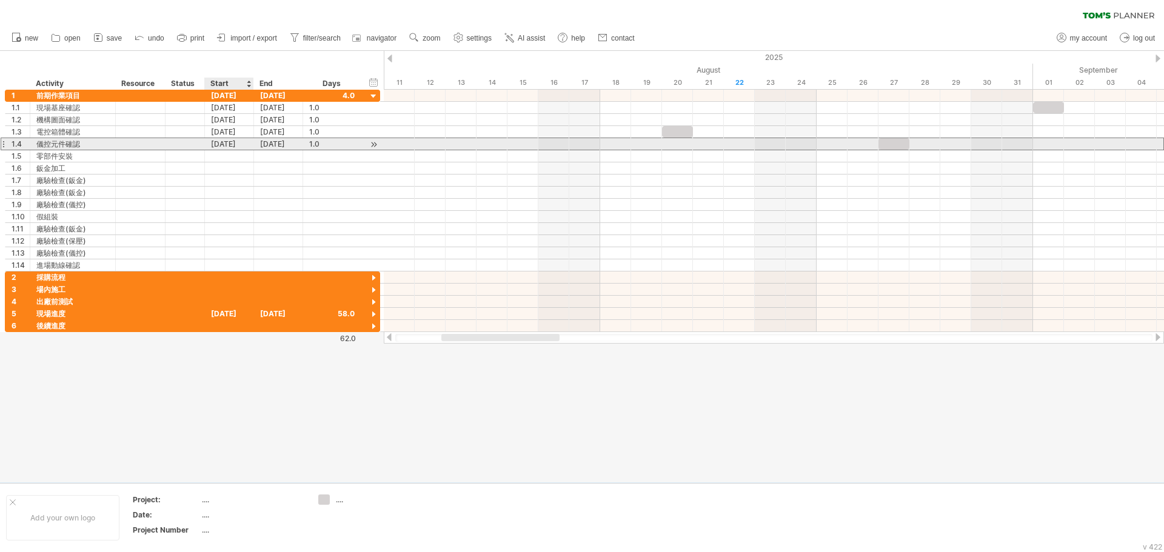
click at [236, 143] on div "[DATE]" at bounding box center [229, 144] width 49 height 12
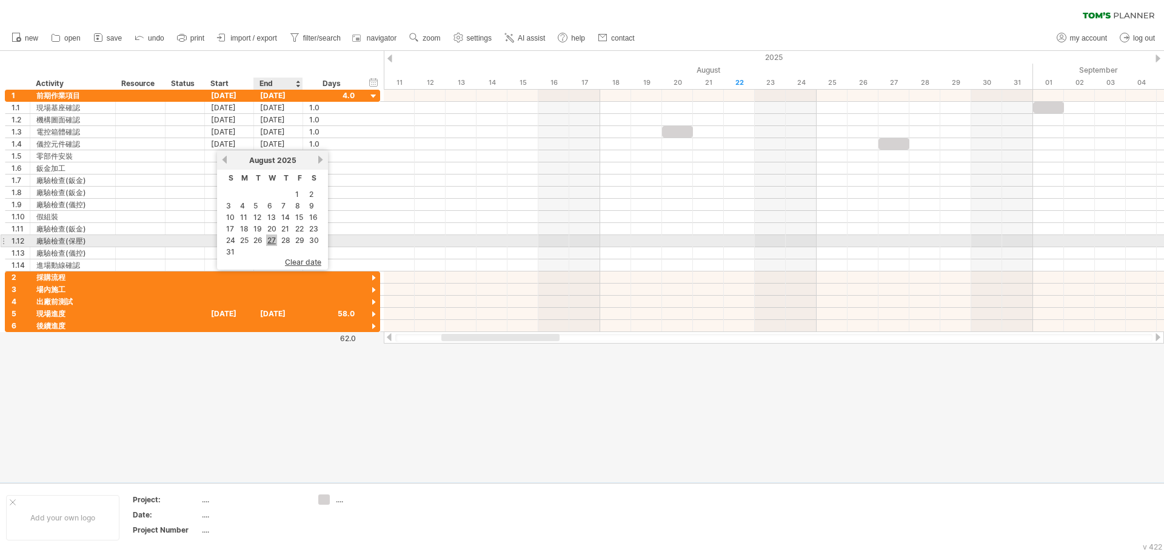
click at [272, 241] on link "27" at bounding box center [271, 241] width 11 height 12
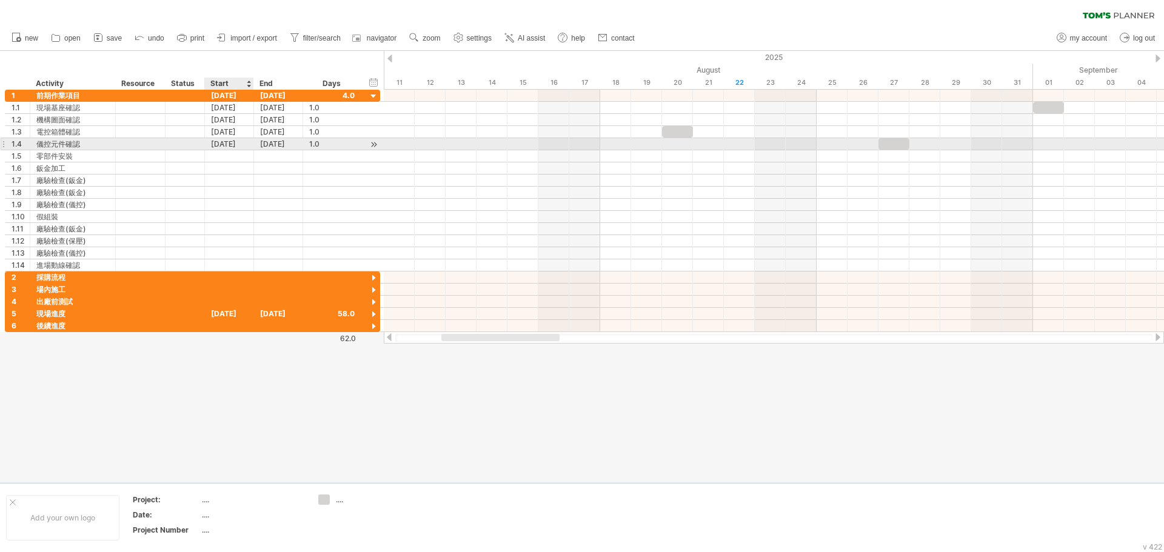
click at [236, 142] on div "[DATE]" at bounding box center [229, 144] width 49 height 12
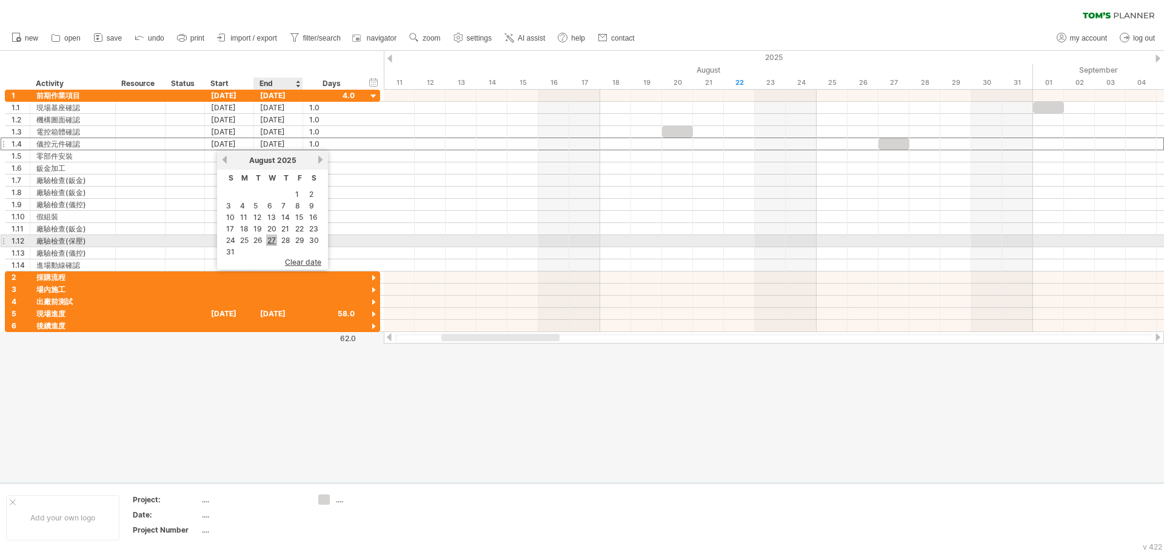
click at [273, 241] on link "27" at bounding box center [271, 241] width 11 height 12
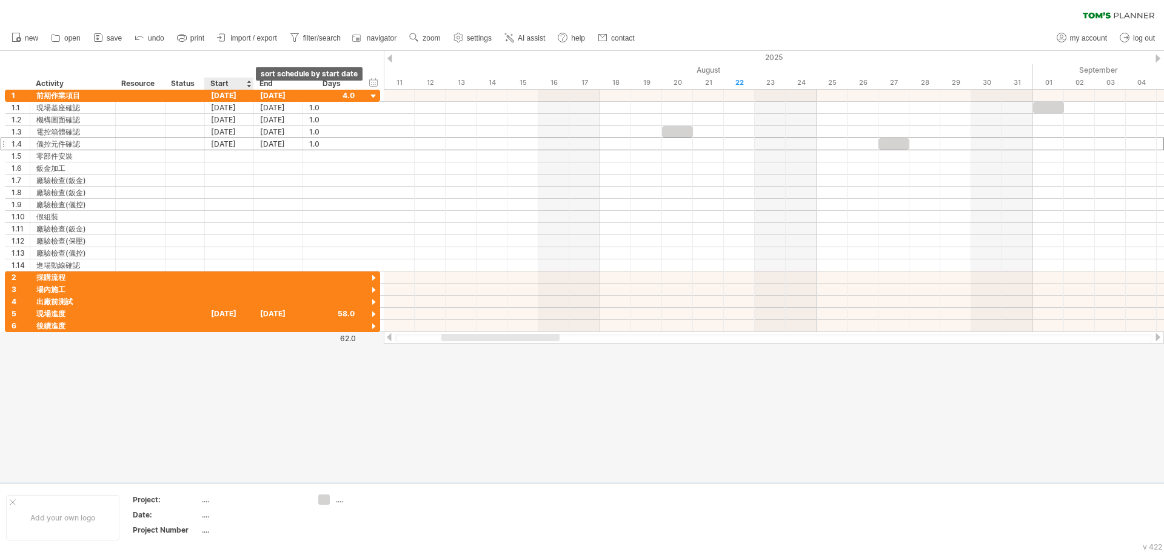
click at [249, 85] on div at bounding box center [248, 84] width 5 height 12
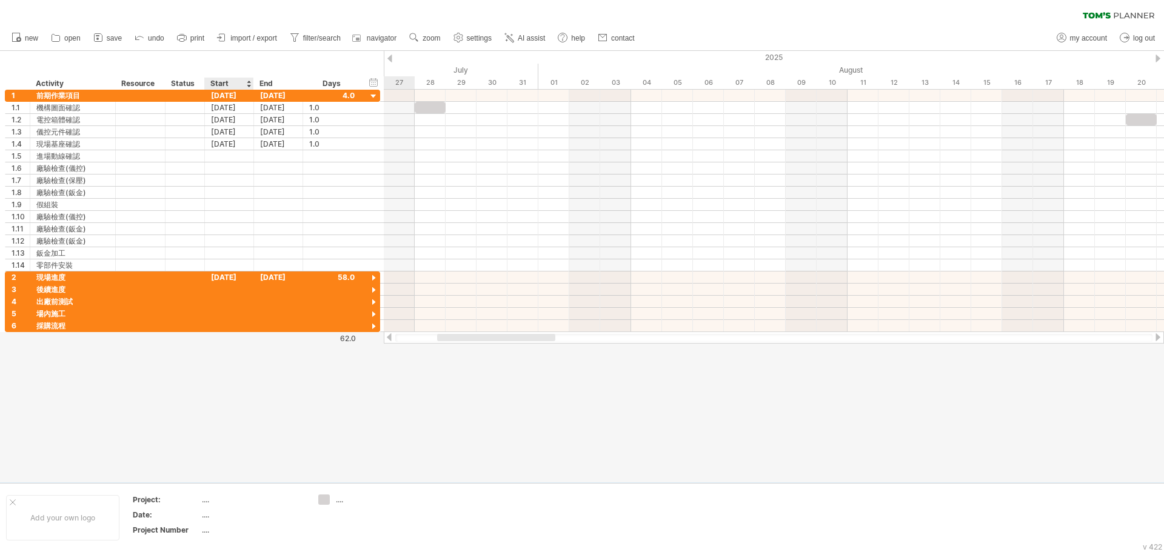
click at [249, 85] on div at bounding box center [248, 84] width 5 height 12
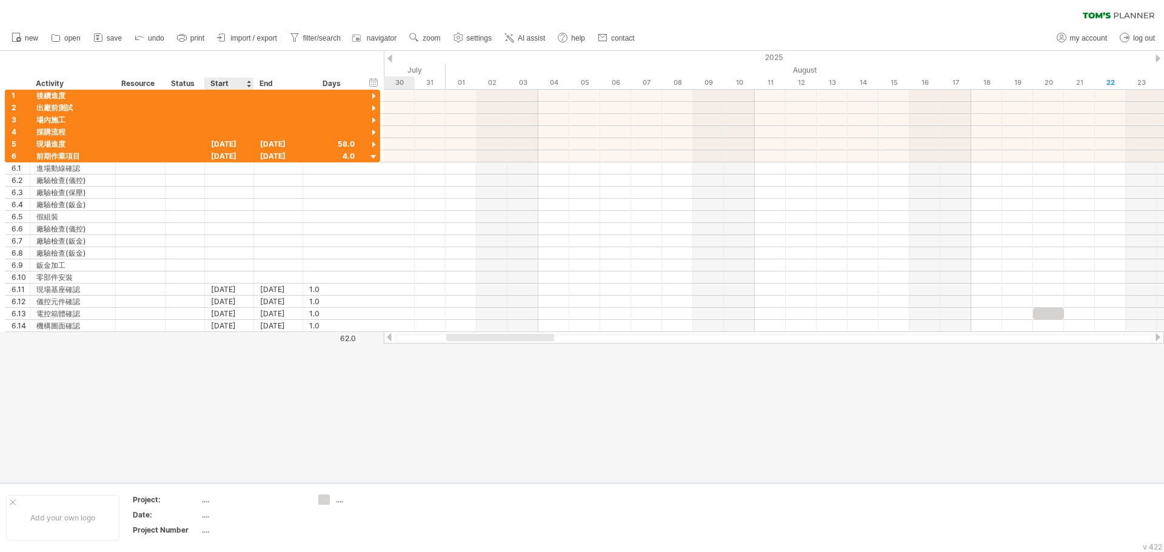
click at [249, 85] on div at bounding box center [248, 84] width 5 height 12
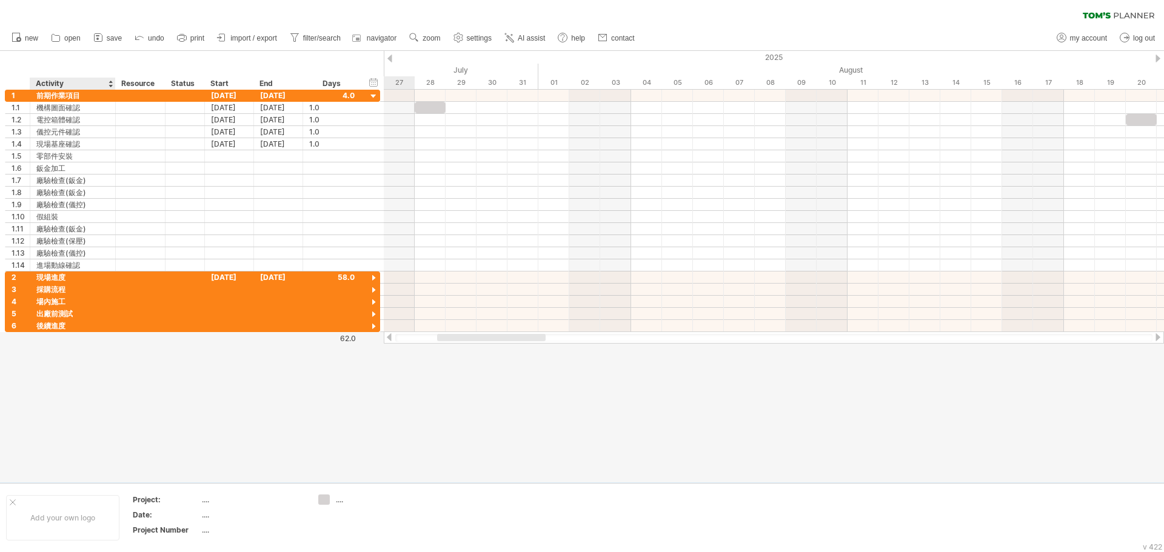
click at [99, 82] on div "Activity" at bounding box center [72, 84] width 73 height 12
click at [112, 84] on div at bounding box center [110, 84] width 5 height 12
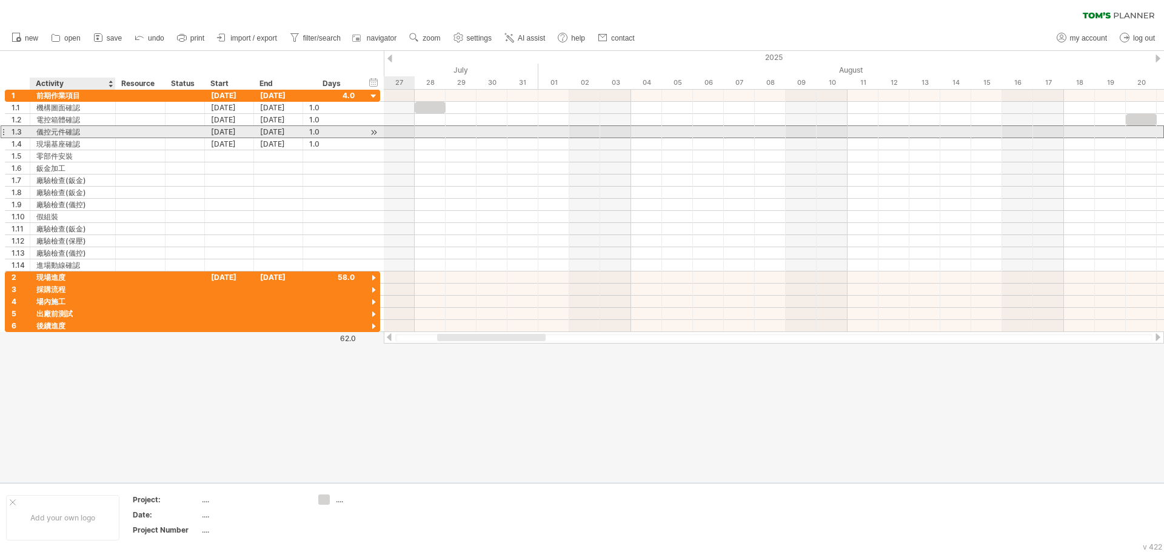
click at [241, 138] on div "1.3 ****** 儀控元件確認 [DATE] [DATE] 1.0 1.0" at bounding box center [192, 131] width 375 height 13
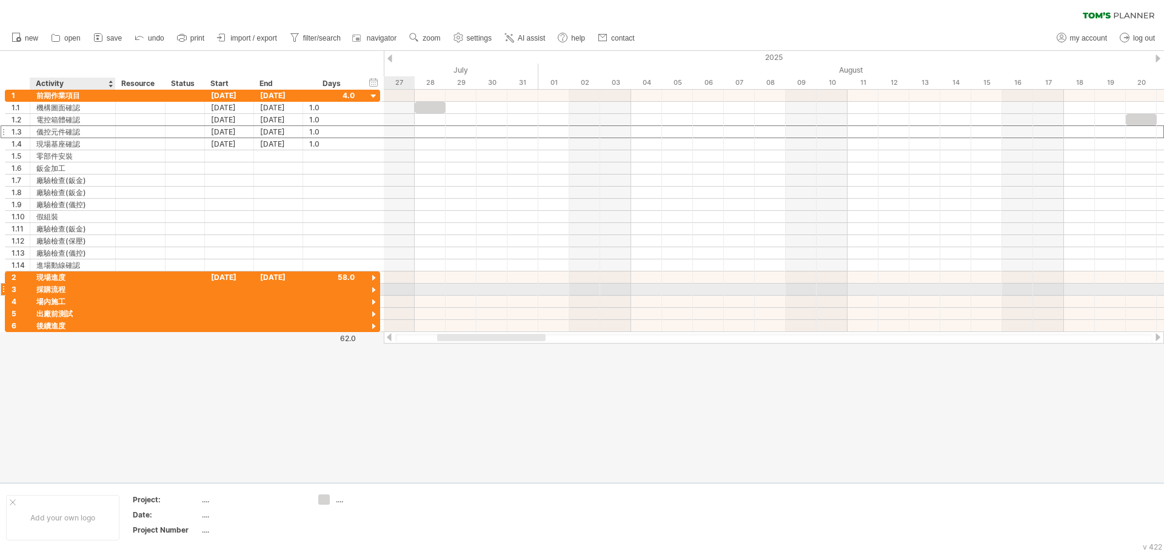
click at [60, 290] on div "採購流程" at bounding box center [72, 290] width 73 height 12
click at [2, 289] on div at bounding box center [3, 289] width 5 height 13
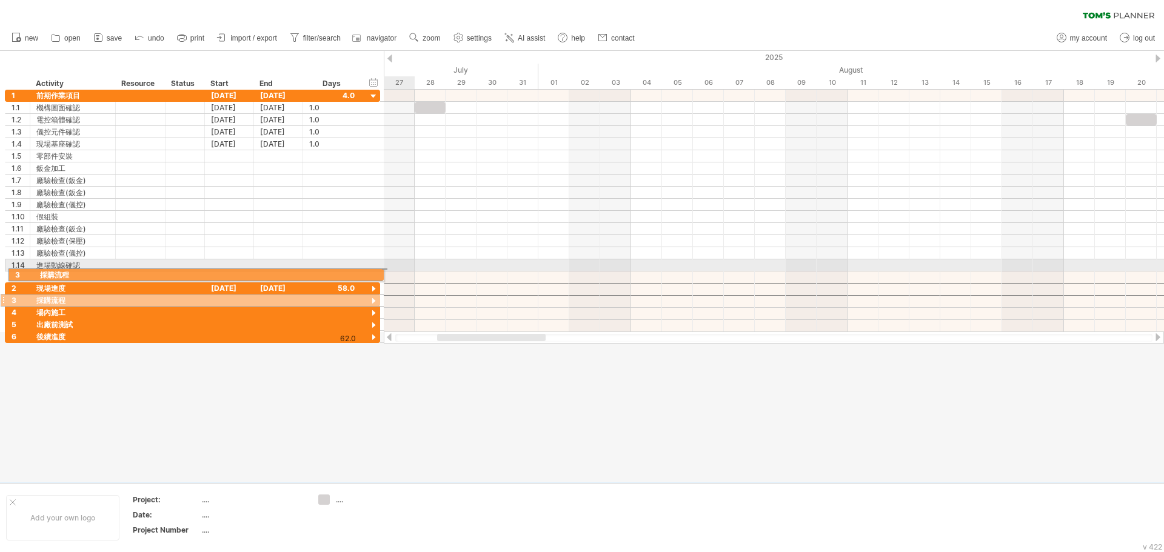
drag, startPoint x: 5, startPoint y: 290, endPoint x: 5, endPoint y: 273, distance: 17.6
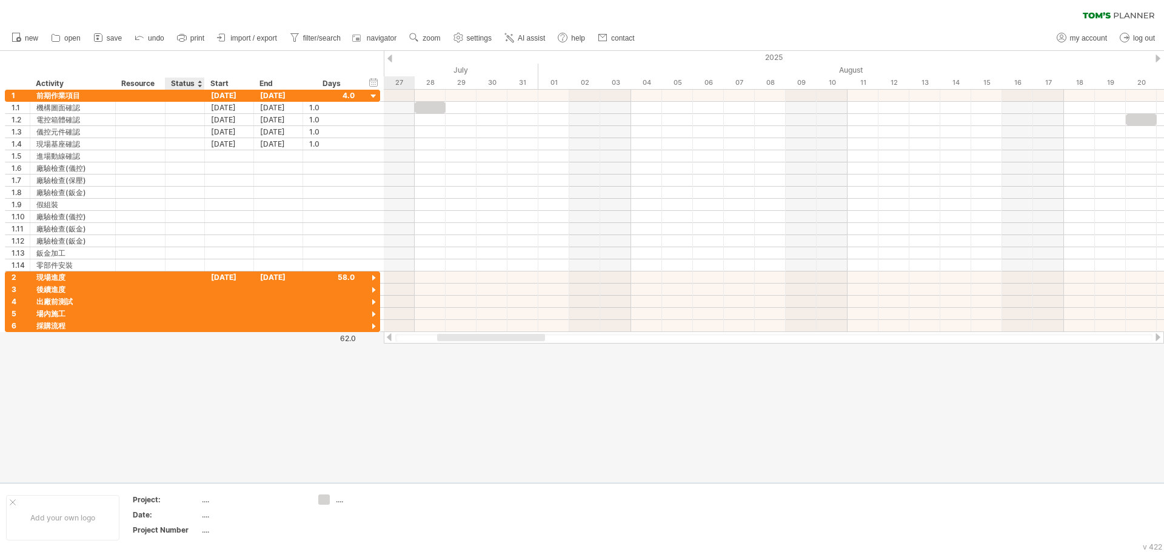
click at [187, 82] on div "Status" at bounding box center [184, 84] width 27 height 12
click at [68, 85] on div "Activity" at bounding box center [72, 84] width 73 height 12
click at [18, 88] on div at bounding box center [20, 84] width 18 height 12
click at [22, 84] on input "text" at bounding box center [20, 84] width 18 height 12
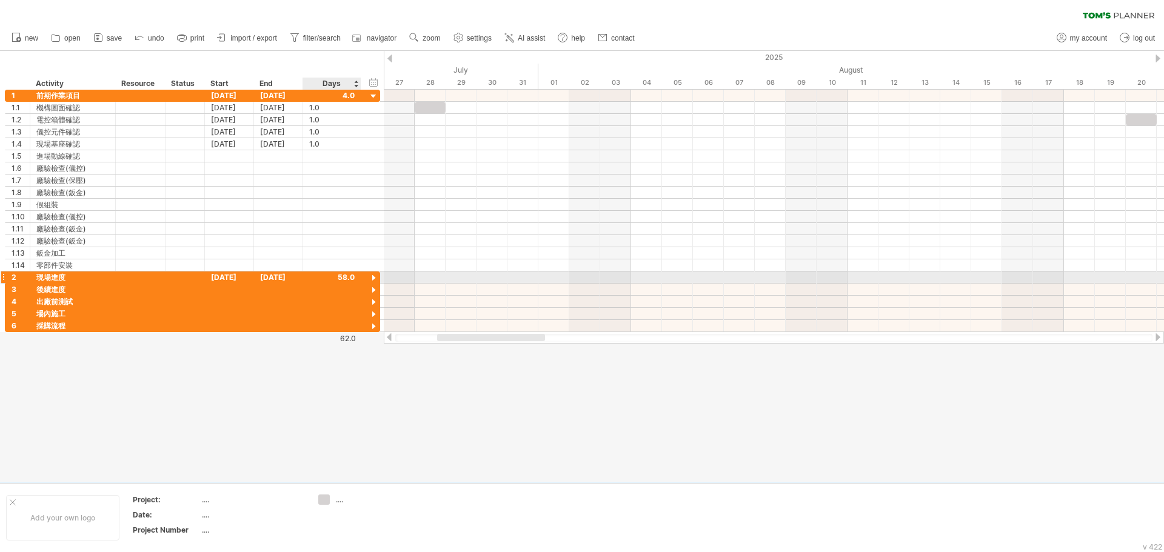
click at [375, 276] on div at bounding box center [374, 279] width 12 height 12
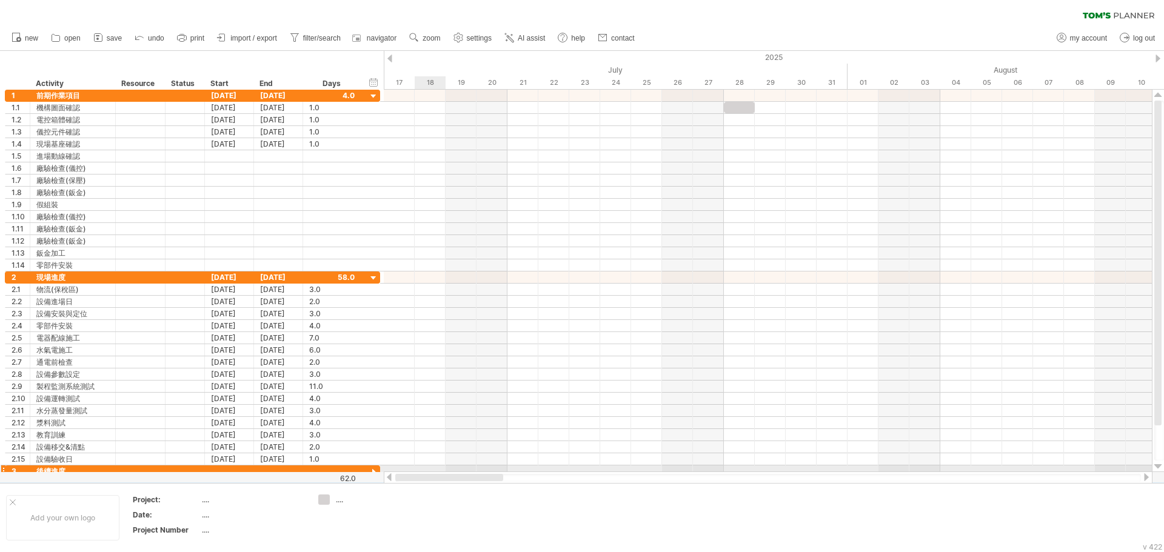
drag, startPoint x: 524, startPoint y: 476, endPoint x: 438, endPoint y: 466, distance: 86.7
click at [438, 466] on div "Trying to reach [DOMAIN_NAME] Connected again... 0% clear filter new 1" at bounding box center [582, 276] width 1164 height 552
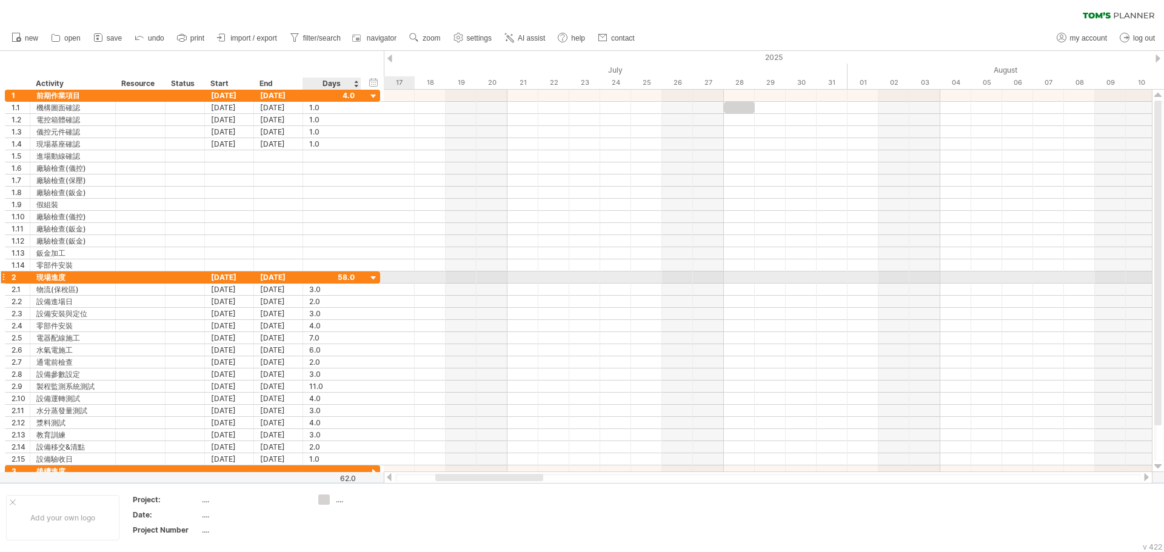
click at [372, 276] on div at bounding box center [374, 279] width 12 height 12
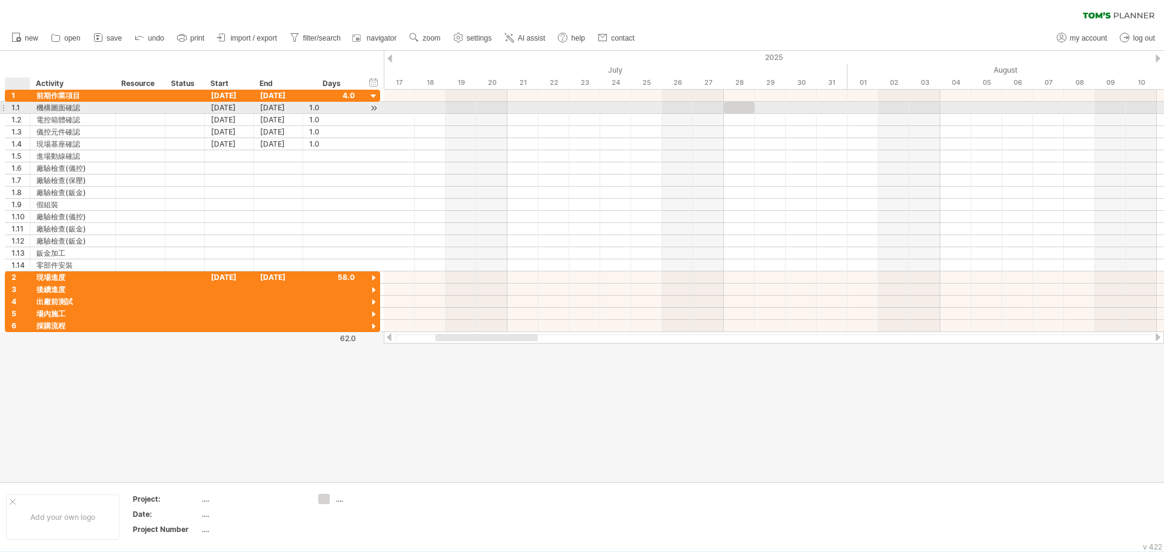
click at [22, 107] on div "1.1" at bounding box center [21, 108] width 18 height 12
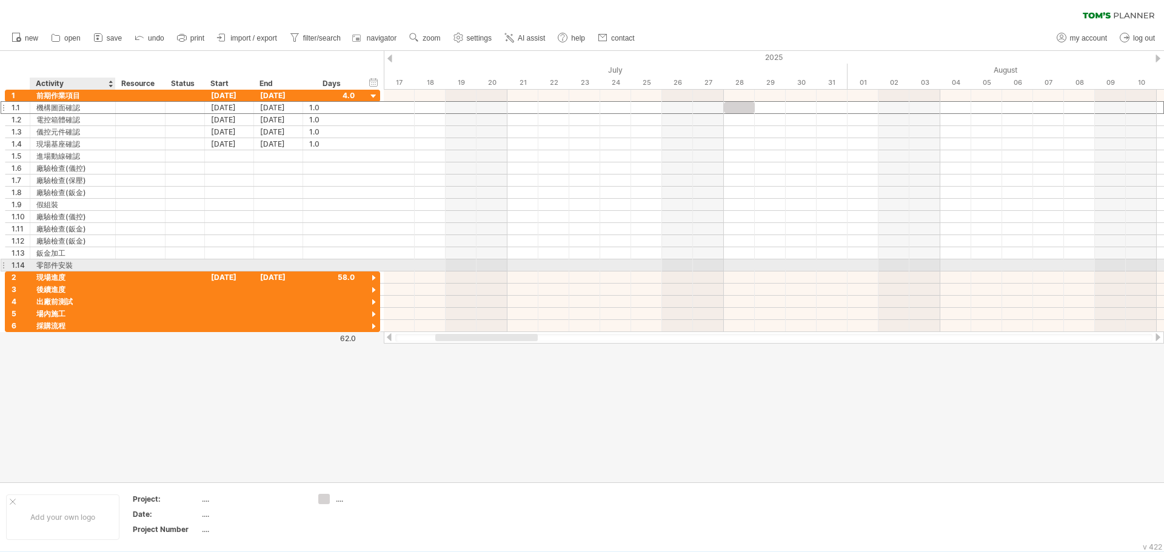
click at [68, 263] on div "零部件安裝" at bounding box center [72, 265] width 73 height 12
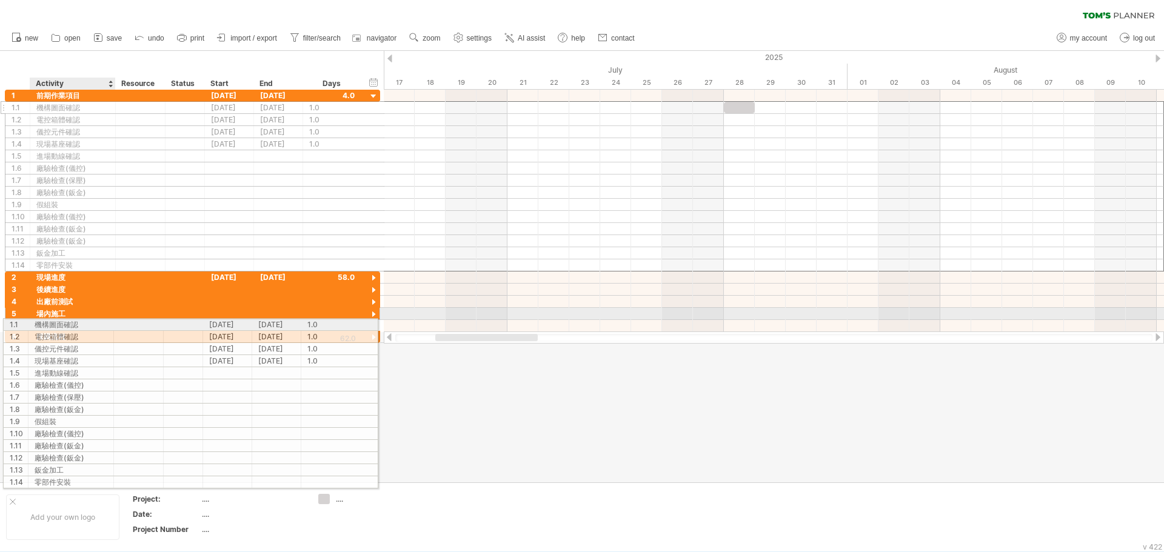
drag, startPoint x: 68, startPoint y: 107, endPoint x: 62, endPoint y: 322, distance: 215.2
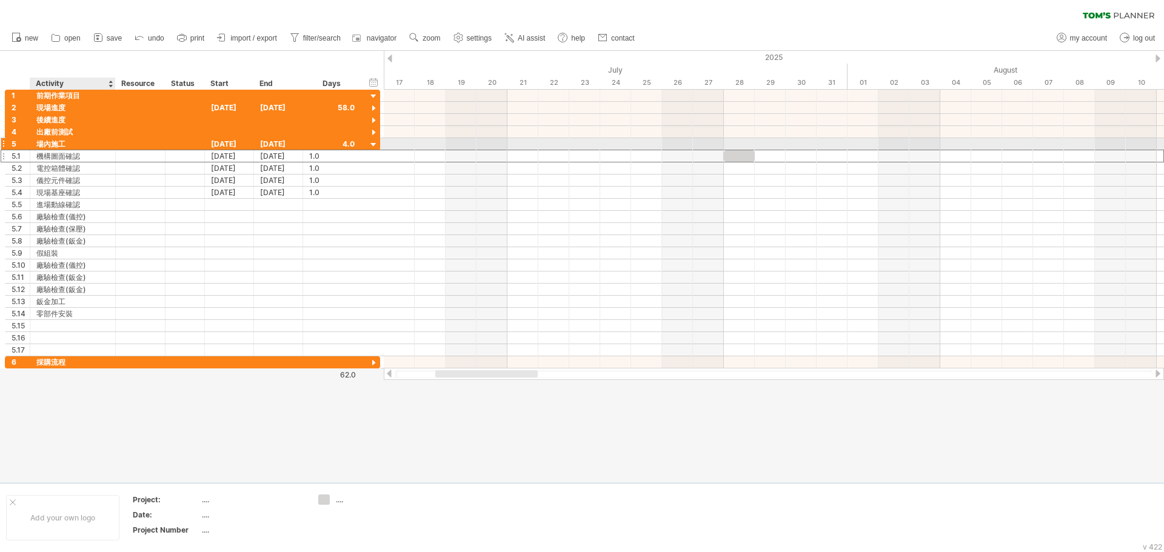
click at [47, 145] on div "場內施工" at bounding box center [72, 144] width 73 height 12
type input "****"
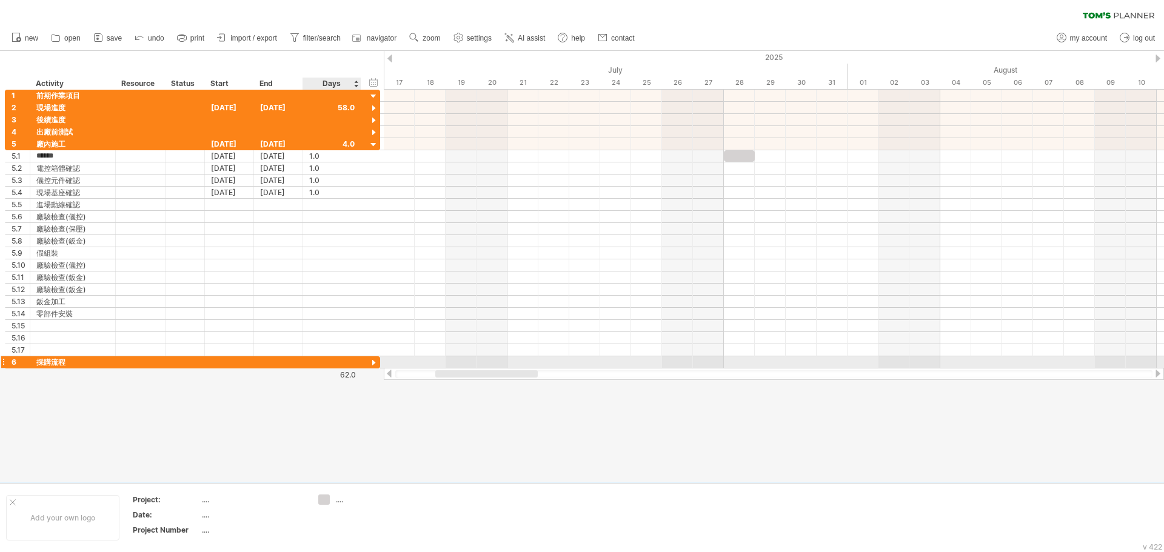
click at [372, 361] on div at bounding box center [374, 364] width 12 height 12
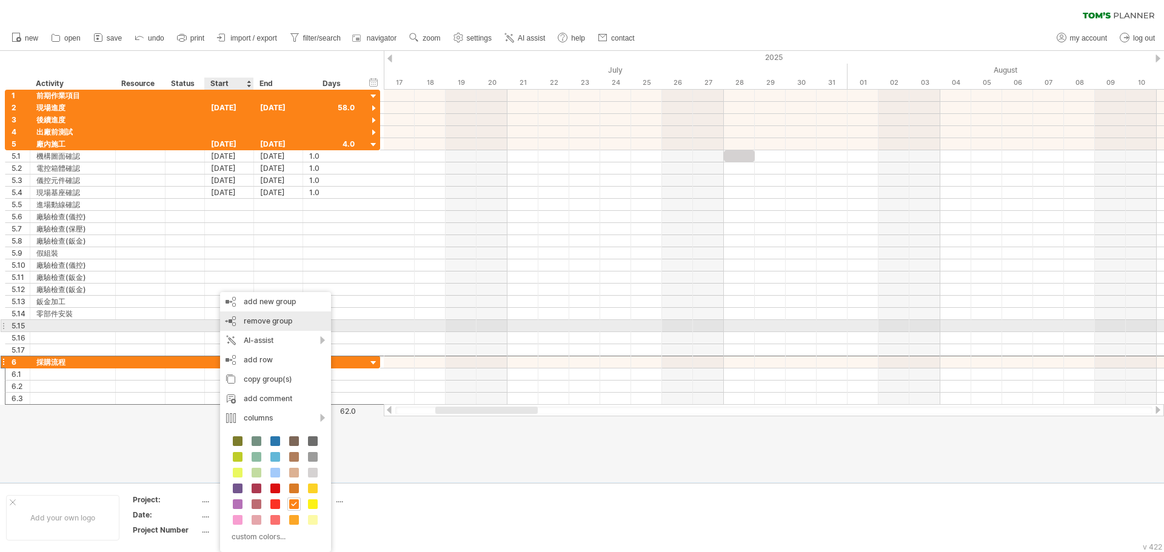
click at [291, 321] on span "remove group" at bounding box center [268, 320] width 48 height 9
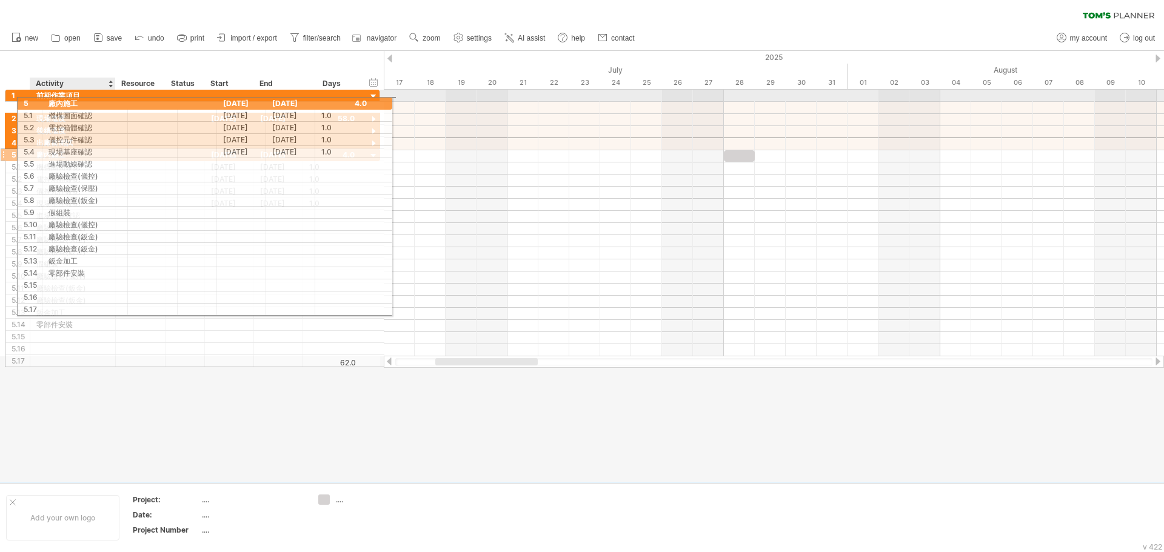
drag, startPoint x: 55, startPoint y: 144, endPoint x: 65, endPoint y: 102, distance: 43.2
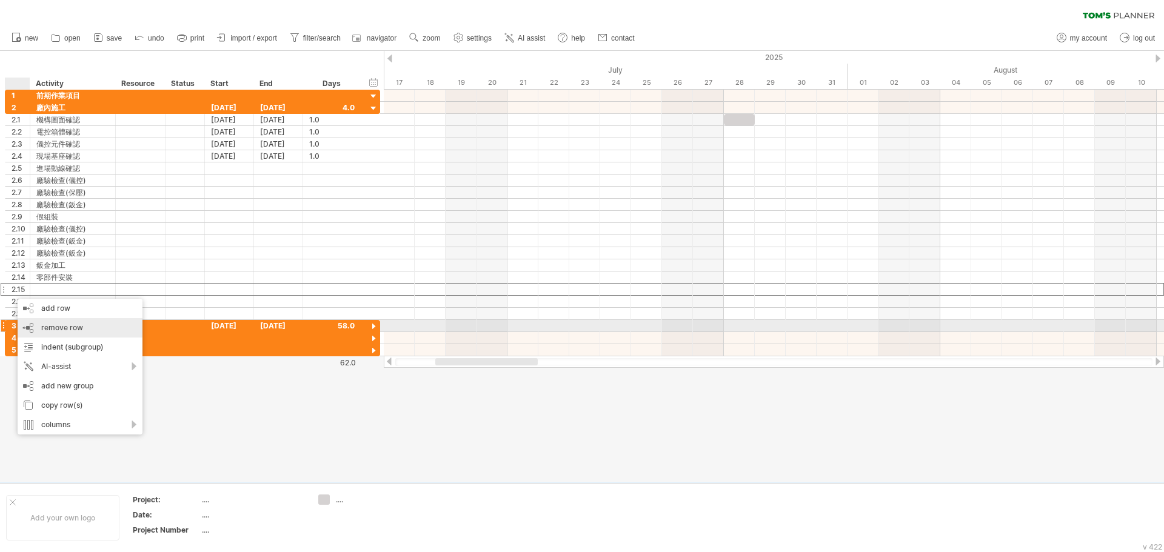
click at [58, 327] on span "remove row" at bounding box center [62, 327] width 42 height 9
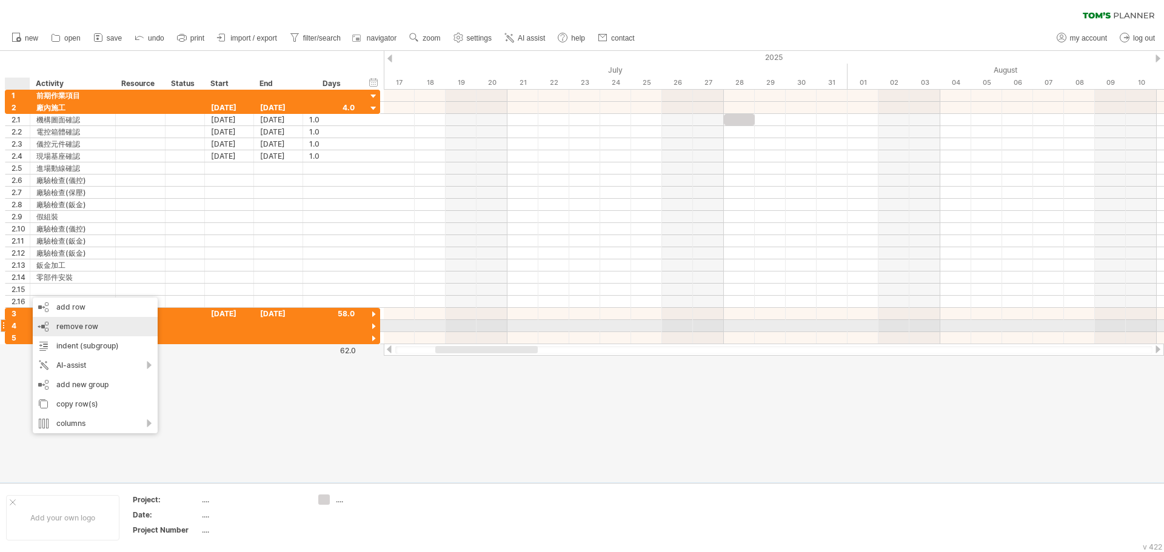
click at [70, 324] on span "remove row" at bounding box center [77, 326] width 42 height 9
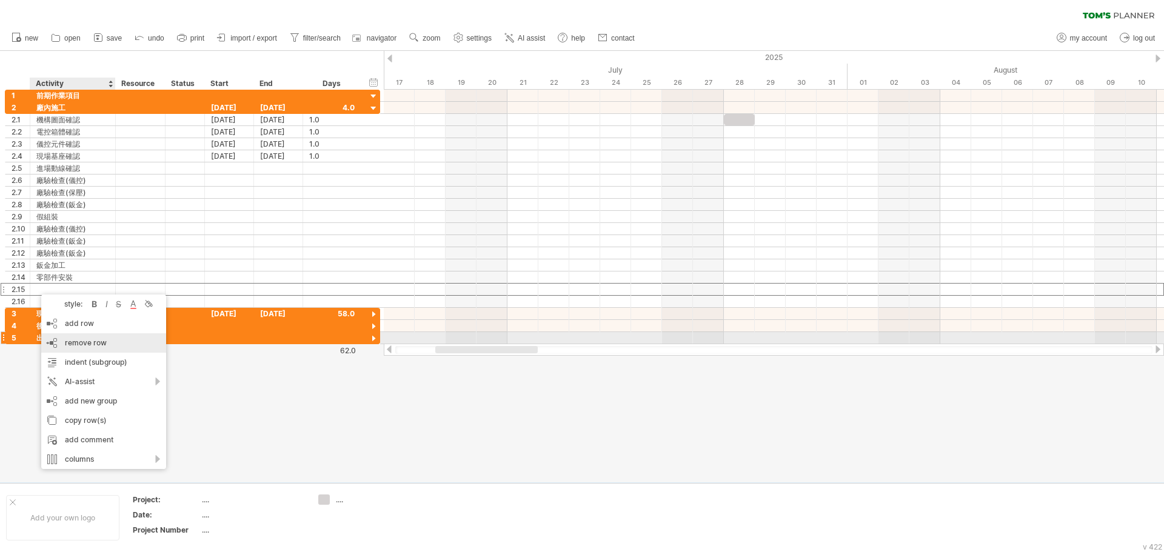
click at [87, 344] on span "remove row" at bounding box center [86, 342] width 42 height 9
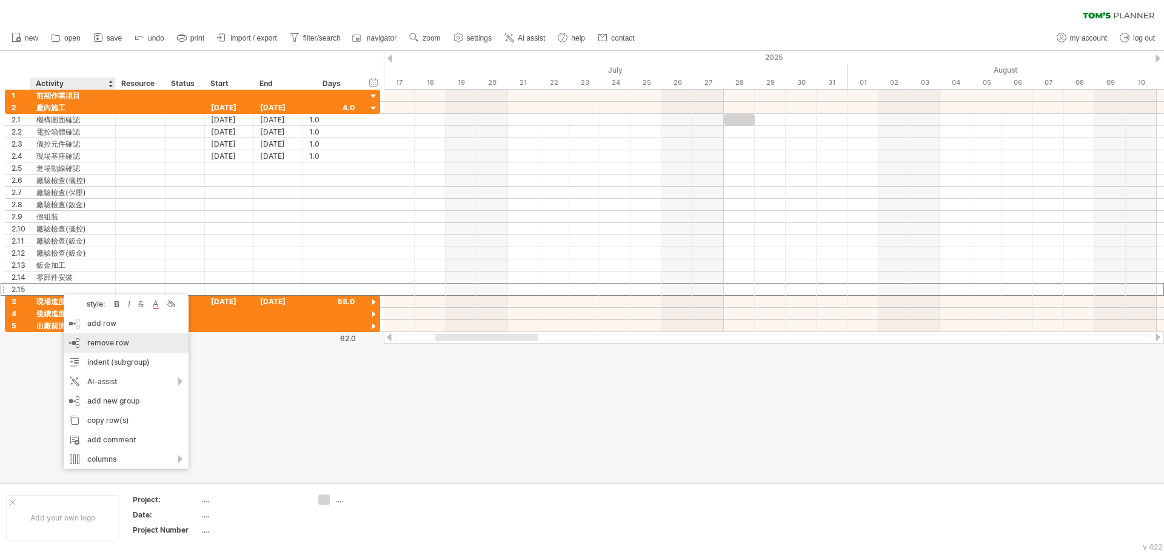
click at [118, 340] on span "remove row" at bounding box center [108, 342] width 42 height 9
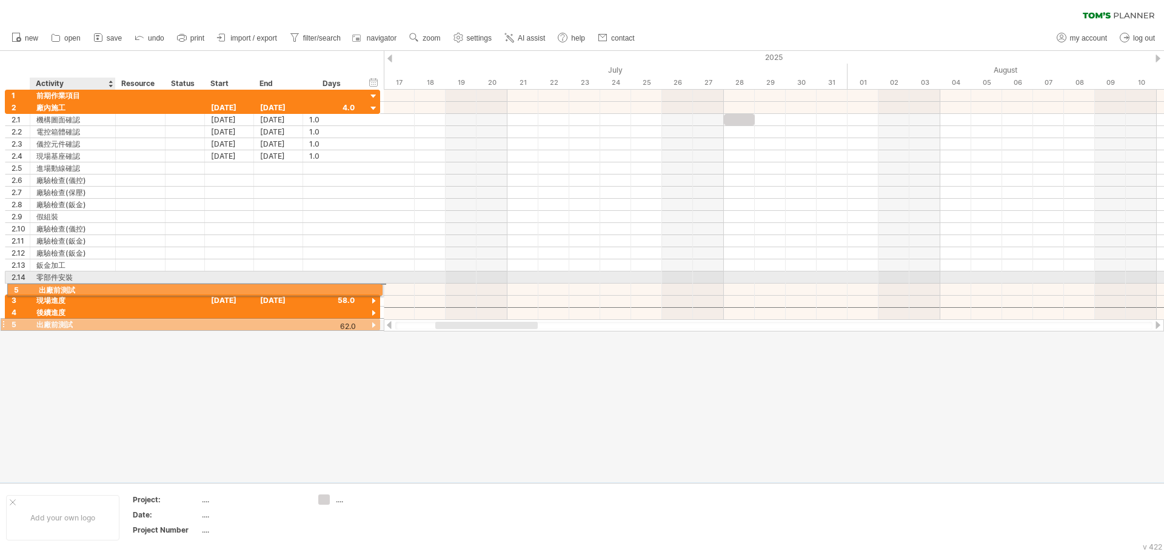
drag, startPoint x: 66, startPoint y: 313, endPoint x: 65, endPoint y: 288, distance: 24.9
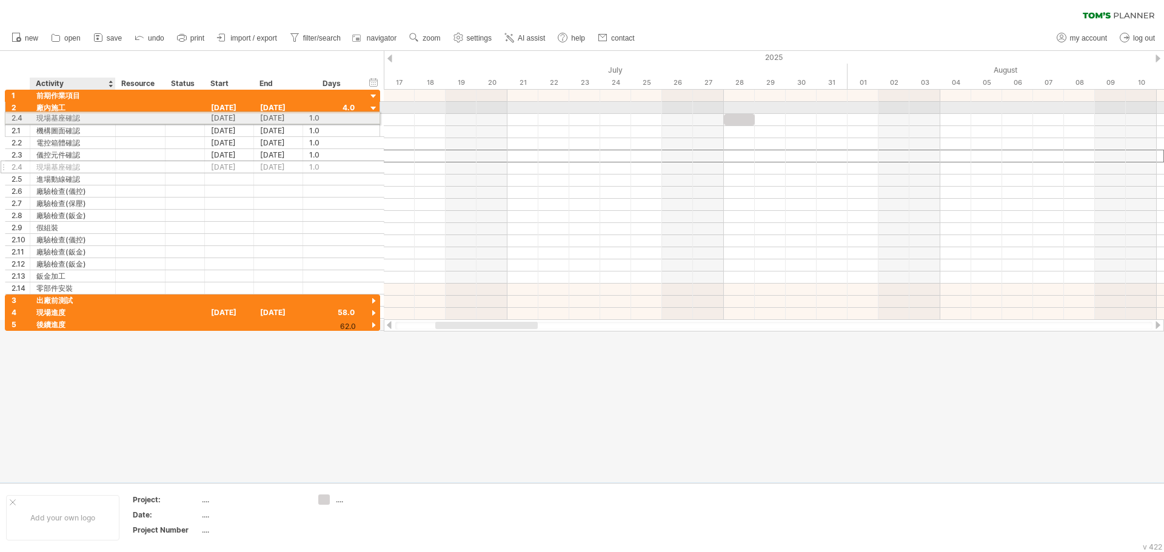
drag, startPoint x: 71, startPoint y: 157, endPoint x: 70, endPoint y: 116, distance: 41.2
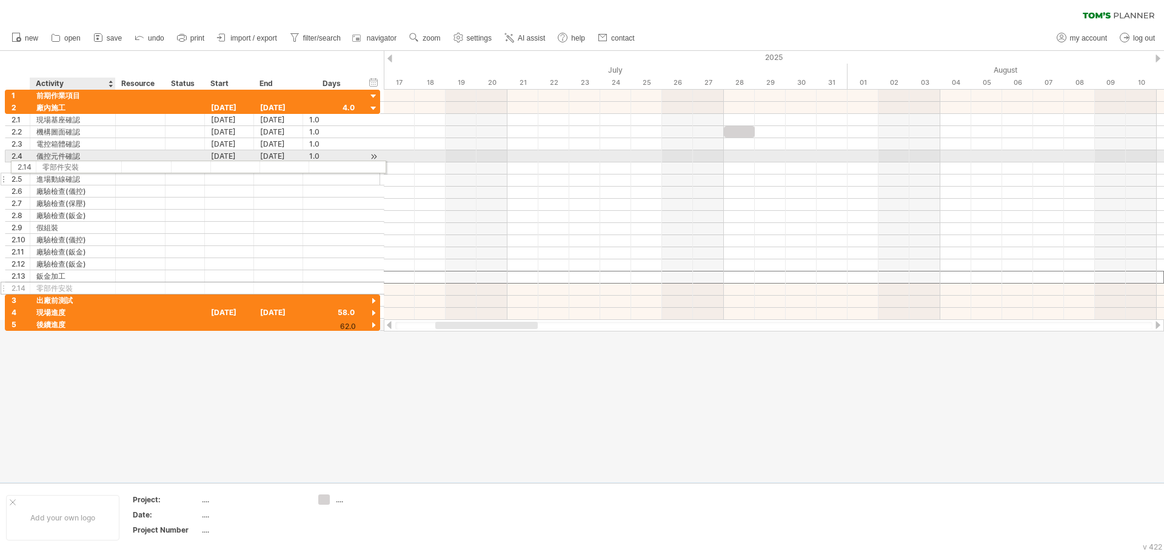
drag, startPoint x: 63, startPoint y: 275, endPoint x: 68, endPoint y: 165, distance: 110.4
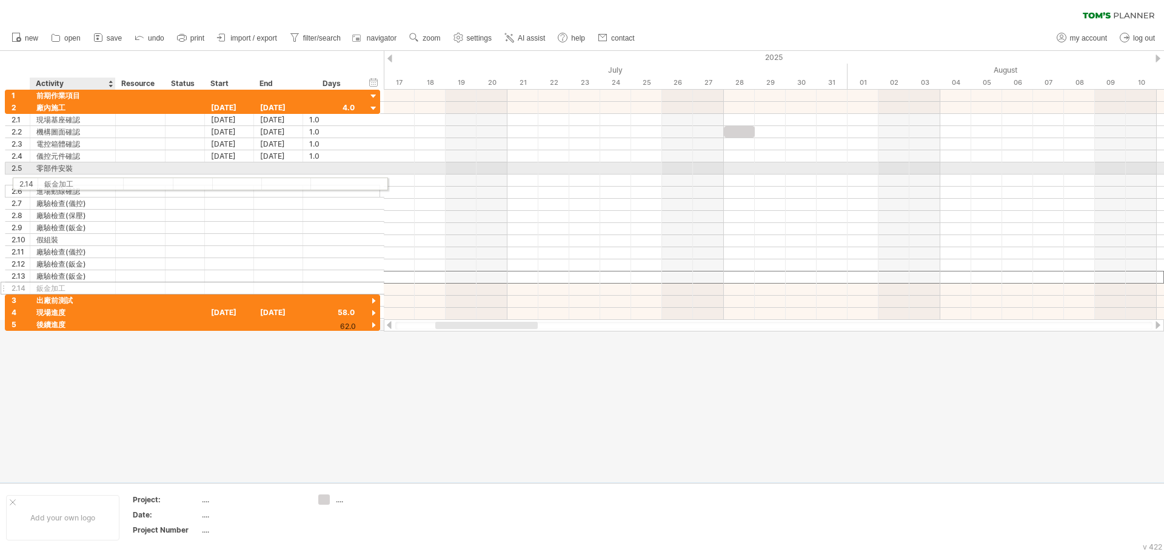
drag, startPoint x: 58, startPoint y: 275, endPoint x: 65, endPoint y: 182, distance: 93.6
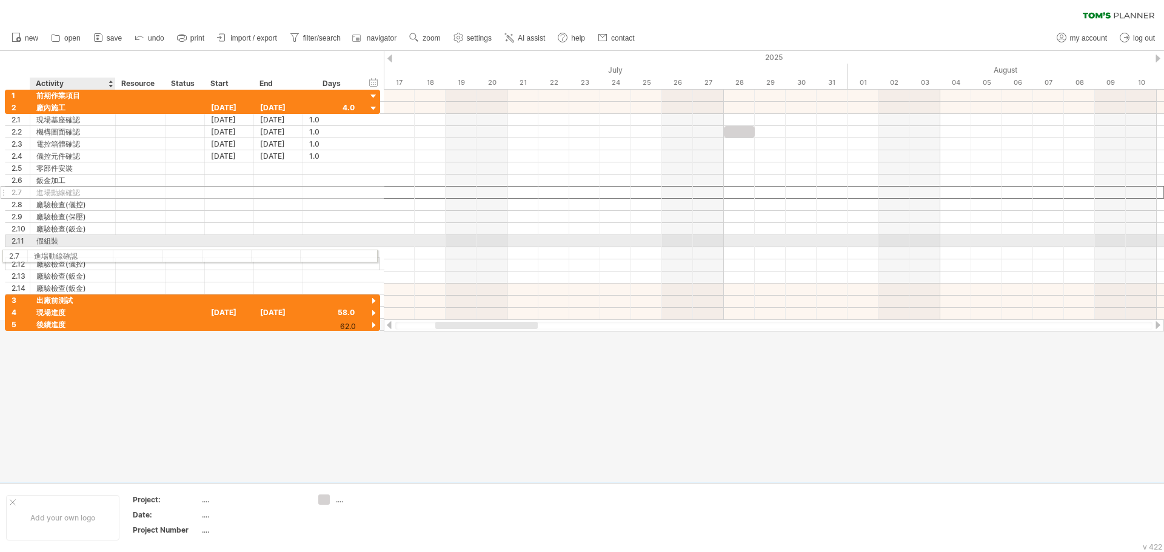
drag, startPoint x: 68, startPoint y: 192, endPoint x: 62, endPoint y: 254, distance: 62.1
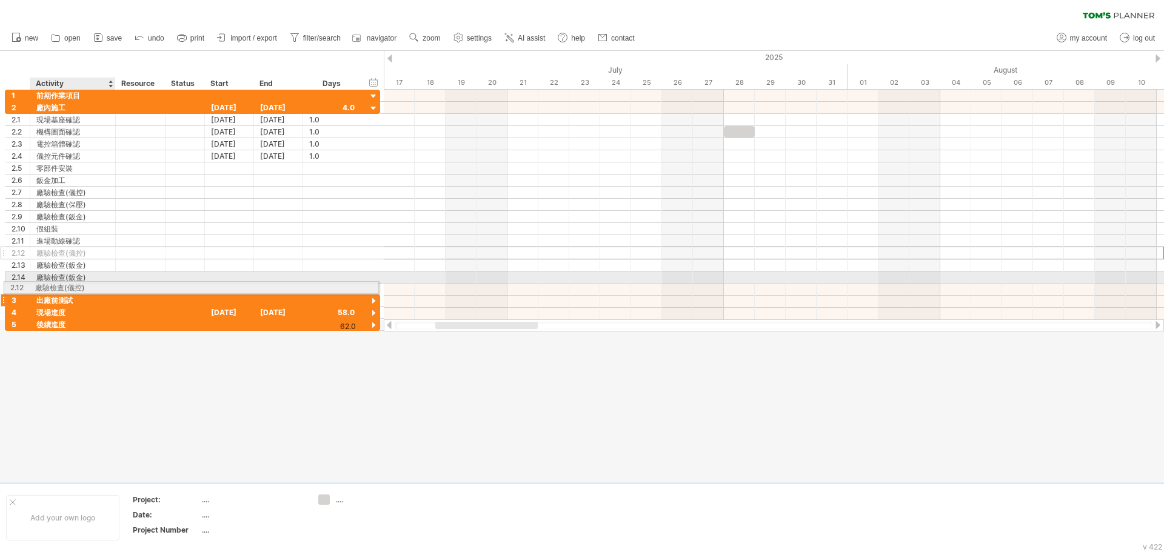
drag, startPoint x: 78, startPoint y: 252, endPoint x: 73, endPoint y: 285, distance: 34.3
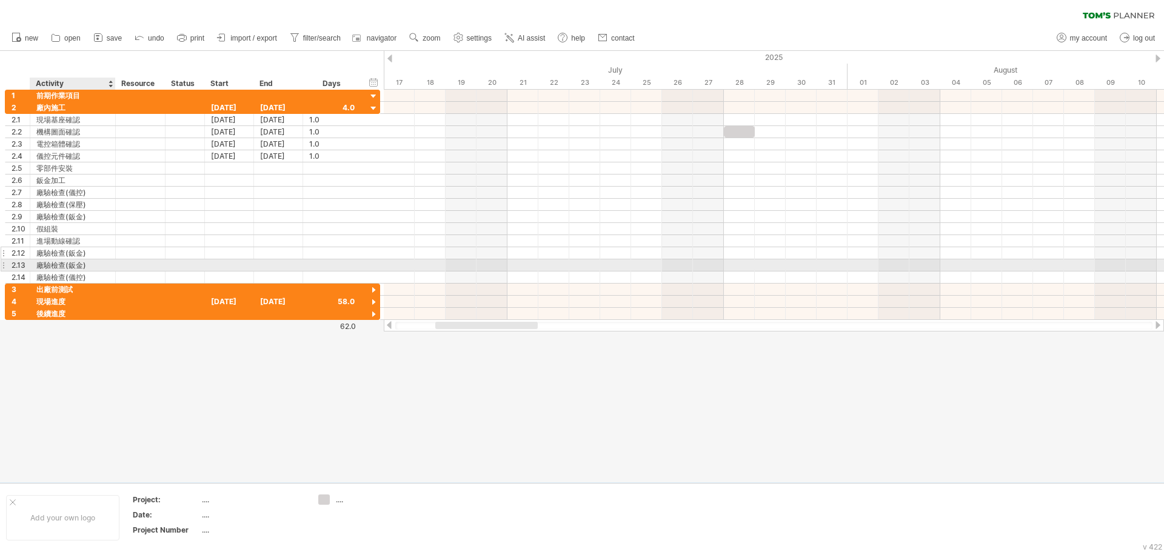
click at [77, 254] on div "廠驗檢查(鈑金)" at bounding box center [72, 253] width 73 height 12
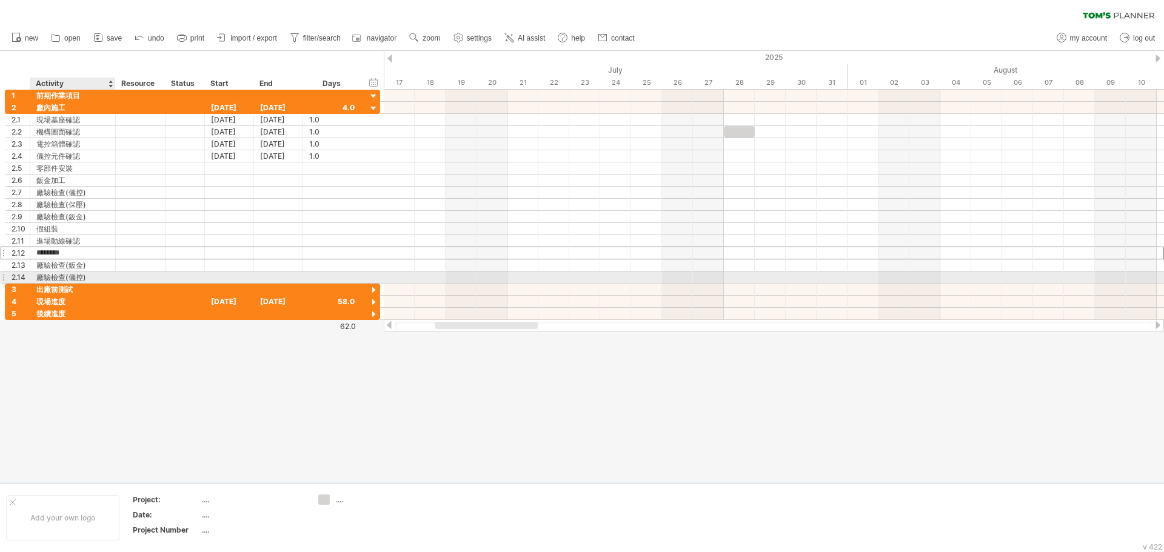
click at [81, 274] on div "廠驗檢查(儀控)" at bounding box center [72, 278] width 73 height 12
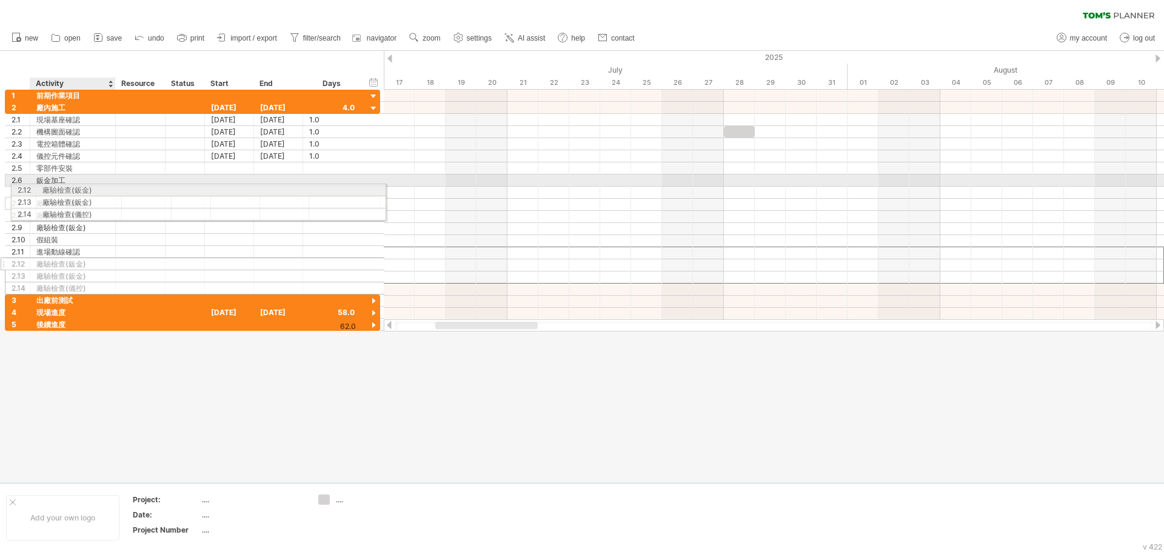
drag, startPoint x: 81, startPoint y: 254, endPoint x: 84, endPoint y: 188, distance: 66.1
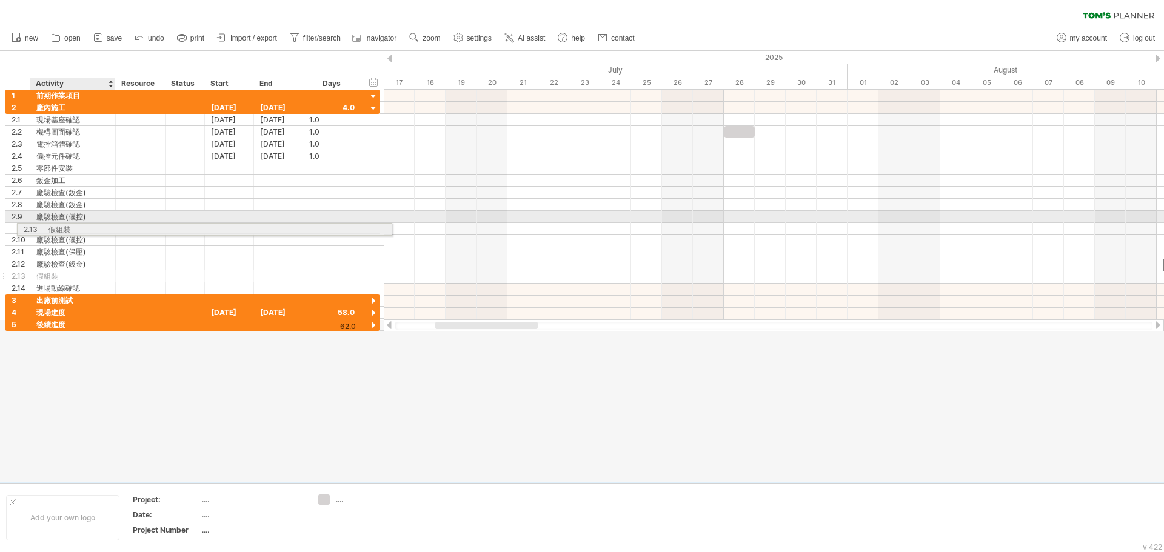
drag, startPoint x: 81, startPoint y: 265, endPoint x: 90, endPoint y: 227, distance: 39.3
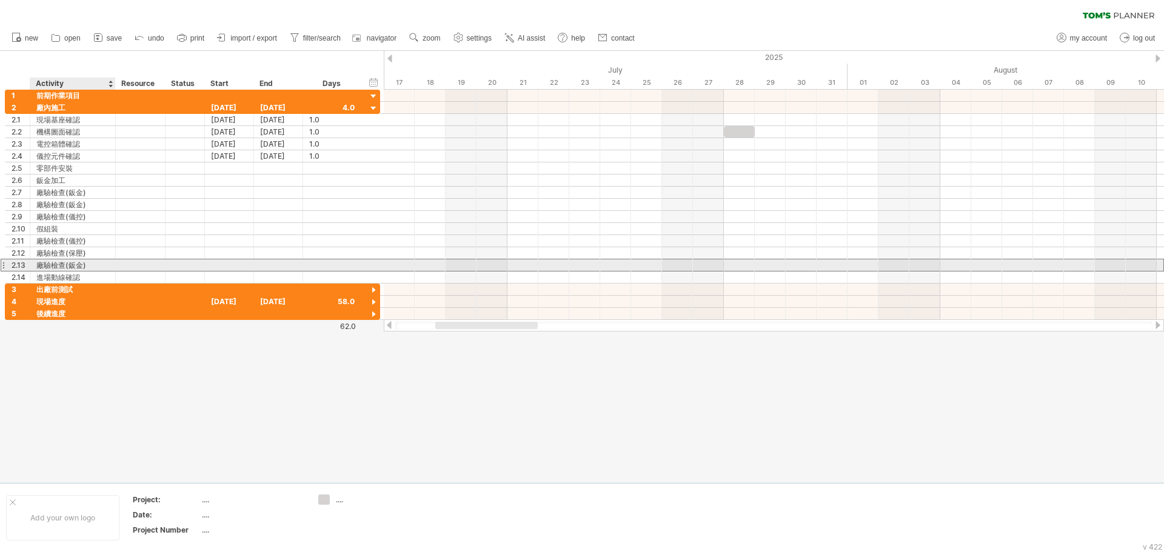
click at [84, 264] on div "廠驗檢查(鈑金)" at bounding box center [72, 265] width 73 height 12
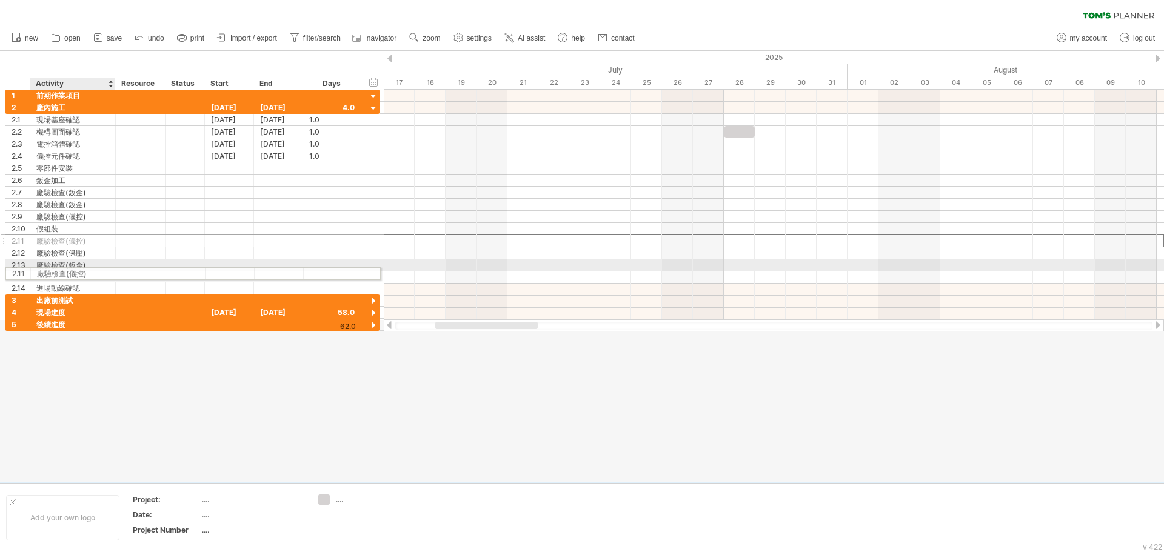
drag, startPoint x: 92, startPoint y: 241, endPoint x: 88, endPoint y: 272, distance: 30.5
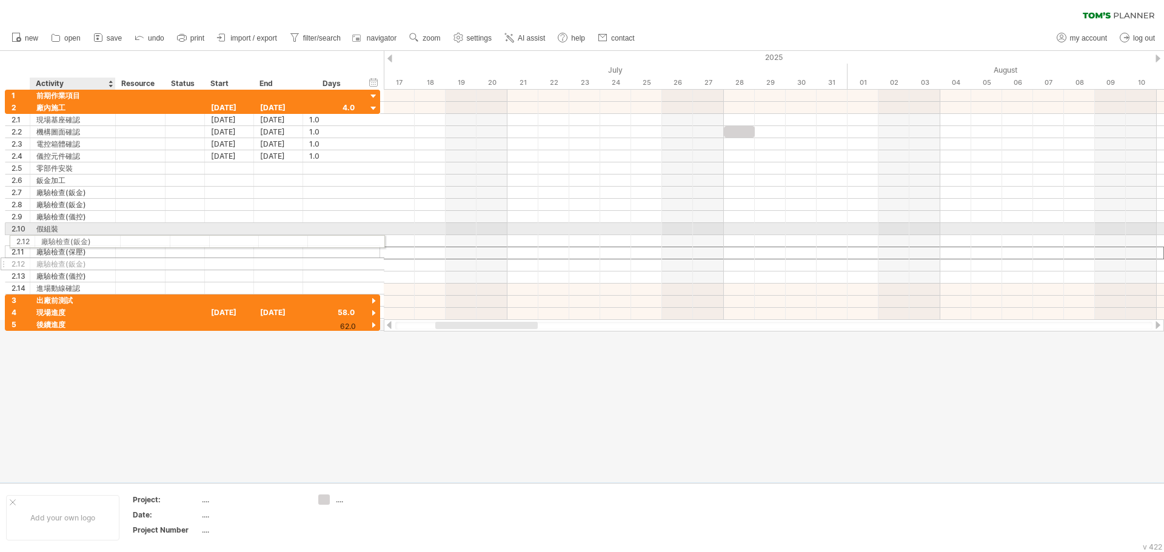
drag, startPoint x: 89, startPoint y: 252, endPoint x: 90, endPoint y: 239, distance: 12.8
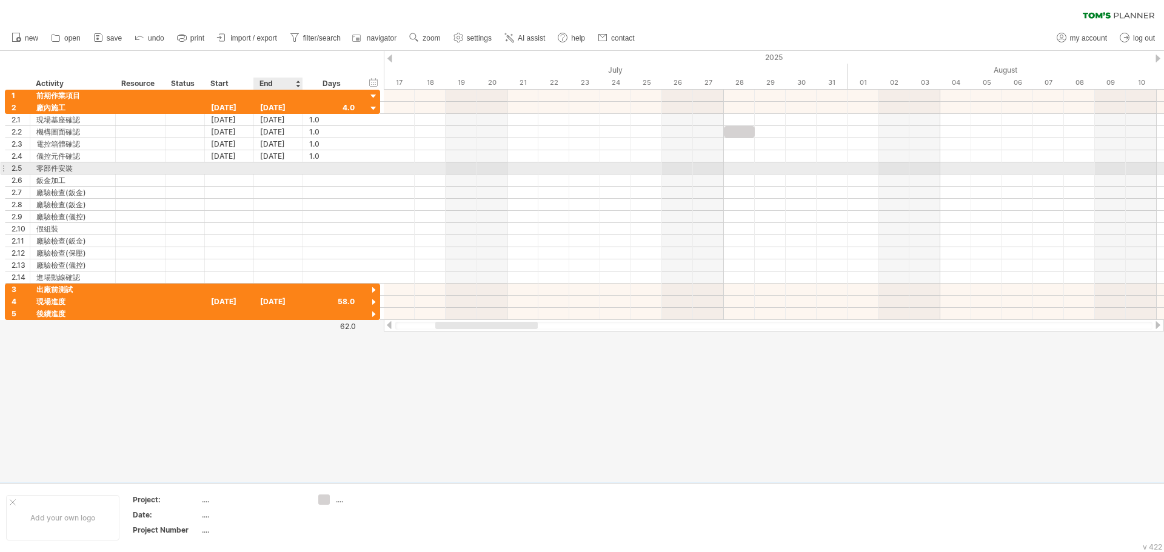
click at [281, 167] on div at bounding box center [278, 168] width 49 height 12
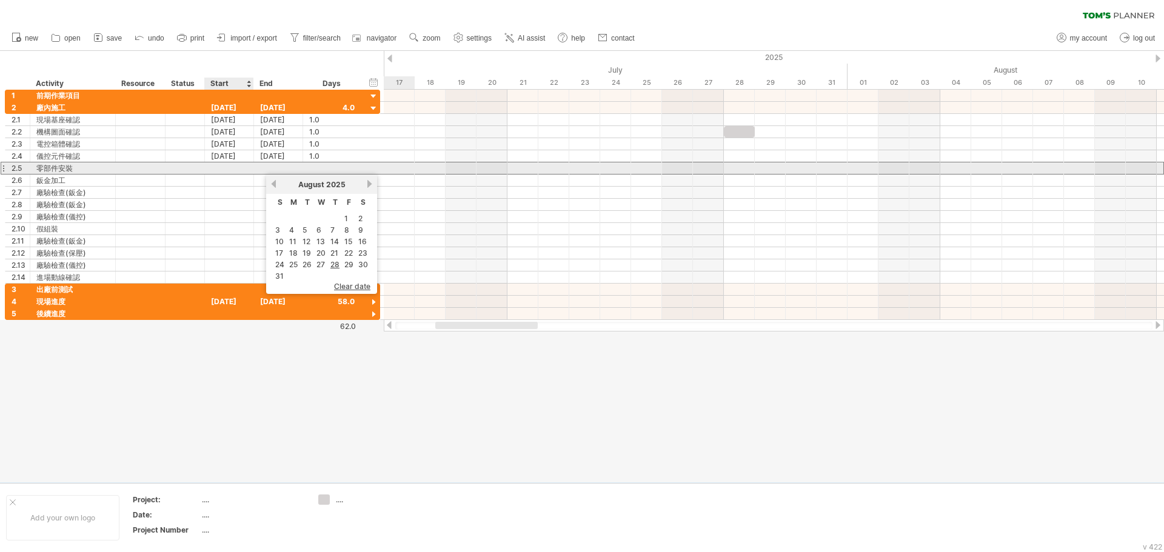
click at [238, 167] on div at bounding box center [229, 168] width 49 height 12
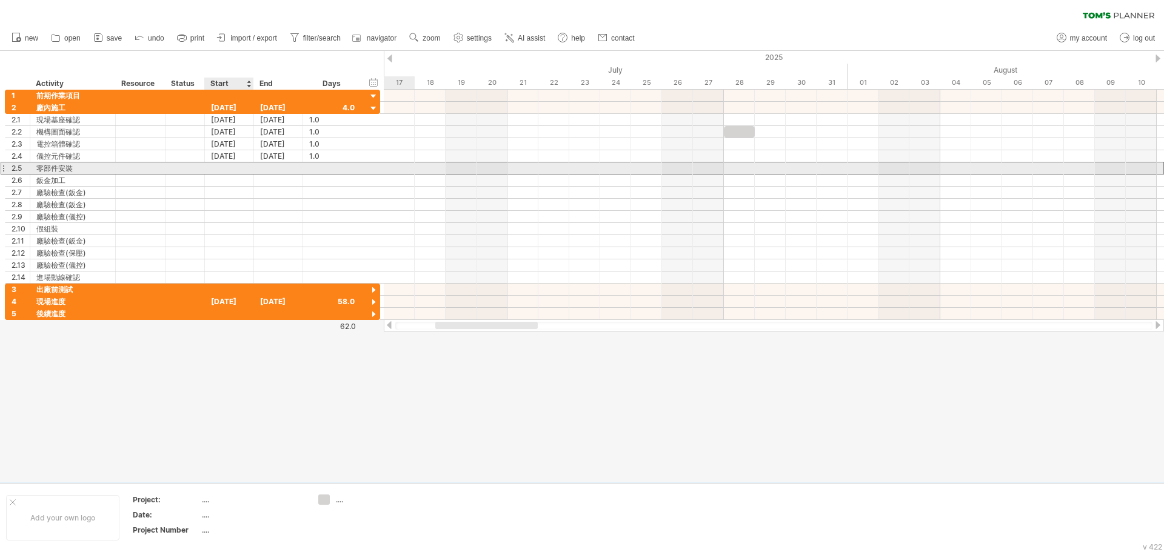
click at [222, 167] on div at bounding box center [229, 168] width 49 height 12
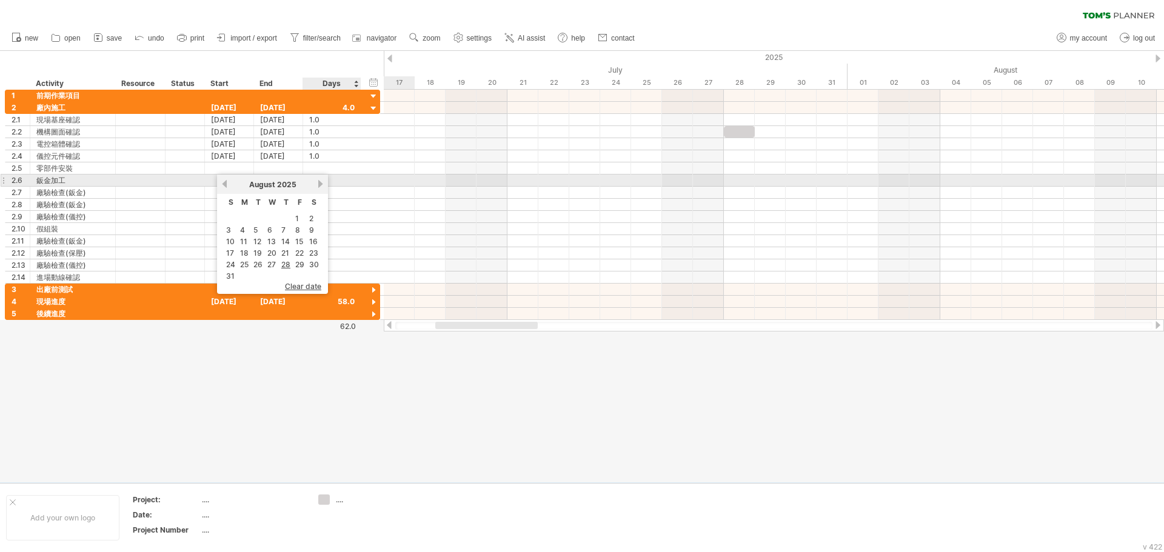
click at [321, 184] on link "next" at bounding box center [320, 183] width 9 height 9
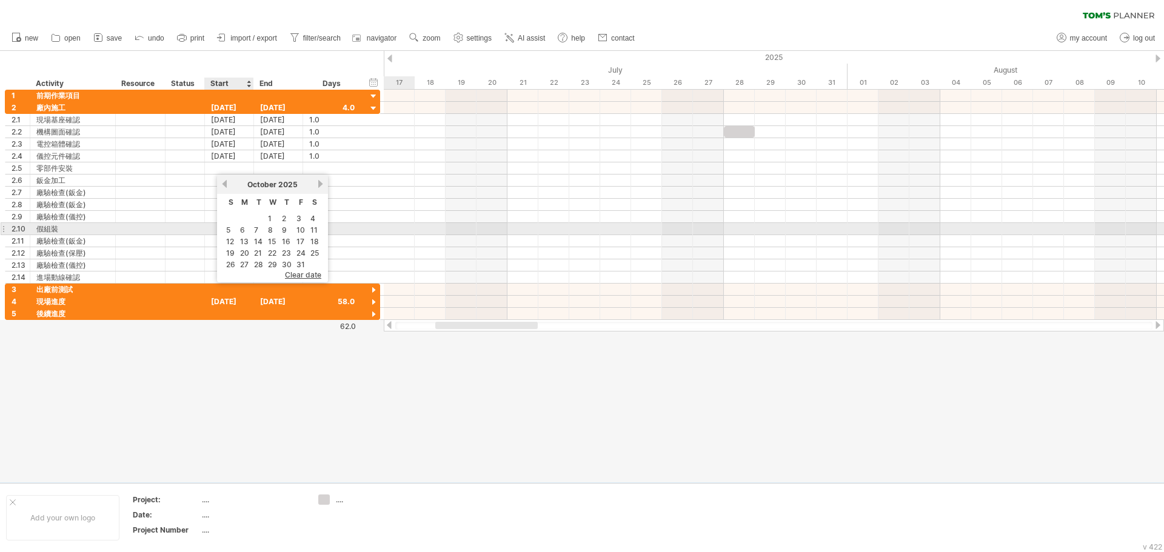
click at [247, 231] on td "6" at bounding box center [244, 230] width 13 height 10
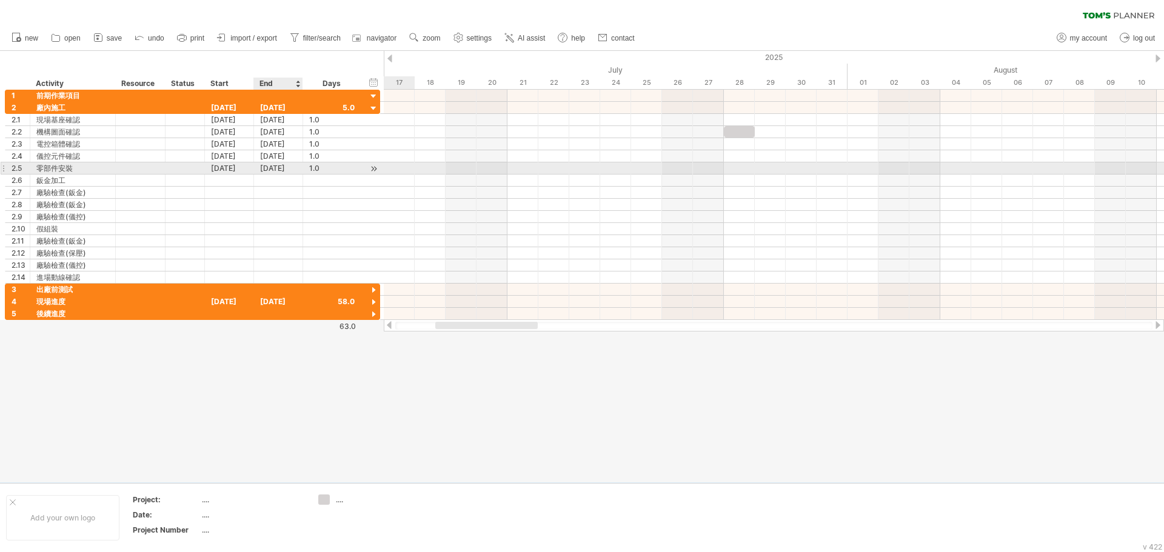
click at [293, 167] on div "[DATE]" at bounding box center [278, 168] width 49 height 12
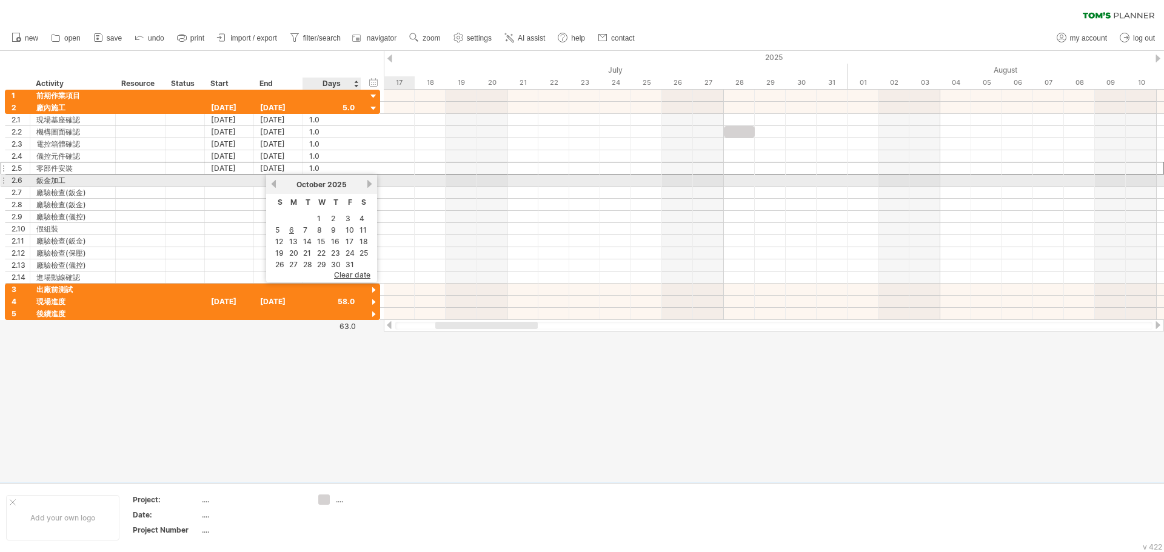
click at [369, 184] on link "next" at bounding box center [369, 183] width 9 height 9
click at [273, 184] on link "previous" at bounding box center [273, 183] width 9 height 9
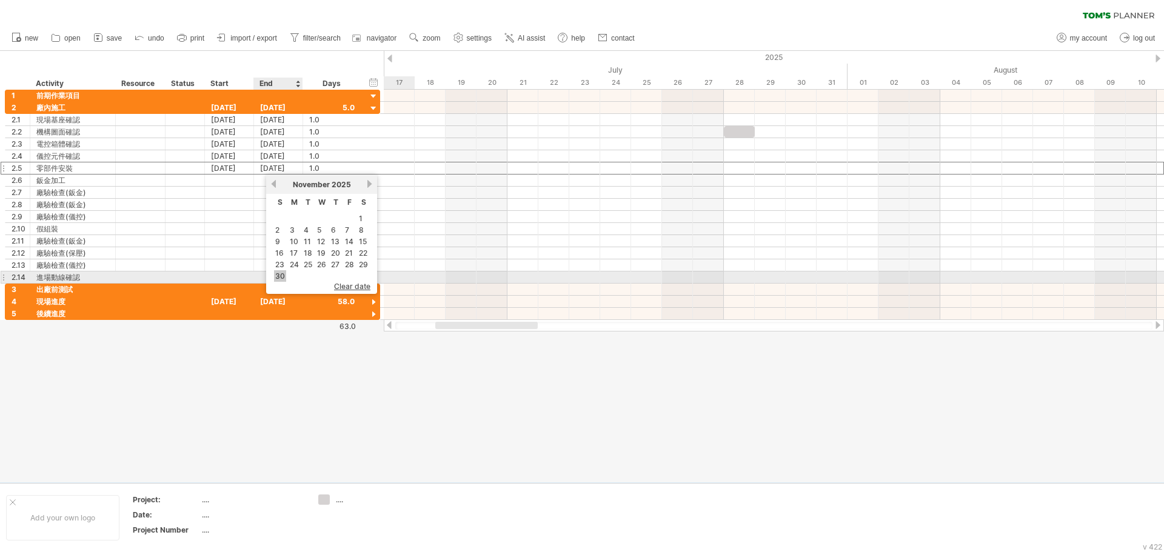
click at [281, 278] on link "30" at bounding box center [280, 276] width 12 height 12
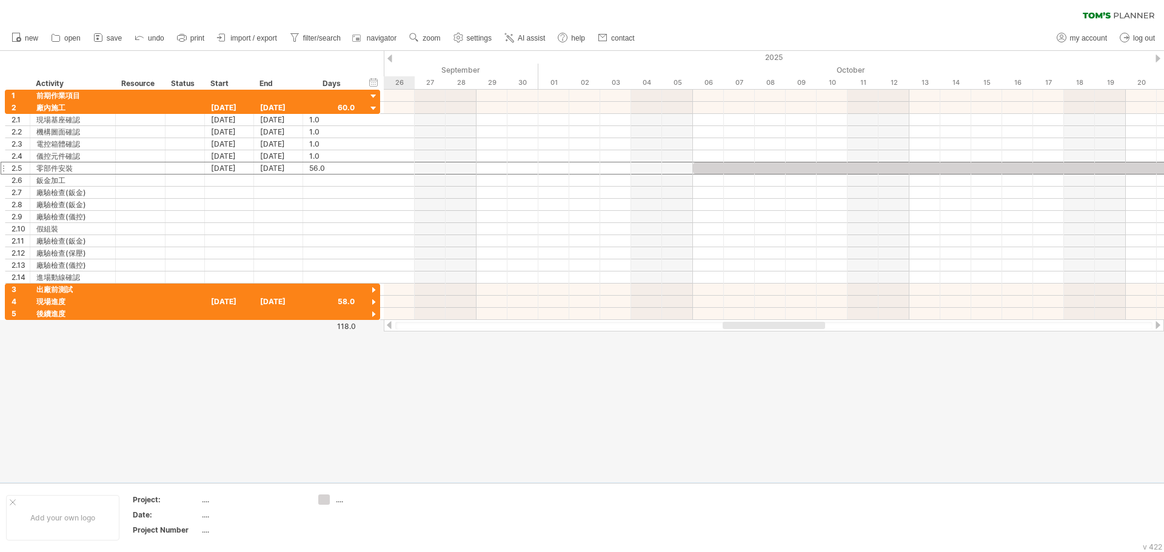
drag, startPoint x: 510, startPoint y: 324, endPoint x: 798, endPoint y: 333, distance: 288.7
click at [798, 333] on div "Trying to reach [DOMAIN_NAME] Connected again... 0% clear filter new 1" at bounding box center [582, 276] width 1164 height 552
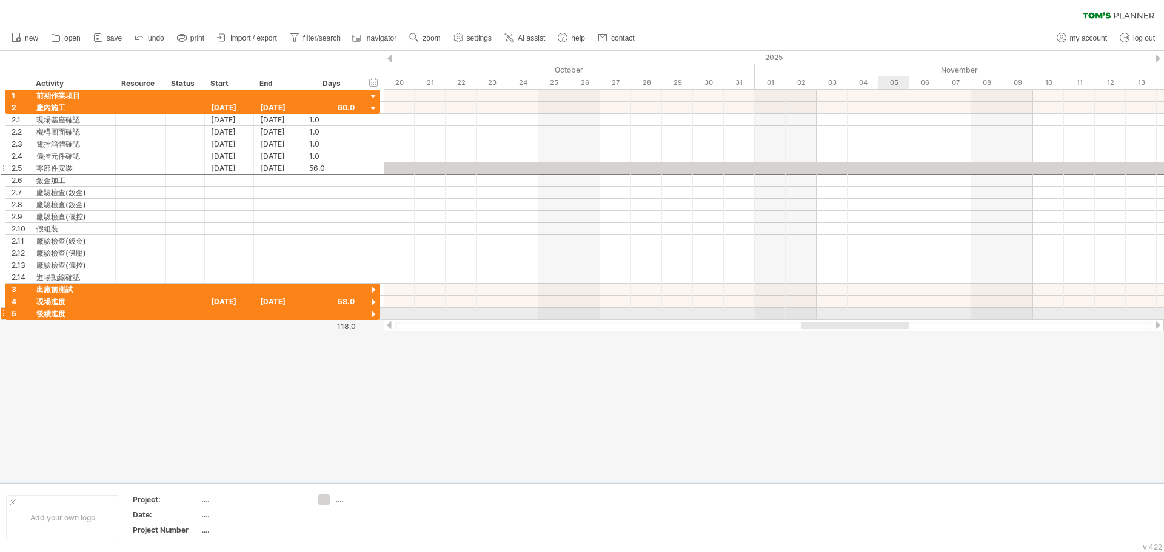
drag, startPoint x: 784, startPoint y: 325, endPoint x: 887, endPoint y: 313, distance: 103.8
click at [887, 313] on div "Trying to reach [DOMAIN_NAME] Connected again... 0% clear filter new 1" at bounding box center [582, 276] width 1164 height 552
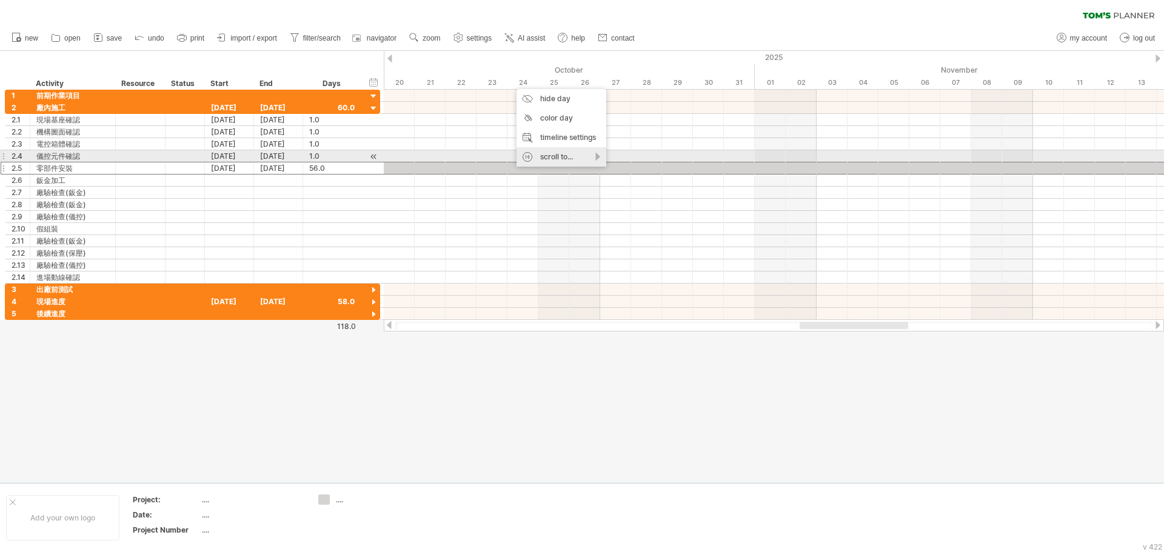
click at [596, 156] on div "scroll to..." at bounding box center [561, 156] width 90 height 19
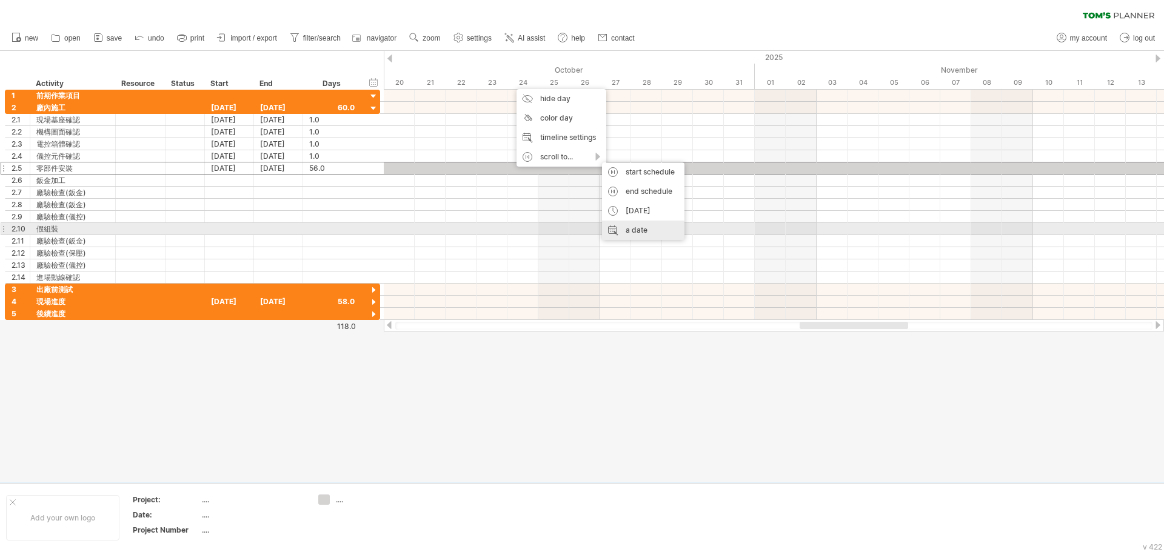
click at [646, 233] on div "a date" at bounding box center [643, 230] width 82 height 19
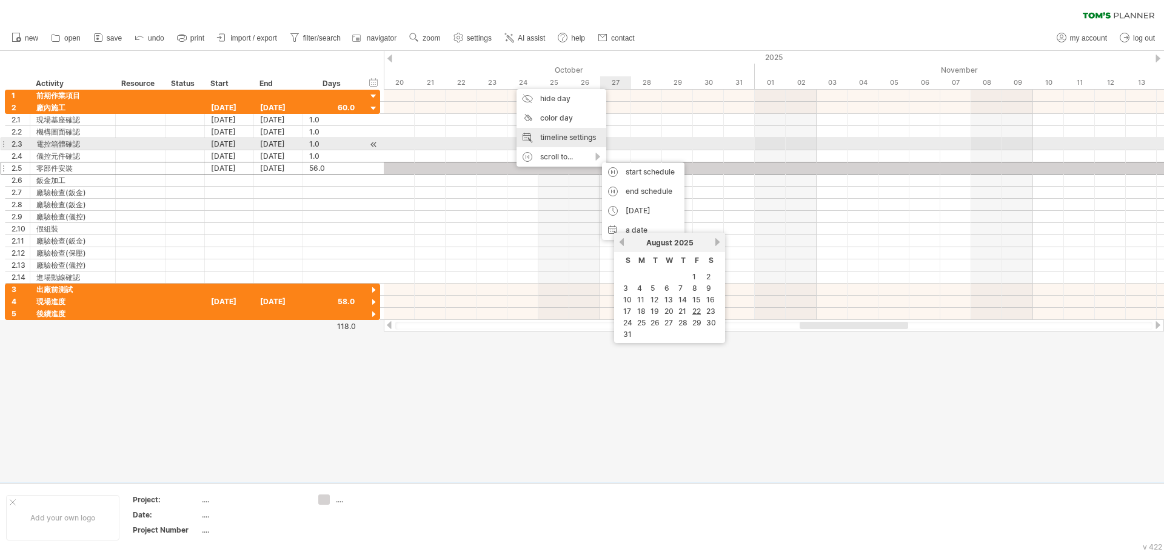
click at [575, 141] on div "timeline settings" at bounding box center [561, 137] width 90 height 19
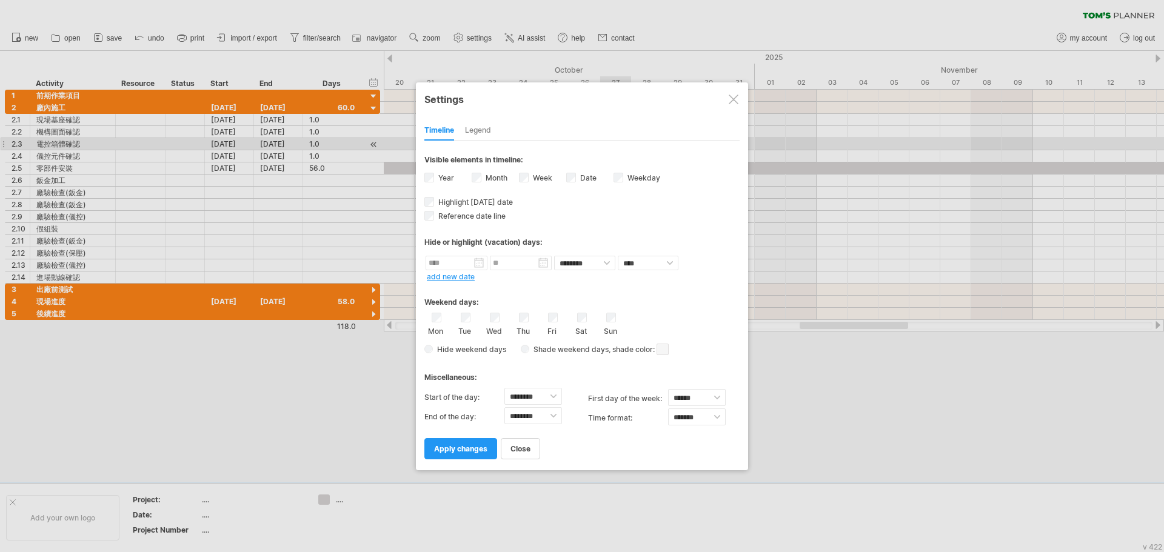
click at [483, 173] on label "Month" at bounding box center [495, 177] width 24 height 9
click at [481, 450] on span "apply changes" at bounding box center [460, 448] width 53 height 9
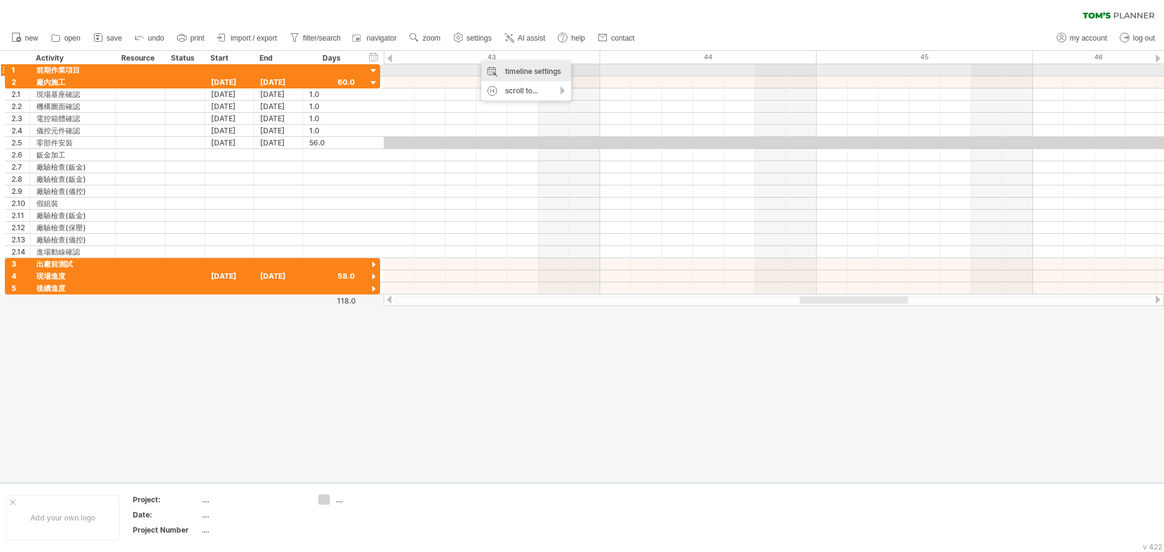
click at [536, 76] on div "timeline settings" at bounding box center [526, 71] width 90 height 19
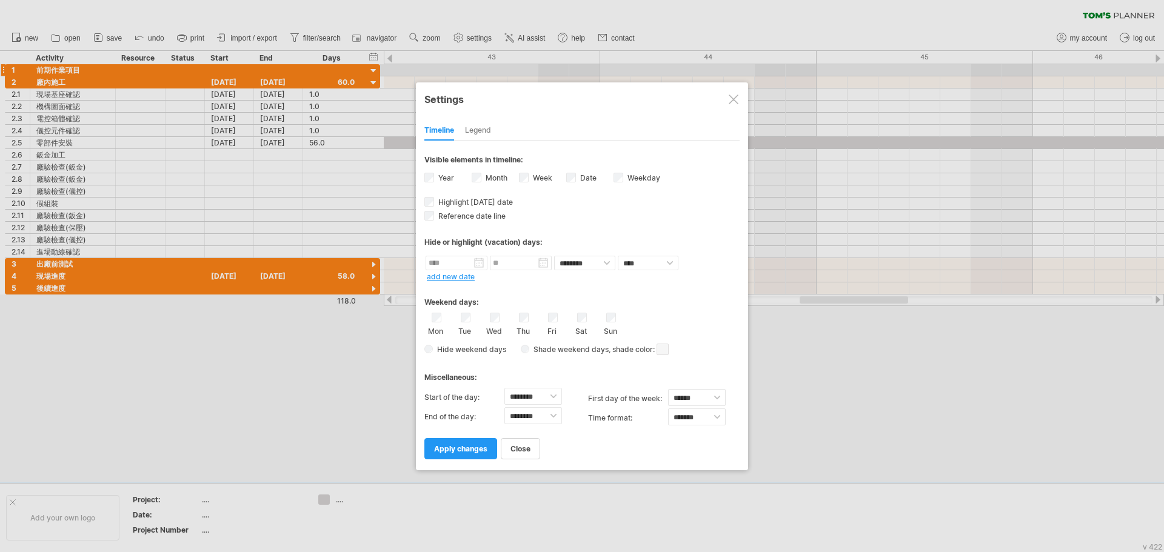
click at [486, 179] on label "Month" at bounding box center [495, 177] width 24 height 9
click at [457, 449] on span "apply changes" at bounding box center [460, 448] width 53 height 9
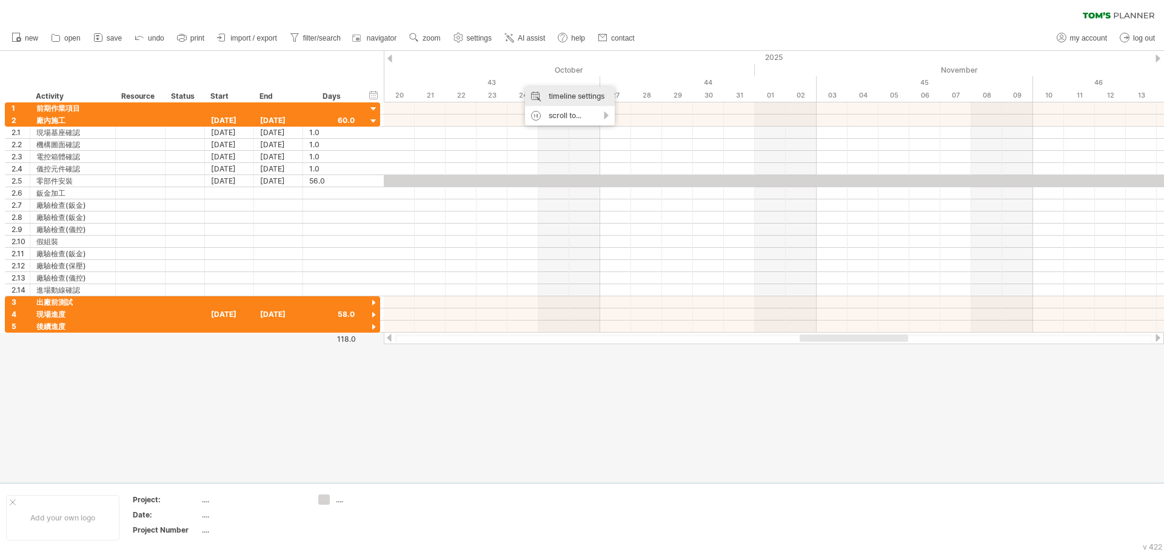
click at [583, 96] on div "timeline settings" at bounding box center [570, 96] width 90 height 19
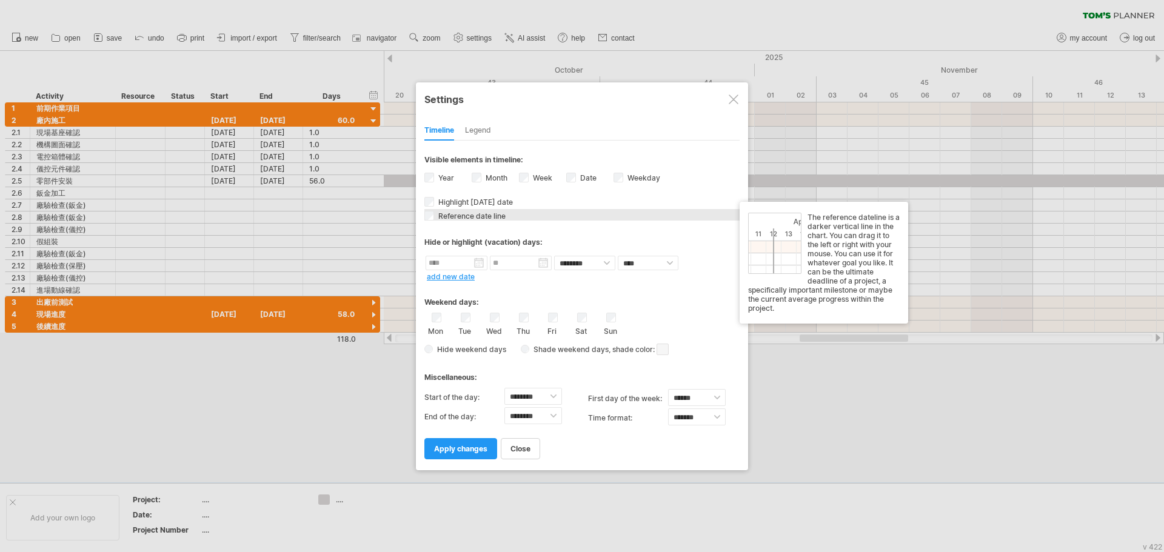
click at [461, 219] on span "Reference date line" at bounding box center [471, 216] width 70 height 9
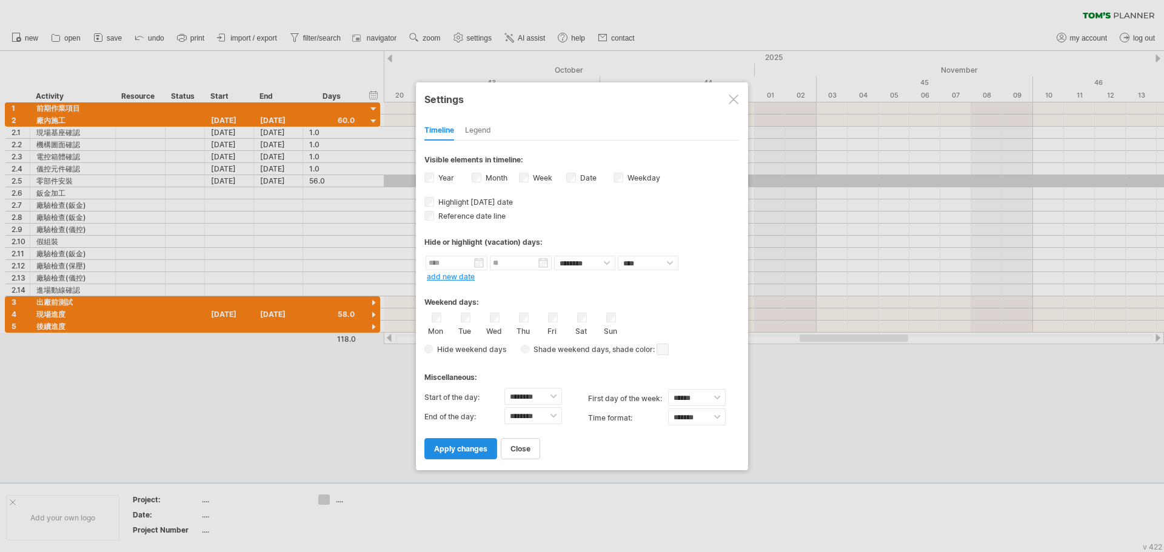
click at [487, 450] on link "apply changes" at bounding box center [460, 448] width 73 height 21
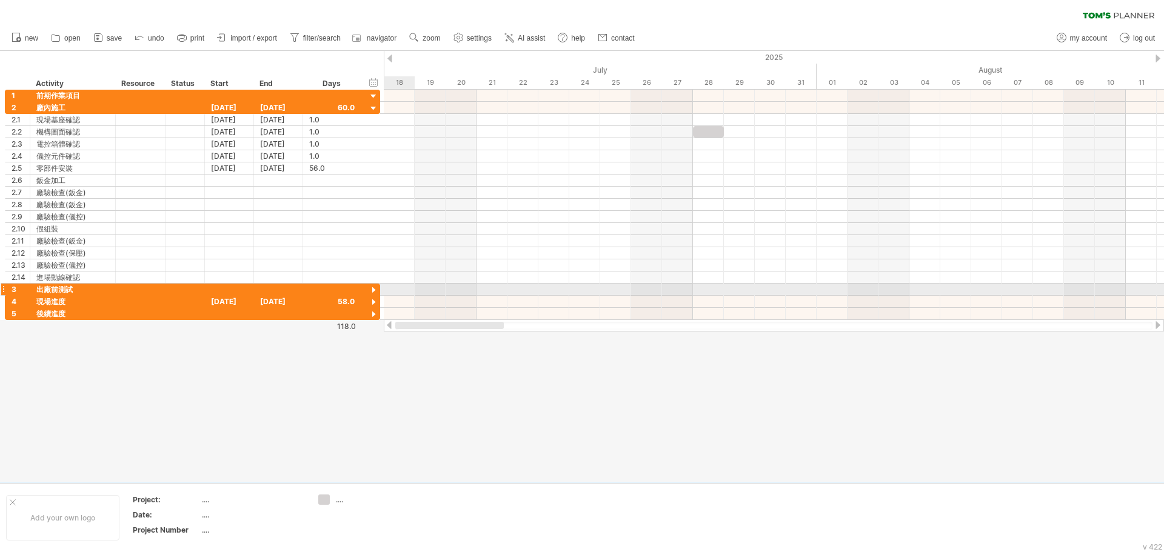
drag, startPoint x: 910, startPoint y: 323, endPoint x: 378, endPoint y: 293, distance: 532.4
click at [378, 293] on div "Trying to reach [DOMAIN_NAME] Connected again... 0% clear filter new 1" at bounding box center [582, 276] width 1164 height 552
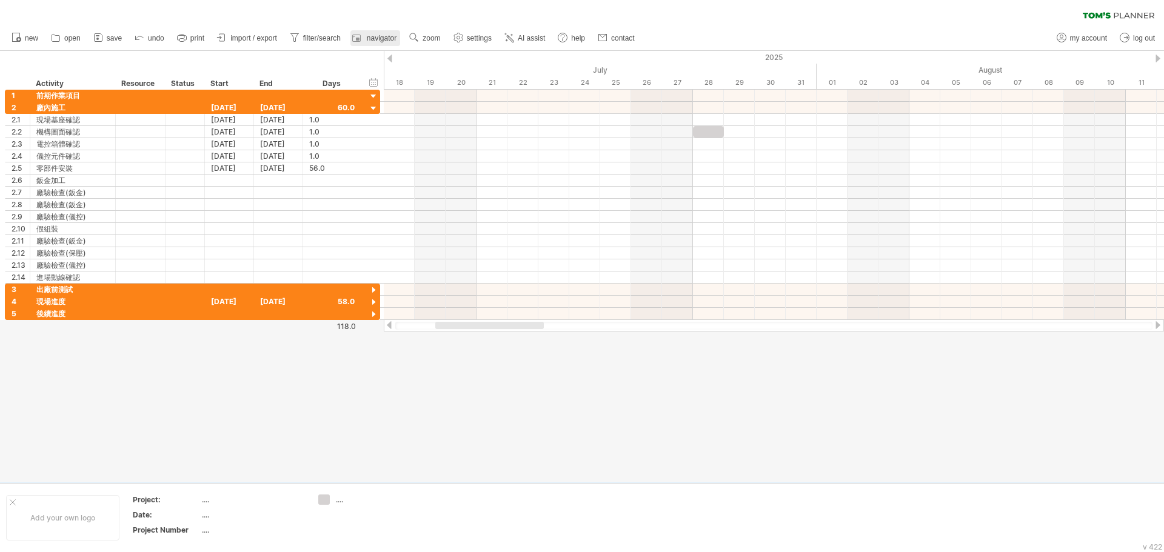
click at [392, 38] on span "navigator" at bounding box center [382, 38] width 30 height 8
click at [309, 42] on link "filter/search" at bounding box center [316, 38] width 58 height 16
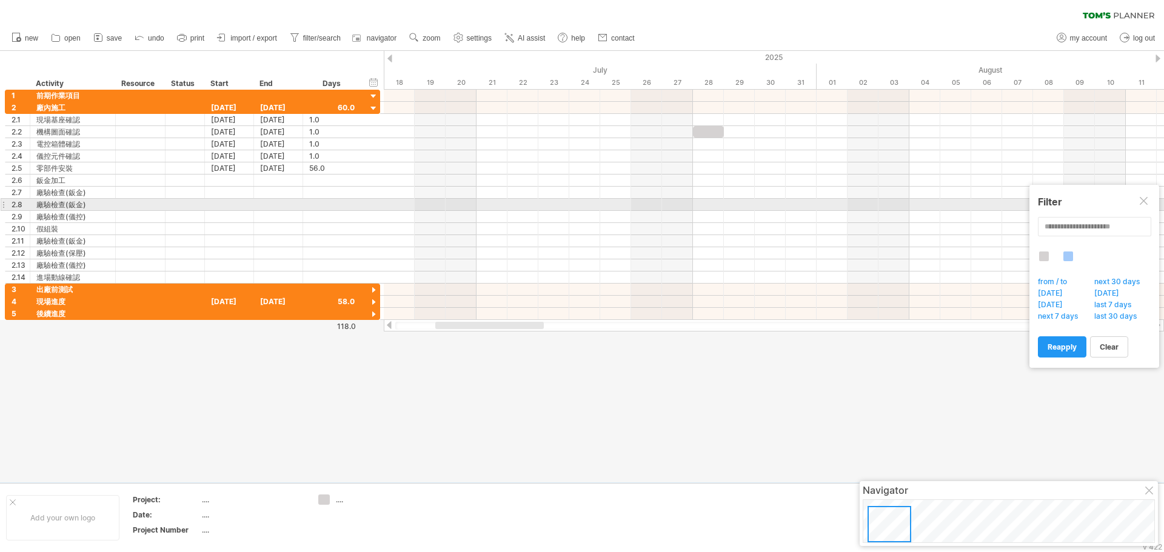
click at [1143, 199] on div at bounding box center [1145, 202] width 10 height 10
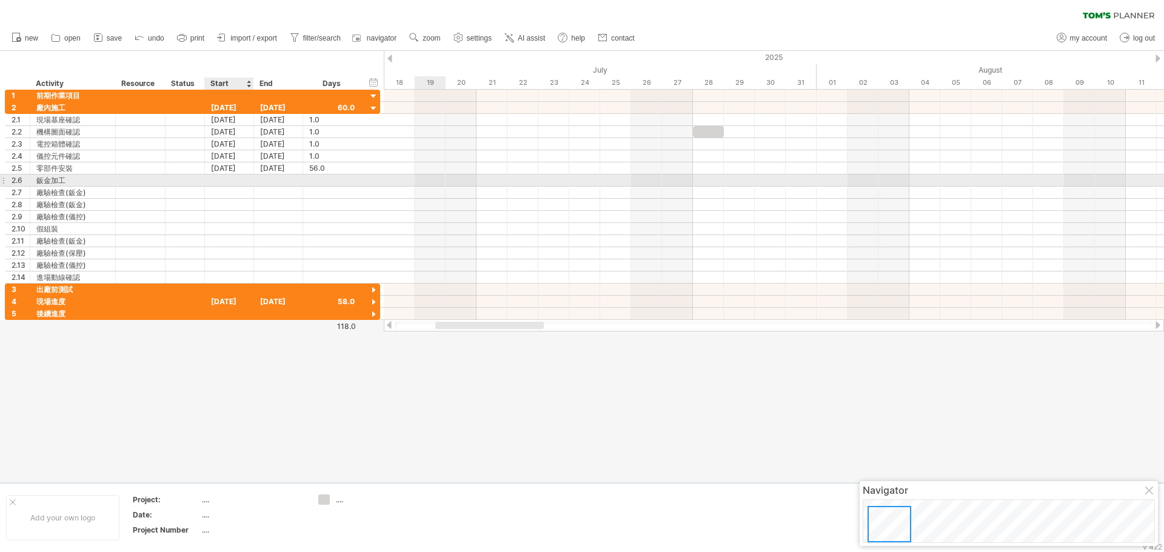
click at [226, 178] on div at bounding box center [229, 181] width 49 height 12
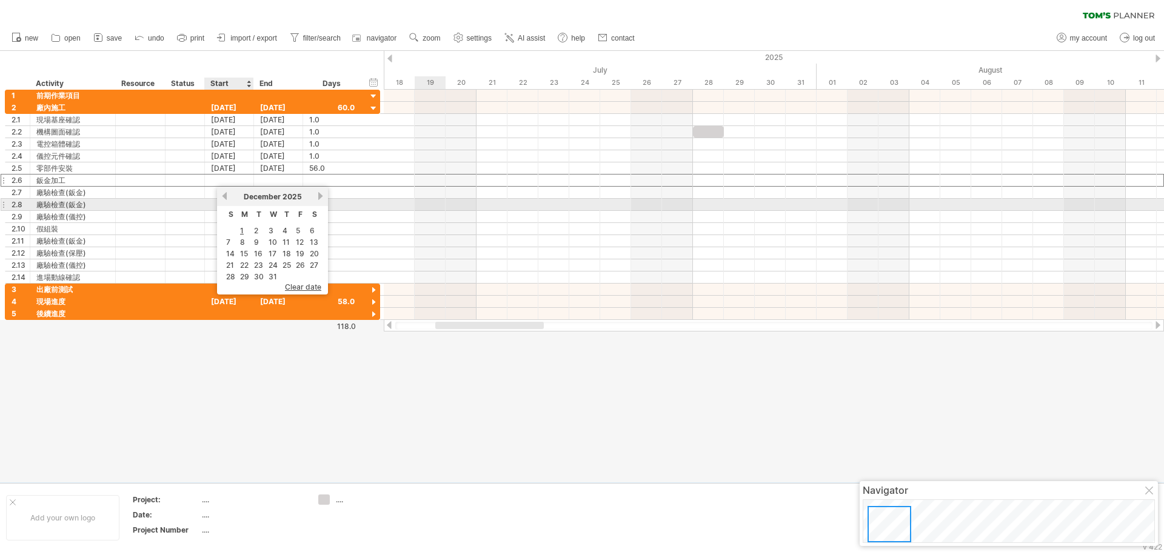
click at [224, 199] on link "previous" at bounding box center [224, 196] width 9 height 9
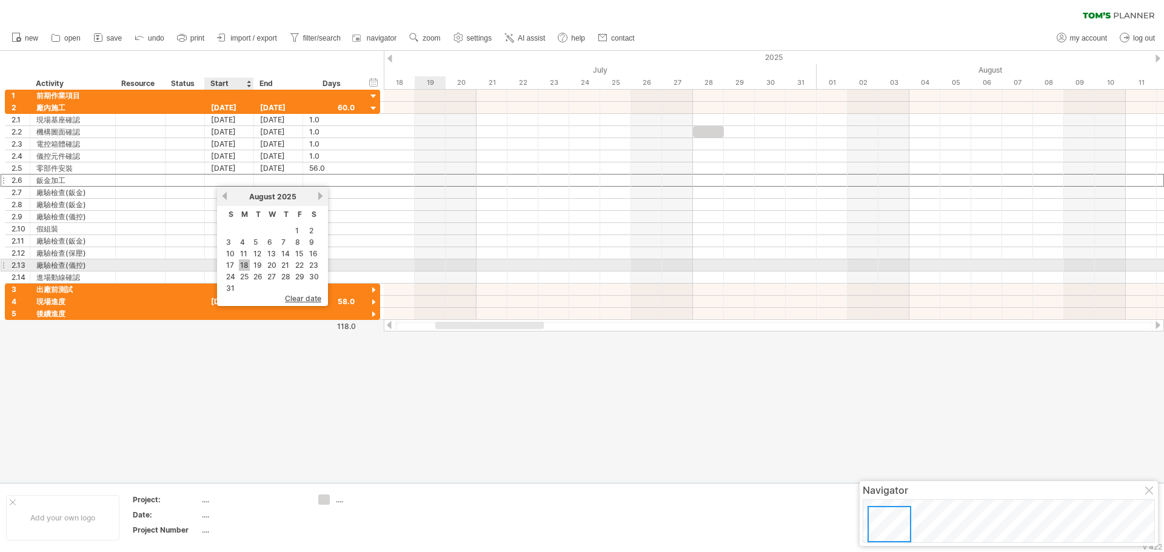
click at [246, 266] on link "18" at bounding box center [244, 265] width 11 height 12
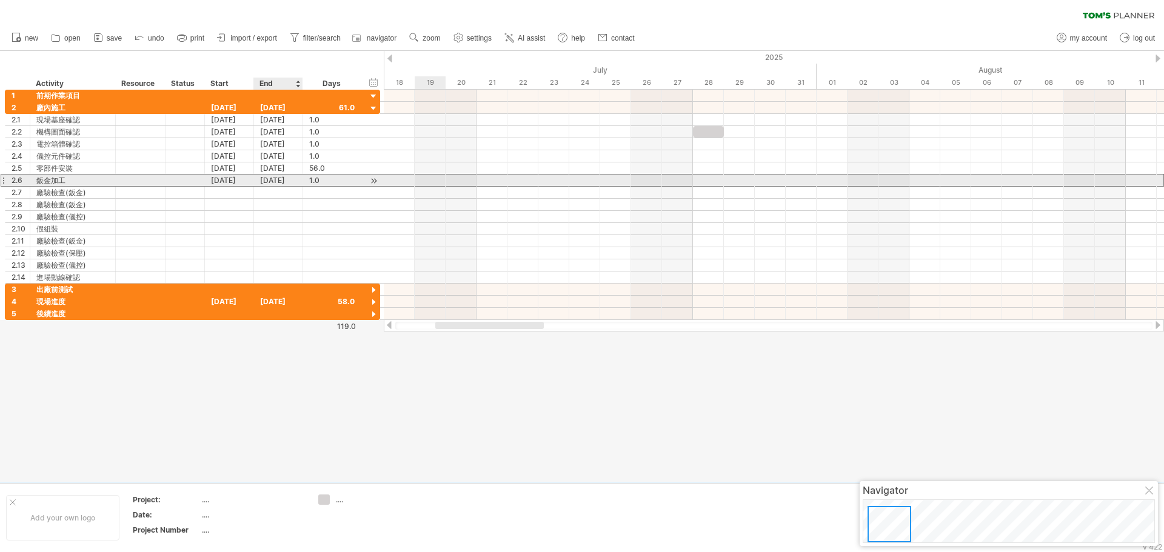
click at [285, 178] on div "[DATE]" at bounding box center [278, 181] width 49 height 12
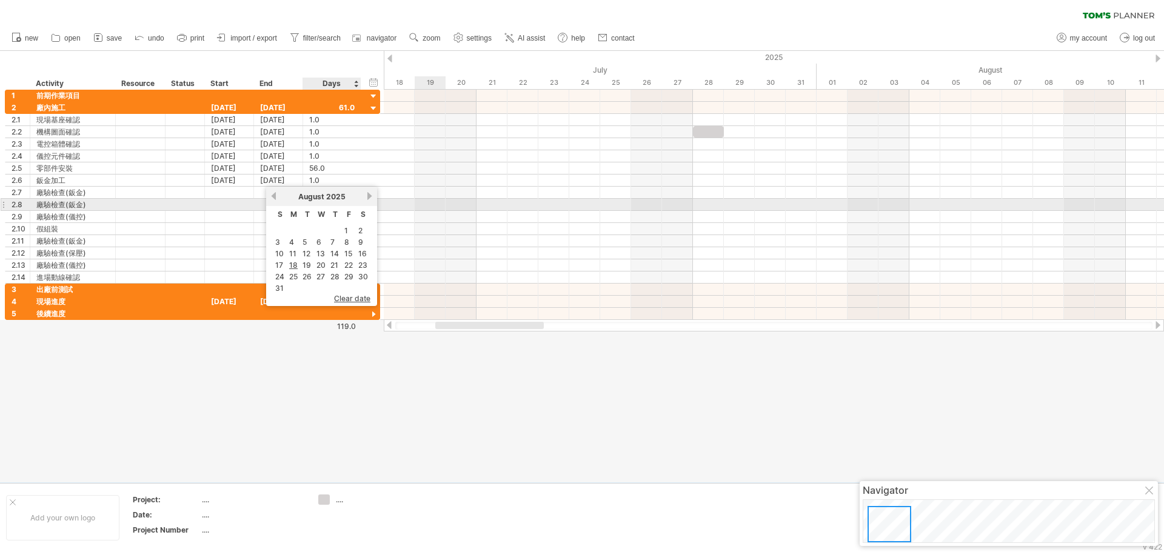
click at [366, 199] on link "next" at bounding box center [369, 196] width 9 height 9
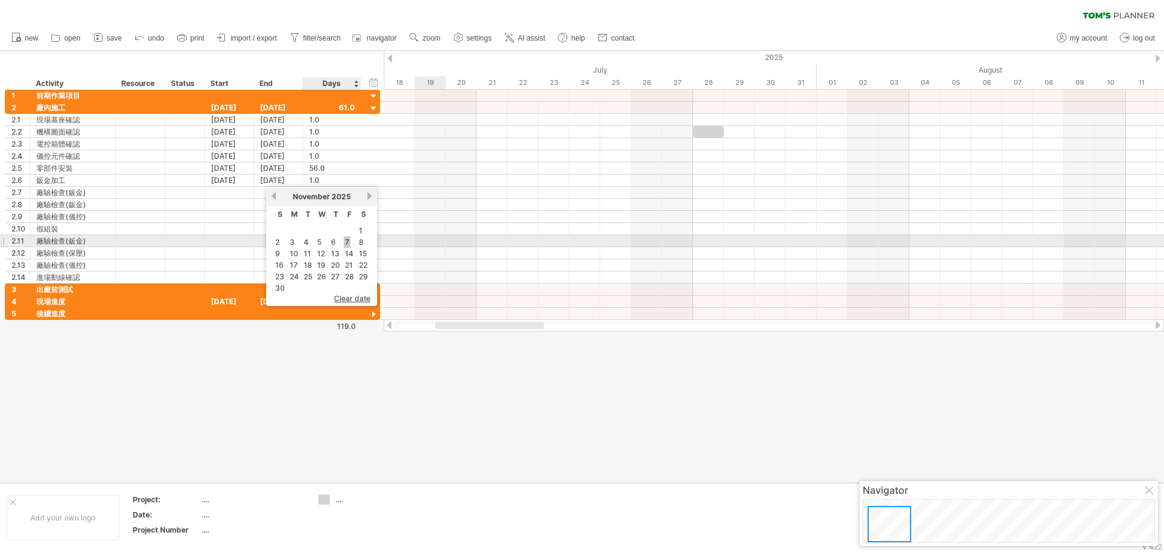
click at [347, 243] on link "7" at bounding box center [347, 242] width 7 height 12
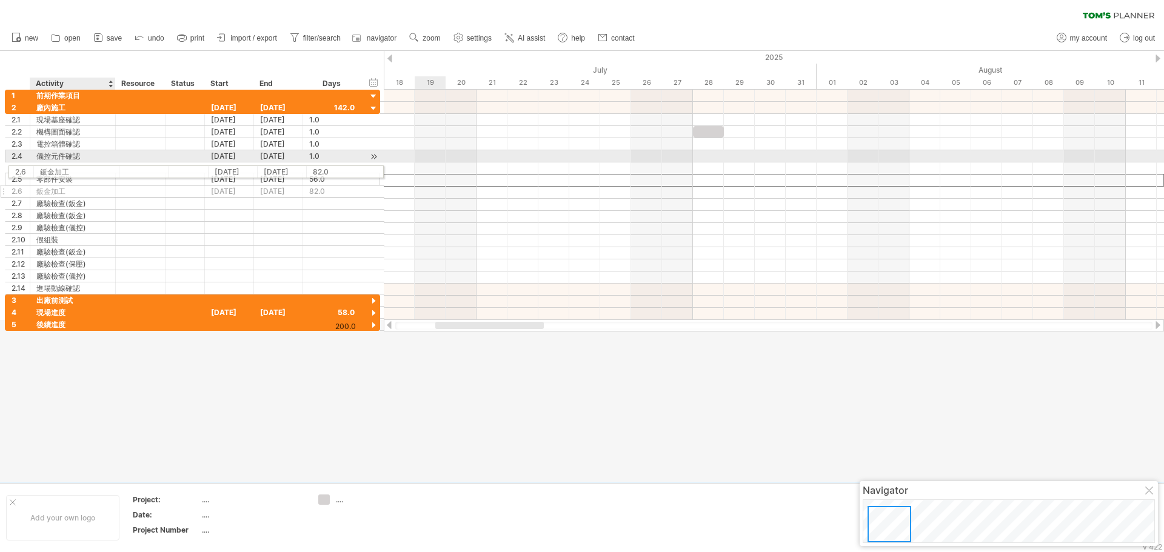
drag, startPoint x: 49, startPoint y: 180, endPoint x: 52, endPoint y: 170, distance: 10.6
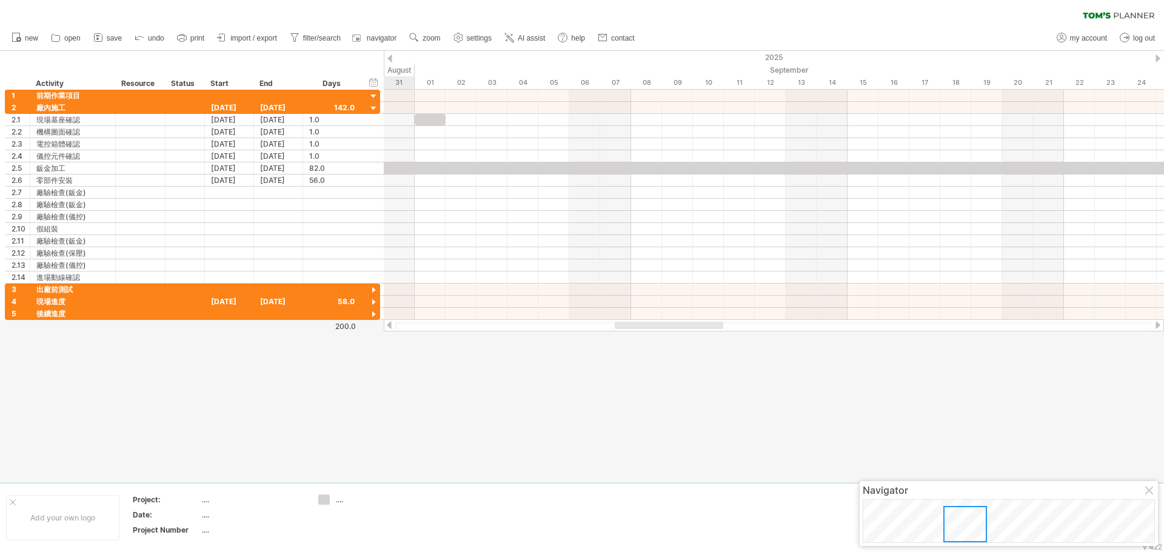
drag, startPoint x: 526, startPoint y: 325, endPoint x: 704, endPoint y: 339, distance: 178.7
click at [704, 339] on div "Trying to reach [DOMAIN_NAME] Connected again... 0% clear filter new 1" at bounding box center [582, 276] width 1164 height 552
click at [439, 38] on span "zoom" at bounding box center [431, 38] width 18 height 8
click at [475, 76] on div "Week" at bounding box center [479, 73] width 67 height 19
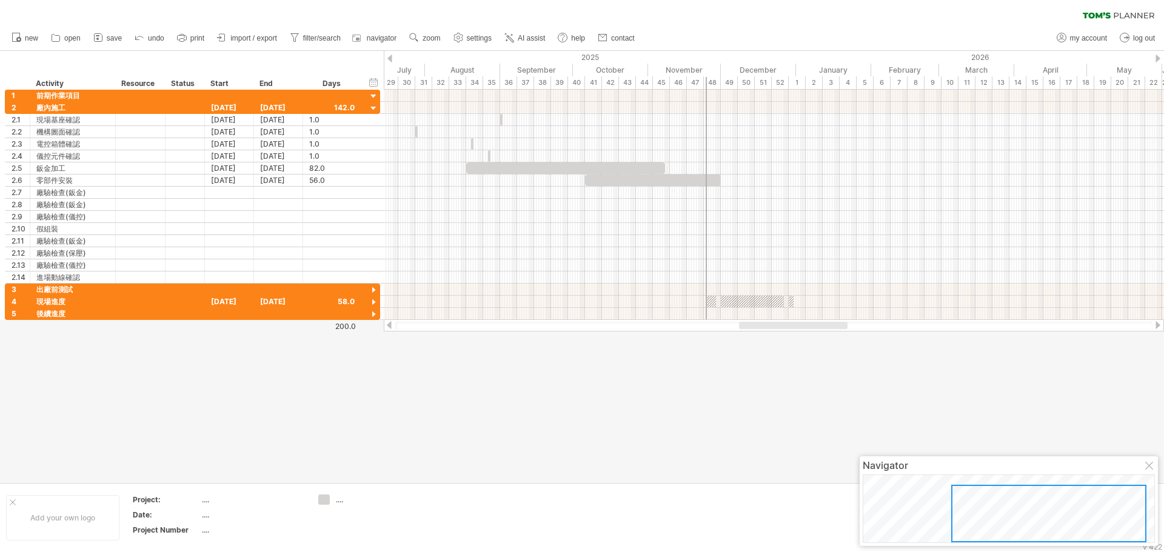
drag, startPoint x: 843, startPoint y: 326, endPoint x: 827, endPoint y: 325, distance: 15.8
click at [827, 325] on div at bounding box center [793, 325] width 108 height 7
click at [435, 39] on span "zoom" at bounding box center [431, 38] width 18 height 8
click at [464, 74] on div "Week" at bounding box center [474, 73] width 67 height 19
click at [413, 35] on use at bounding box center [414, 38] width 12 height 12
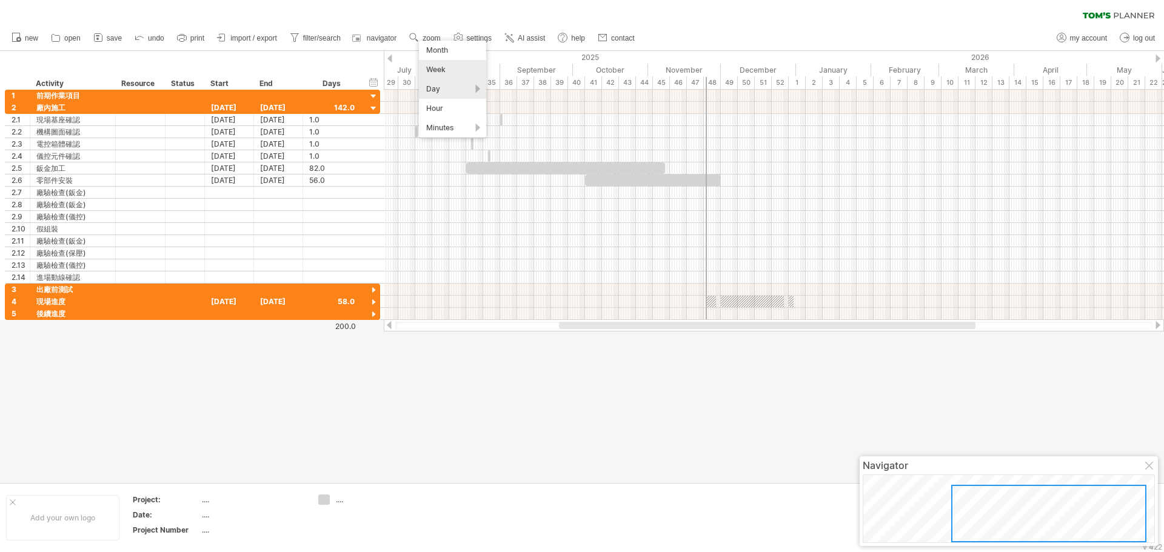
click at [457, 88] on div "Day" at bounding box center [452, 88] width 67 height 19
click at [451, 53] on div "Month" at bounding box center [452, 50] width 67 height 19
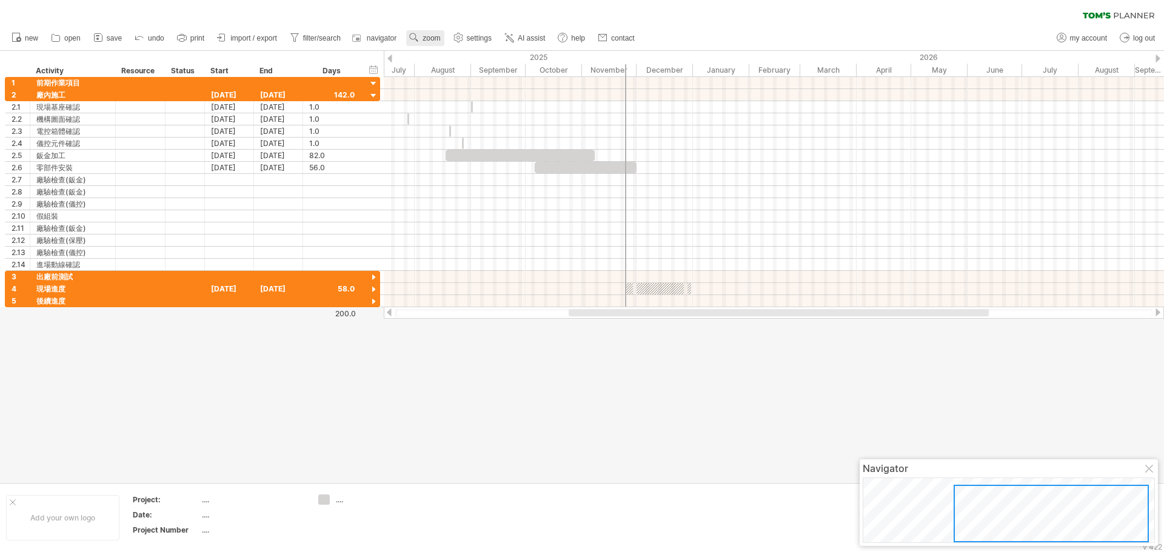
click at [431, 37] on span "zoom" at bounding box center [431, 38] width 18 height 8
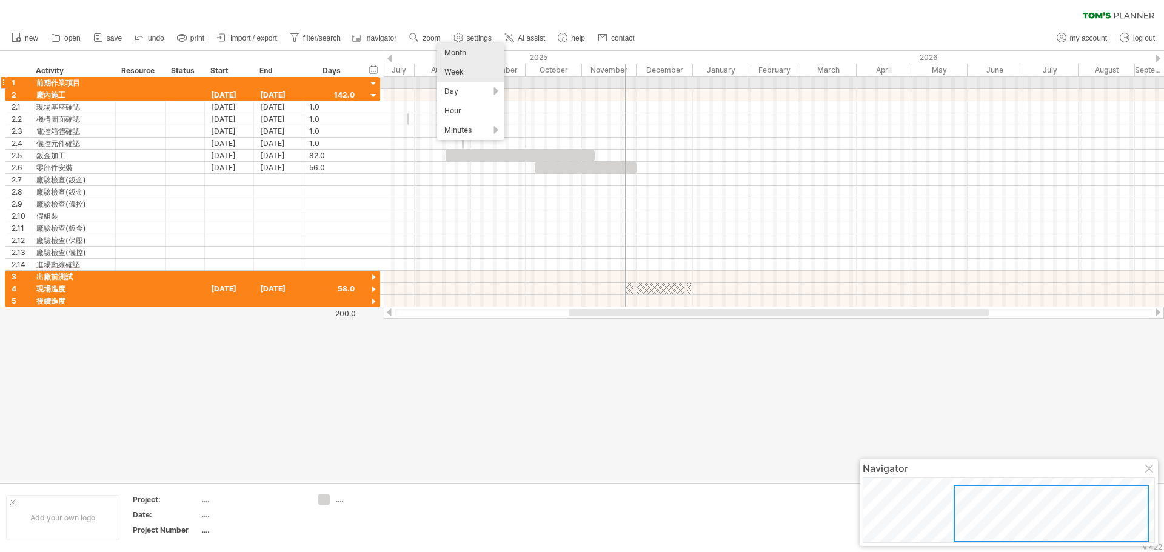
click at [463, 79] on div "Week" at bounding box center [470, 71] width 67 height 19
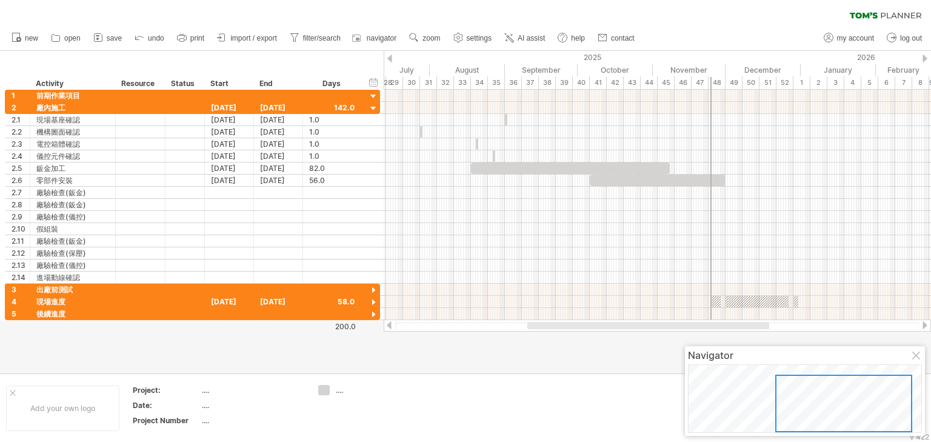
click at [656, 325] on div at bounding box center [648, 325] width 242 height 7
click at [729, 78] on div "timeline settings" at bounding box center [753, 73] width 90 height 19
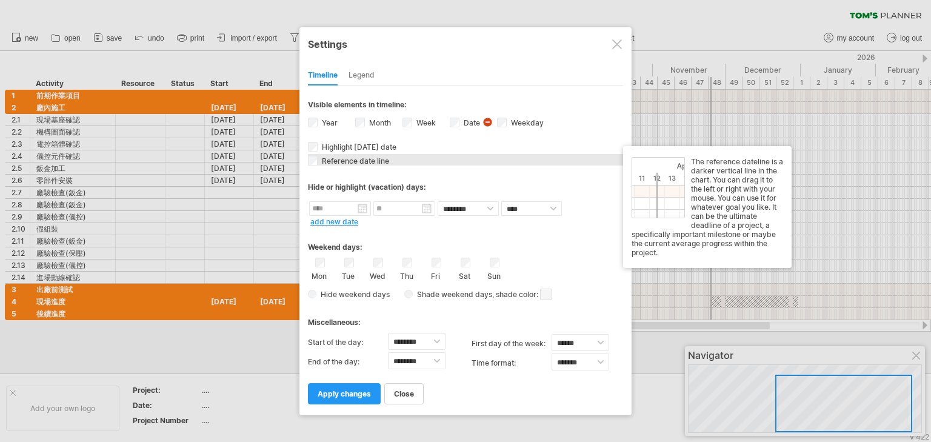
click at [364, 162] on span "Reference date line" at bounding box center [354, 160] width 70 height 9
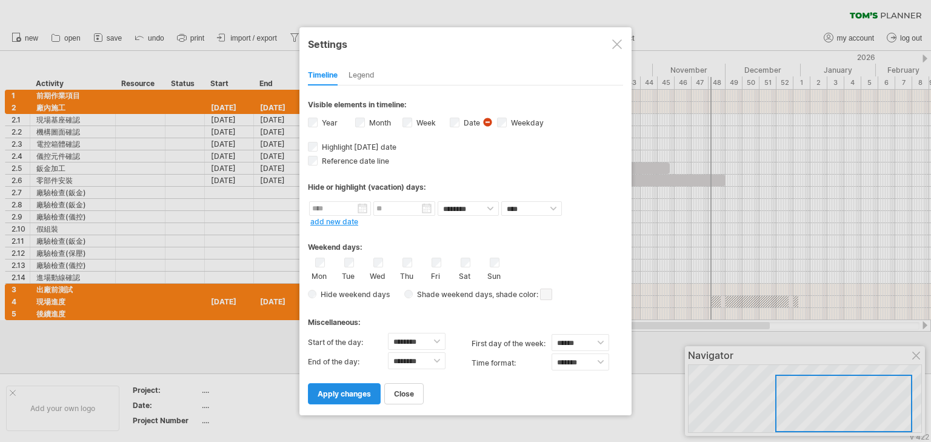
click at [344, 389] on span "apply changes" at bounding box center [344, 393] width 53 height 9
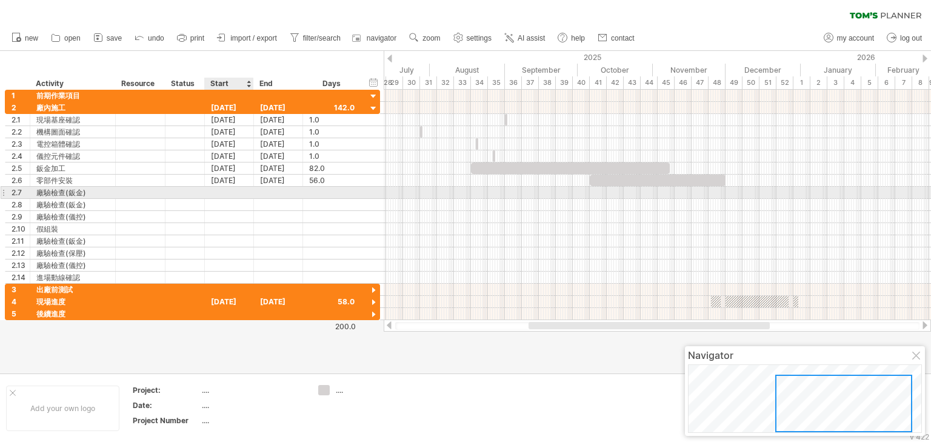
click at [233, 192] on div at bounding box center [229, 193] width 49 height 12
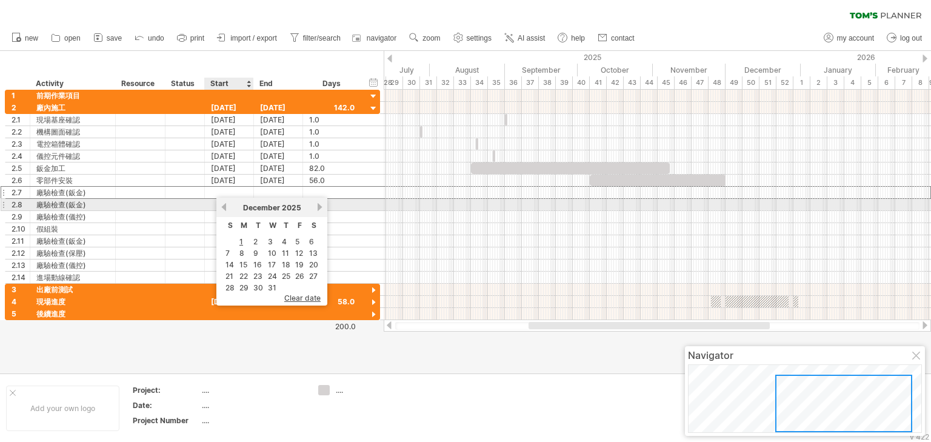
click at [226, 209] on link "previous" at bounding box center [223, 206] width 9 height 9
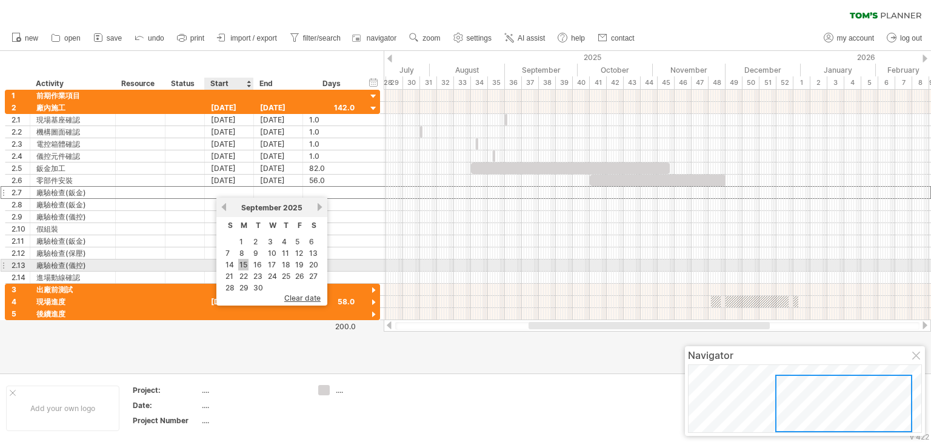
click at [244, 264] on link "15" at bounding box center [243, 265] width 10 height 12
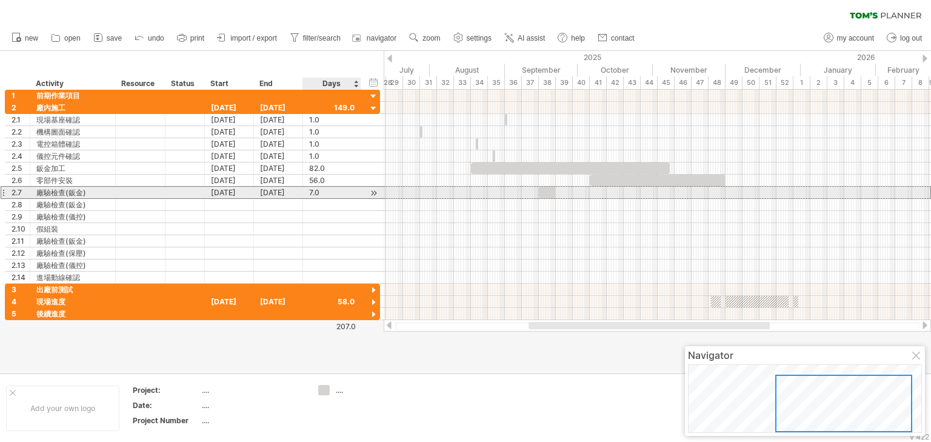
click at [313, 192] on div "7.0" at bounding box center [331, 193] width 45 height 12
type input "*"
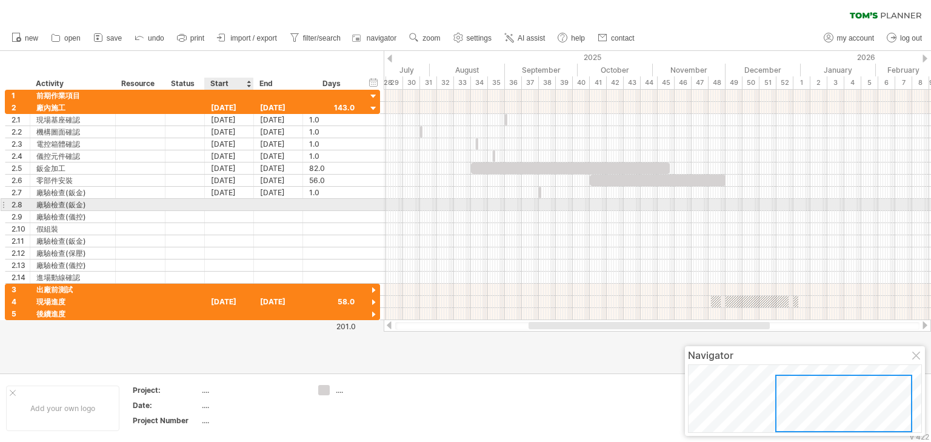
scroll to position [0, 0]
click at [229, 206] on div at bounding box center [229, 205] width 49 height 12
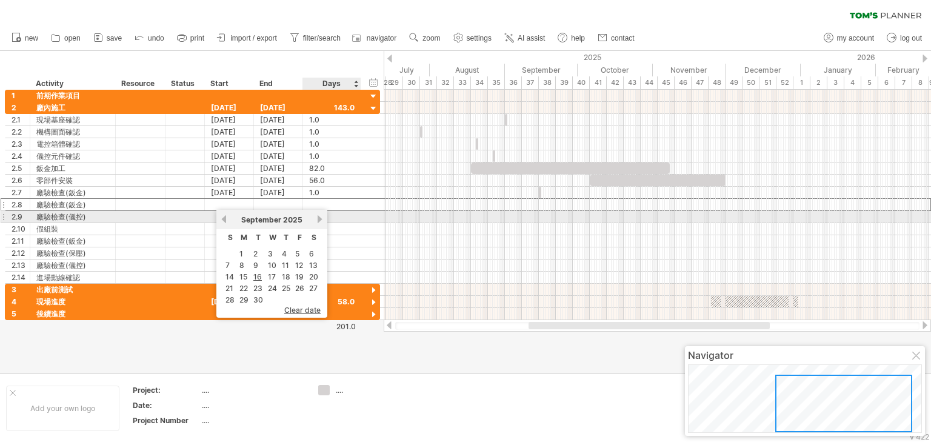
click at [318, 218] on link "next" at bounding box center [319, 219] width 9 height 9
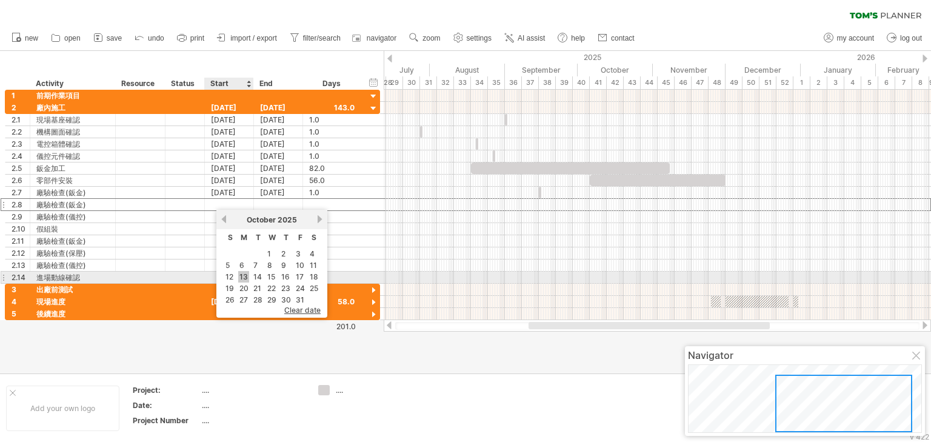
click at [243, 276] on link "13" at bounding box center [243, 277] width 11 height 12
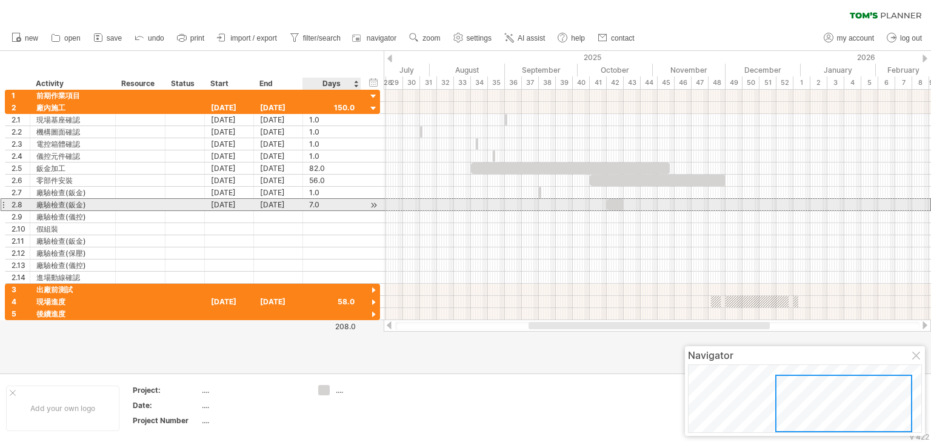
click at [310, 204] on div "7.0" at bounding box center [331, 205] width 45 height 12
type input "*"
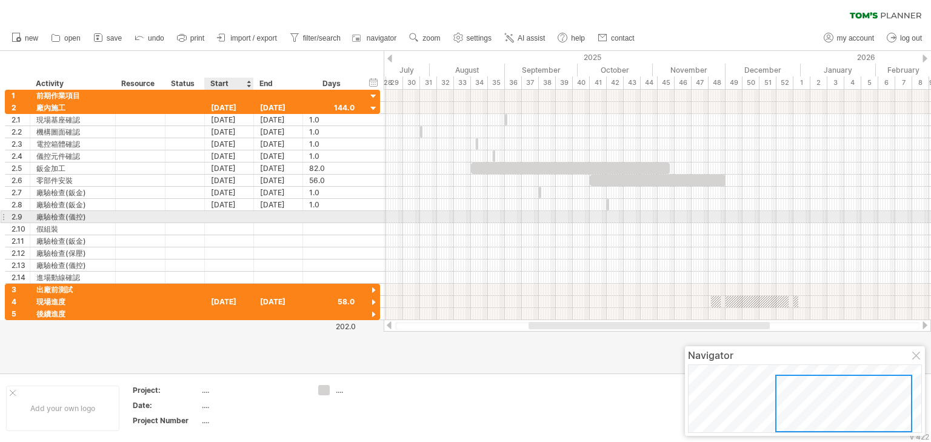
scroll to position [0, 0]
click at [242, 216] on div at bounding box center [229, 217] width 49 height 12
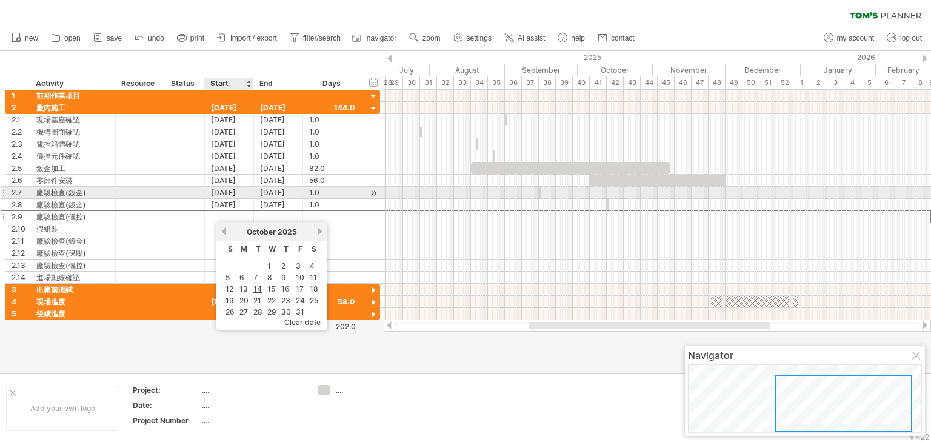
click at [233, 195] on div "[DATE]" at bounding box center [229, 193] width 49 height 12
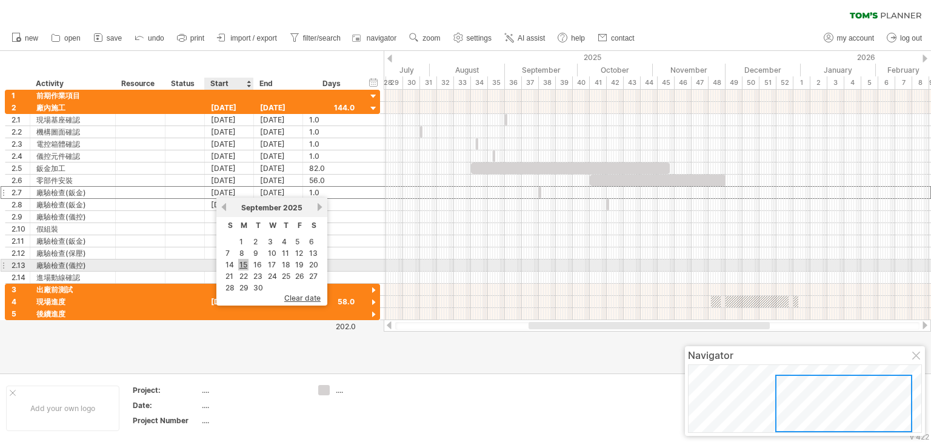
click at [242, 262] on link "15" at bounding box center [243, 265] width 10 height 12
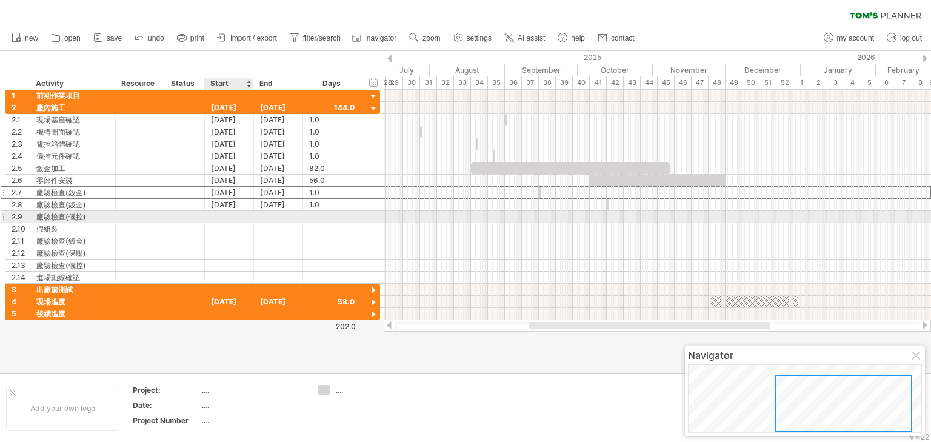
click at [218, 214] on div at bounding box center [229, 217] width 49 height 12
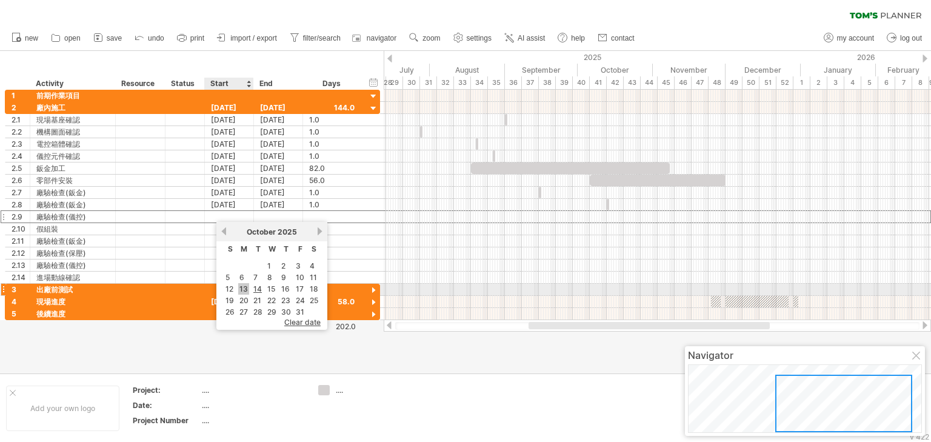
click at [244, 289] on link "13" at bounding box center [243, 289] width 11 height 12
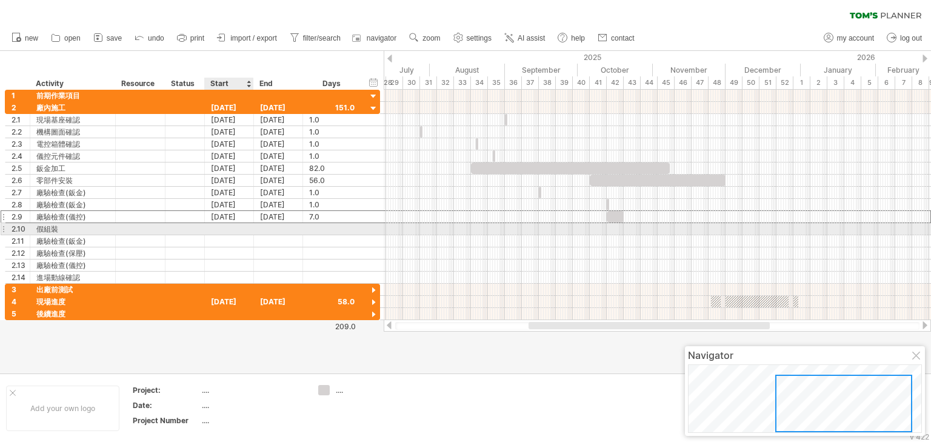
click at [221, 227] on div at bounding box center [229, 229] width 49 height 12
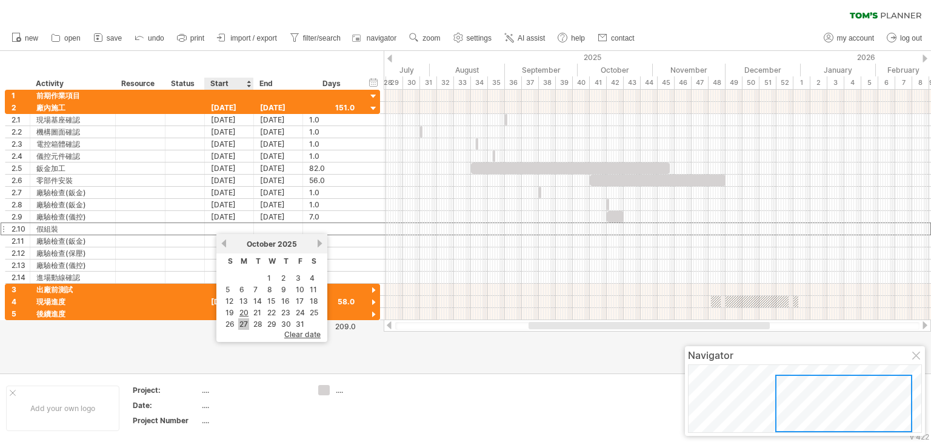
click at [241, 321] on link "27" at bounding box center [243, 324] width 11 height 12
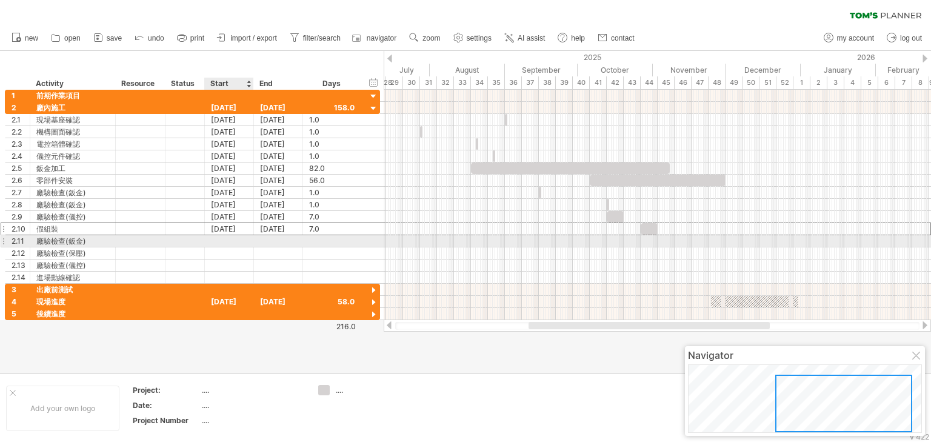
click at [221, 239] on div at bounding box center [229, 241] width 49 height 12
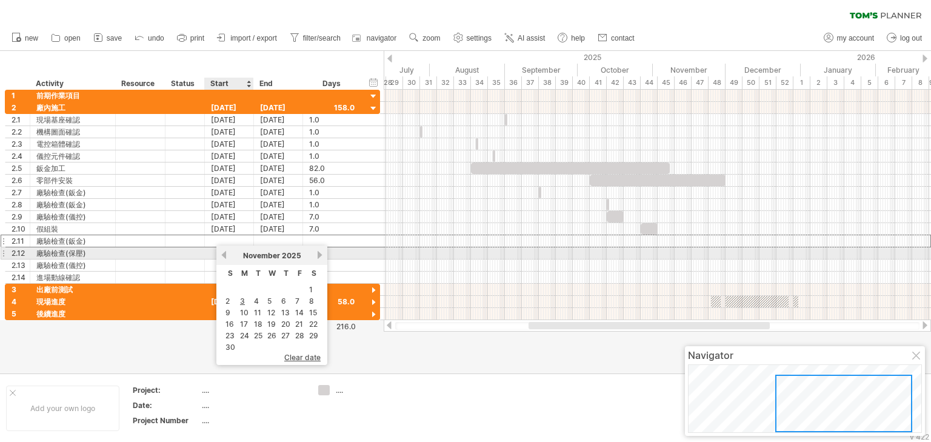
click at [224, 257] on link "previous" at bounding box center [223, 254] width 9 height 9
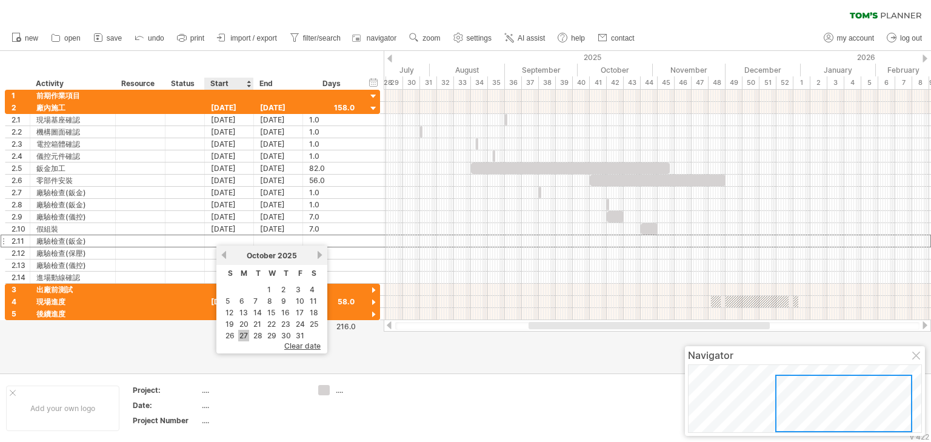
click at [244, 335] on link "27" at bounding box center [243, 336] width 11 height 12
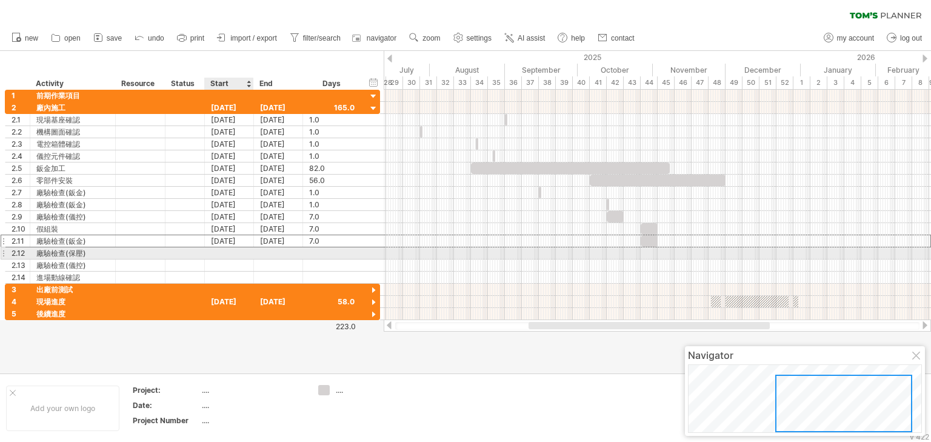
click at [224, 250] on div at bounding box center [229, 253] width 49 height 12
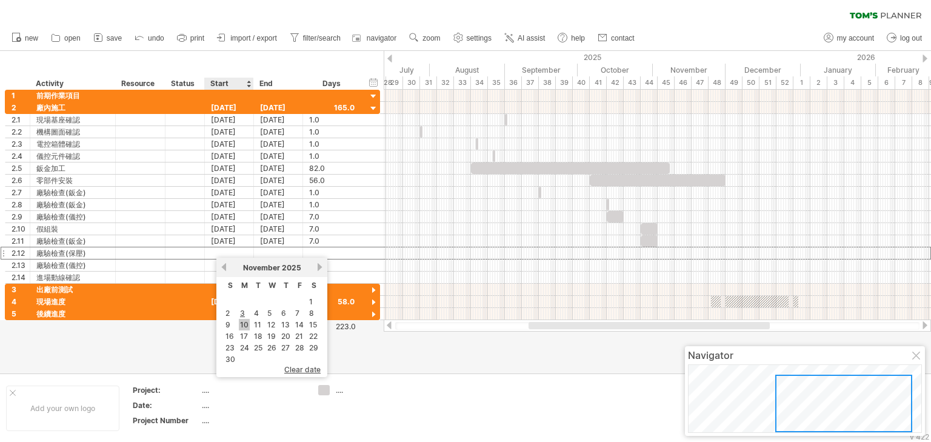
click at [242, 326] on link "10" at bounding box center [244, 325] width 11 height 12
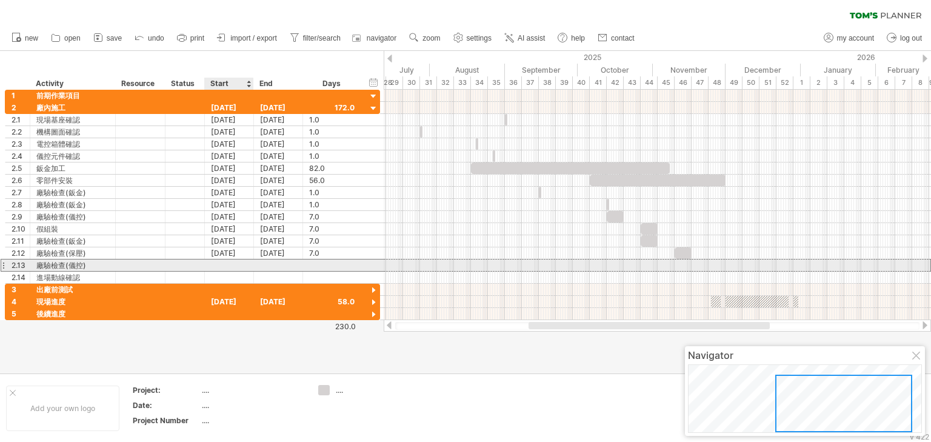
click at [236, 264] on div at bounding box center [229, 265] width 49 height 12
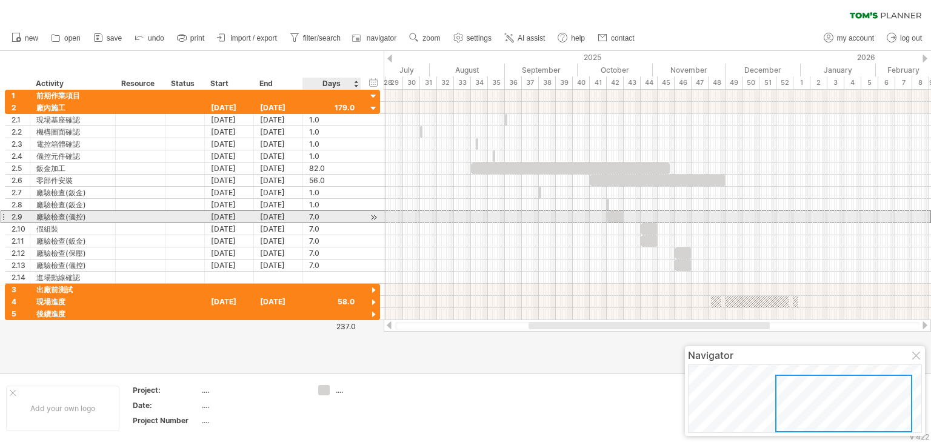
click at [318, 216] on div "7.0" at bounding box center [331, 217] width 45 height 12
type input "*"
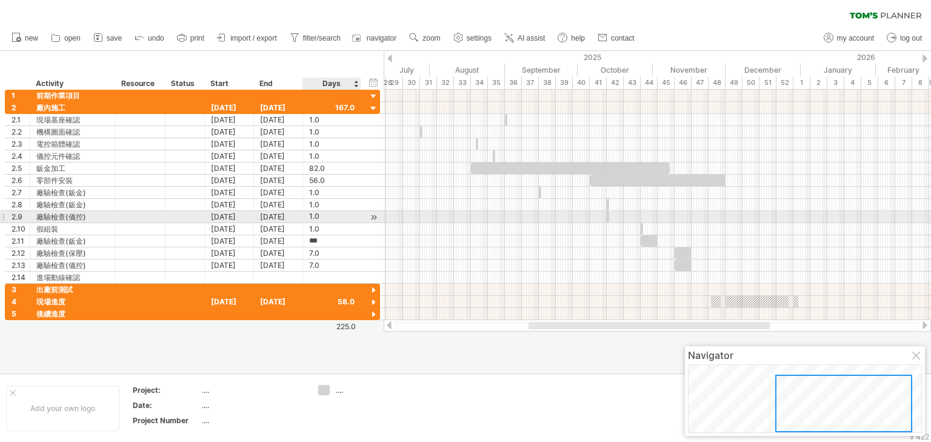
type input "*"
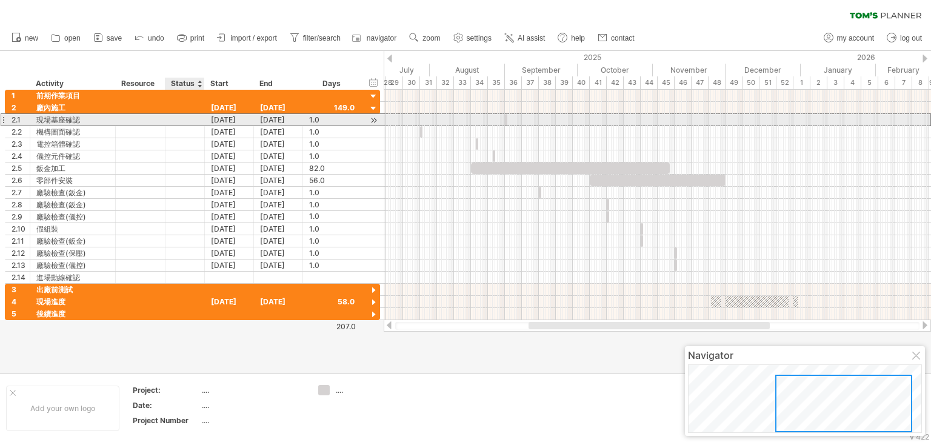
click at [184, 123] on div at bounding box center [185, 120] width 27 height 12
click at [187, 119] on input "text" at bounding box center [185, 120] width 27 height 12
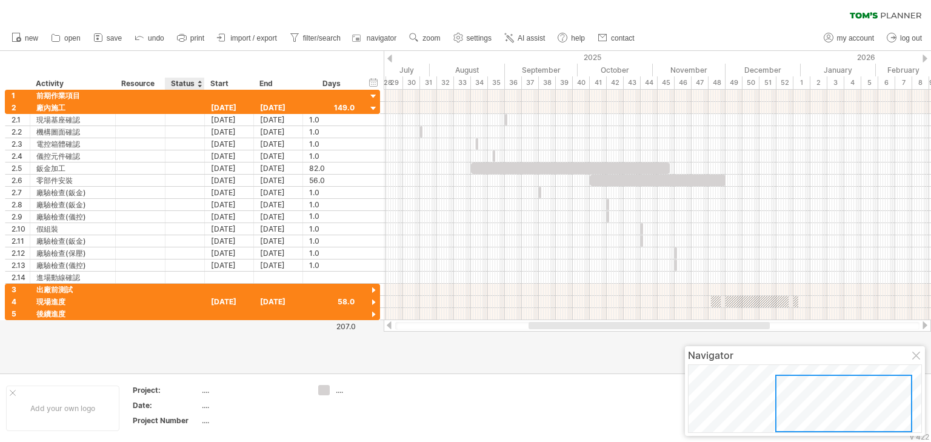
click at [201, 86] on div at bounding box center [199, 84] width 5 height 12
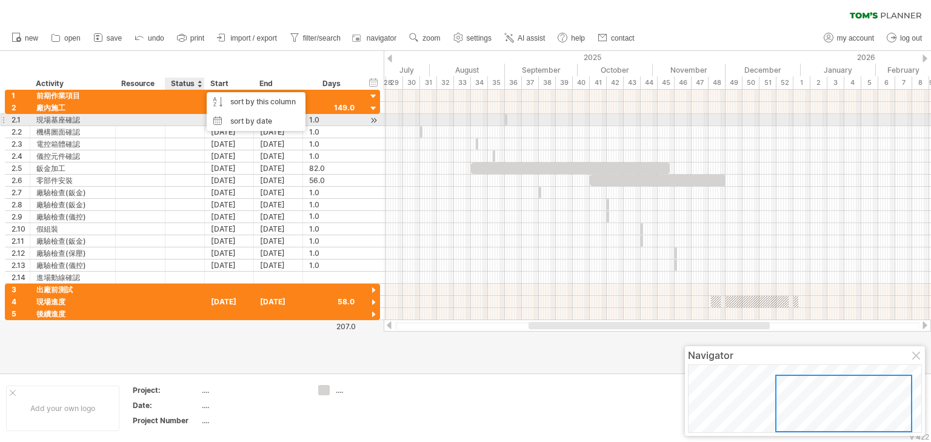
click at [189, 119] on div at bounding box center [185, 120] width 27 height 12
click at [148, 119] on div at bounding box center [140, 120] width 37 height 12
click at [136, 119] on input "text" at bounding box center [140, 120] width 37 height 12
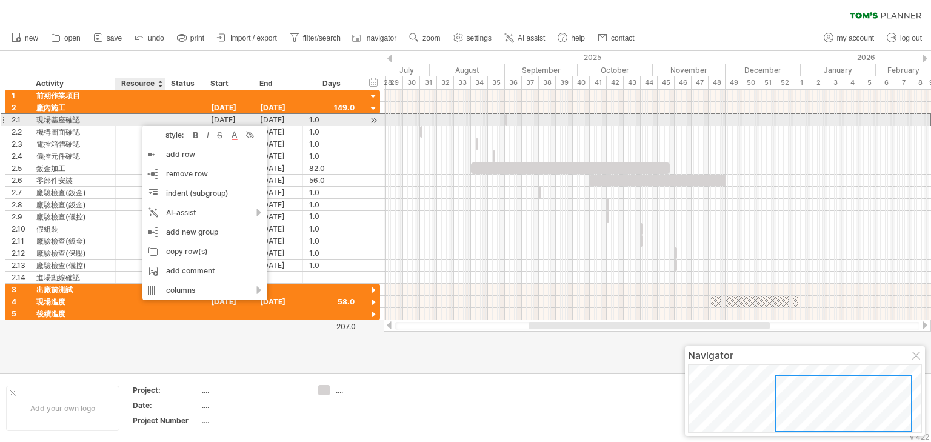
click at [136, 119] on div at bounding box center [140, 120] width 37 height 12
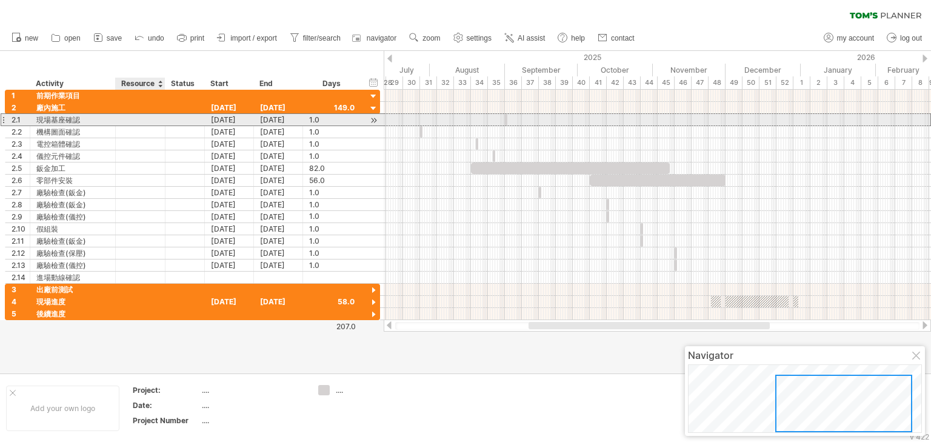
click at [145, 119] on input "text" at bounding box center [140, 120] width 37 height 12
type input "*"
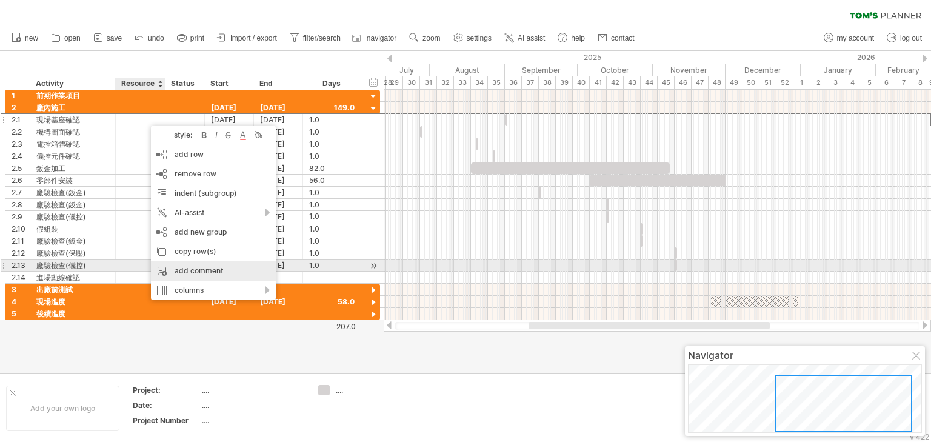
click at [239, 272] on div "add comment" at bounding box center [213, 270] width 125 height 19
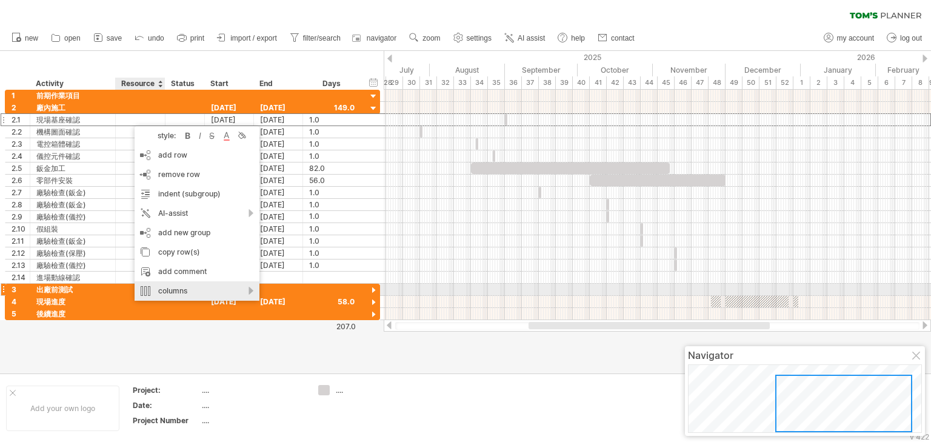
click at [249, 295] on div "columns" at bounding box center [197, 290] width 125 height 19
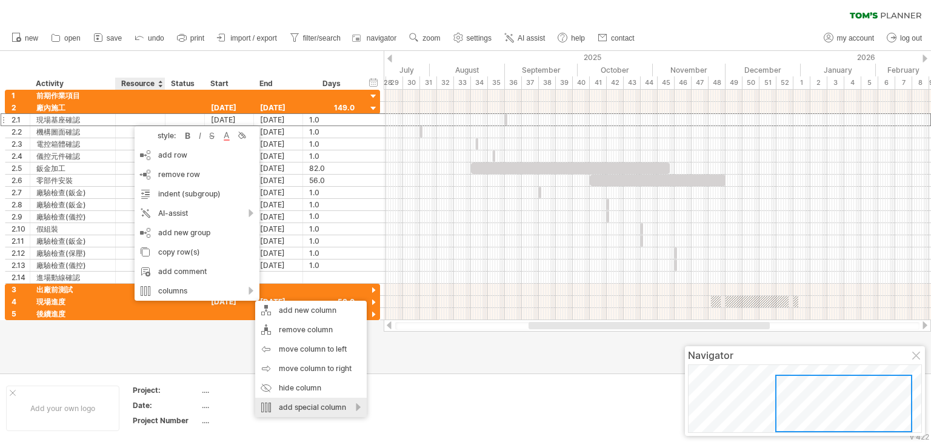
click at [345, 409] on div "add special column" at bounding box center [311, 407] width 112 height 19
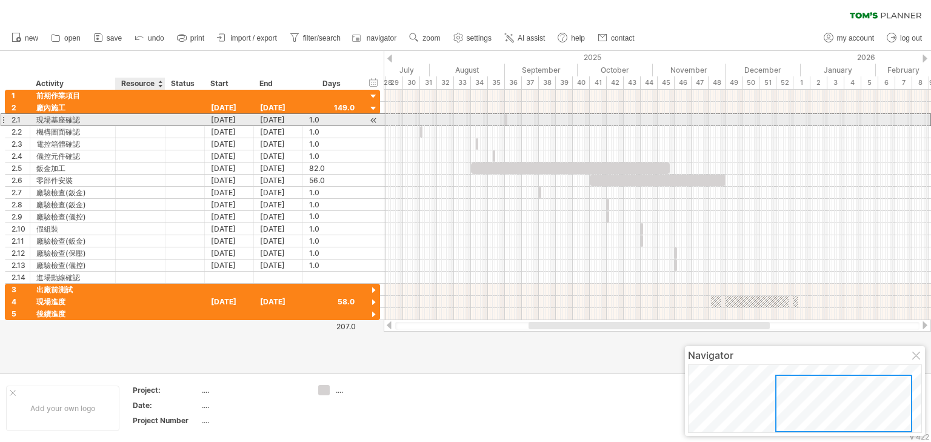
click at [185, 119] on div at bounding box center [185, 120] width 27 height 12
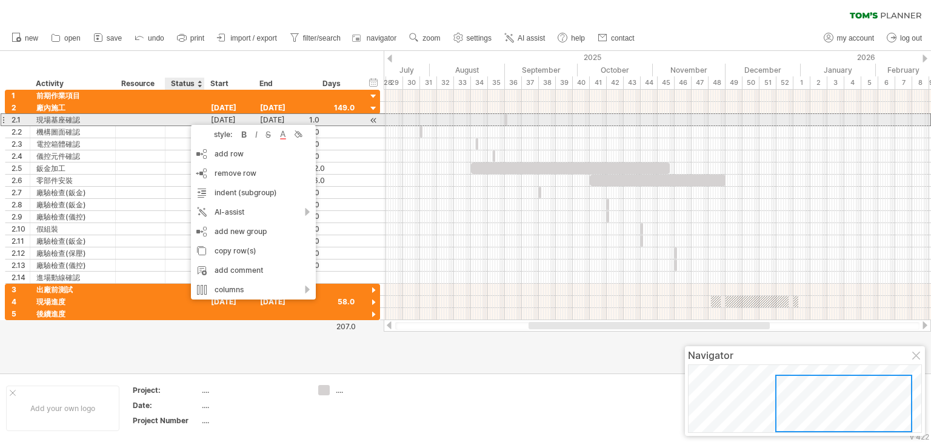
click at [179, 115] on div at bounding box center [185, 120] width 27 height 12
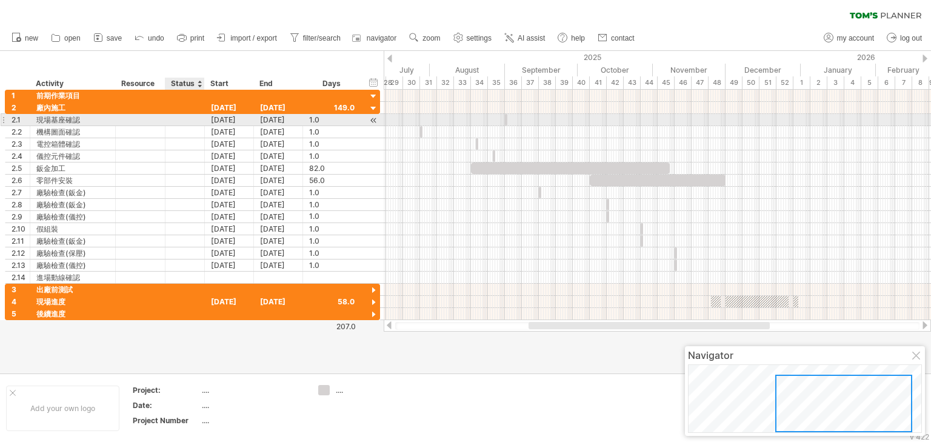
click at [179, 119] on input "text" at bounding box center [185, 120] width 27 height 12
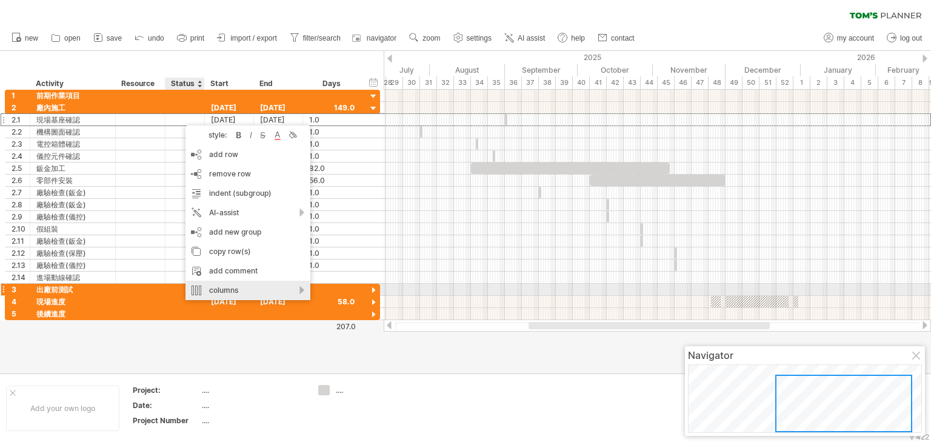
click at [301, 293] on div "columns" at bounding box center [247, 290] width 125 height 19
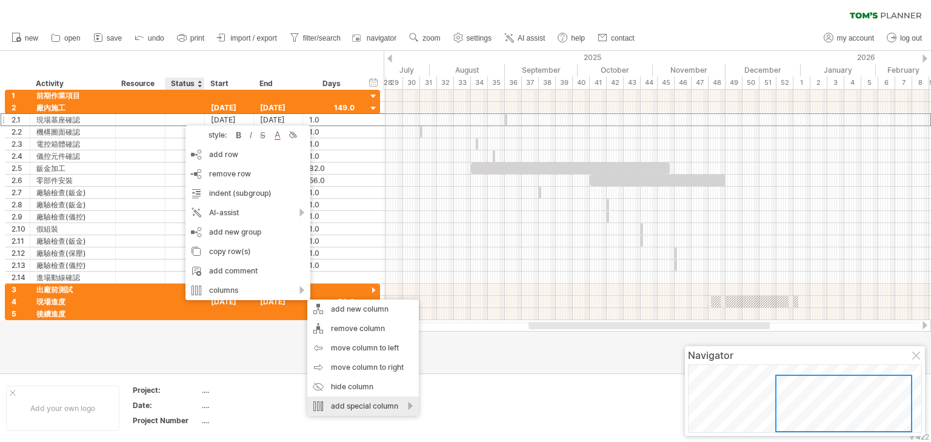
click at [407, 407] on div "add special column" at bounding box center [363, 405] width 112 height 19
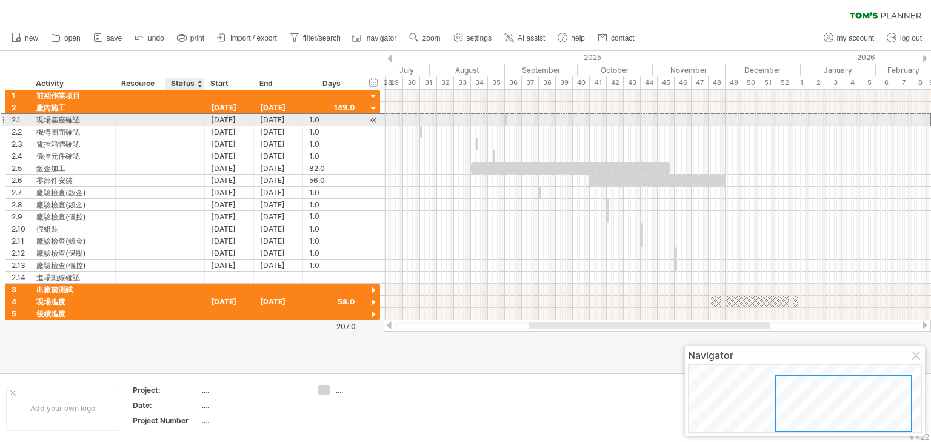
click at [185, 121] on div at bounding box center [185, 120] width 27 height 12
click at [486, 119] on div at bounding box center [657, 120] width 547 height 12
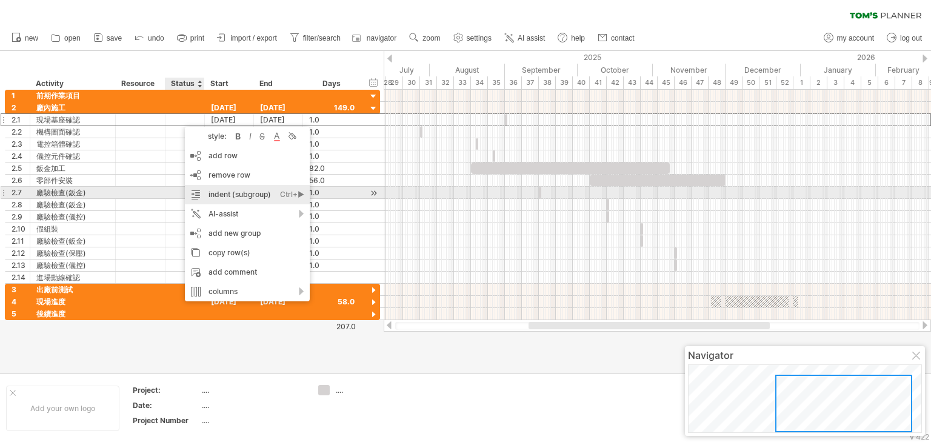
click at [219, 194] on div "indent (subgroup) Ctrl+► Cmd+►" at bounding box center [247, 194] width 125 height 19
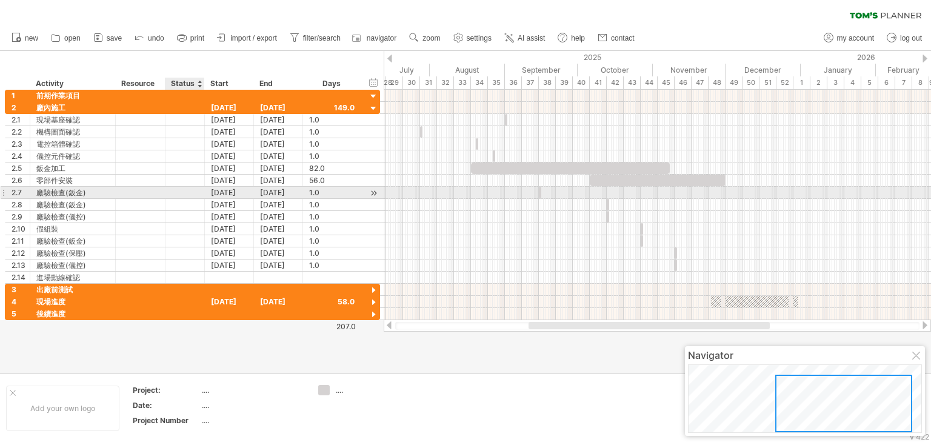
click at [187, 193] on div at bounding box center [185, 193] width 27 height 12
click at [187, 193] on input "text" at bounding box center [185, 193] width 27 height 12
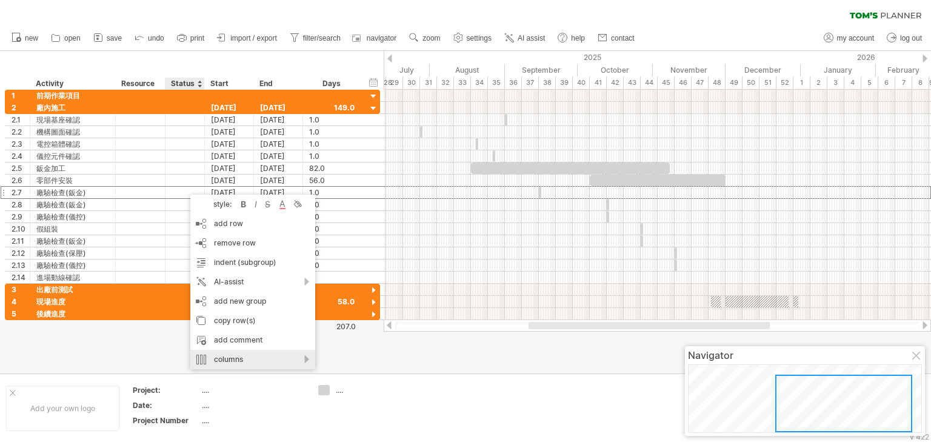
click at [304, 357] on div "columns" at bounding box center [252, 359] width 125 height 19
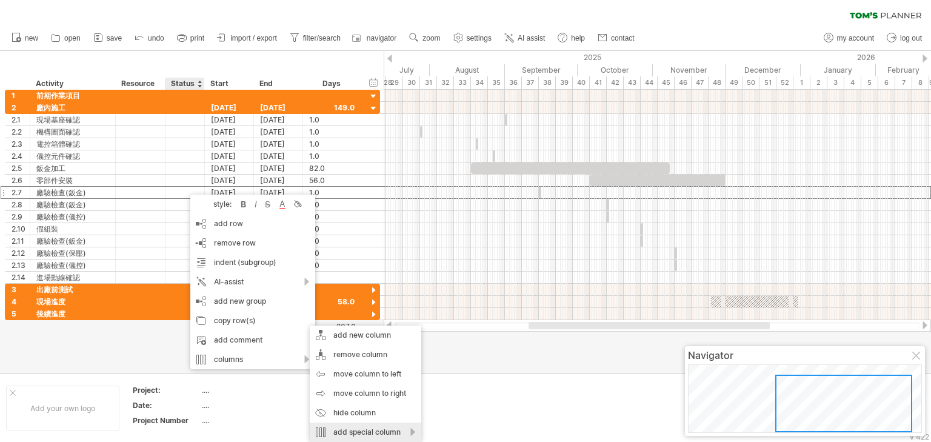
click at [413, 434] on div "add special column" at bounding box center [366, 431] width 112 height 19
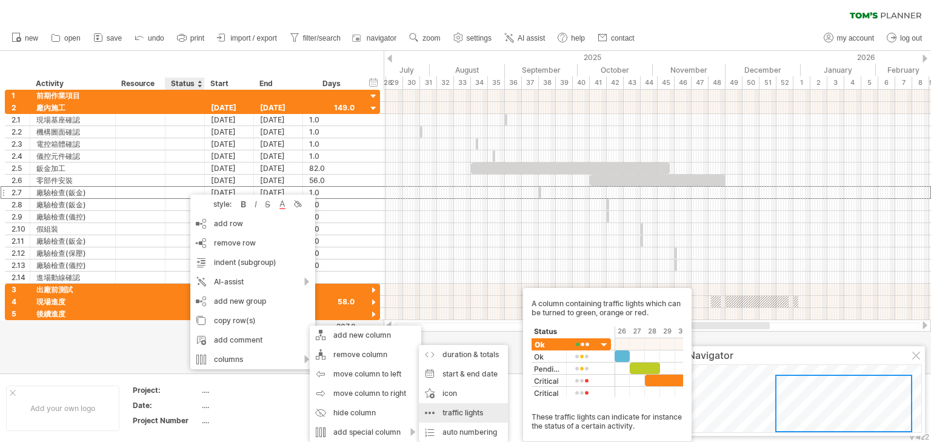
click at [466, 419] on div "traffic lights A column containing traffic lights which can be turned to green,…" at bounding box center [463, 412] width 89 height 19
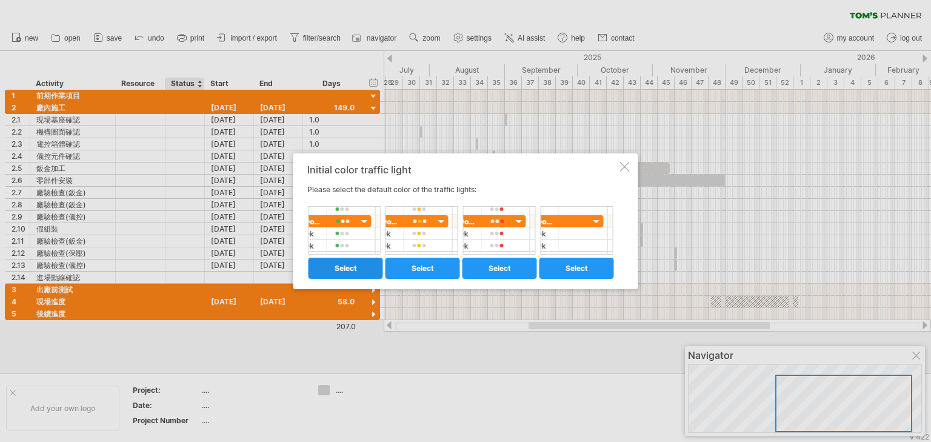
click at [335, 267] on span "select" at bounding box center [346, 268] width 22 height 9
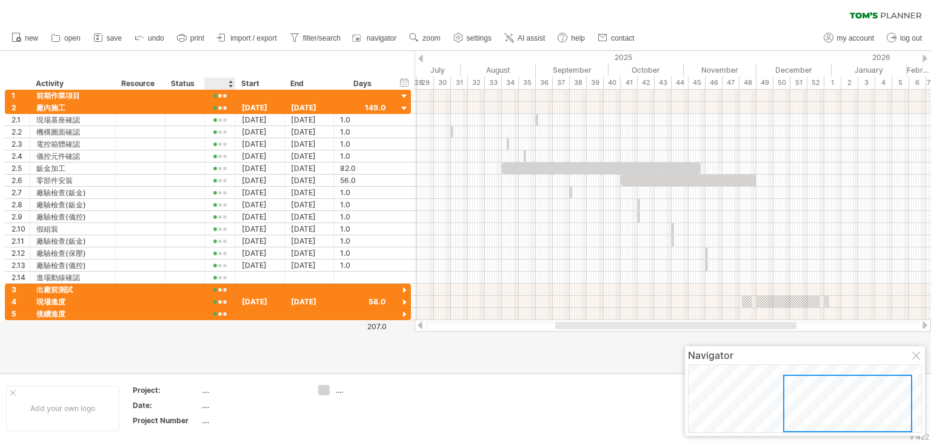
drag, startPoint x: 179, startPoint y: 82, endPoint x: 215, endPoint y: 80, distance: 35.2
click at [214, 80] on div "******** Activity ******** Resource ****** Status Start End Days" at bounding box center [198, 84] width 387 height 12
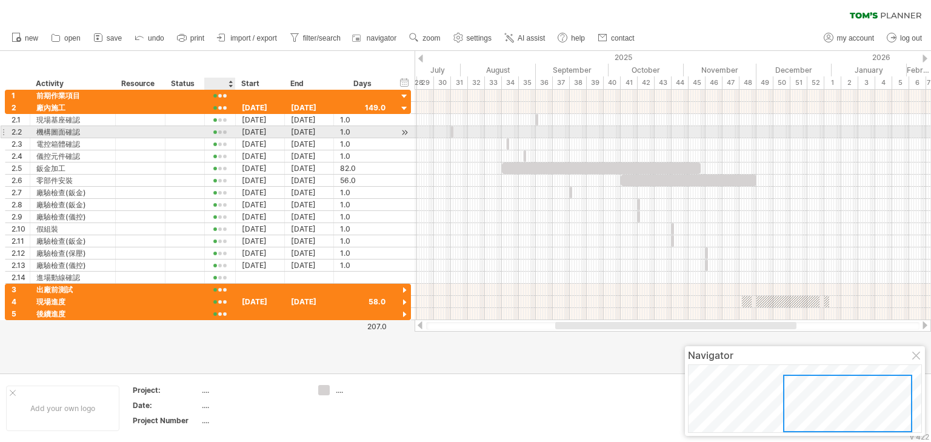
click at [224, 132] on div at bounding box center [220, 132] width 18 height 9
click at [187, 128] on div at bounding box center [185, 132] width 27 height 12
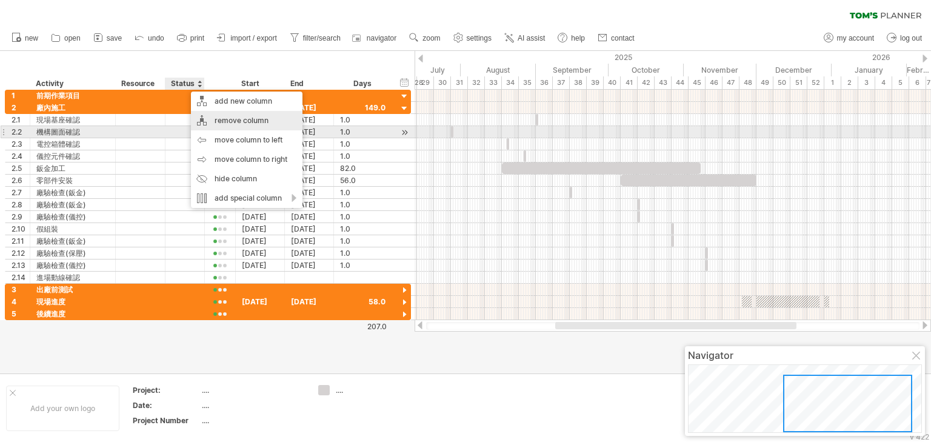
click at [242, 128] on div "remove column" at bounding box center [247, 120] width 112 height 19
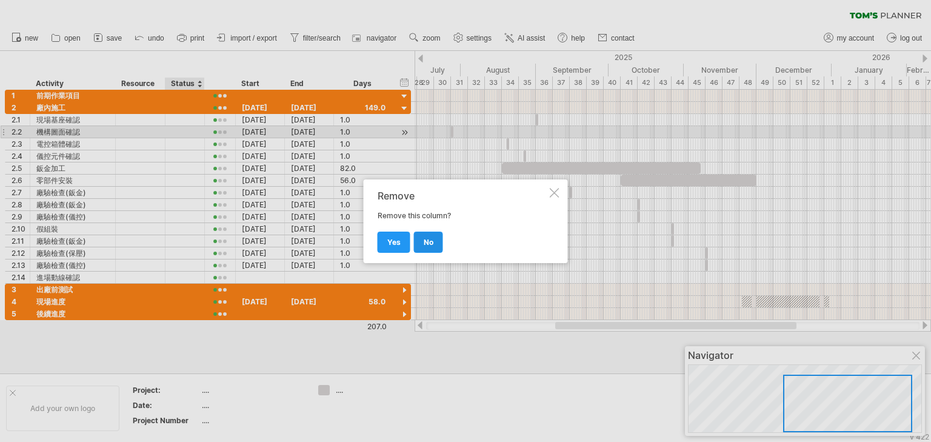
click at [432, 247] on link "no" at bounding box center [428, 242] width 29 height 21
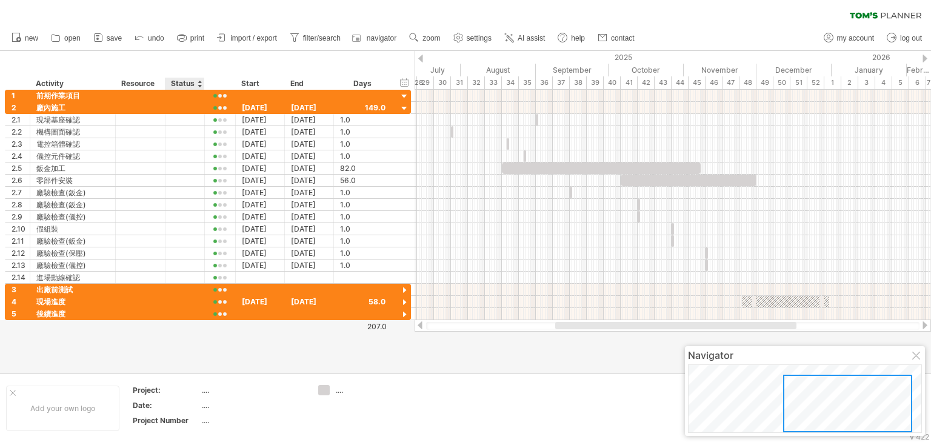
click at [177, 81] on div "Status" at bounding box center [184, 84] width 27 height 12
click at [211, 81] on div at bounding box center [219, 84] width 18 height 12
paste input "******"
type input "******"
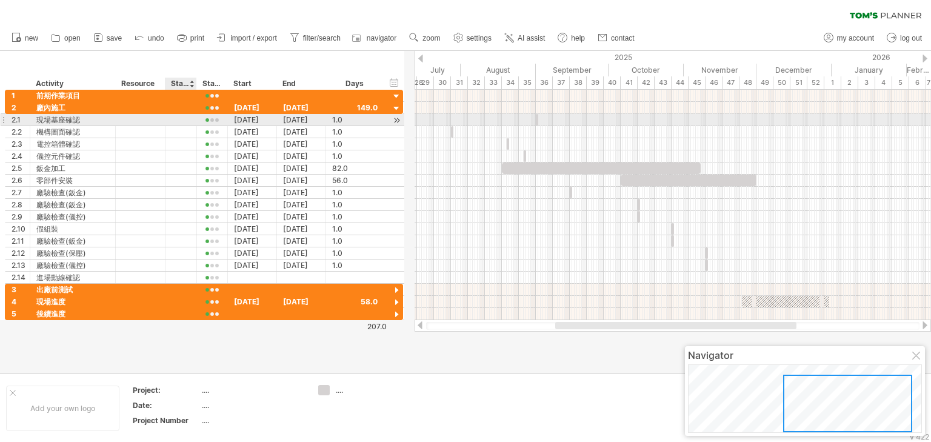
drag, startPoint x: 202, startPoint y: 119, endPoint x: 194, endPoint y: 119, distance: 7.9
click at [194, 119] on div at bounding box center [195, 120] width 6 height 12
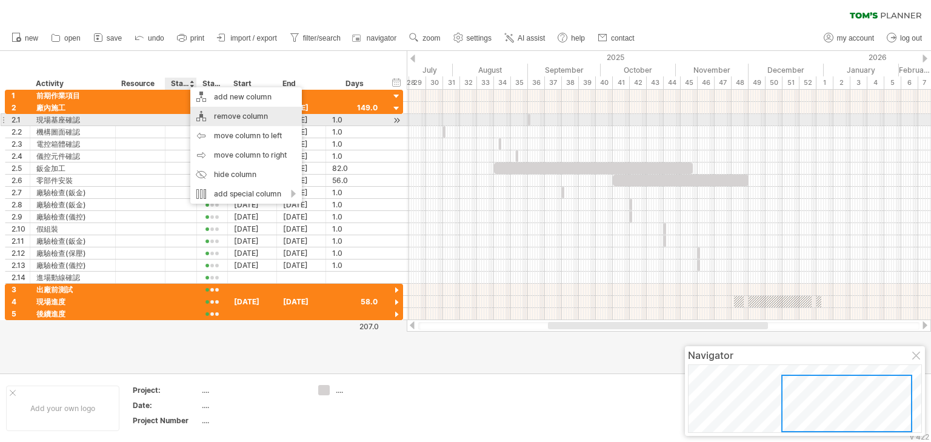
click at [252, 122] on div "remove column" at bounding box center [246, 116] width 112 height 19
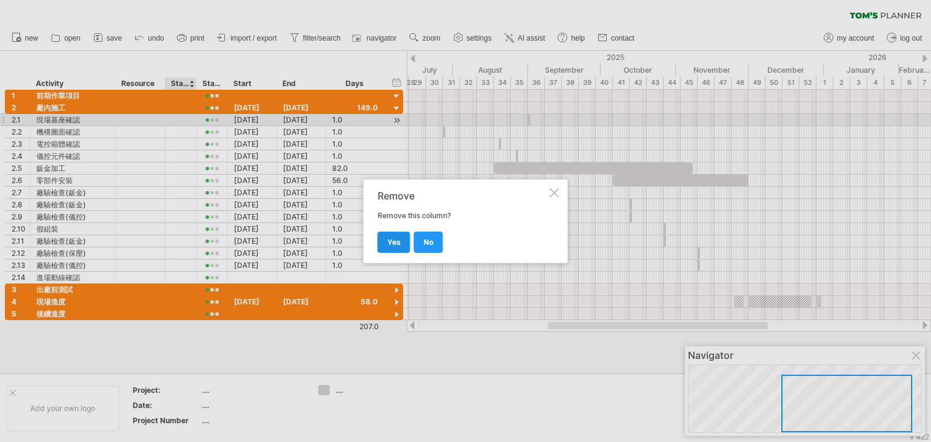
click at [390, 245] on span "yes" at bounding box center [393, 242] width 13 height 9
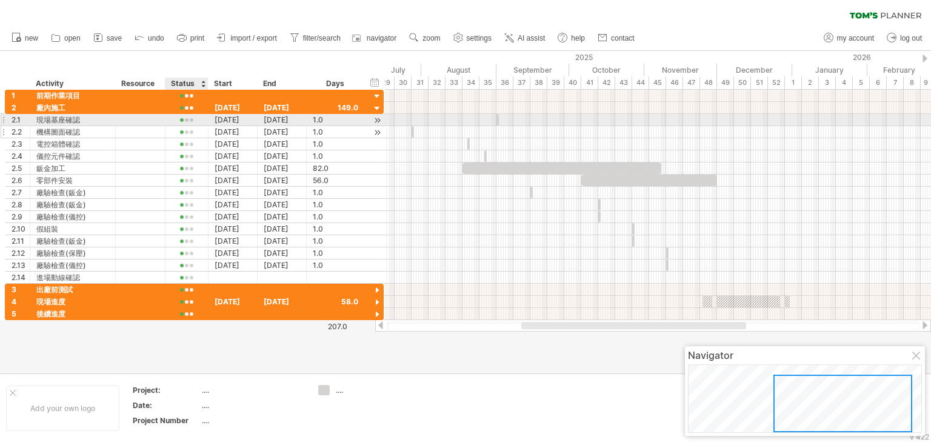
drag, startPoint x: 194, startPoint y: 124, endPoint x: 206, endPoint y: 125, distance: 12.2
click at [206, 125] on div "2 **** 廠內施工 28-07-25 30-11-25 149.0 2.1 ****** 現場基座確認 01-09-25 01-09-25 1.0 1.0…" at bounding box center [194, 193] width 379 height 182
click at [149, 118] on div at bounding box center [140, 120] width 37 height 12
click at [0, 0] on input "text" at bounding box center [0, 0] width 0 height 0
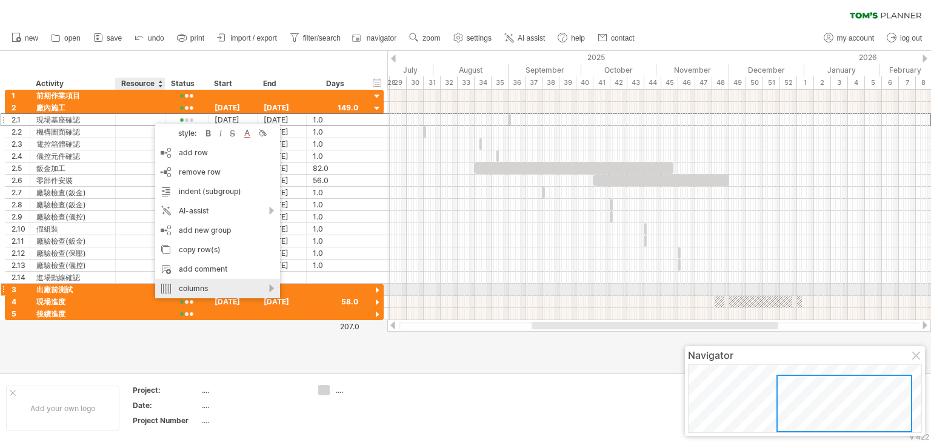
click at [272, 291] on div "columns" at bounding box center [217, 288] width 125 height 19
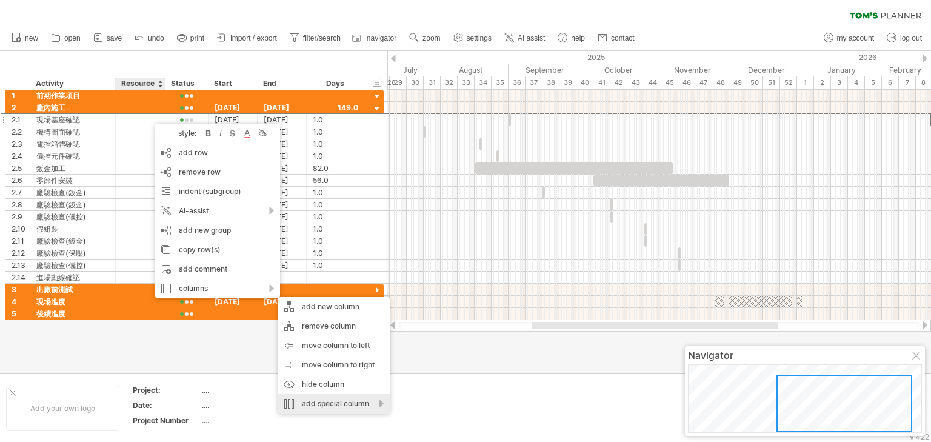
click at [381, 409] on div "add special column" at bounding box center [334, 403] width 112 height 19
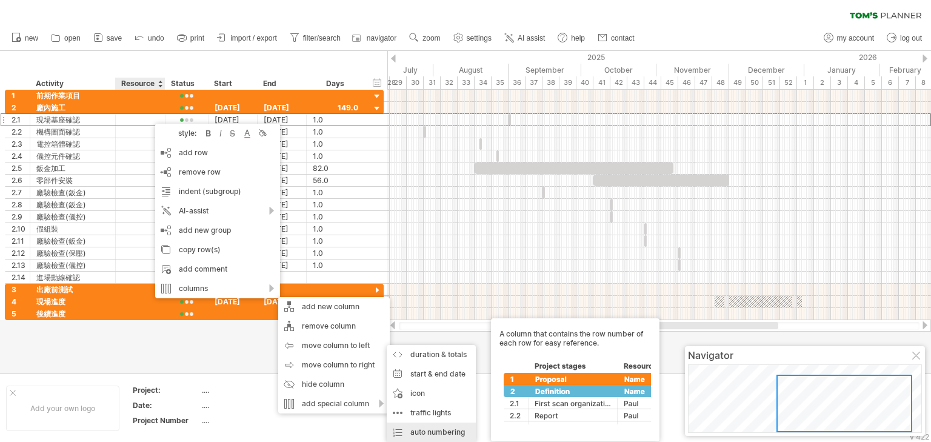
click at [461, 433] on div "auto numbering A column that contains the row number of each row for easy refer…" at bounding box center [431, 431] width 89 height 19
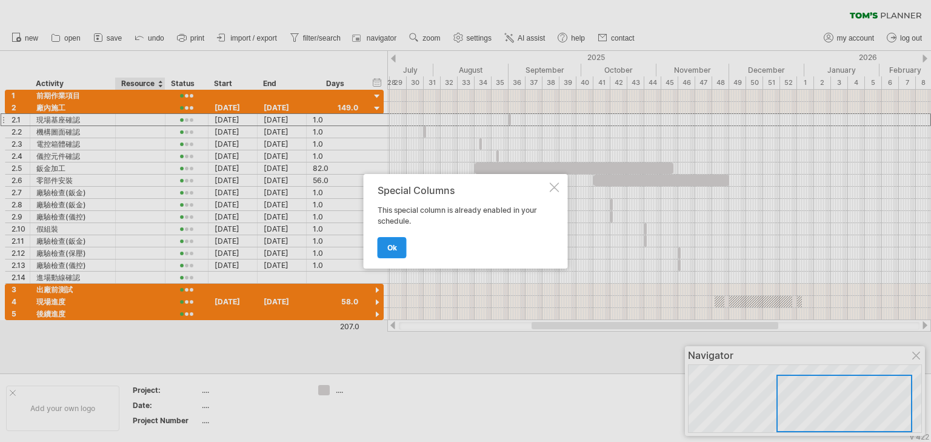
click at [392, 249] on span "ok" at bounding box center [392, 247] width 10 height 9
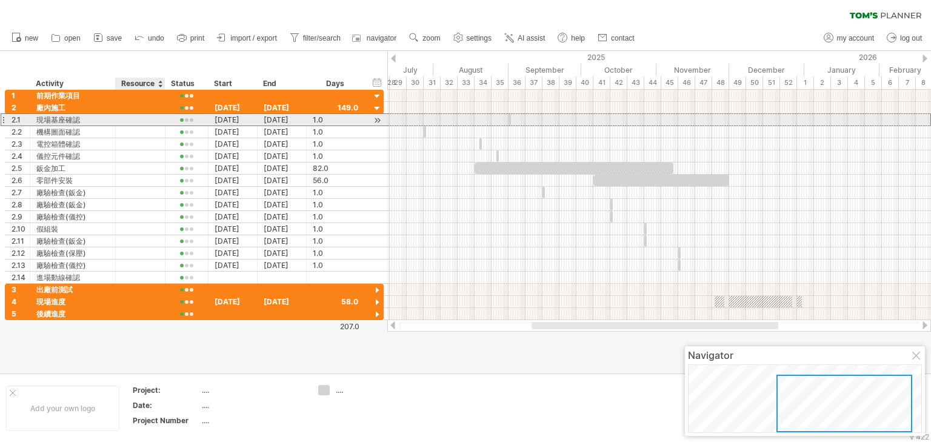
click at [144, 118] on div at bounding box center [140, 120] width 37 height 12
type input "*****"
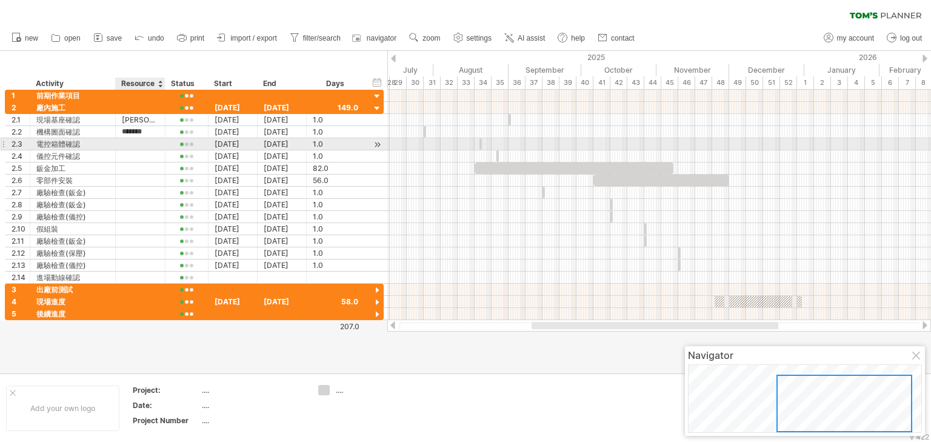
type input "*******"
click at [144, 144] on div at bounding box center [140, 144] width 37 height 12
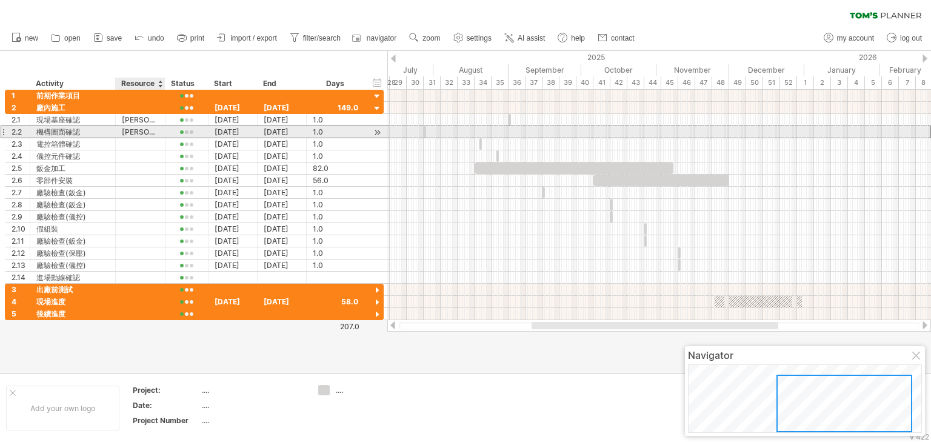
click at [144, 129] on div "Michael" at bounding box center [140, 132] width 37 height 12
click at [155, 129] on input "*******" at bounding box center [140, 132] width 37 height 12
drag, startPoint x: 155, startPoint y: 131, endPoint x: 106, endPoint y: 133, distance: 49.2
click at [106, 133] on div "2.2 ****** 機構圖面確認 ******* Michael 28-07-25 28-07-25 1.0 1.0" at bounding box center [194, 131] width 379 height 13
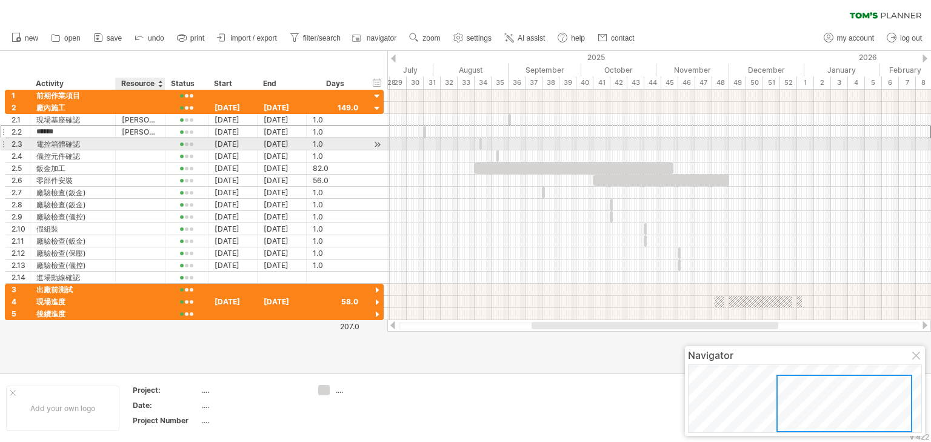
click at [143, 139] on div at bounding box center [140, 144] width 37 height 12
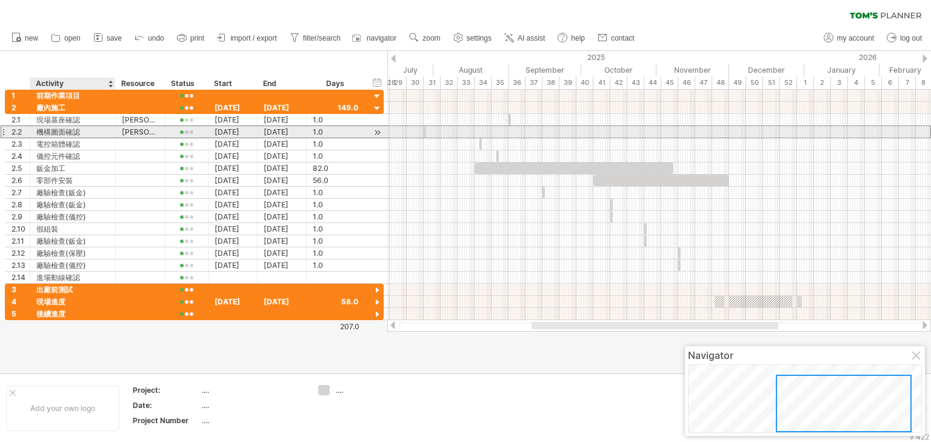
drag, startPoint x: 153, startPoint y: 133, endPoint x: 109, endPoint y: 133, distance: 44.3
click at [109, 133] on div "2.2 ****** 機構圖面確認 ******* Michael 28-07-25 28-07-25 1.0 1.0" at bounding box center [194, 131] width 379 height 13
click at [138, 133] on div "Michael" at bounding box center [140, 132] width 37 height 12
click at [138, 133] on input "*******" at bounding box center [140, 132] width 37 height 12
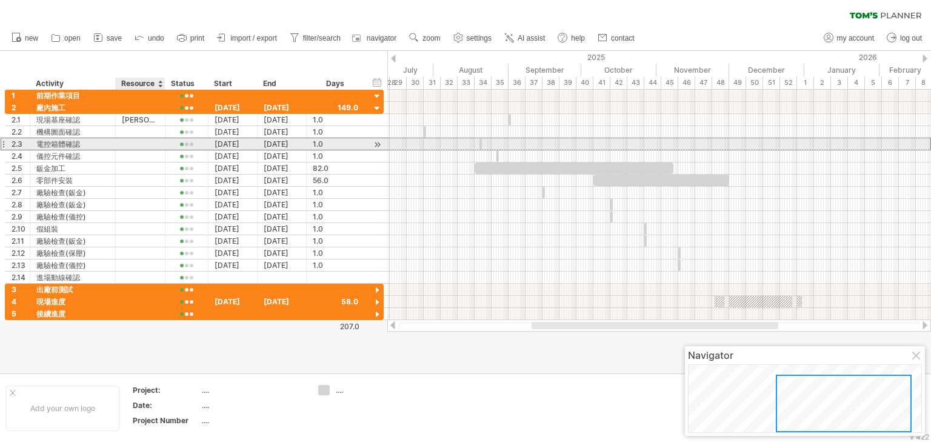
click at [135, 143] on div at bounding box center [140, 144] width 37 height 12
click at [135, 143] on input "text" at bounding box center [140, 144] width 37 height 12
paste input "*******"
type input "*******"
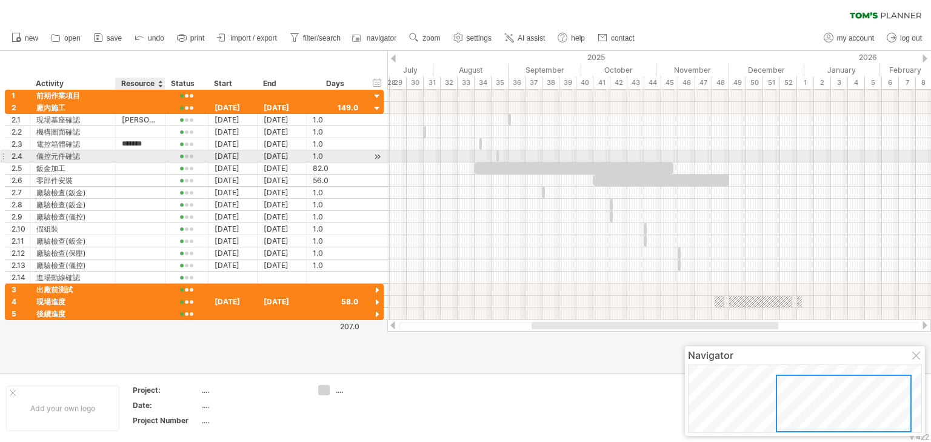
click at [139, 153] on div at bounding box center [140, 156] width 37 height 12
click at [139, 153] on input "text" at bounding box center [140, 156] width 37 height 12
paste input "*******"
type input "*******"
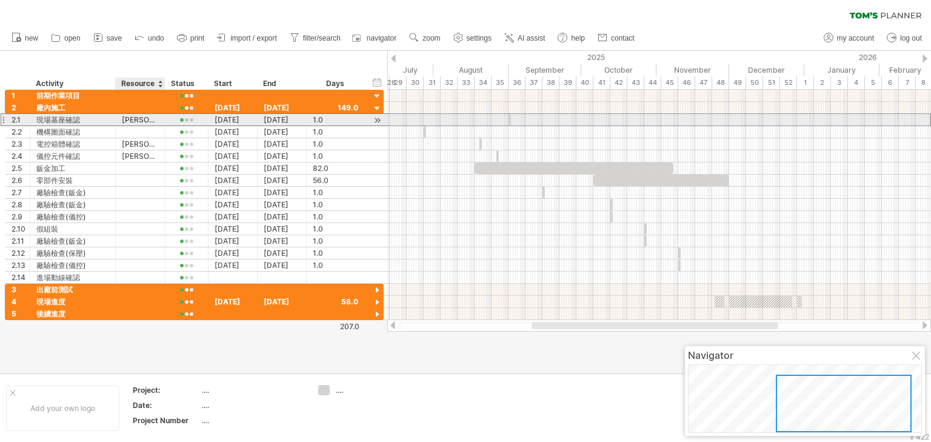
click at [145, 118] on div "Jason" at bounding box center [140, 120] width 37 height 12
drag, startPoint x: 145, startPoint y: 118, endPoint x: 122, endPoint y: 118, distance: 23.0
click at [122, 118] on input "*****" at bounding box center [140, 120] width 37 height 12
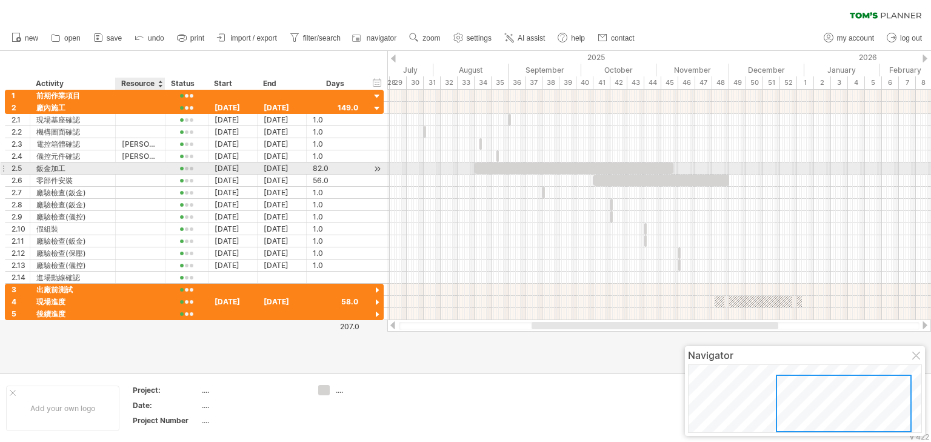
click at [136, 167] on div at bounding box center [140, 168] width 37 height 12
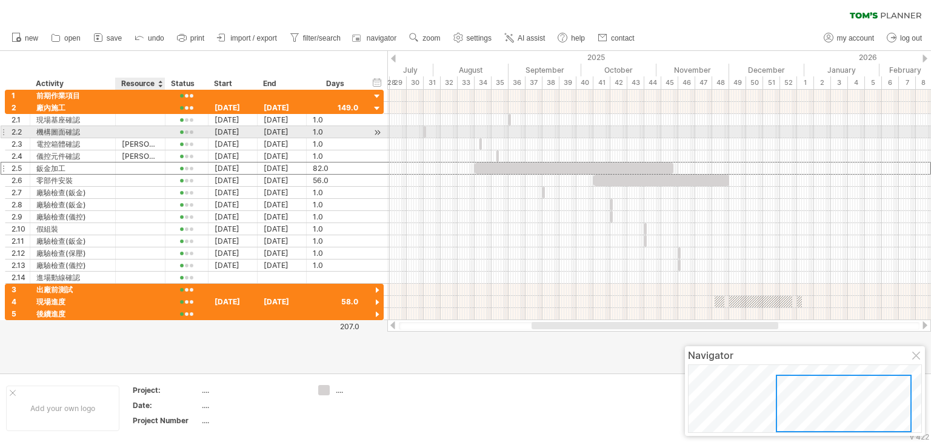
click at [136, 136] on div at bounding box center [140, 132] width 37 height 12
paste input "*****"
type input "*****"
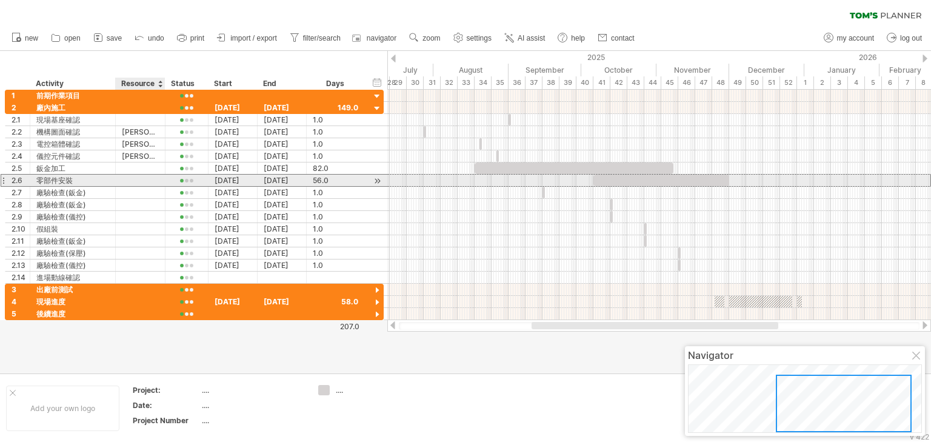
click at [146, 181] on div at bounding box center [140, 181] width 37 height 12
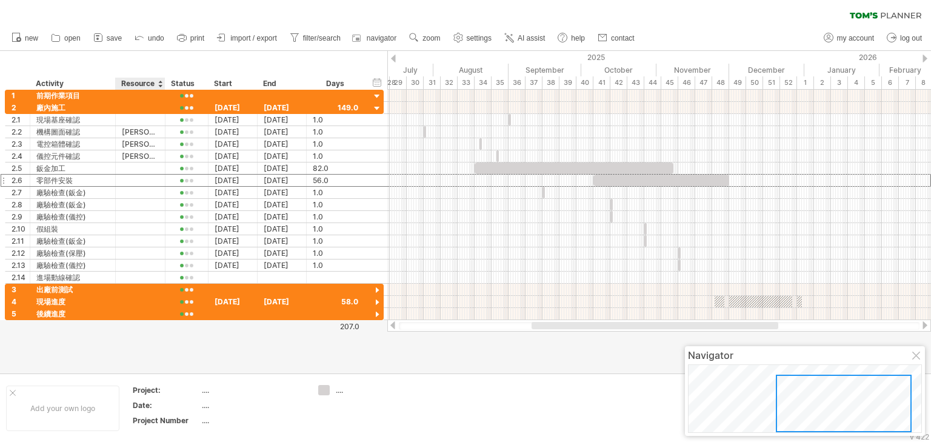
click at [136, 85] on div "Resource" at bounding box center [139, 84] width 37 height 12
click at [136, 85] on input "********" at bounding box center [139, 84] width 37 height 12
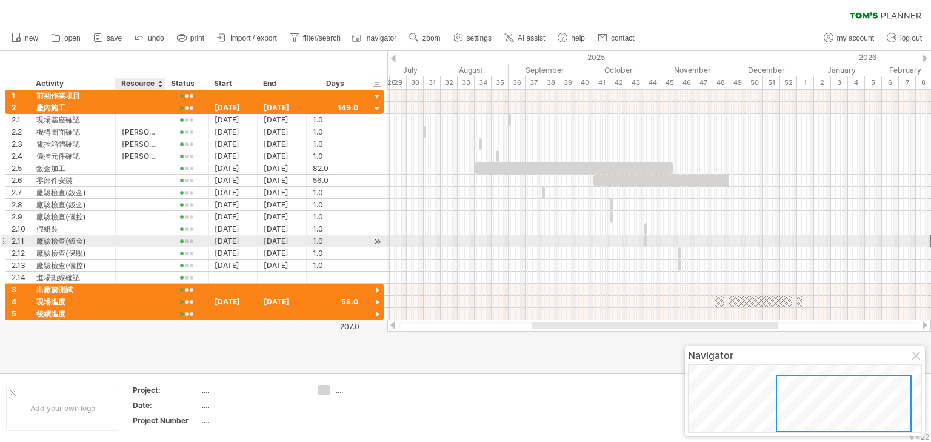
click at [133, 238] on div at bounding box center [140, 241] width 37 height 12
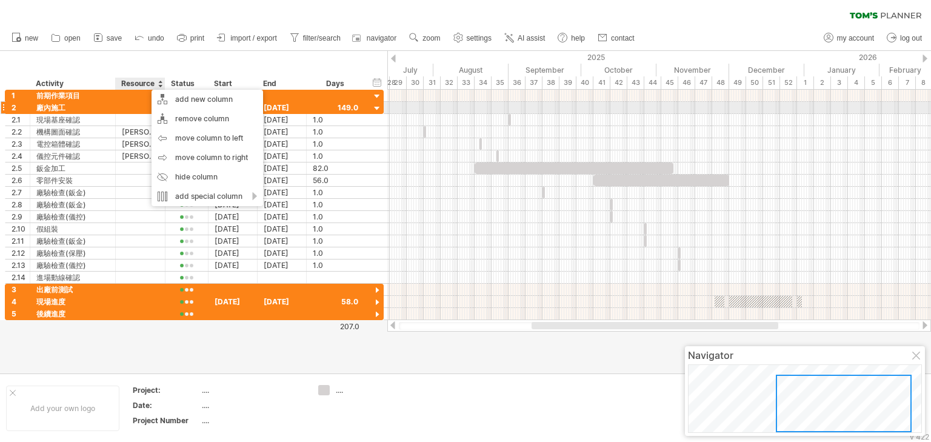
click at [129, 106] on div at bounding box center [140, 108] width 37 height 12
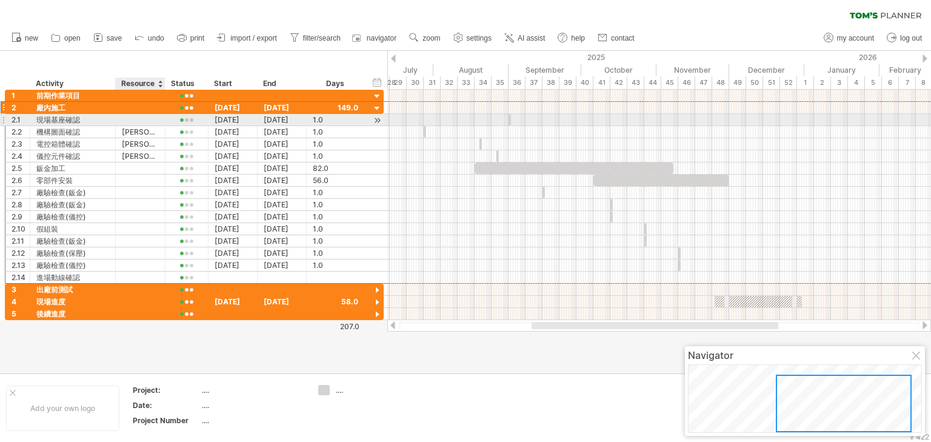
click at [130, 120] on div at bounding box center [140, 120] width 37 height 12
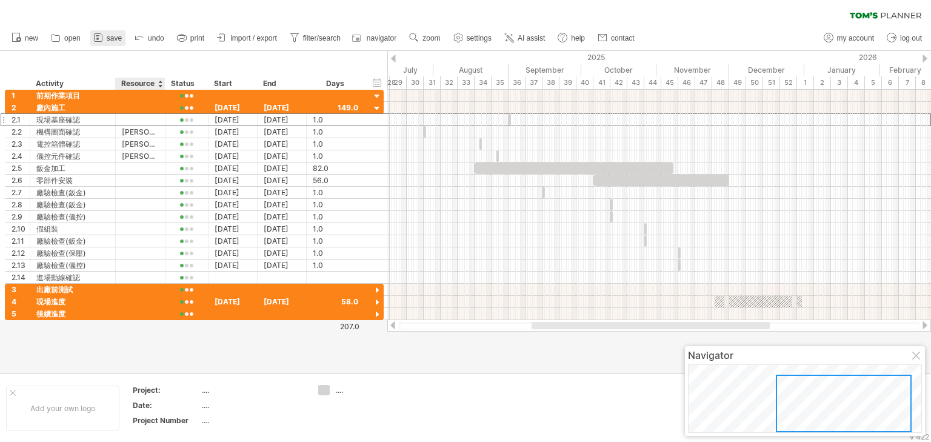
click at [110, 44] on link "save" at bounding box center [107, 38] width 35 height 16
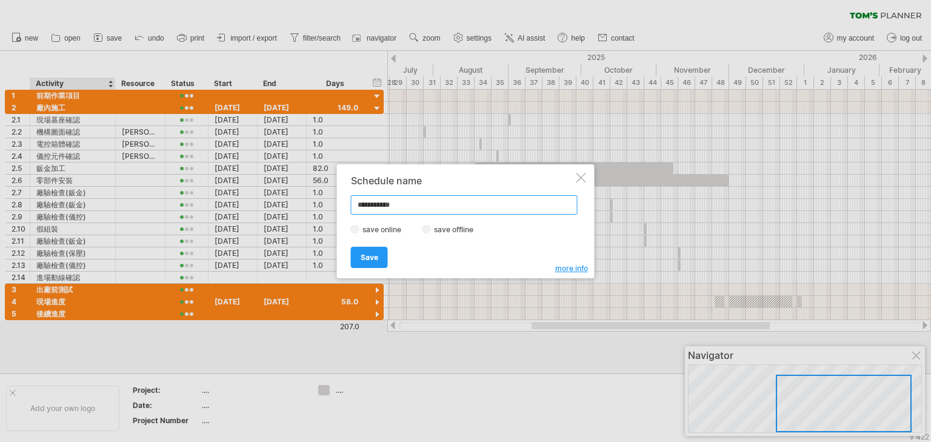
drag, startPoint x: 411, startPoint y: 207, endPoint x: 284, endPoint y: 195, distance: 127.2
click at [287, 199] on div "Trying to reach [DOMAIN_NAME] Connected again... 0% clear filter new 1" at bounding box center [465, 221] width 931 height 442
type input "*"
type input "**********"
click at [362, 257] on span "Save" at bounding box center [370, 257] width 18 height 9
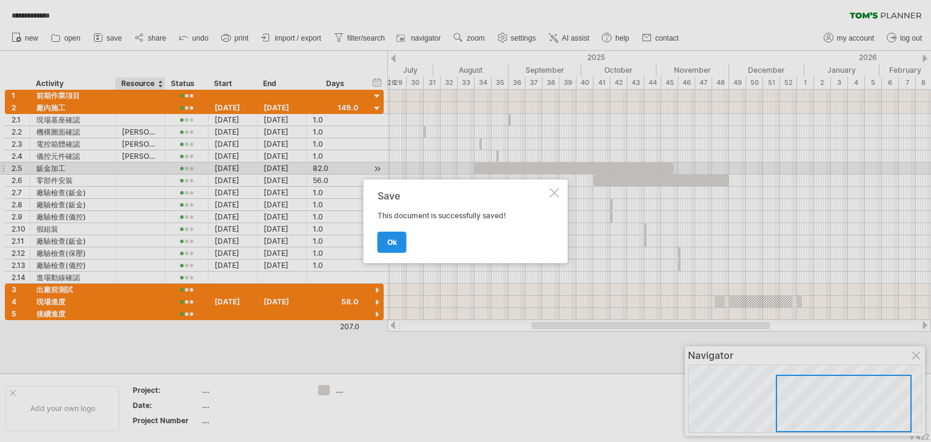
click at [384, 239] on link "ok" at bounding box center [392, 242] width 29 height 21
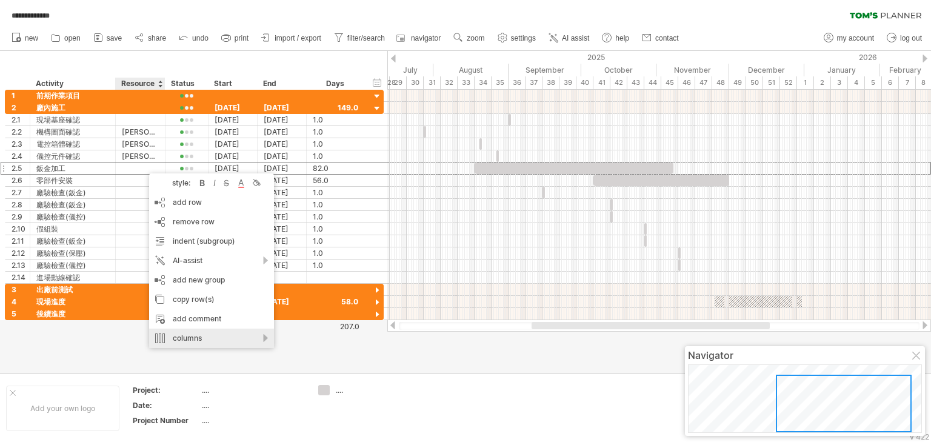
click at [261, 341] on div "columns" at bounding box center [211, 338] width 125 height 19
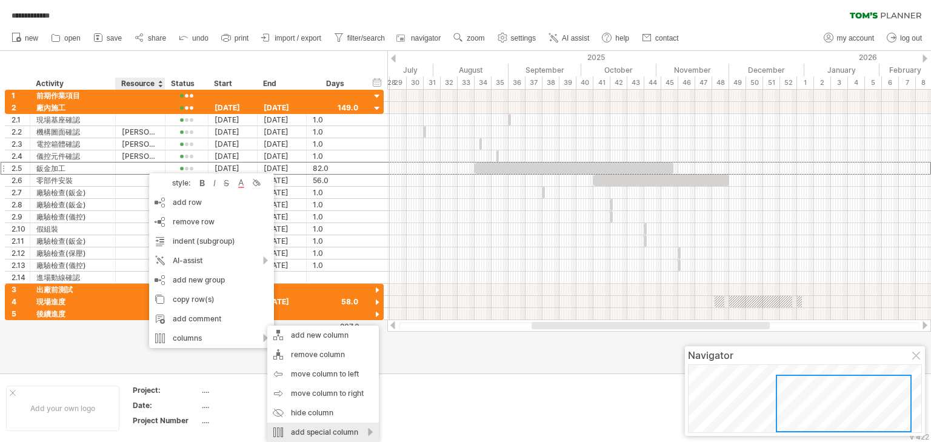
click at [371, 432] on div "add special column" at bounding box center [323, 431] width 112 height 19
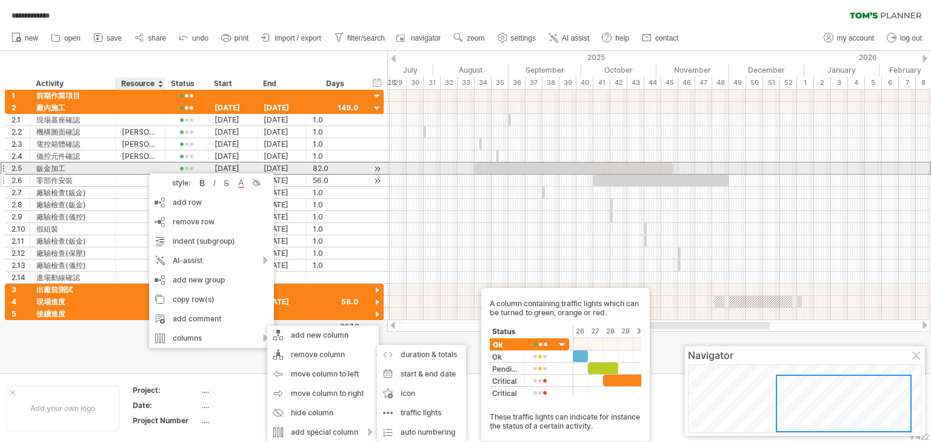
click at [124, 175] on div at bounding box center [140, 181] width 37 height 12
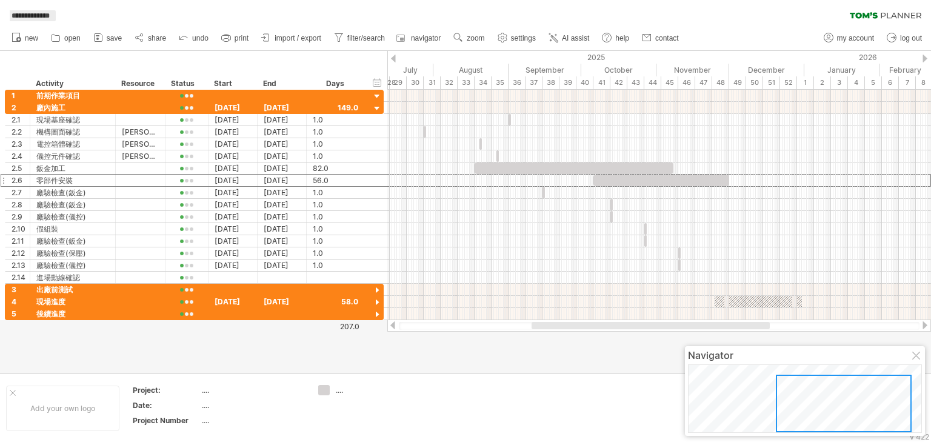
click at [24, 17] on span "**********" at bounding box center [30, 15] width 50 height 11
click at [863, 36] on span "my account" at bounding box center [855, 38] width 37 height 8
type input "**********"
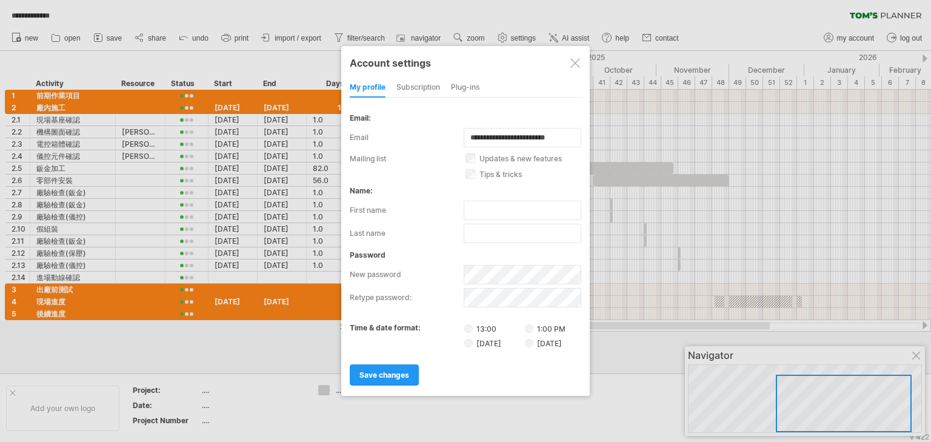
click at [429, 85] on div "subscription" at bounding box center [418, 87] width 44 height 19
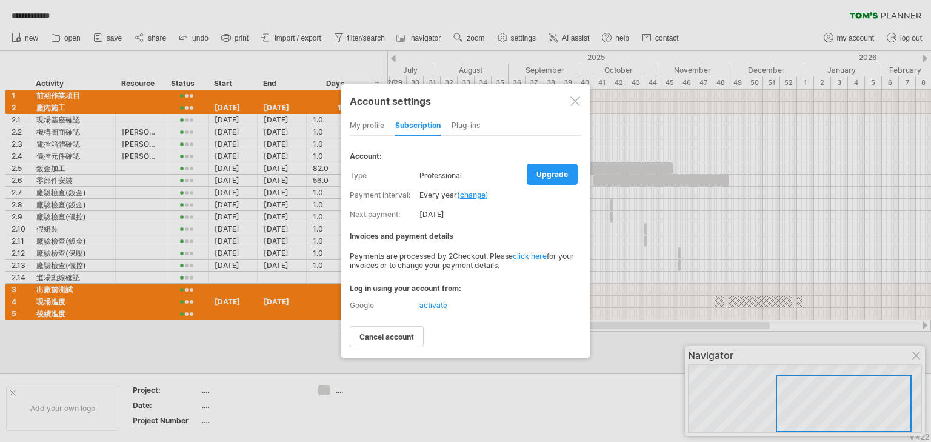
click at [472, 116] on div "Plug-ins" at bounding box center [466, 125] width 28 height 19
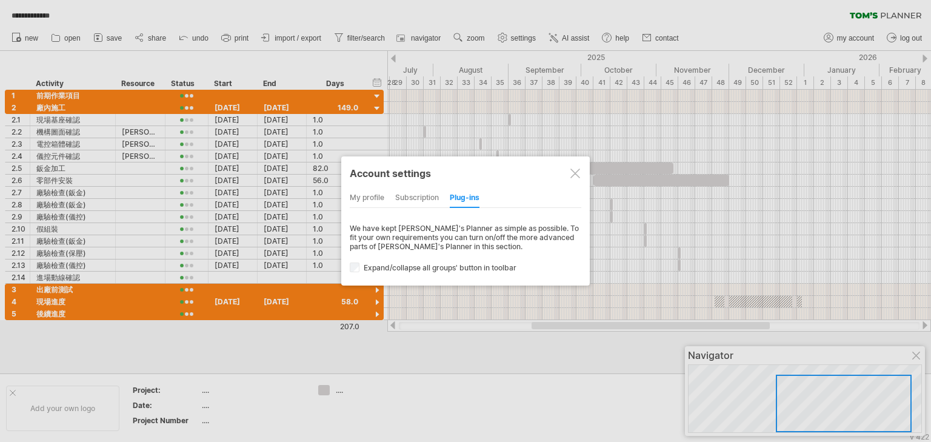
click at [577, 173] on div at bounding box center [575, 174] width 10 height 10
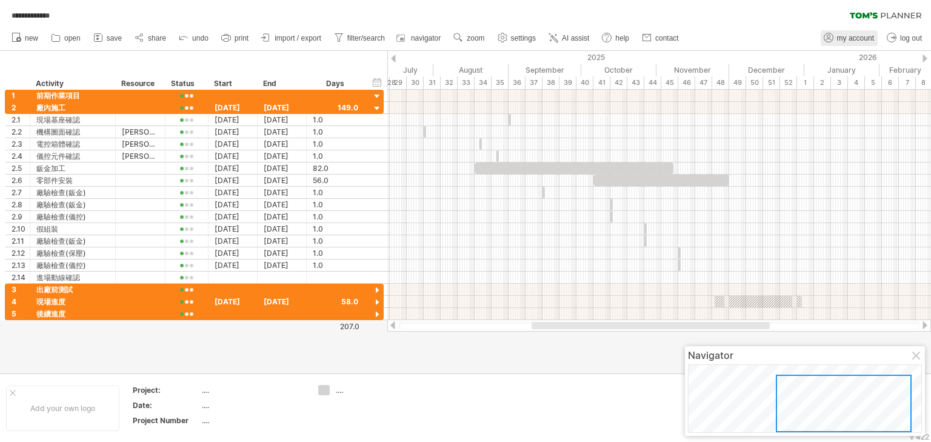
click at [851, 40] on span "my account" at bounding box center [855, 38] width 37 height 8
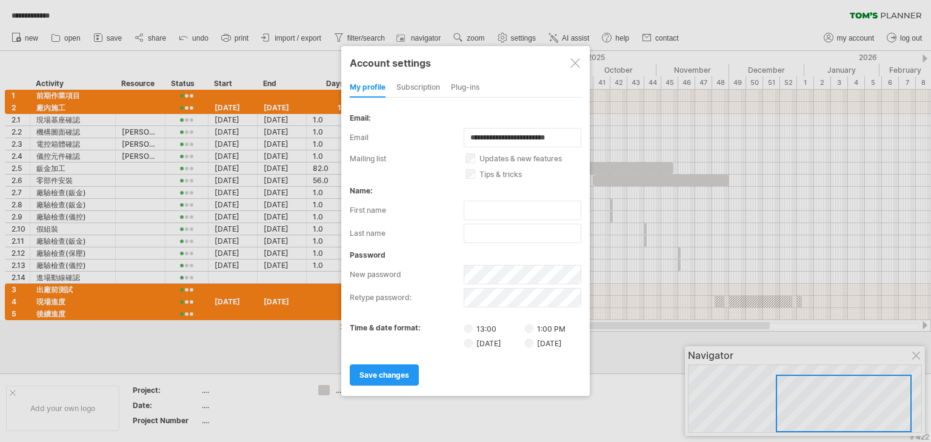
click at [457, 86] on div "Plug-ins" at bounding box center [465, 87] width 28 height 19
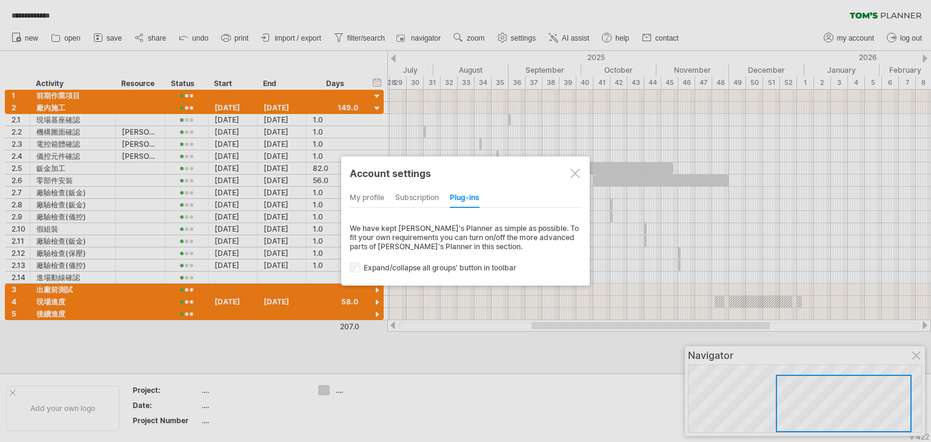
click at [409, 202] on div "subscription" at bounding box center [417, 198] width 44 height 19
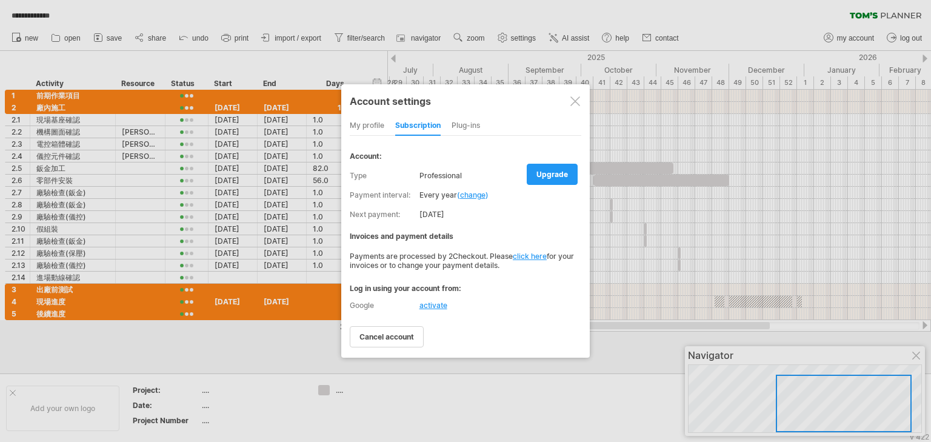
click at [378, 125] on div "my profile" at bounding box center [367, 125] width 35 height 19
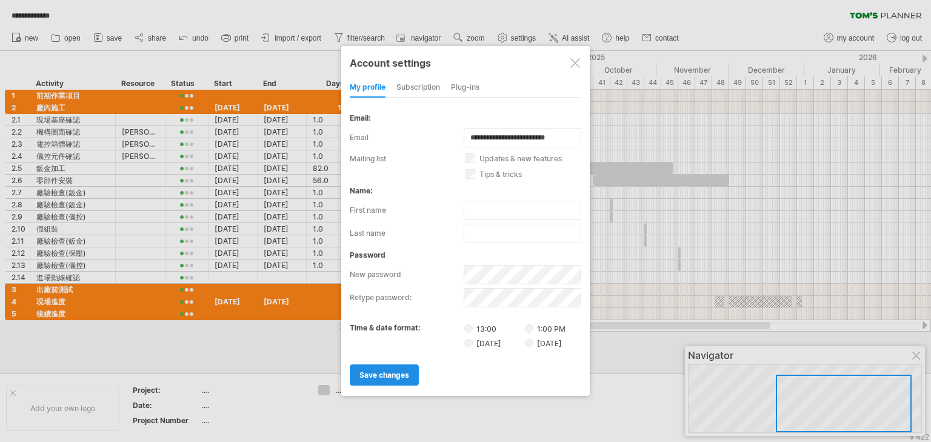
click at [404, 376] on span "save changes" at bounding box center [384, 374] width 50 height 9
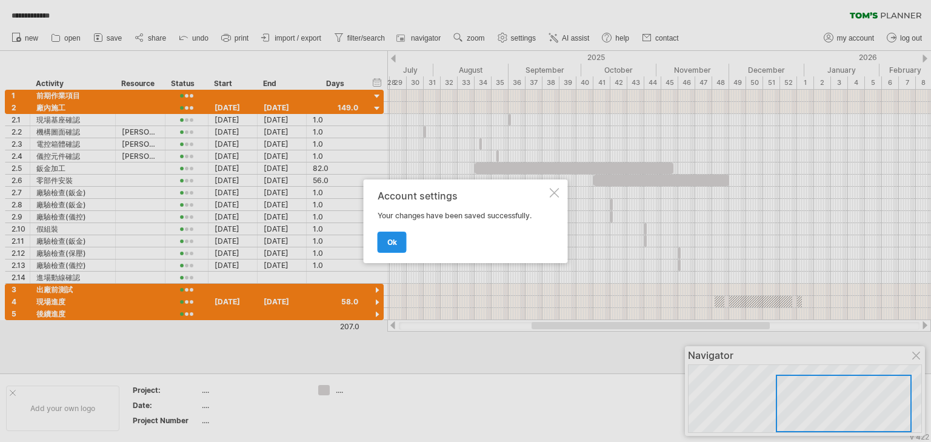
click at [399, 243] on link "ok" at bounding box center [392, 242] width 29 height 21
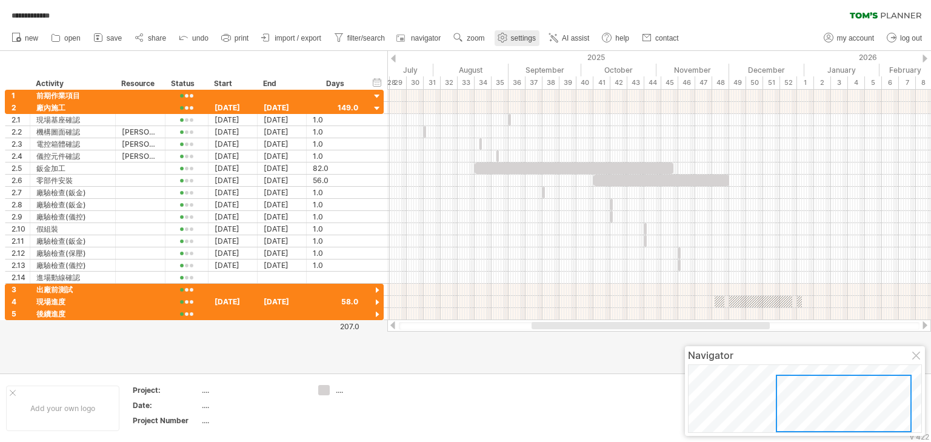
click at [521, 38] on span "settings" at bounding box center [523, 38] width 25 height 8
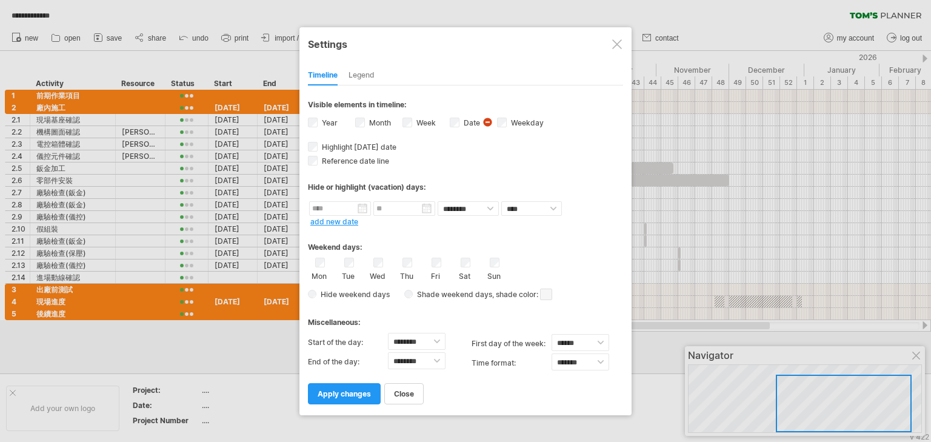
click at [361, 77] on div "Legend" at bounding box center [362, 75] width 26 height 19
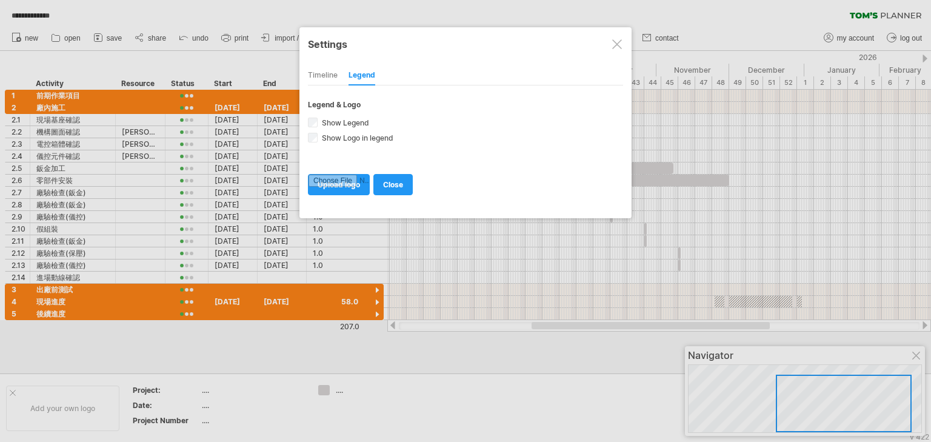
click at [320, 77] on div "Timeline" at bounding box center [323, 75] width 30 height 19
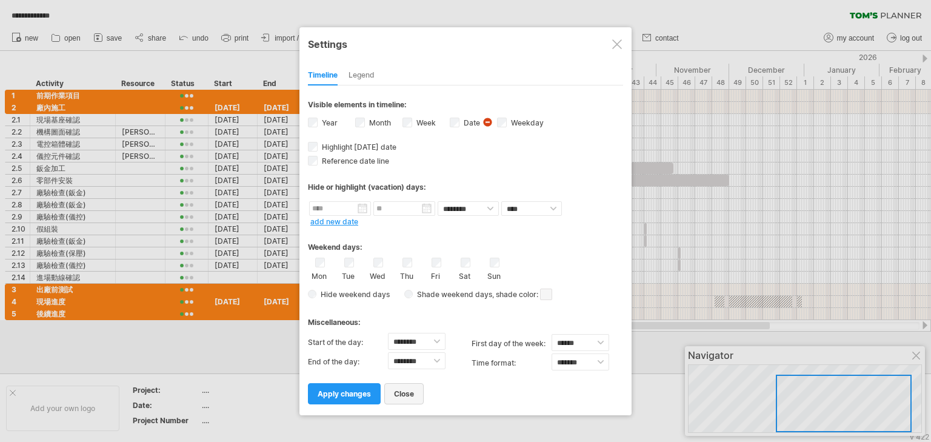
click at [401, 402] on link "close" at bounding box center [403, 393] width 39 height 21
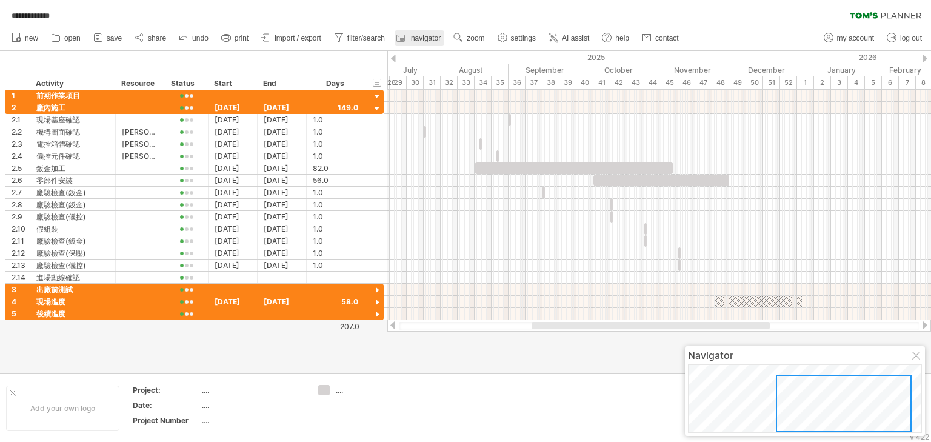
click at [431, 44] on link "navigator" at bounding box center [420, 38] width 50 height 16
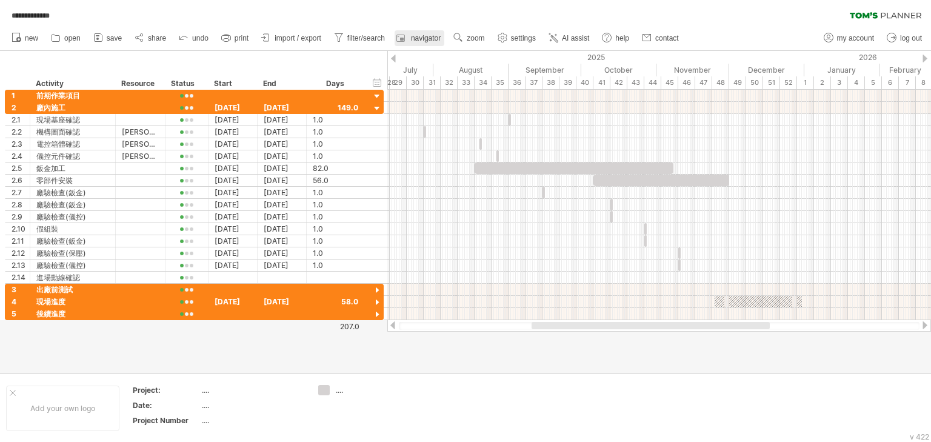
click at [431, 44] on link "navigator" at bounding box center [420, 38] width 50 height 16
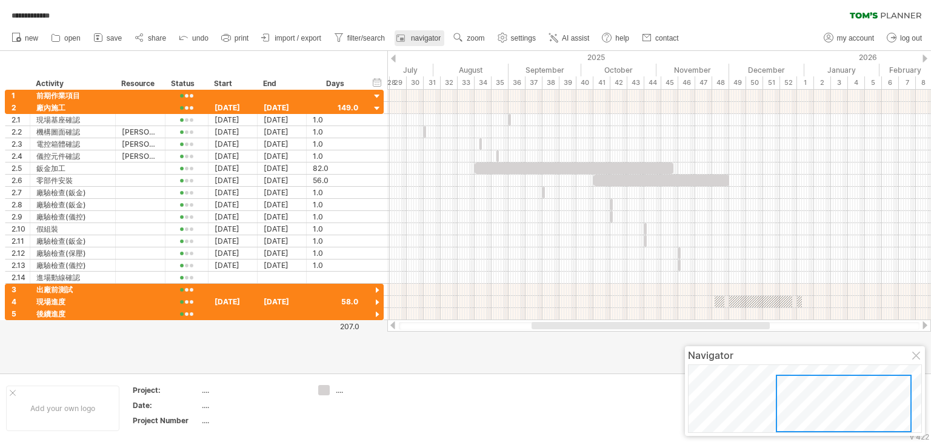
click at [431, 44] on link "navigator" at bounding box center [420, 38] width 50 height 16
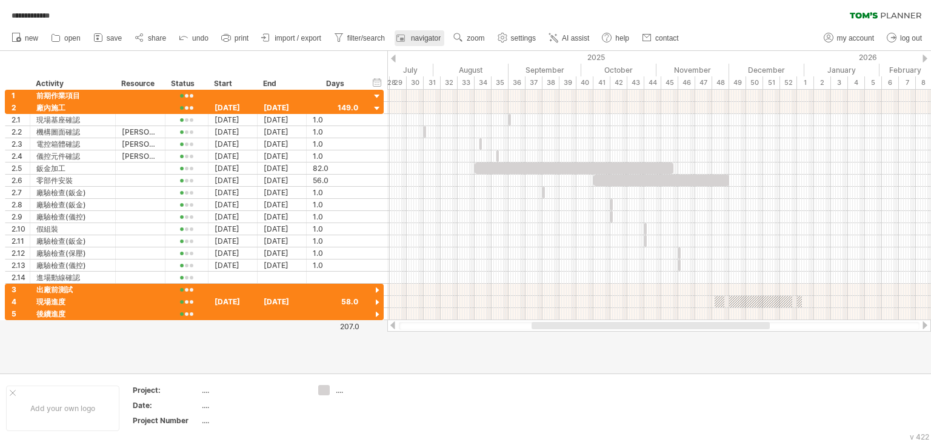
click at [407, 39] on div at bounding box center [402, 38] width 12 height 12
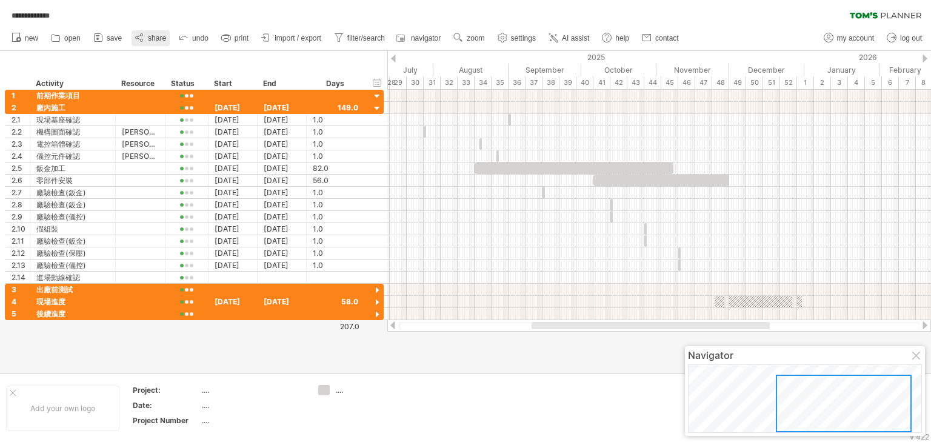
click at [146, 37] on link "share" at bounding box center [151, 38] width 38 height 16
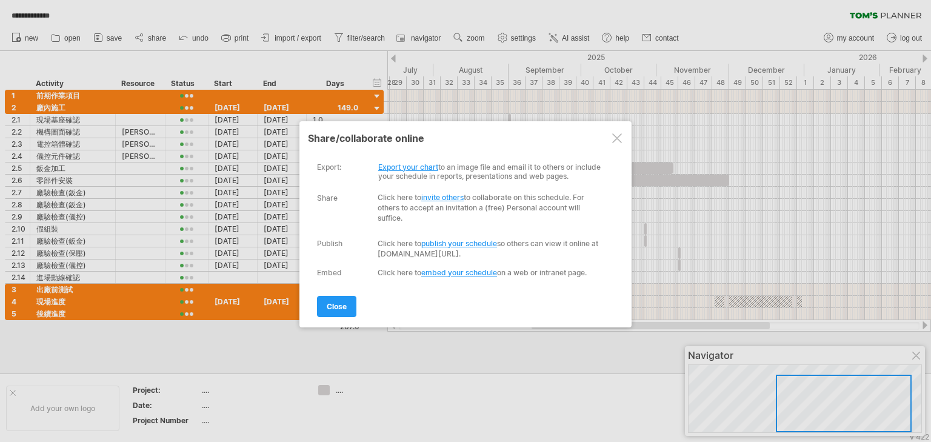
click at [621, 137] on div at bounding box center [617, 138] width 10 height 10
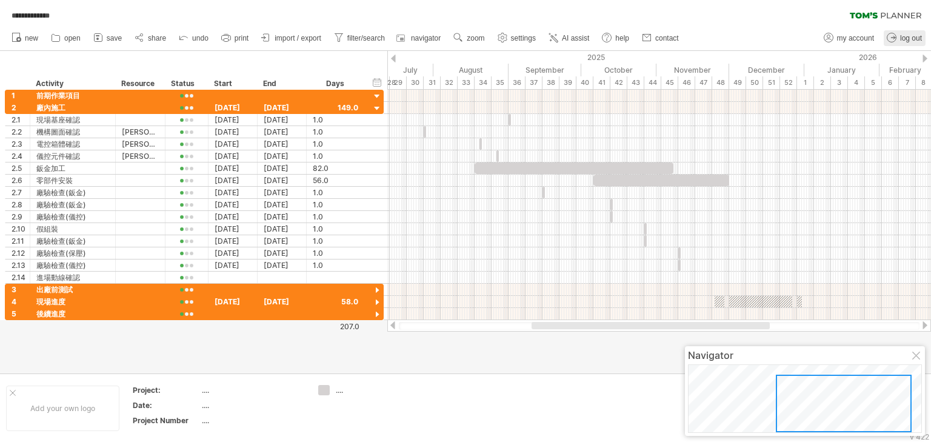
click at [904, 39] on span "log out" at bounding box center [911, 38] width 22 height 8
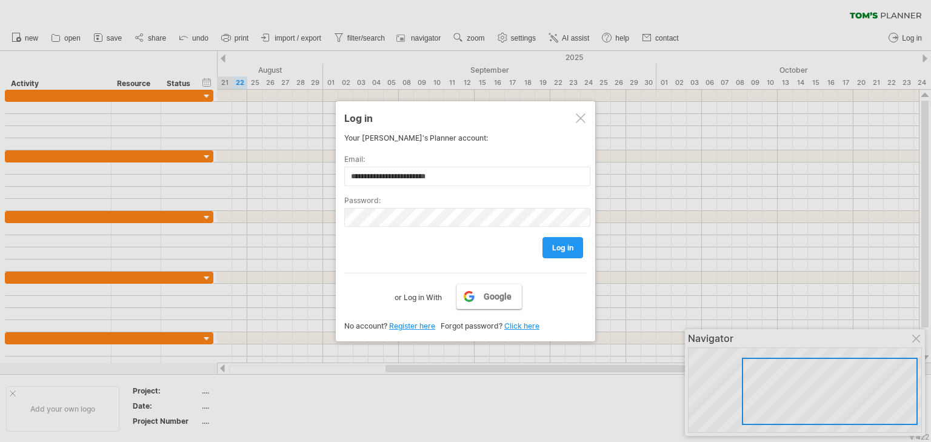
click at [478, 303] on link "Google" at bounding box center [488, 296] width 65 height 25
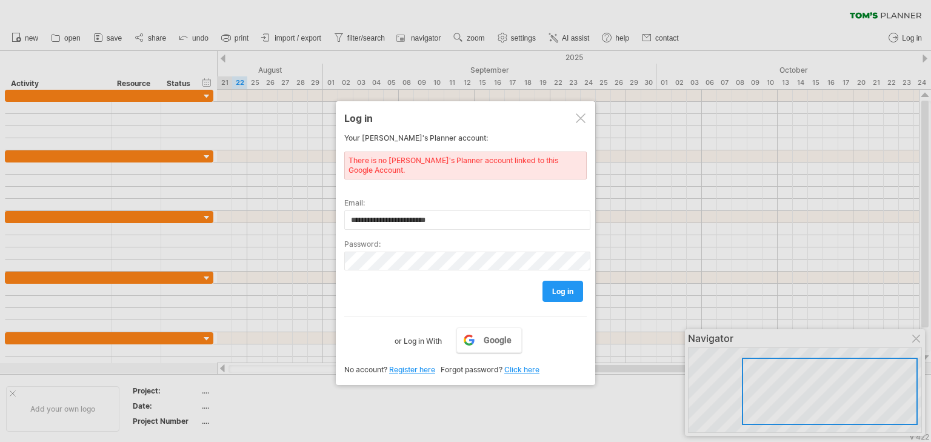
click at [580, 119] on div at bounding box center [581, 118] width 10 height 10
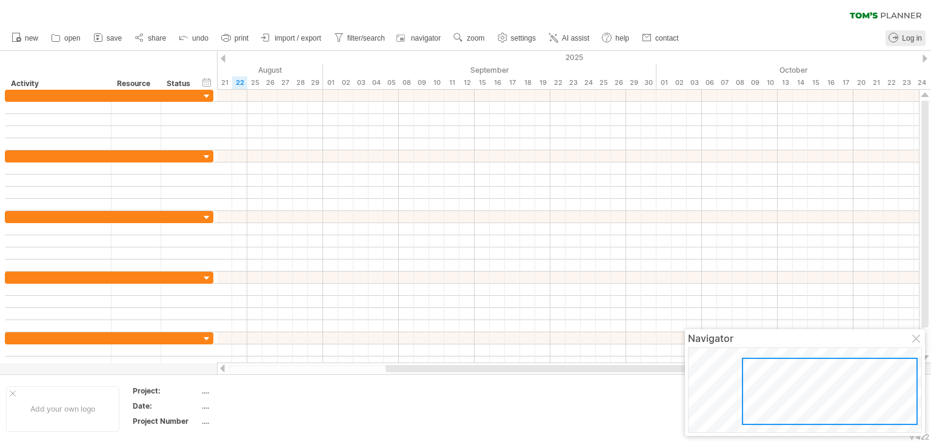
click at [907, 36] on span "Log in" at bounding box center [912, 38] width 20 height 8
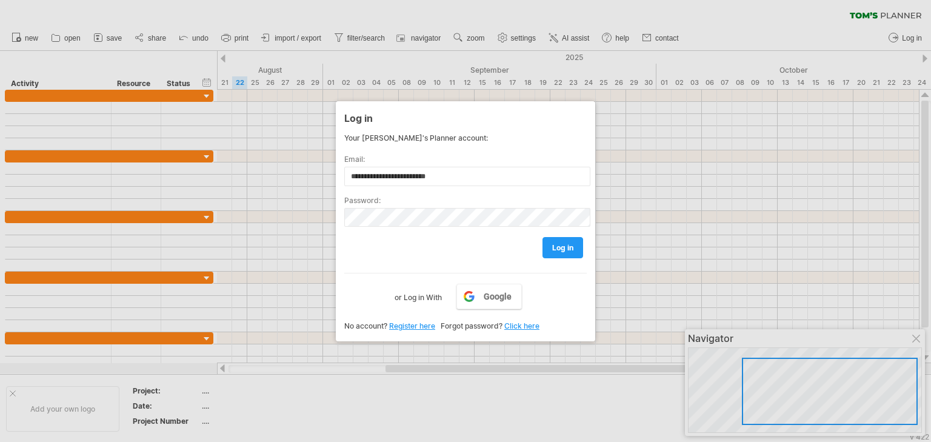
click at [416, 325] on link "Register here" at bounding box center [412, 325] width 46 height 9
